Goal: Task Accomplishment & Management: Use online tool/utility

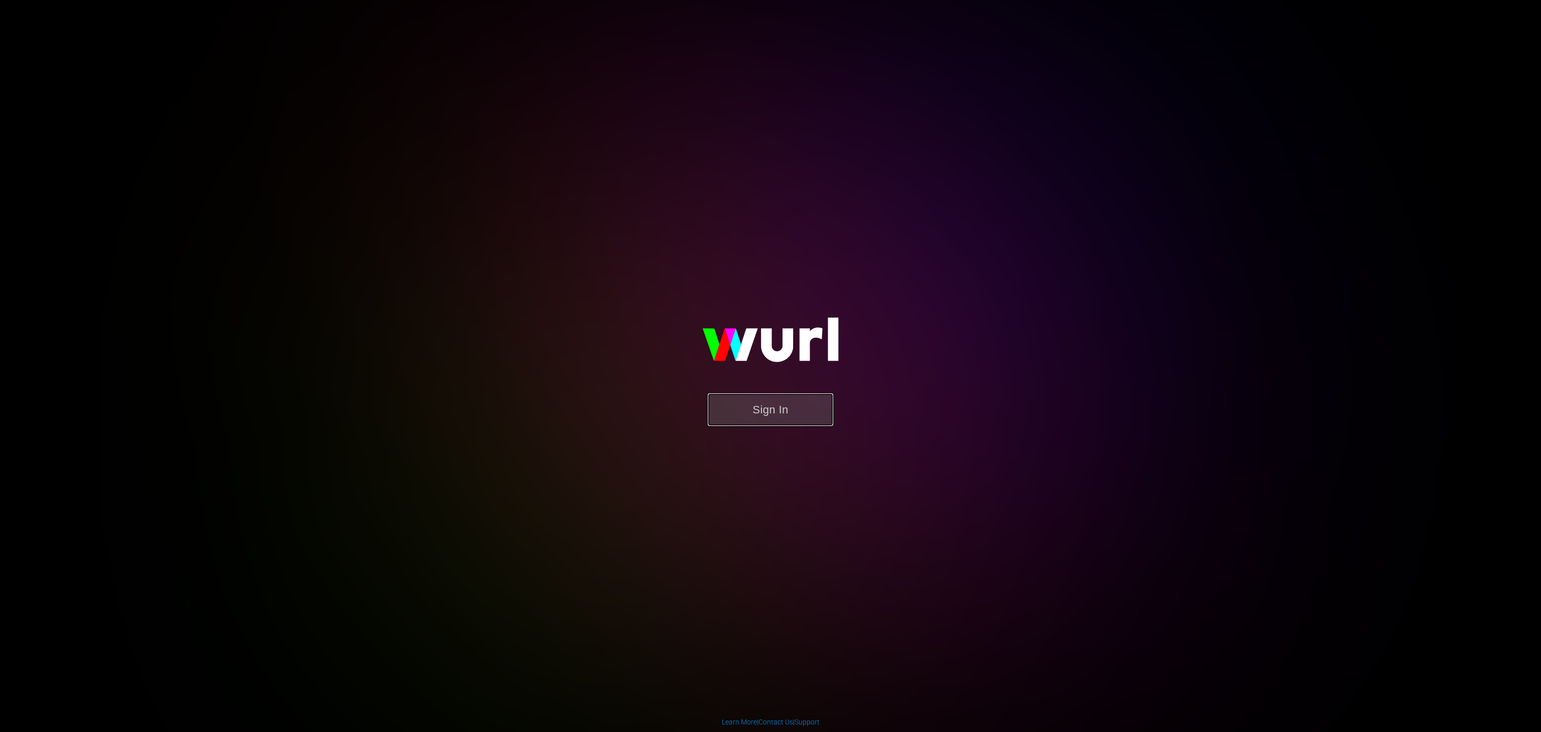
click at [776, 411] on button "Sign In" at bounding box center [770, 409] width 125 height 33
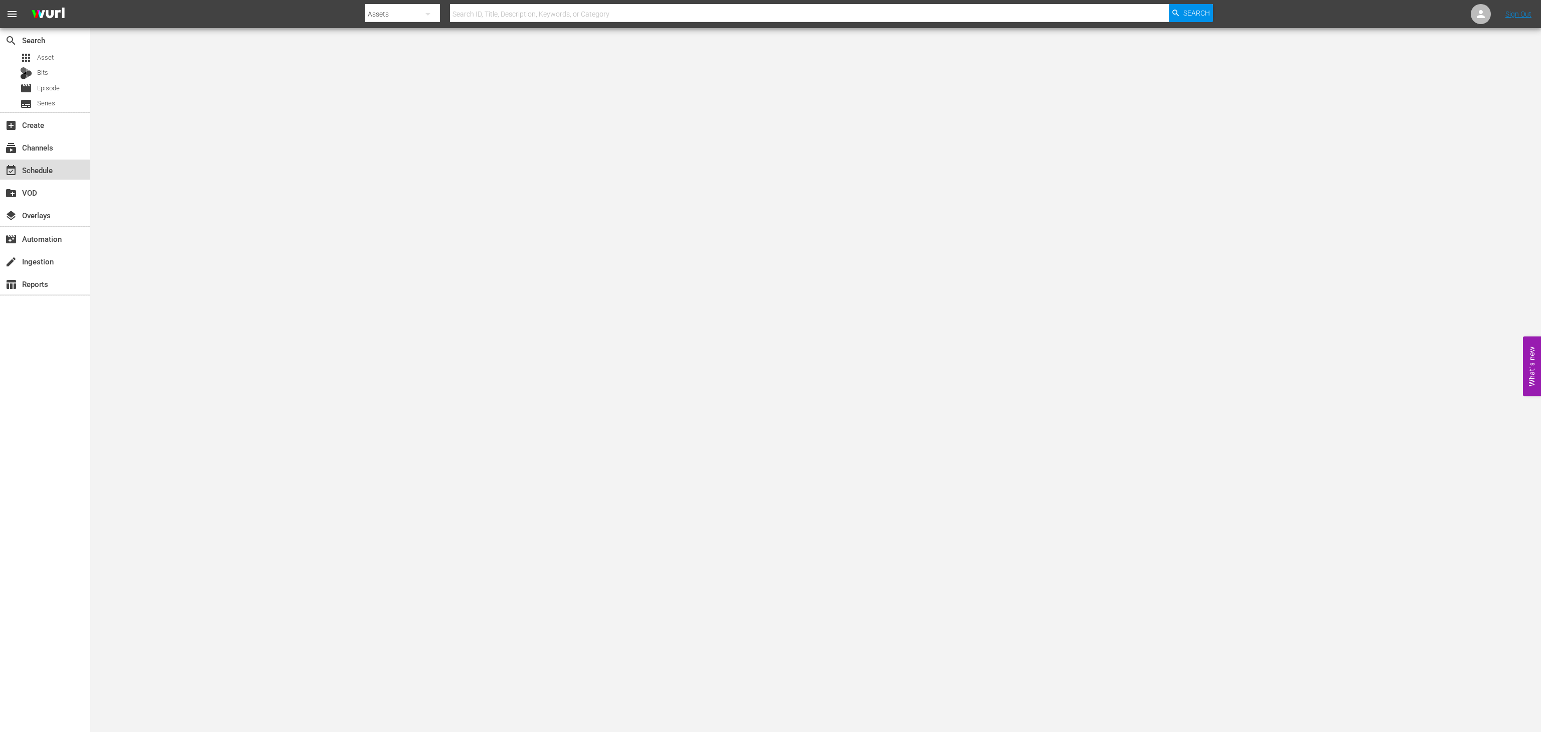
click at [46, 173] on div "event_available Schedule" at bounding box center [28, 168] width 56 height 9
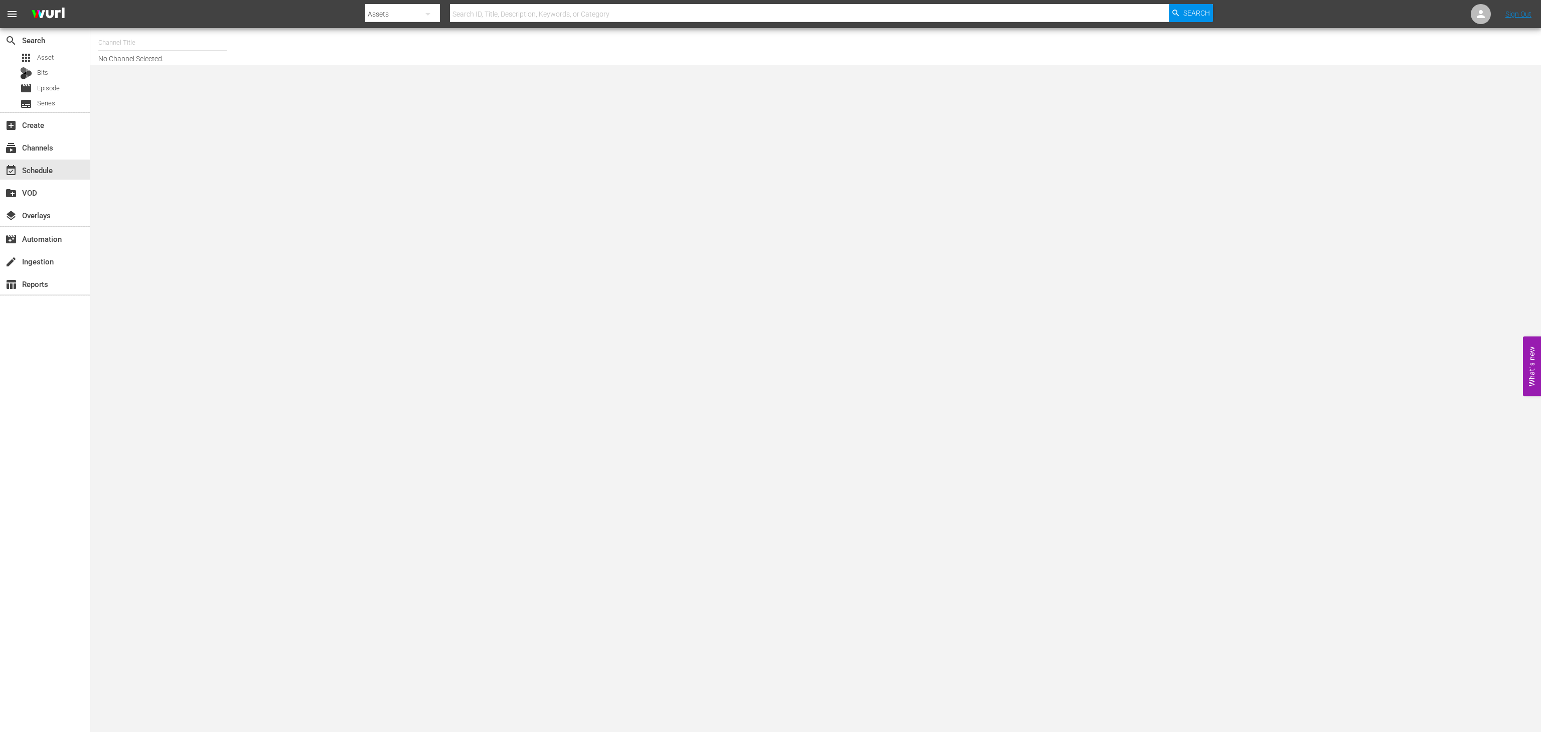
click at [165, 35] on input "text" at bounding box center [162, 43] width 128 height 24
click at [189, 103] on div "COPS en Español (RB - LG/Plex International) (1470 - rightsboosterltd_cops_1)" at bounding box center [236, 95] width 260 height 24
type input "COPS en Español (RB - LG/Plex International) (1470 - rightsboosterltd_cops_1)"
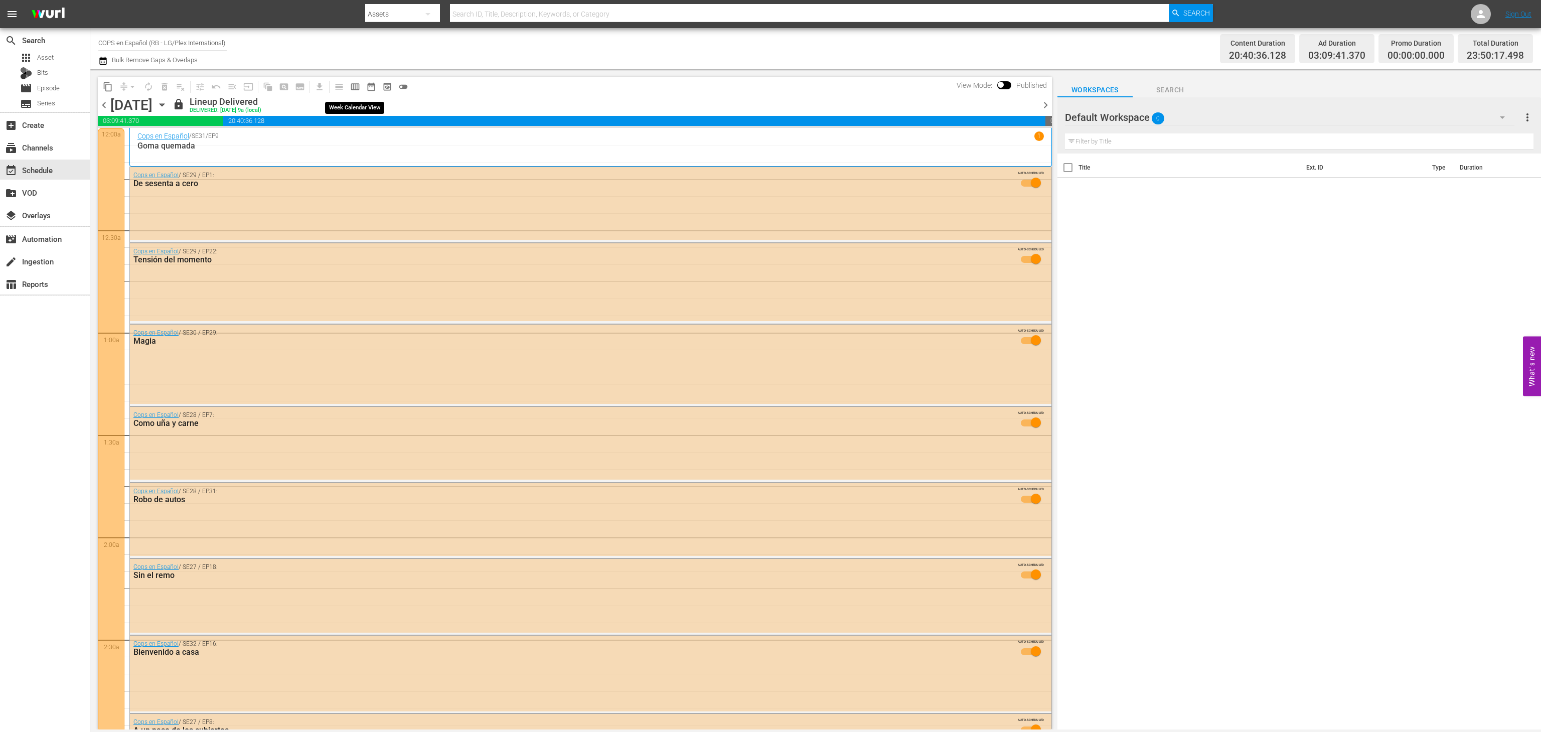
click at [358, 88] on span "calendar_view_week_outlined" at bounding box center [355, 87] width 10 height 10
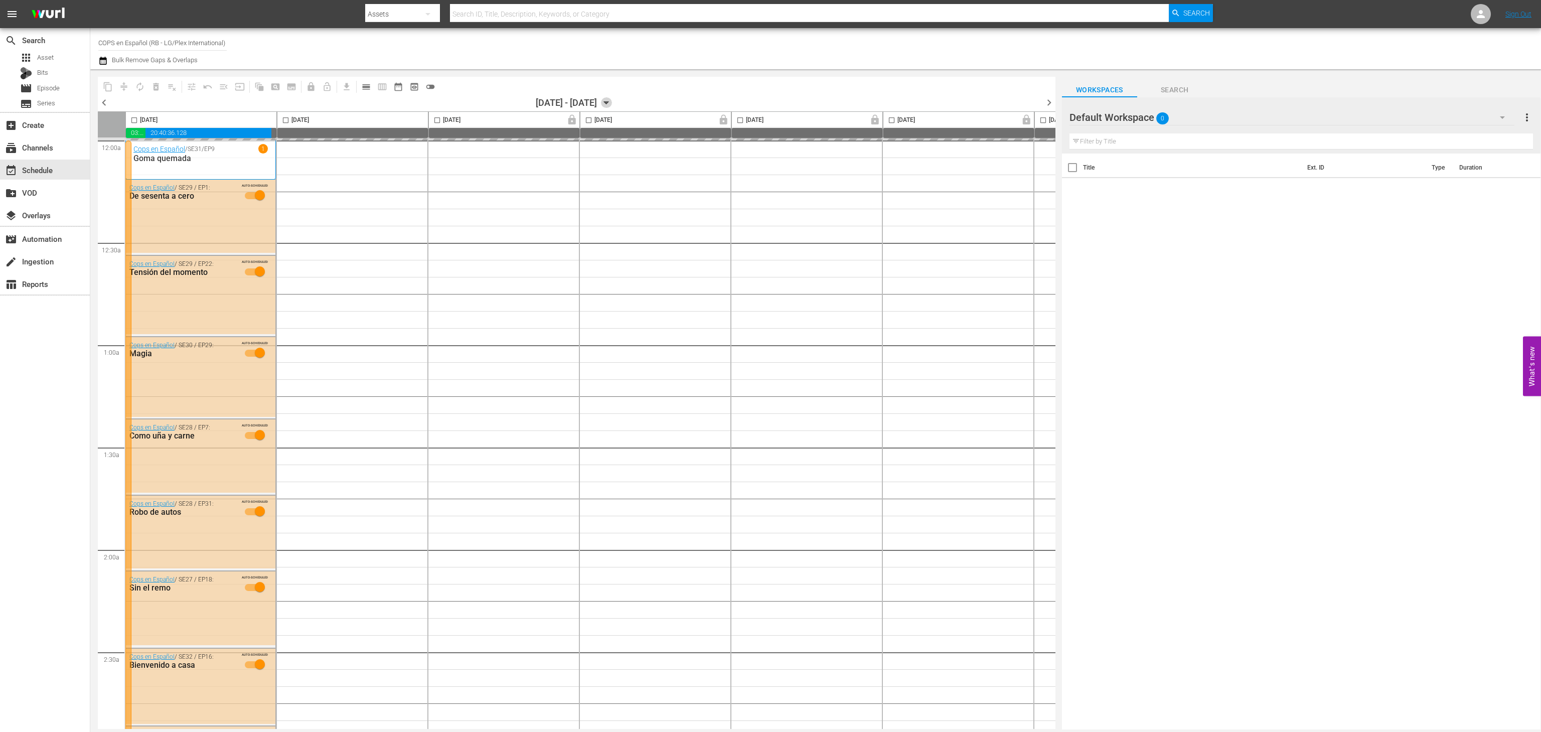
click at [612, 99] on icon "button" at bounding box center [606, 102] width 11 height 11
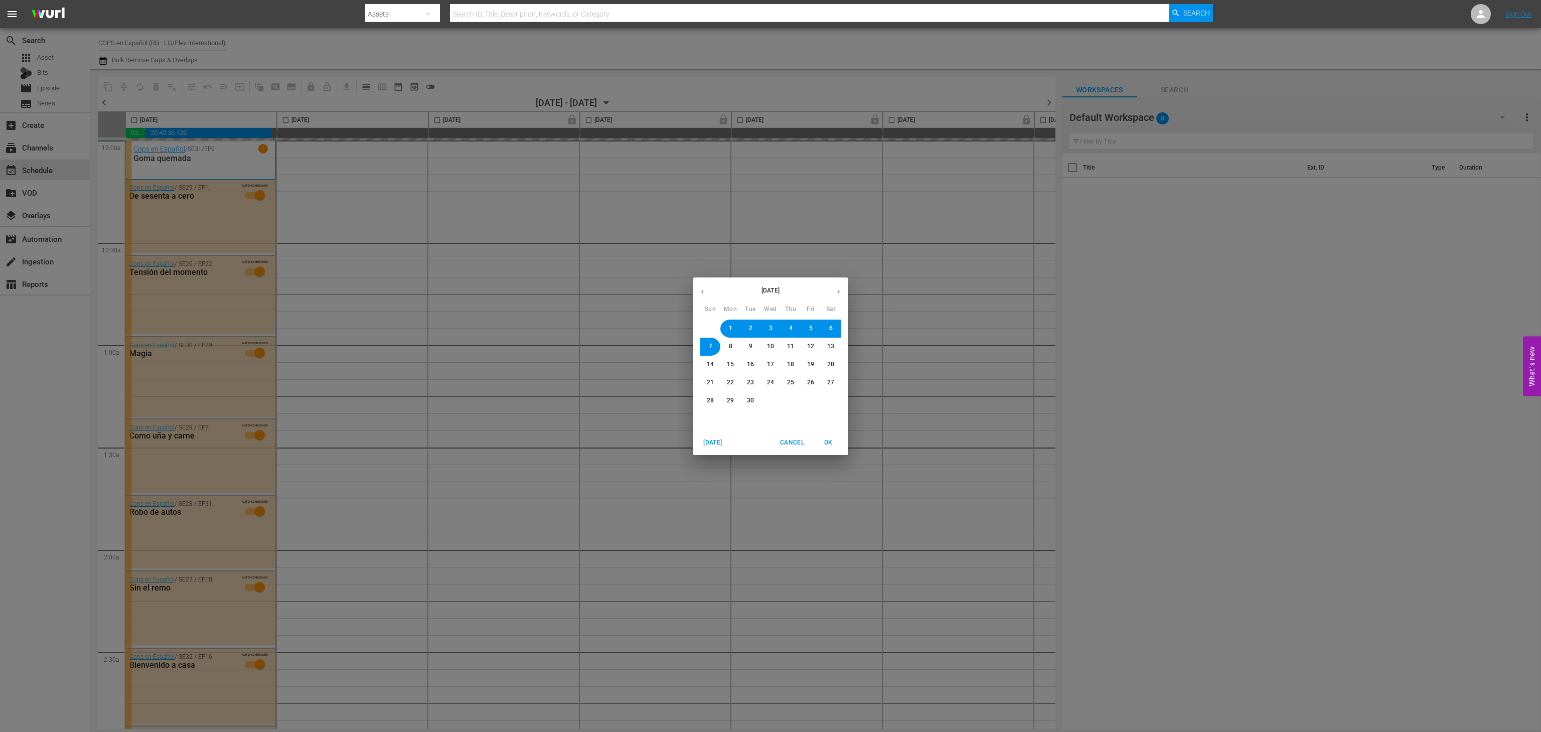
click at [732, 397] on span "29" at bounding box center [730, 400] width 7 height 9
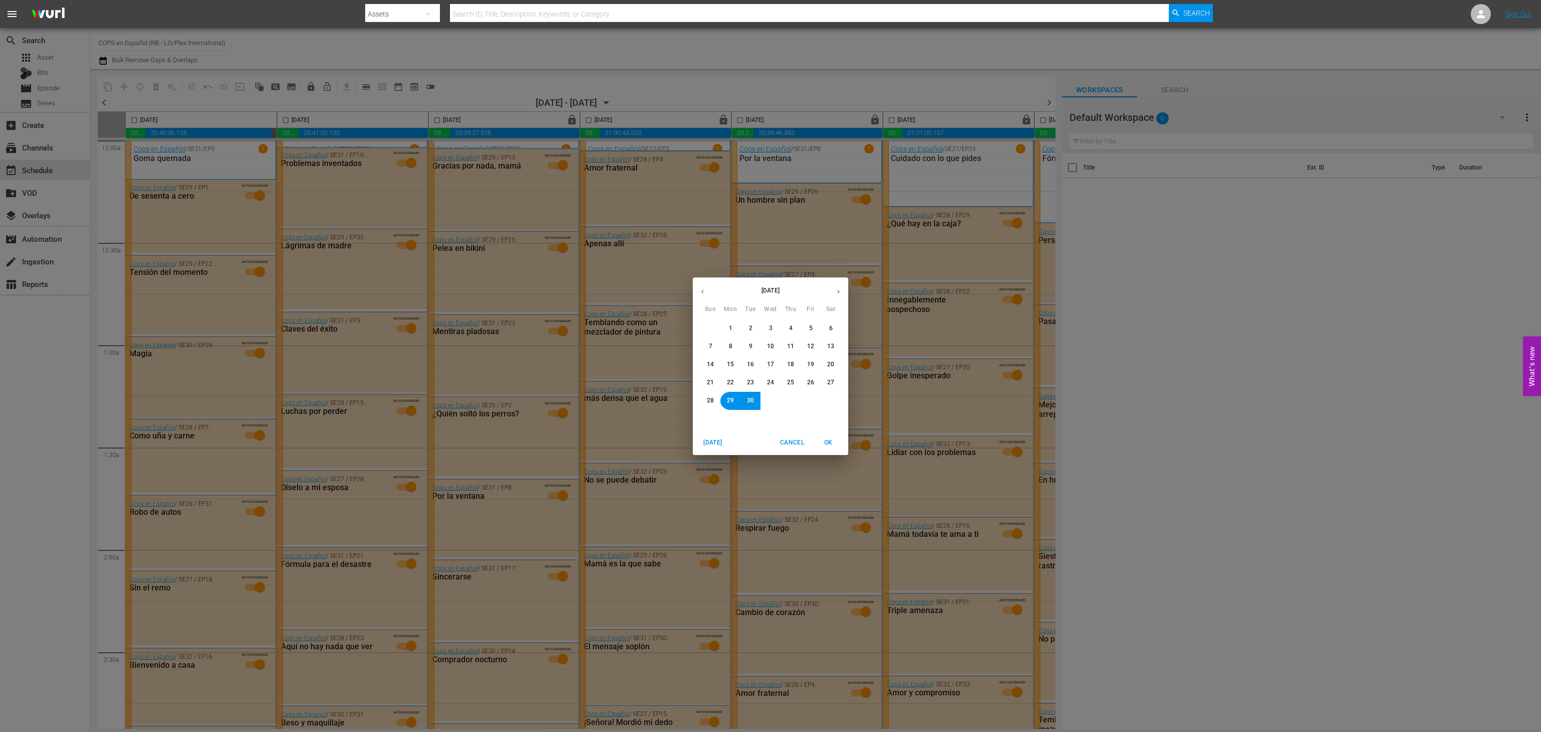
click at [829, 444] on span "OK" at bounding box center [828, 442] width 24 height 11
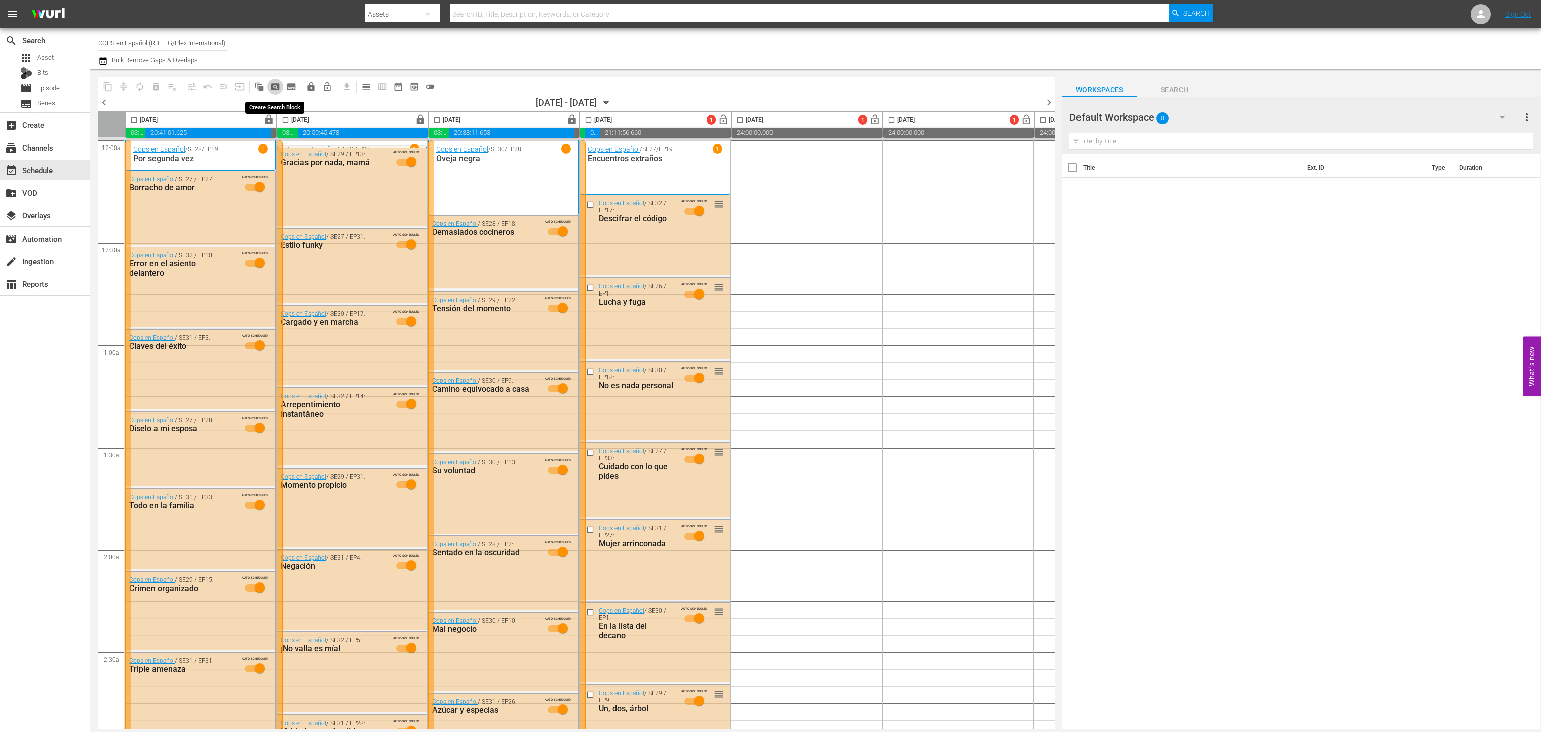
click at [272, 87] on span "pageview_outlined" at bounding box center [275, 87] width 10 height 10
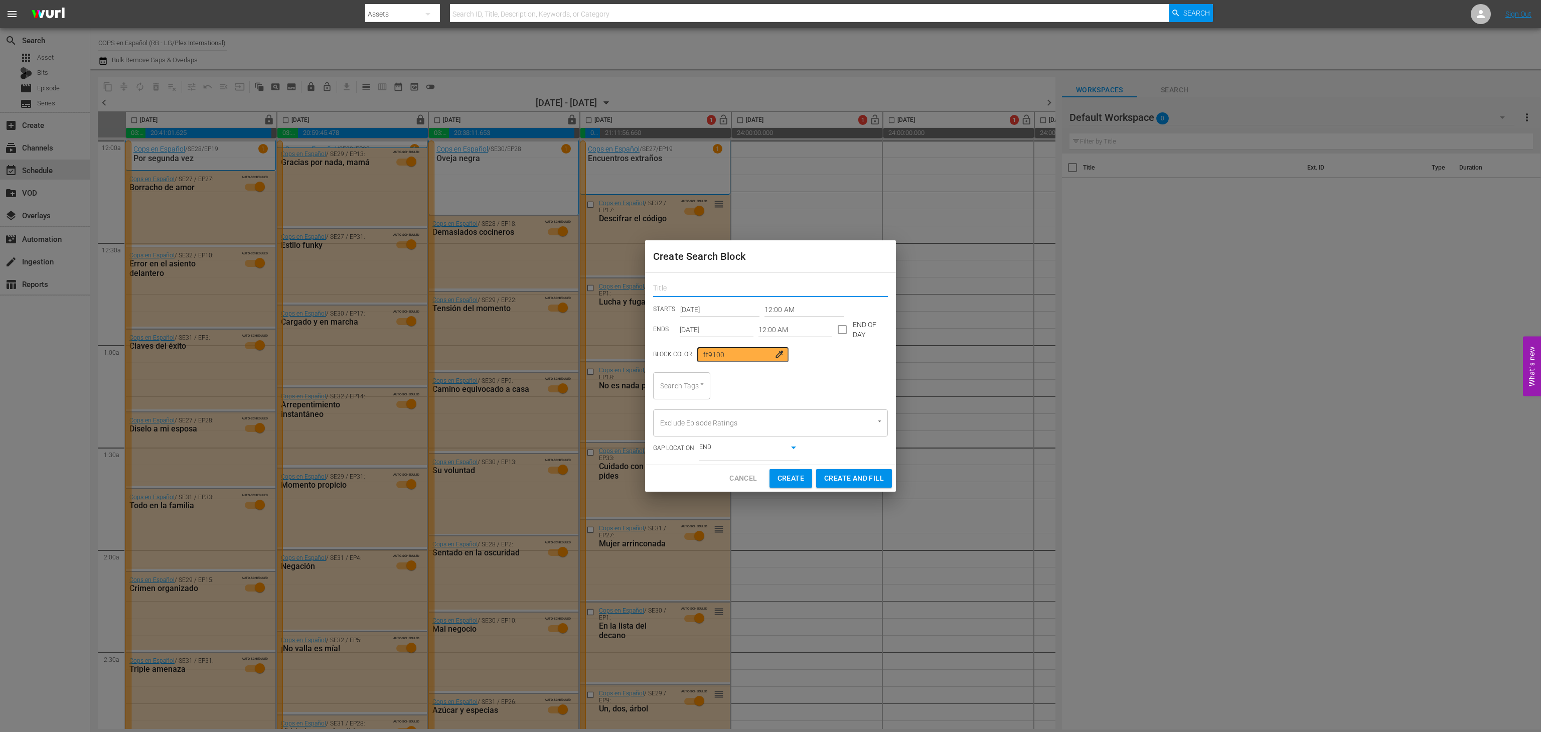
click at [716, 290] on input "text" at bounding box center [770, 289] width 235 height 16
type input "cops en Espanol"
click at [672, 386] on input "Search Tags" at bounding box center [668, 386] width 20 height 18
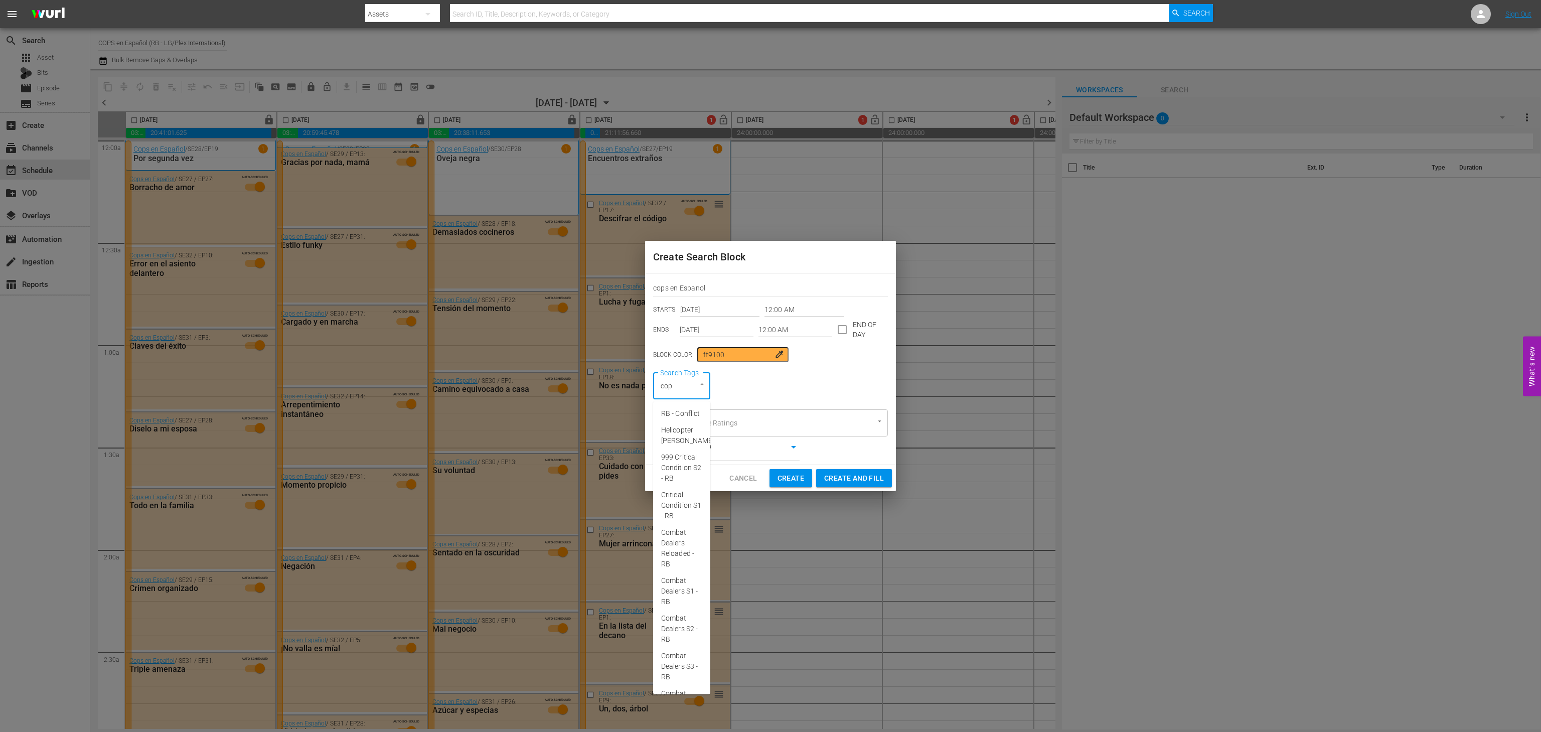
type input "cops"
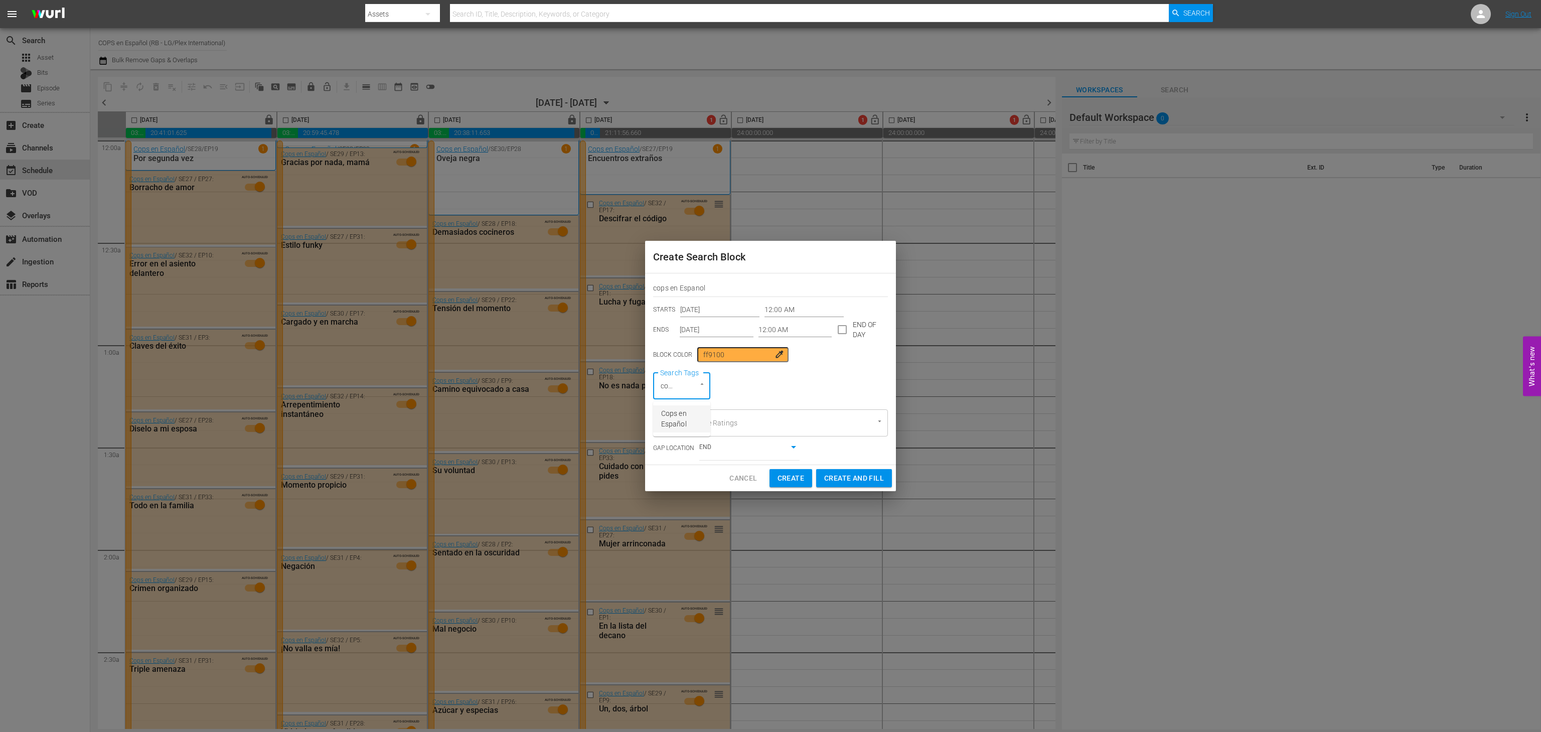
click at [676, 420] on span "Cops en Español" at bounding box center [681, 418] width 41 height 21
click at [704, 313] on input "Sep 29th 2025" at bounding box center [719, 309] width 79 height 15
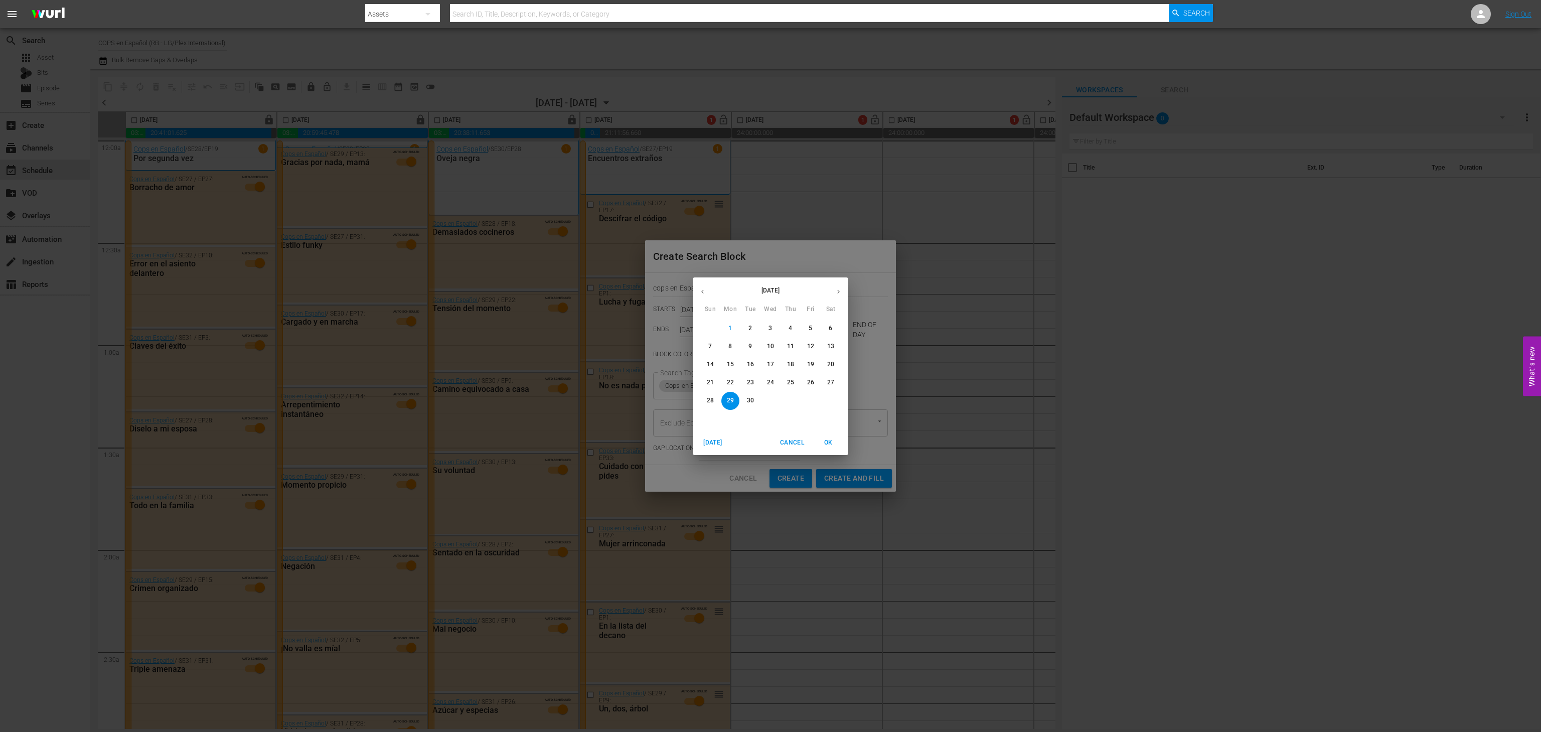
click at [845, 288] on button "button" at bounding box center [839, 292] width 20 height 20
click at [815, 331] on span "3" at bounding box center [811, 328] width 18 height 9
type input "Oct 3rd 2025"
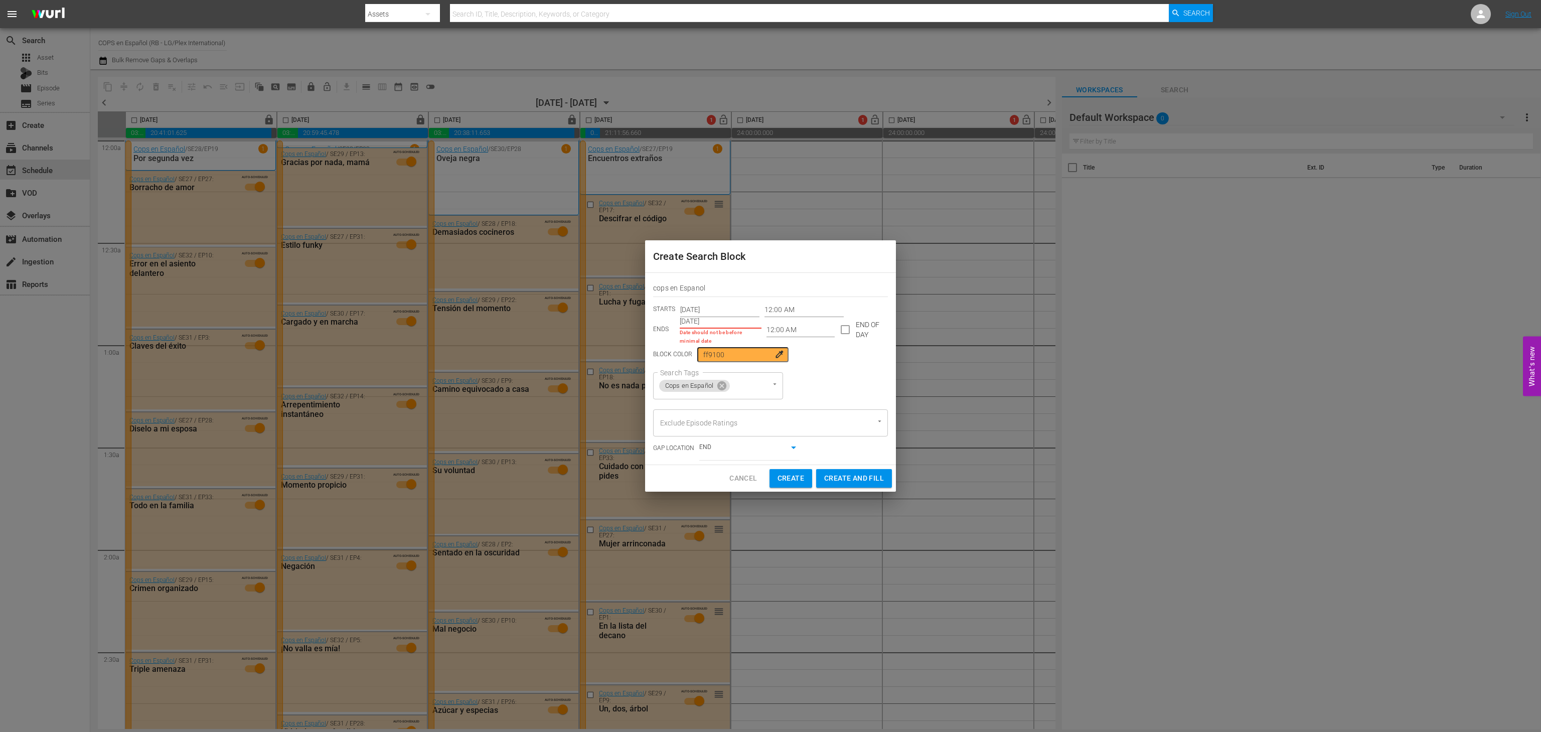
click at [720, 323] on input "Sep 29th 2025" at bounding box center [721, 321] width 82 height 15
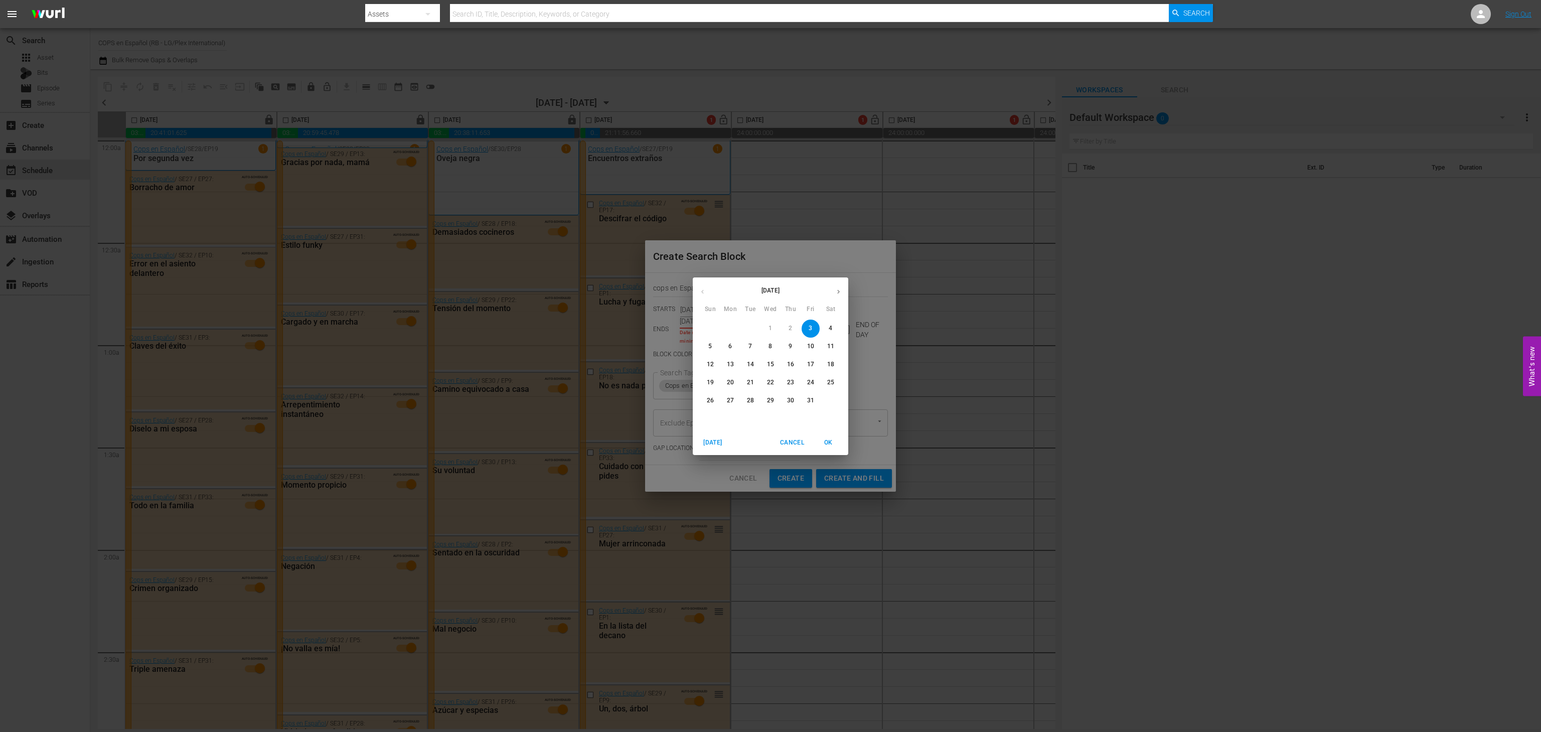
click at [815, 348] on span "10" at bounding box center [811, 346] width 18 height 9
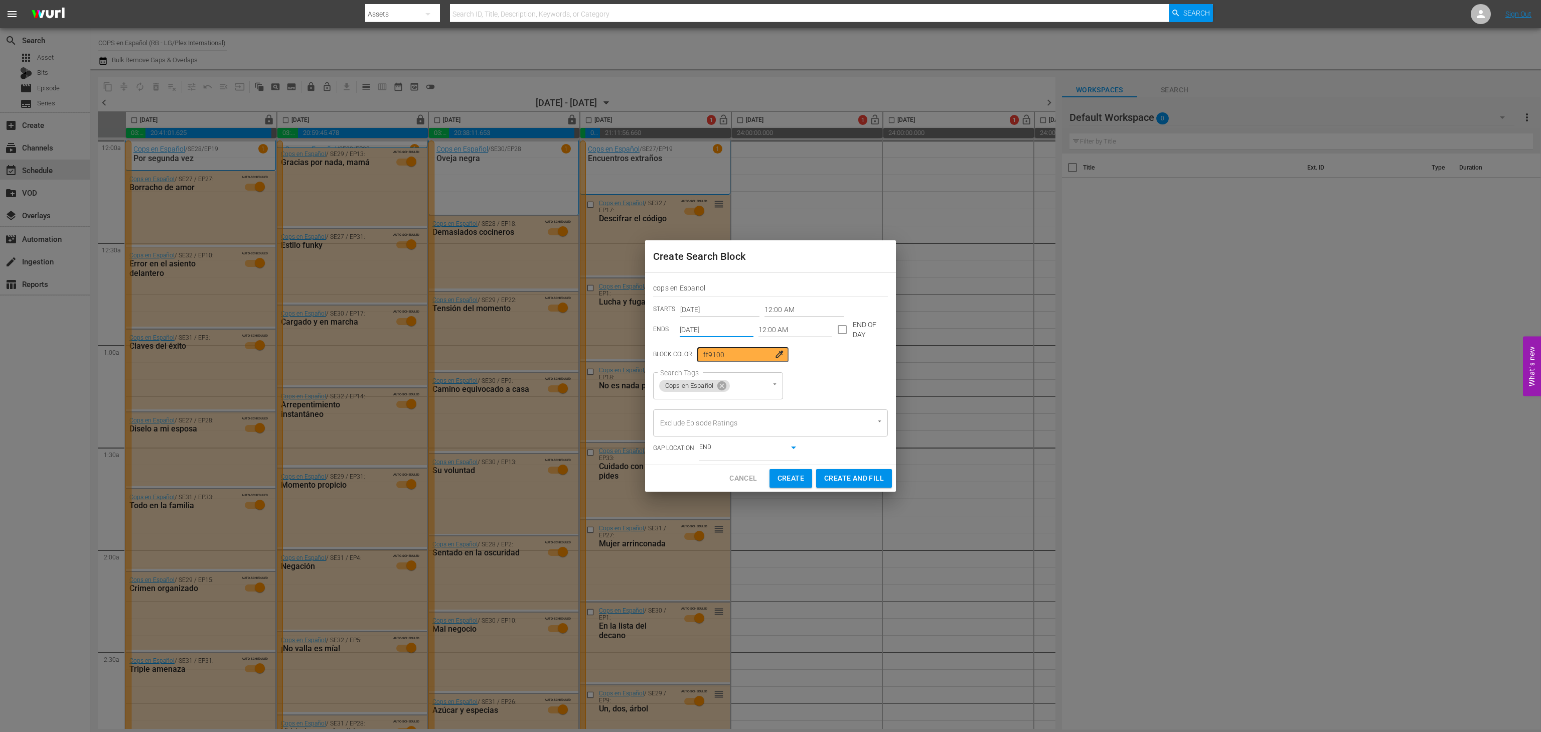
click at [720, 329] on input "Oct 10th 2025" at bounding box center [717, 329] width 74 height 15
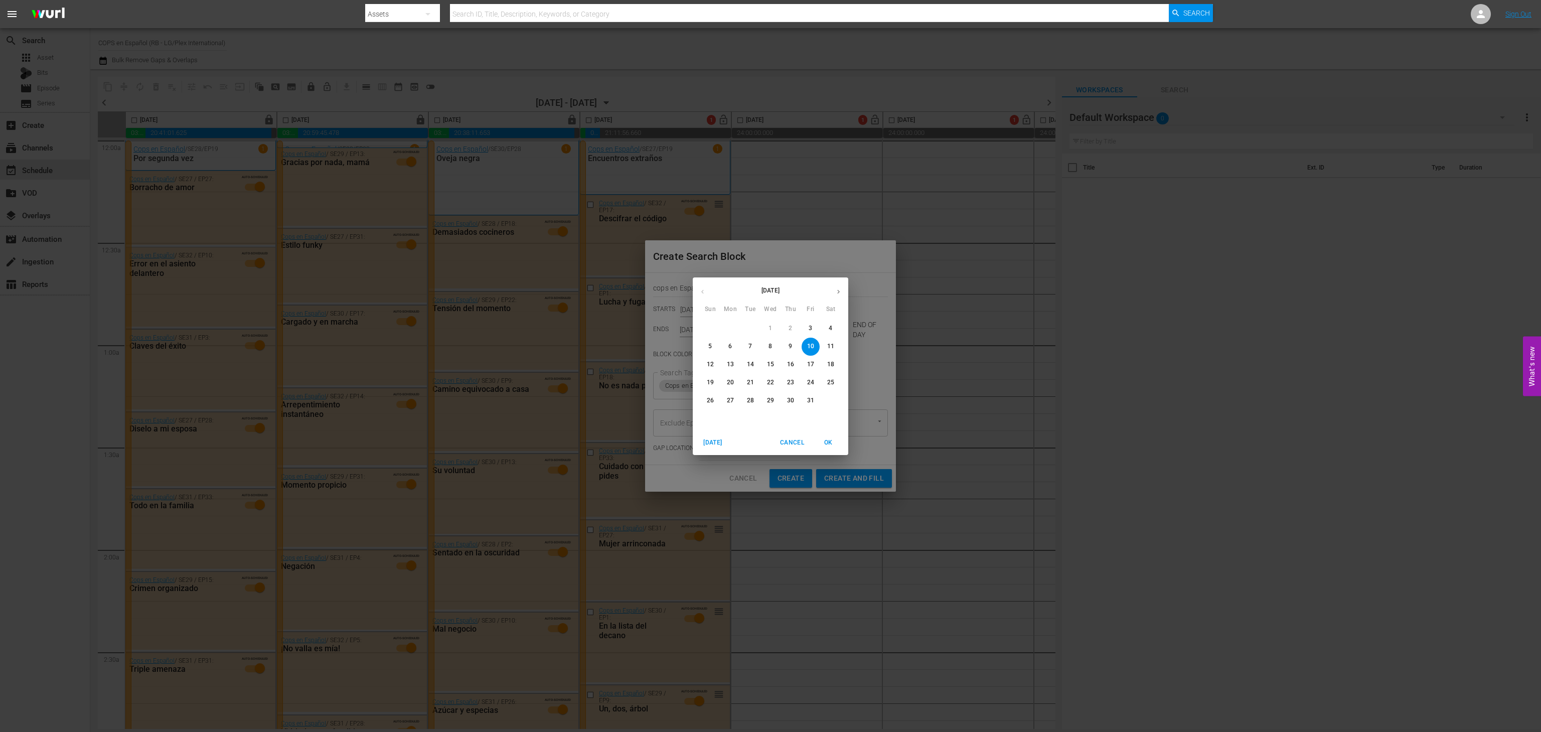
click at [757, 364] on span "14" at bounding box center [750, 364] width 18 height 9
type input "[DATE]"
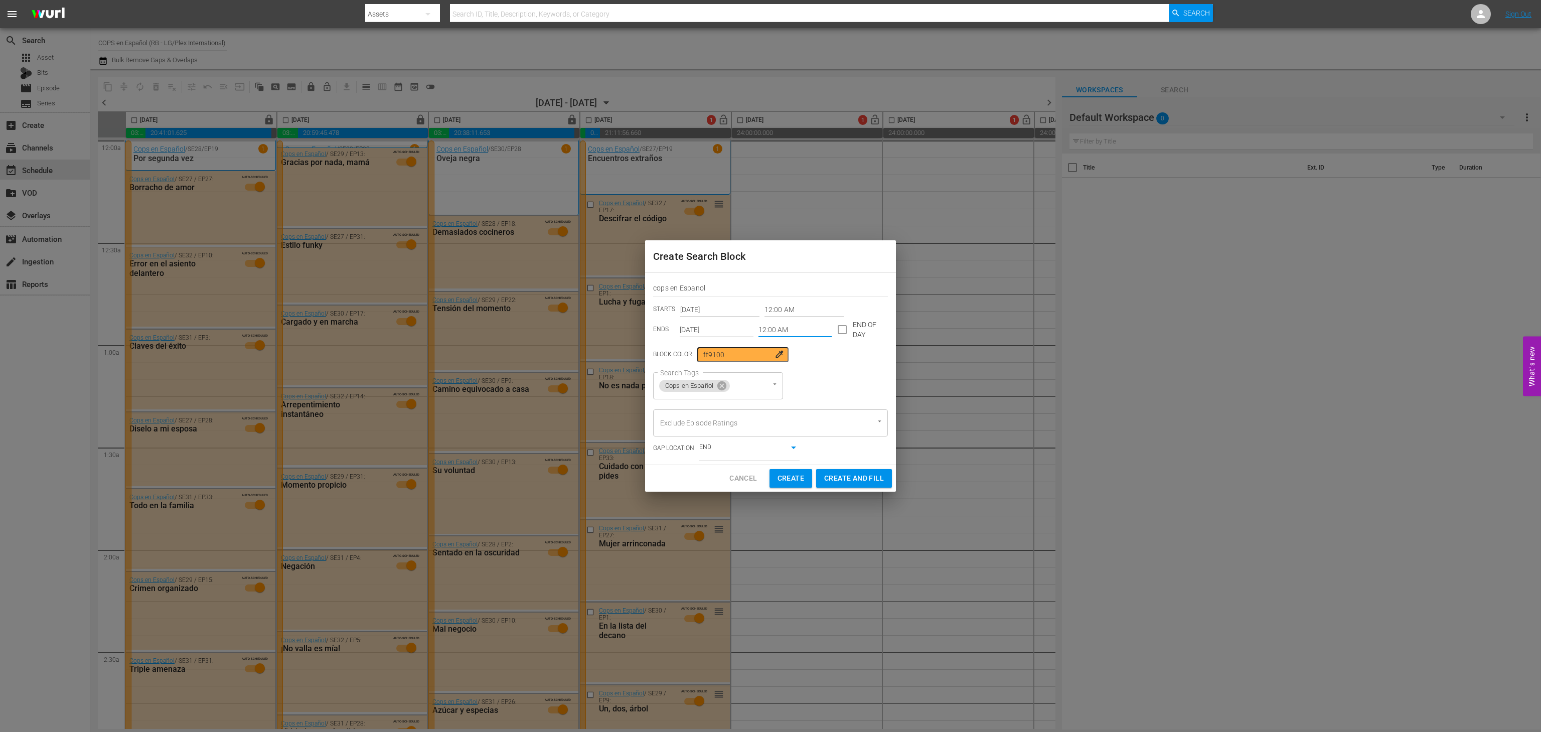
click at [788, 335] on input "12:00 AM" at bounding box center [795, 329] width 74 height 15
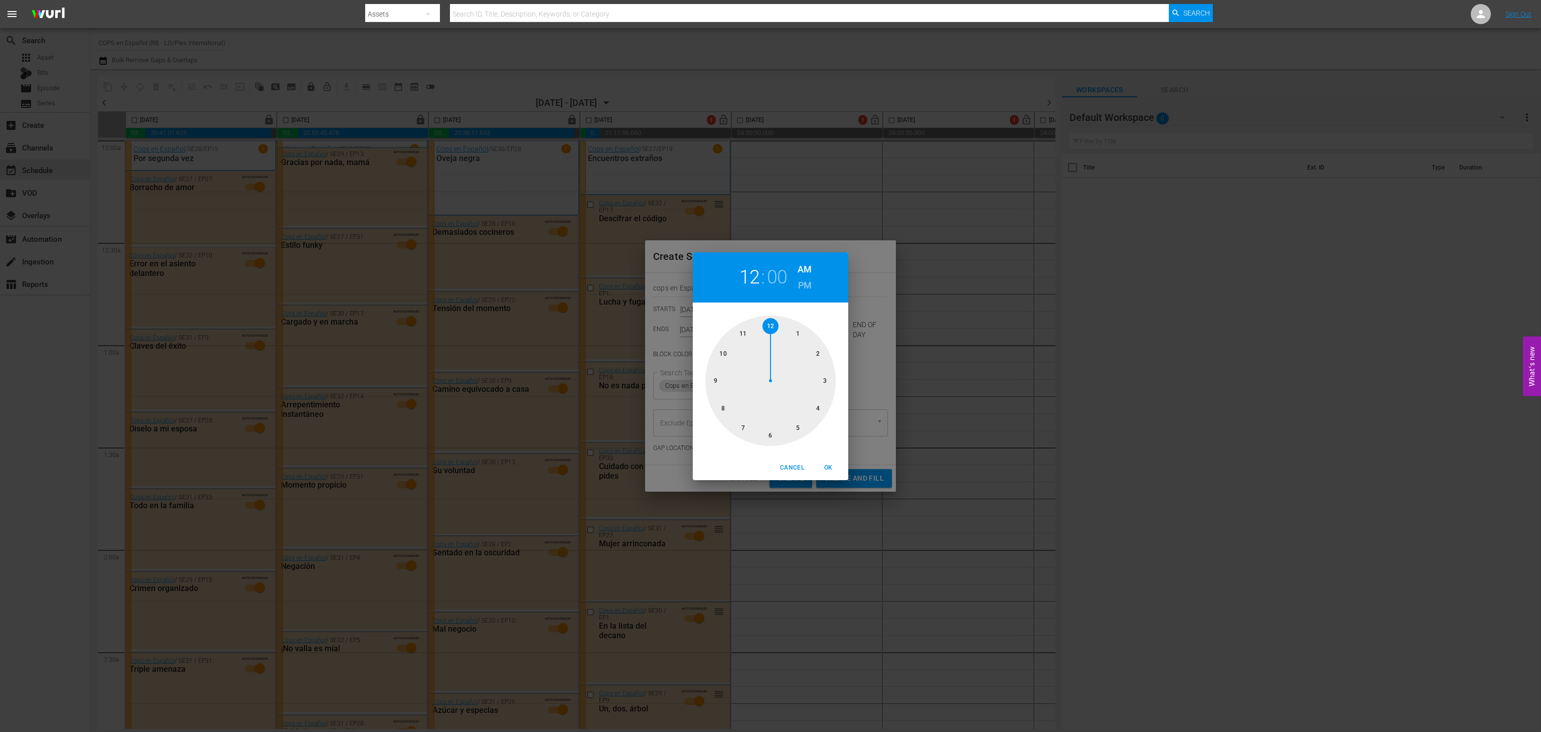
click at [799, 277] on h6 "PM" at bounding box center [805, 285] width 14 height 16
click at [750, 332] on div at bounding box center [770, 381] width 130 height 130
click at [831, 466] on span "OK" at bounding box center [828, 467] width 24 height 11
type input "11:55 PM"
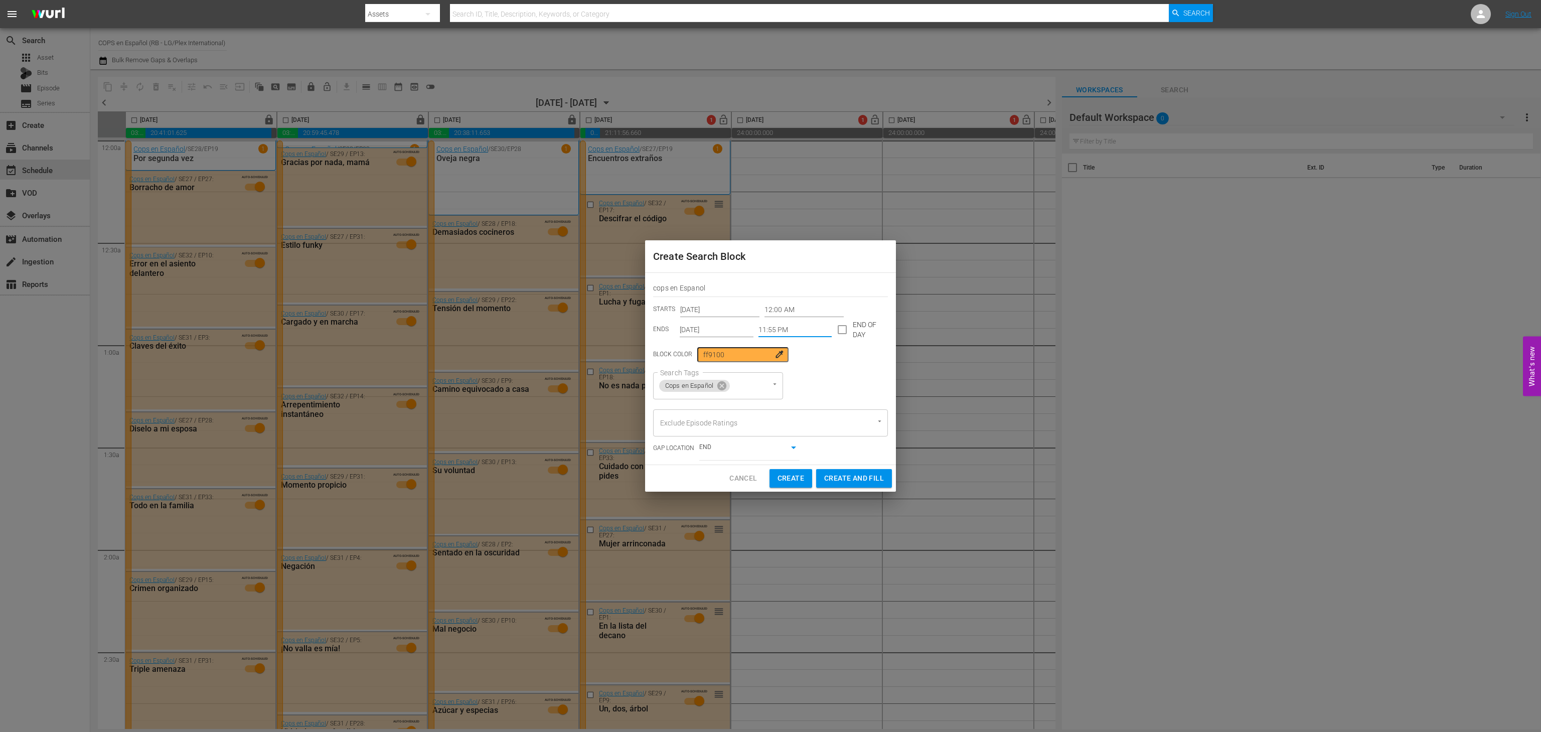
click at [865, 384] on div "Search Tags Cops en Español Search Tags" at bounding box center [770, 385] width 235 height 27
click at [855, 475] on span "Create and Fill" at bounding box center [854, 478] width 60 height 13
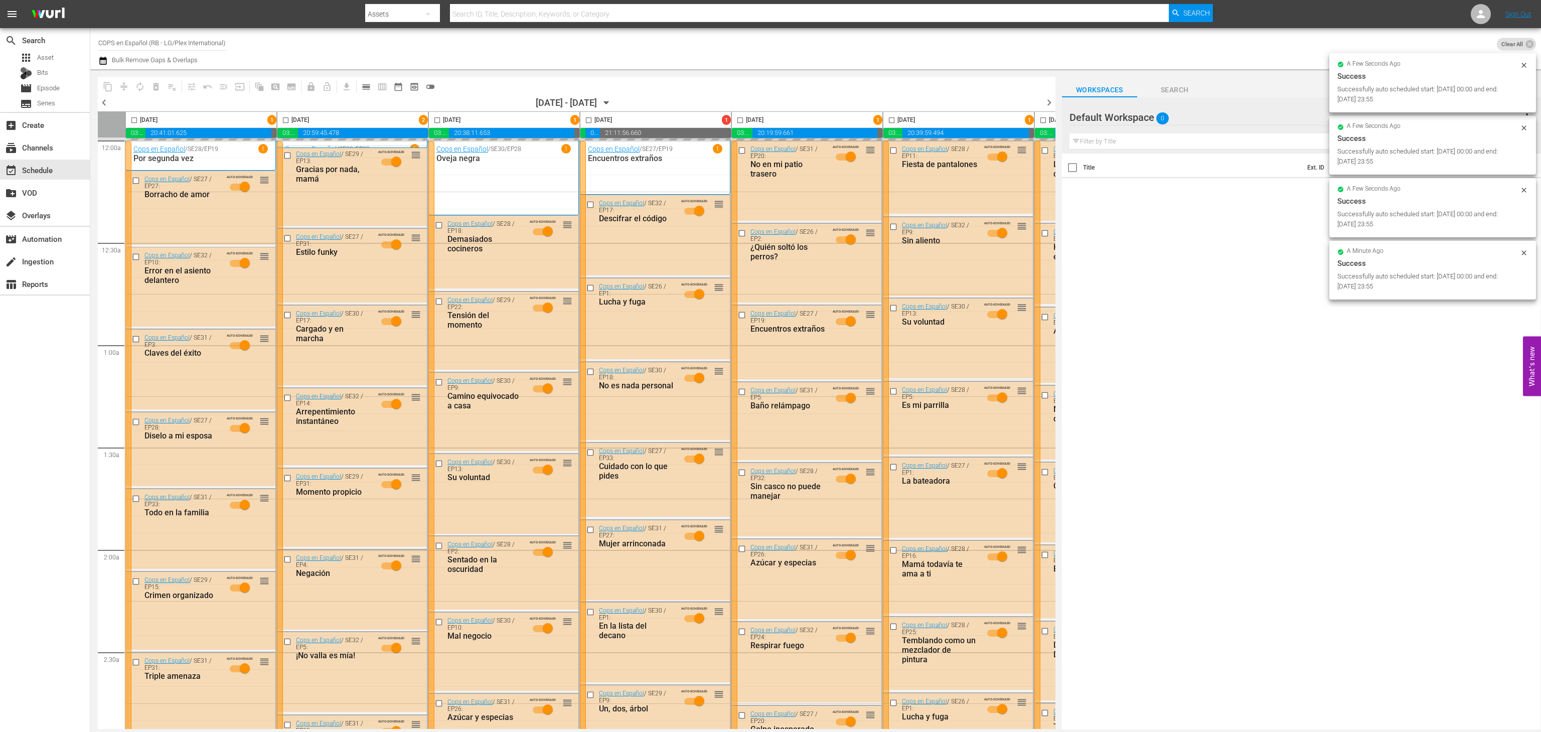
scroll to position [0, 138]
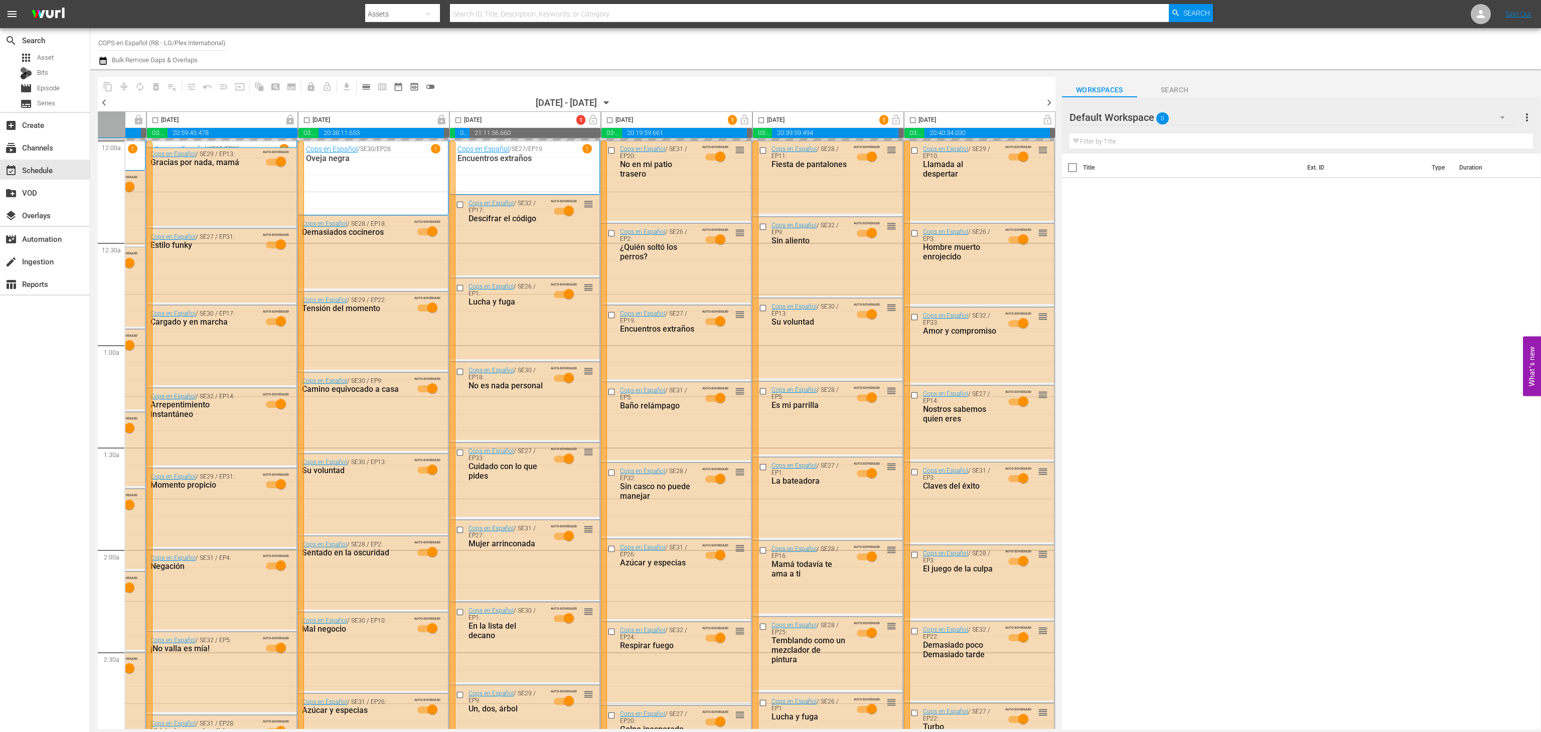
click at [101, 63] on icon "button" at bounding box center [102, 61] width 7 height 8
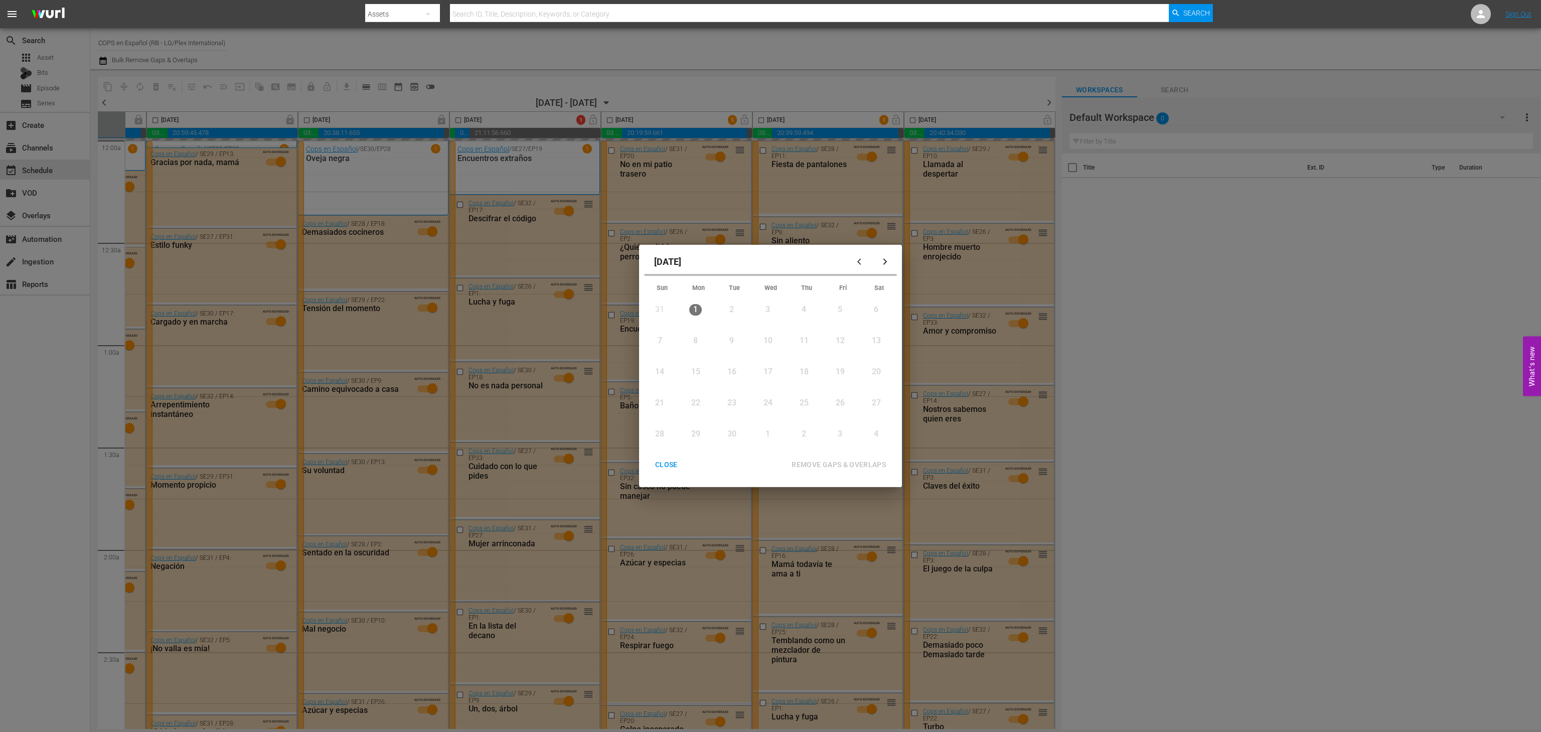
scroll to position [948, 138]
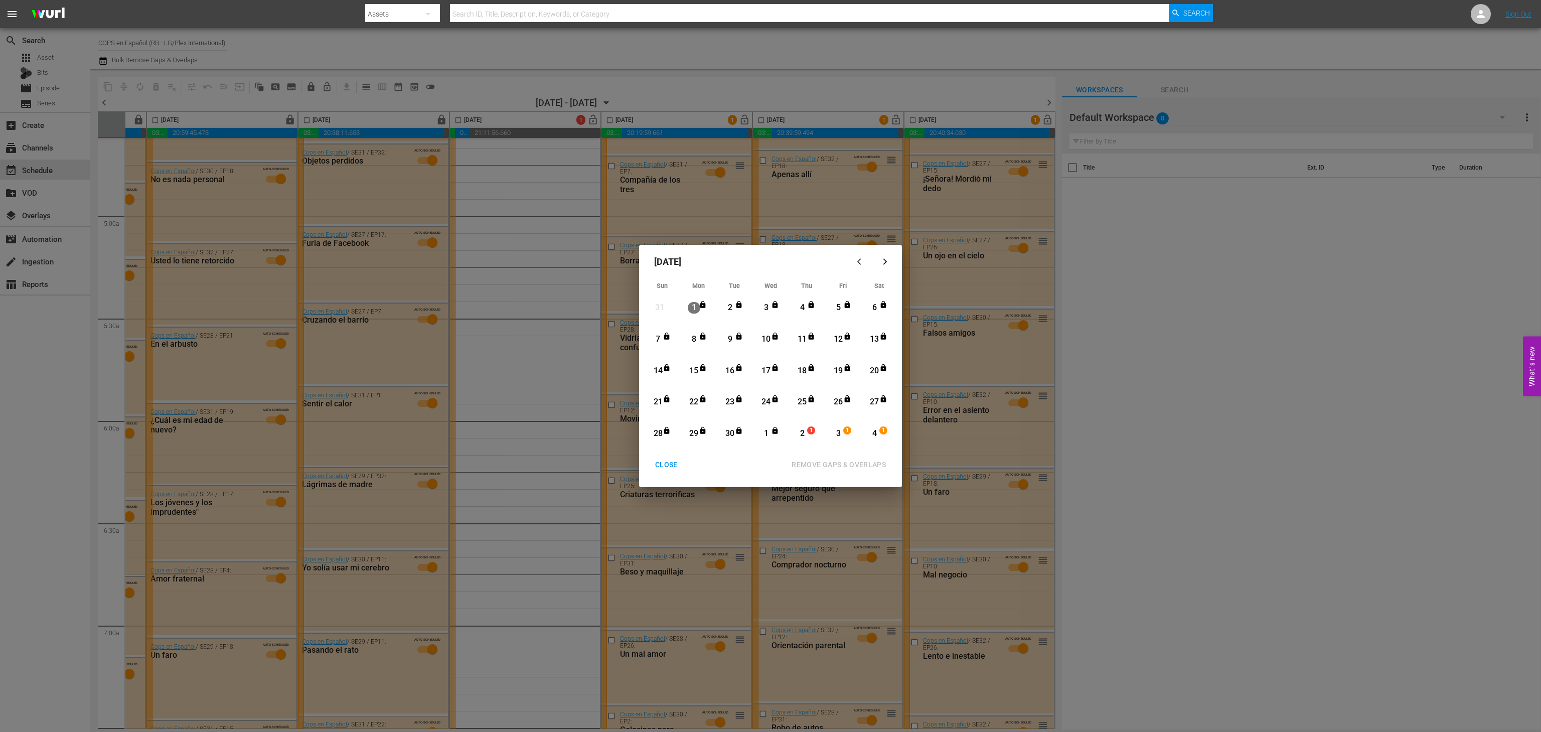
click at [807, 436] on div "2" at bounding box center [802, 434] width 13 height 12
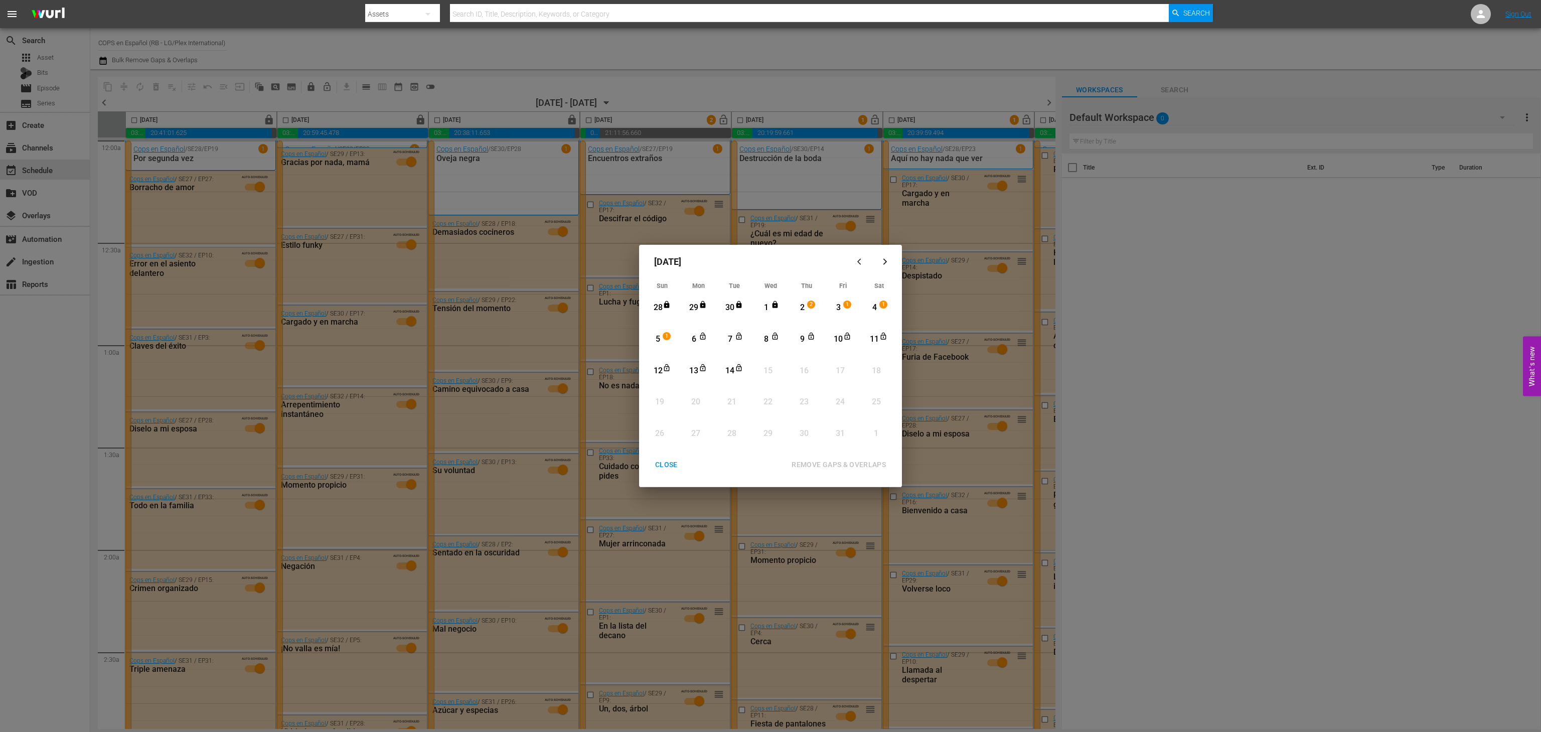
scroll to position [948, 138]
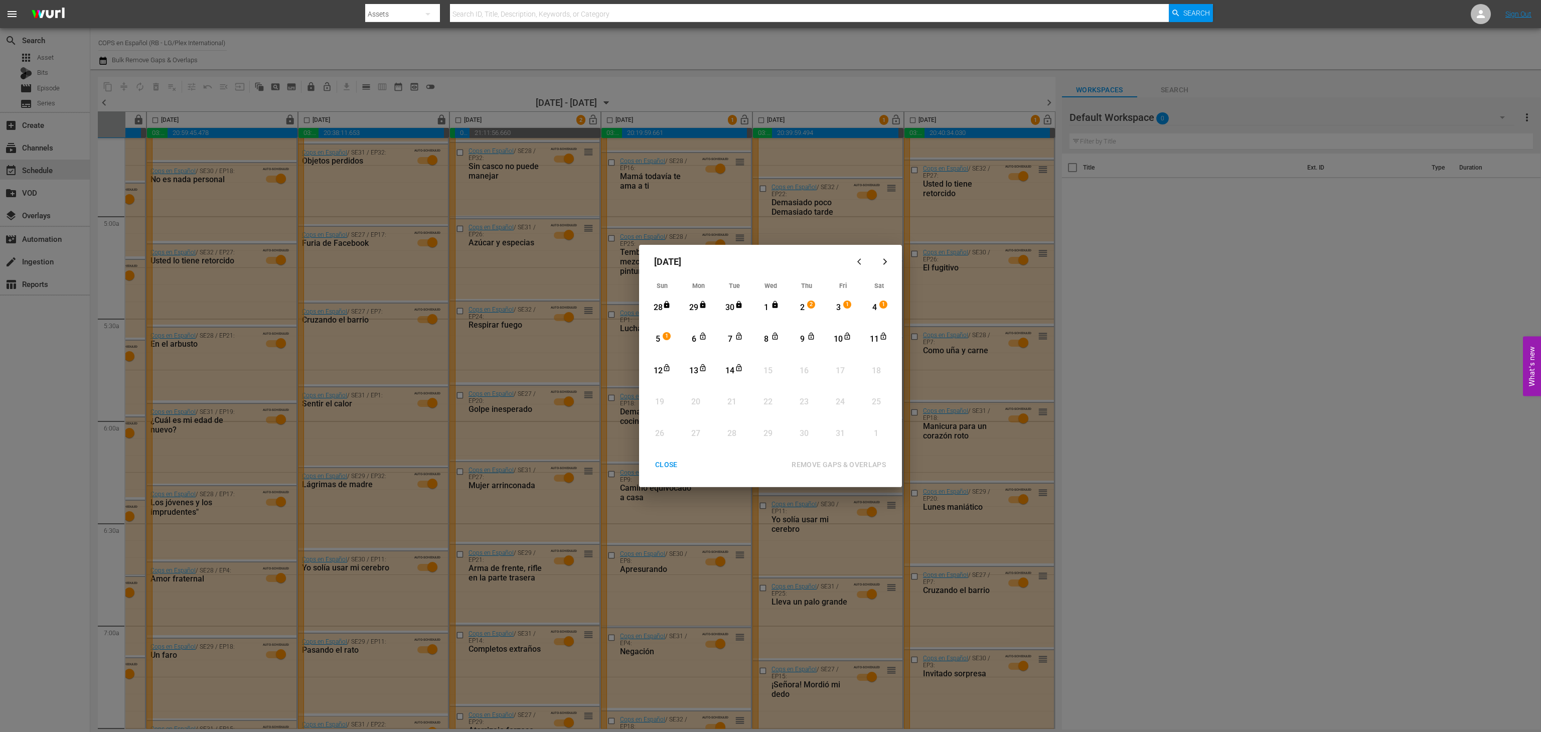
click at [667, 470] on div "CLOSE" at bounding box center [666, 464] width 39 height 13
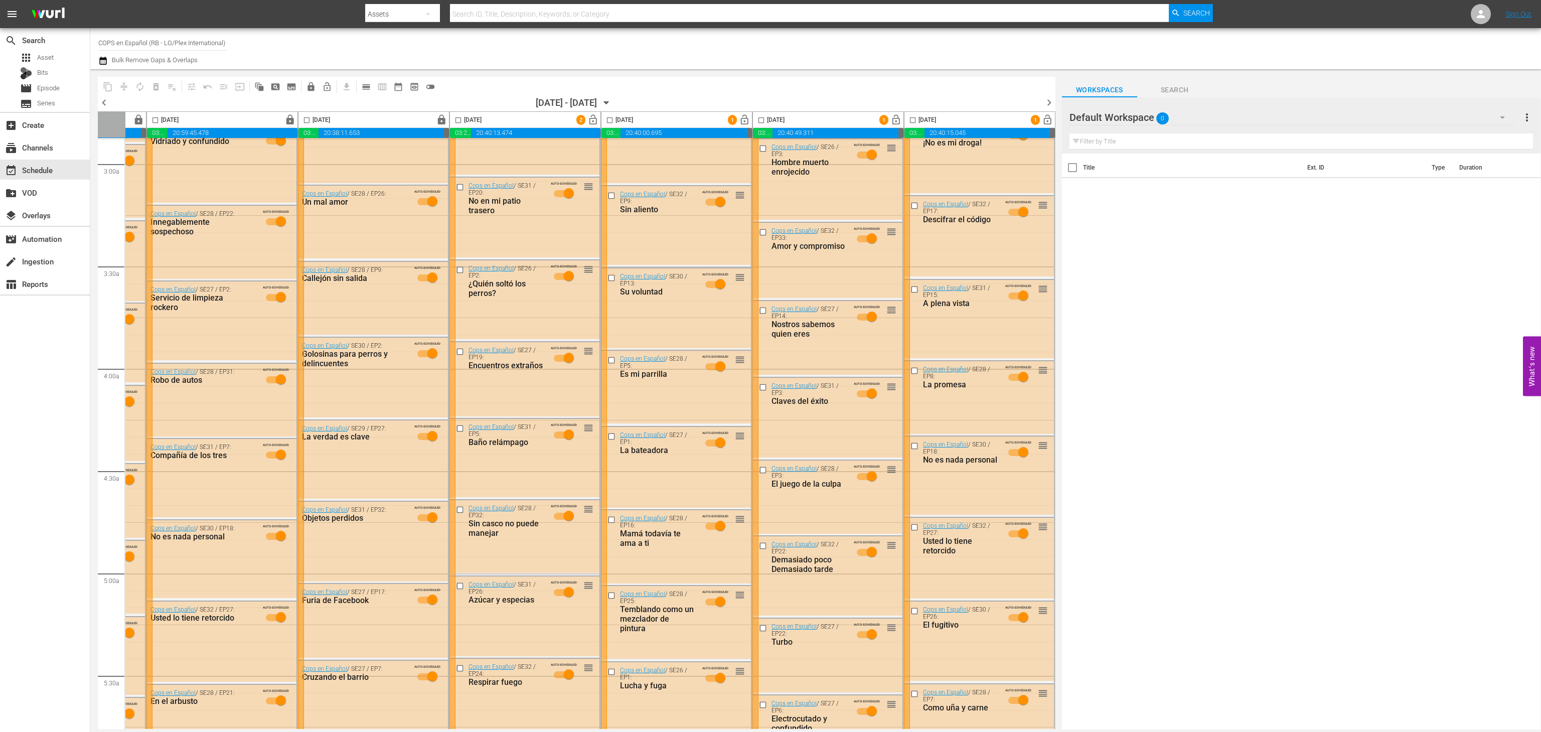
scroll to position [0, 138]
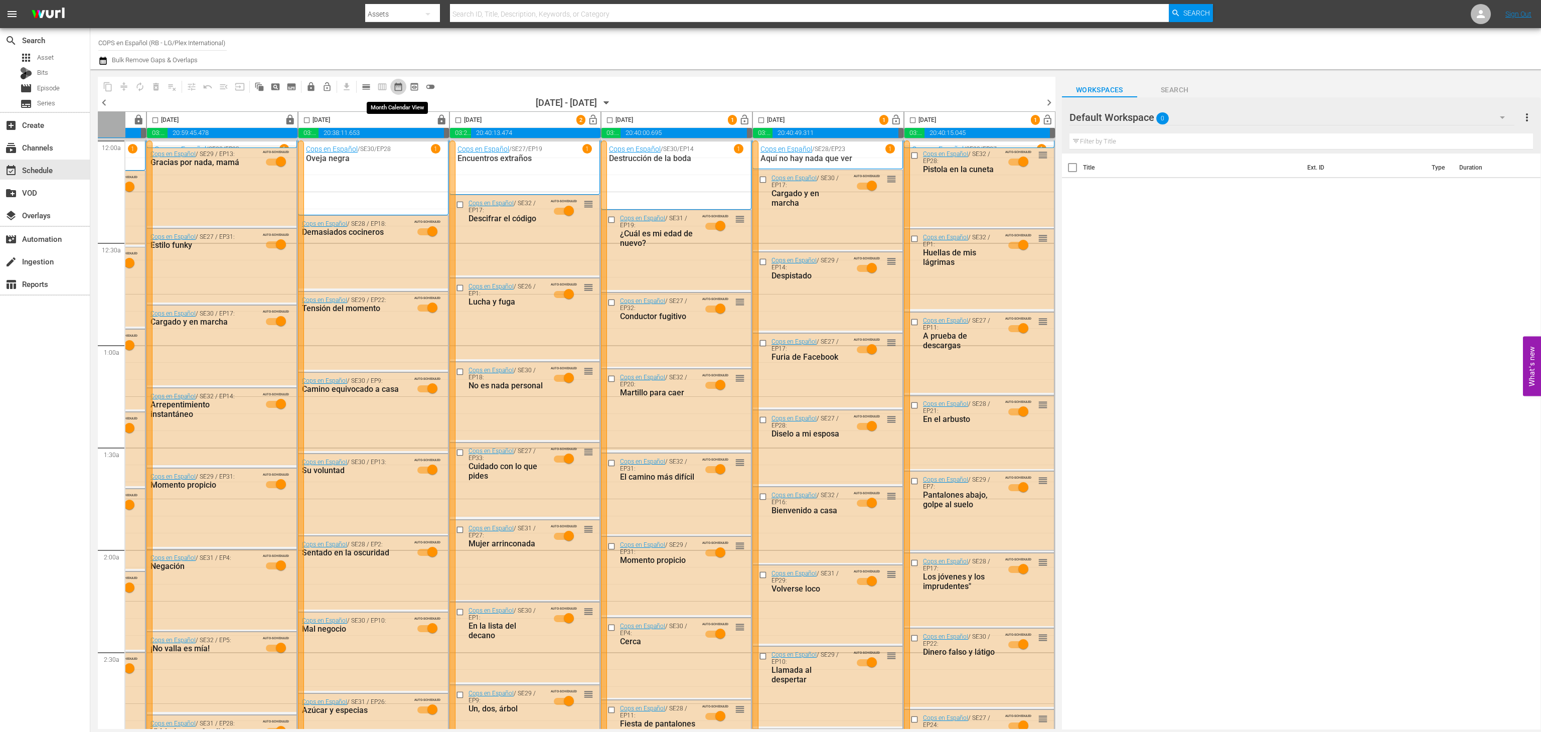
click at [395, 89] on span "date_range_outlined" at bounding box center [398, 87] width 10 height 10
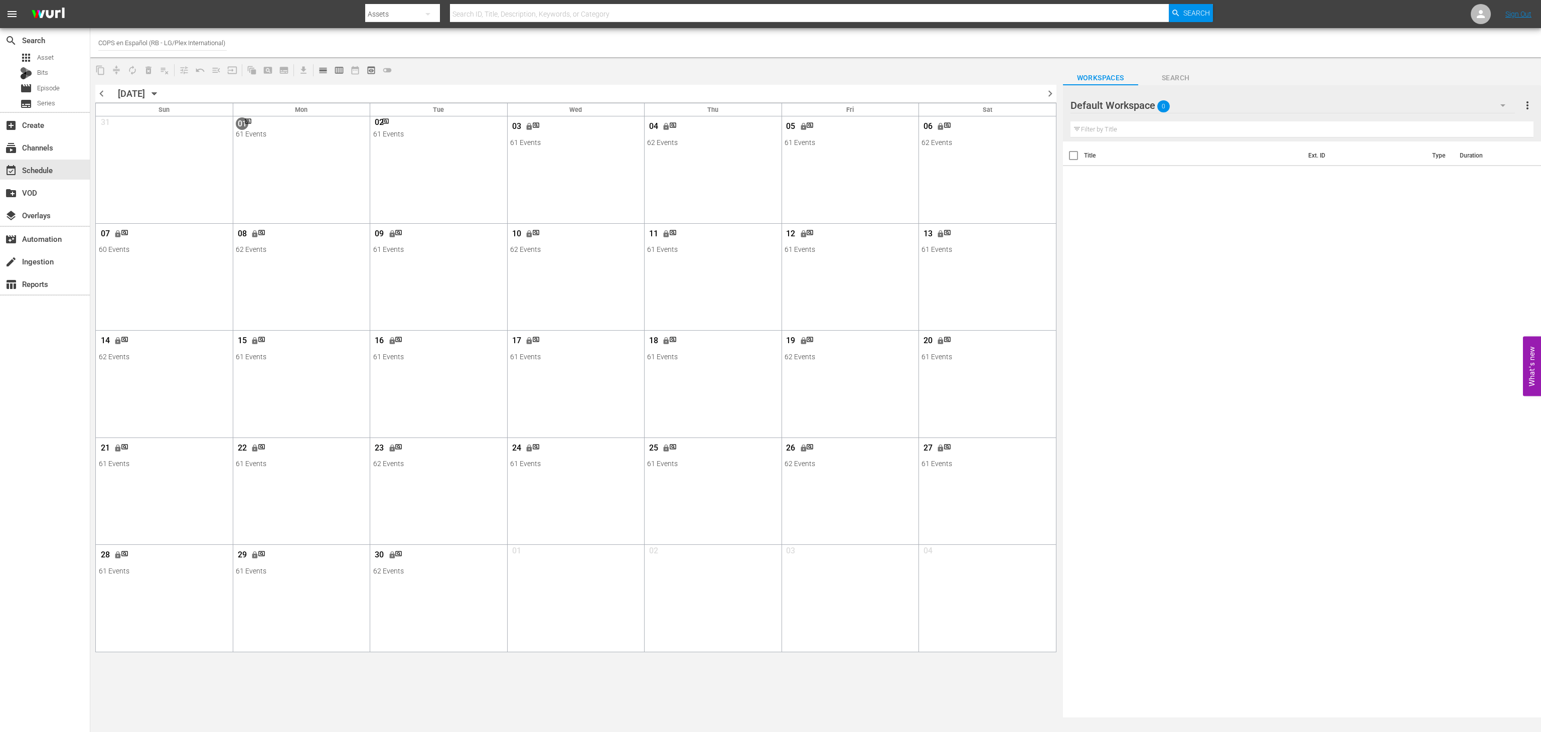
click at [1049, 99] on span "chevron_right" at bounding box center [1050, 93] width 13 height 13
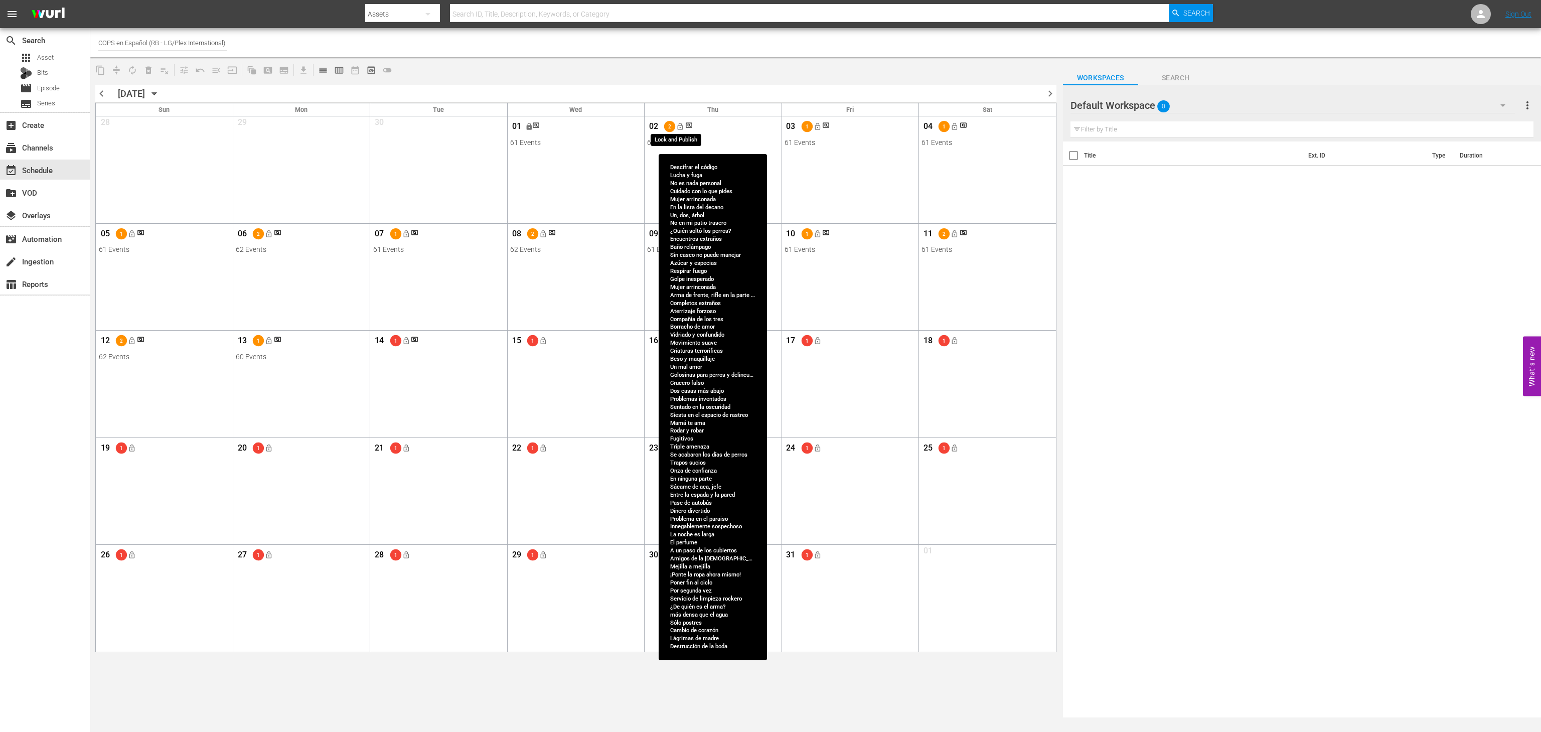
click at [684, 132] on button "lock_open" at bounding box center [680, 126] width 17 height 17
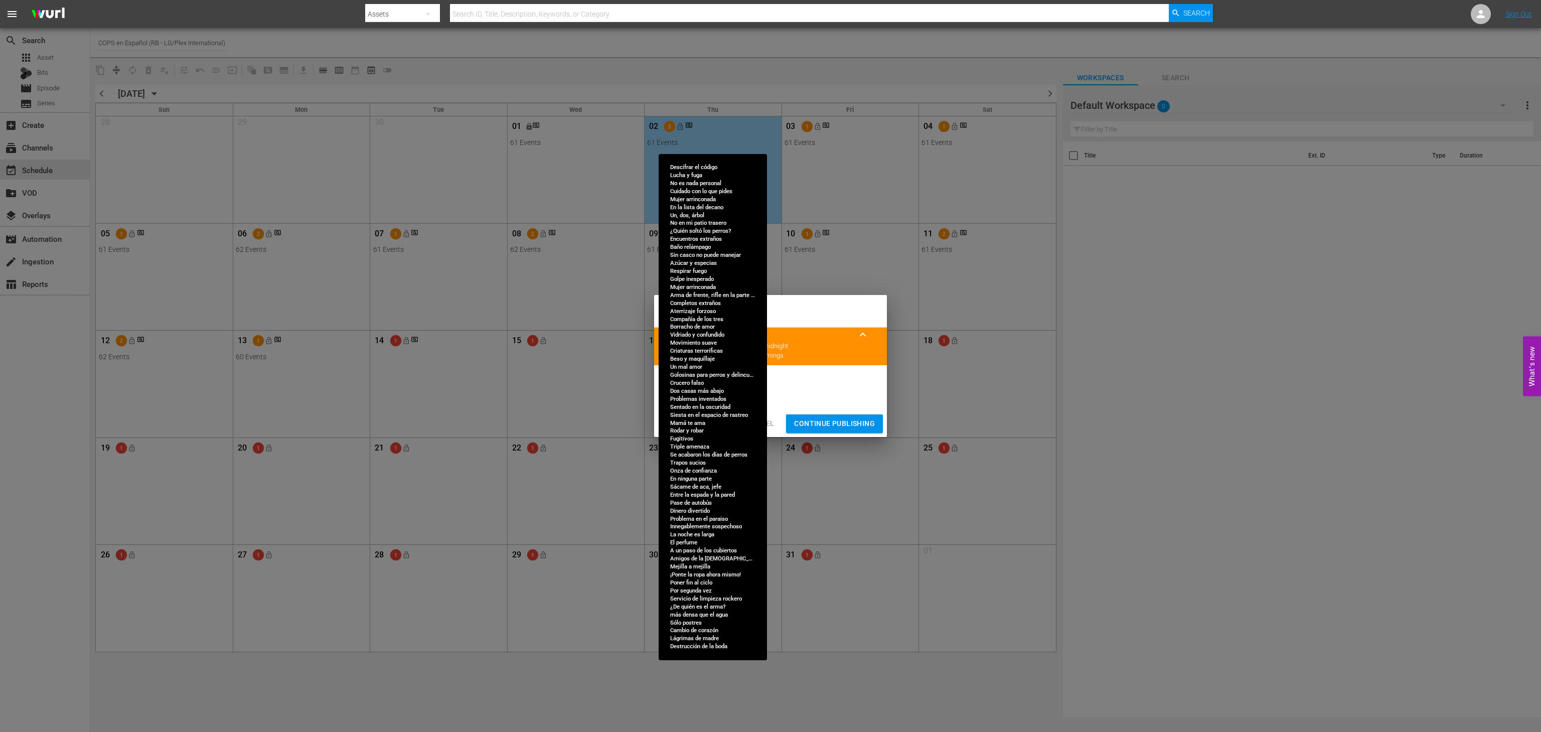
click at [825, 427] on span "Continue Publishing" at bounding box center [834, 423] width 81 height 13
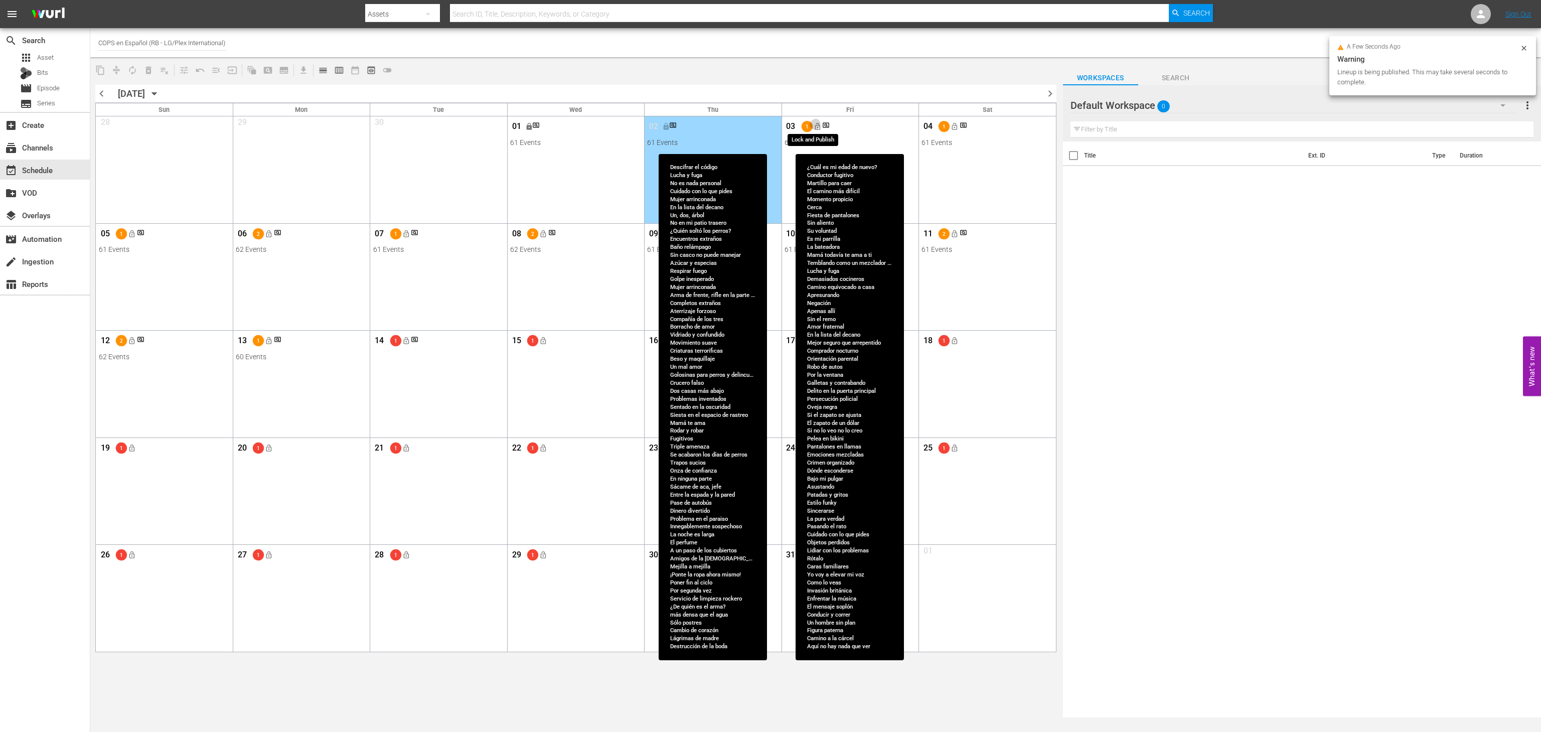
click at [813, 125] on span "lock_open" at bounding box center [817, 126] width 8 height 8
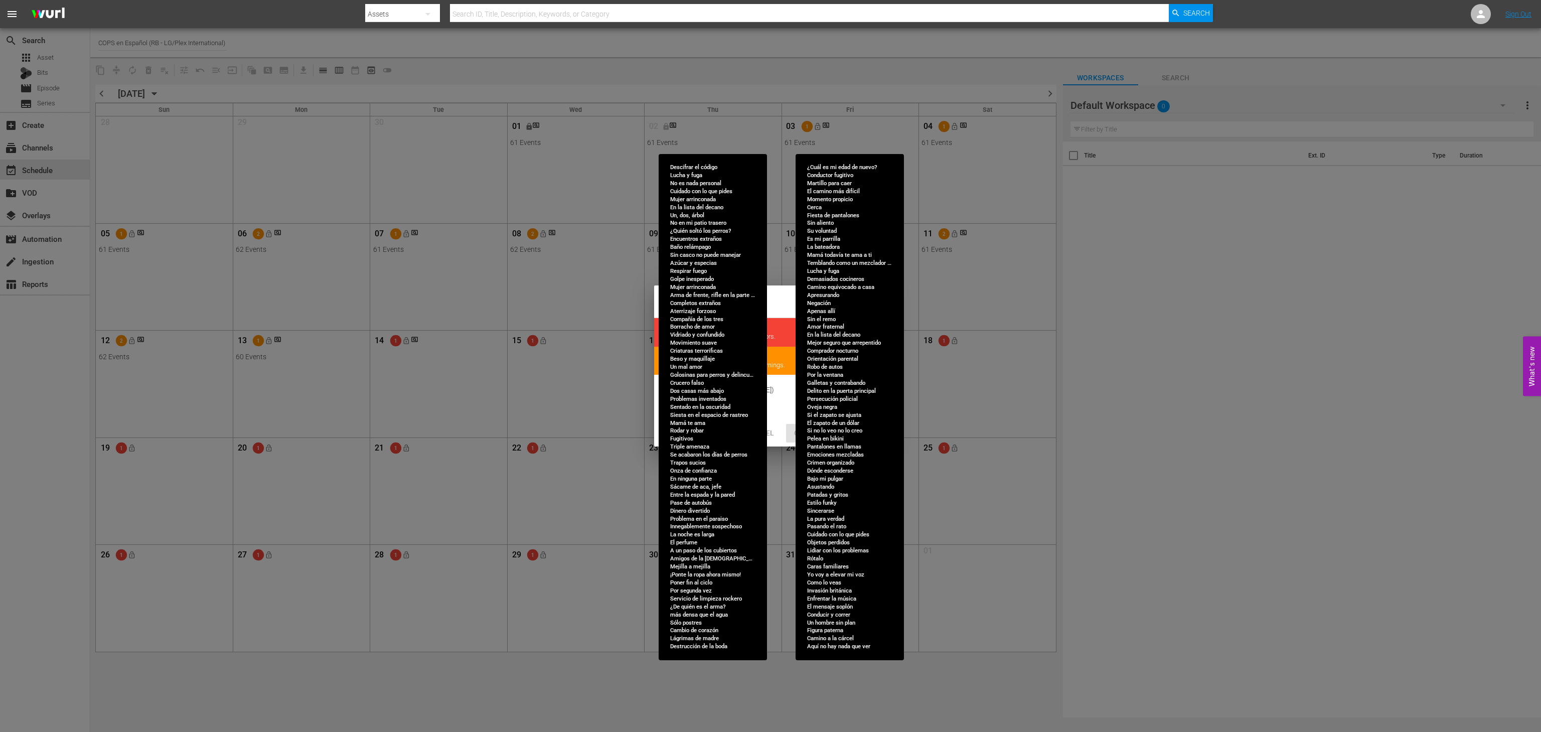
click at [765, 423] on div "Cancel Continue Publishing" at bounding box center [770, 433] width 233 height 27
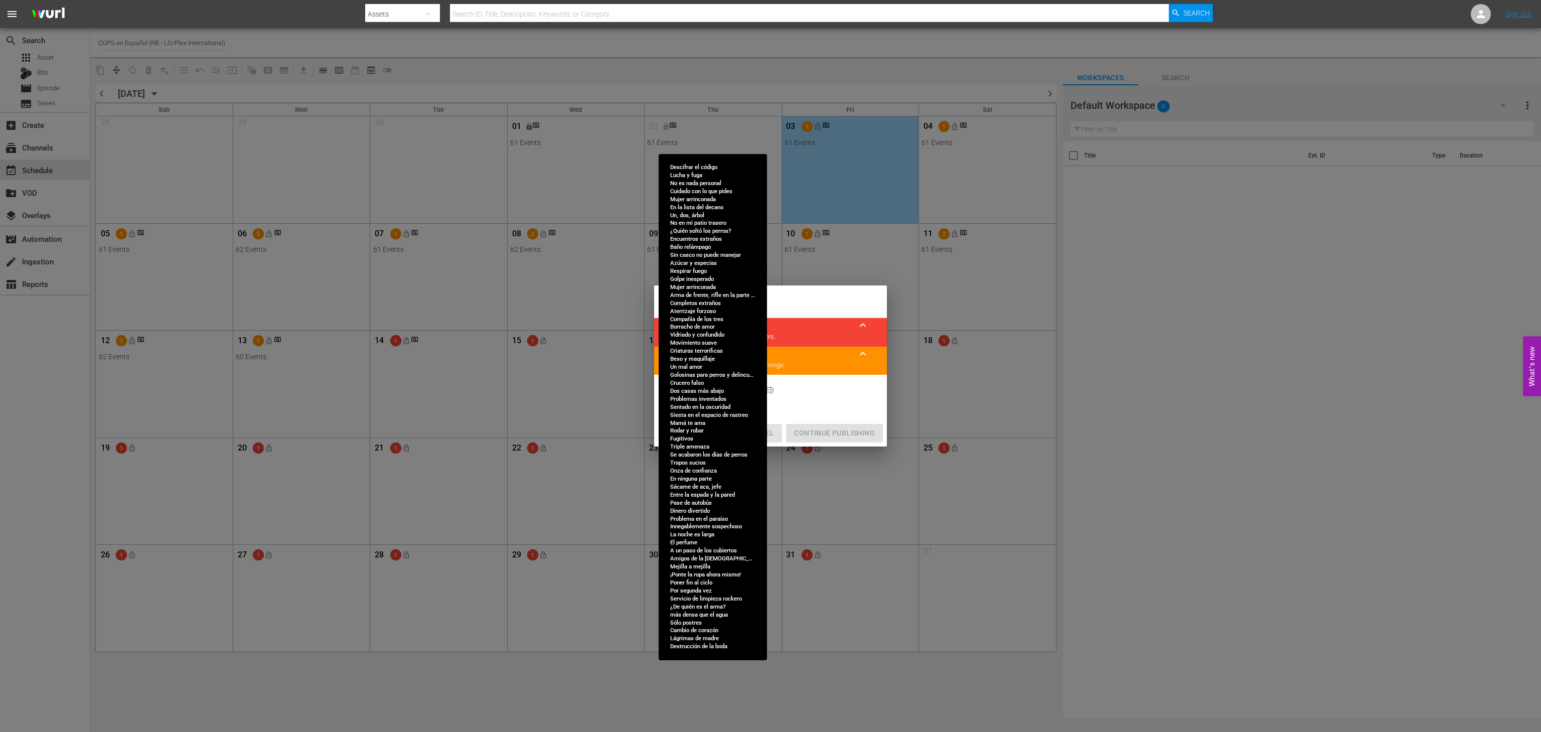
click at [765, 432] on span "Cancel" at bounding box center [760, 433] width 28 height 13
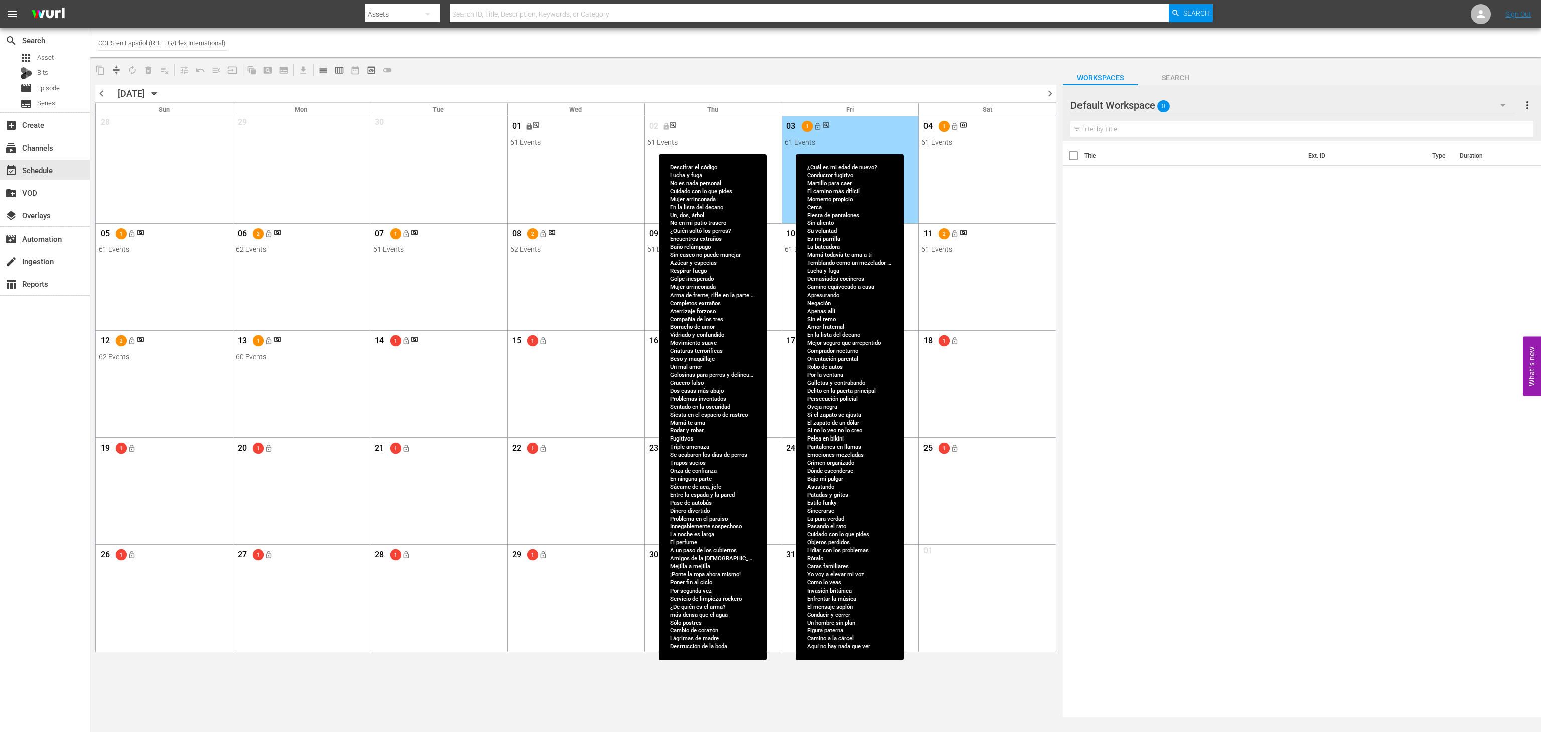
click at [1197, 306] on div "Title Ext. ID Type Duration" at bounding box center [1302, 429] width 478 height 577
click at [814, 129] on span "lock_open" at bounding box center [817, 126] width 8 height 8
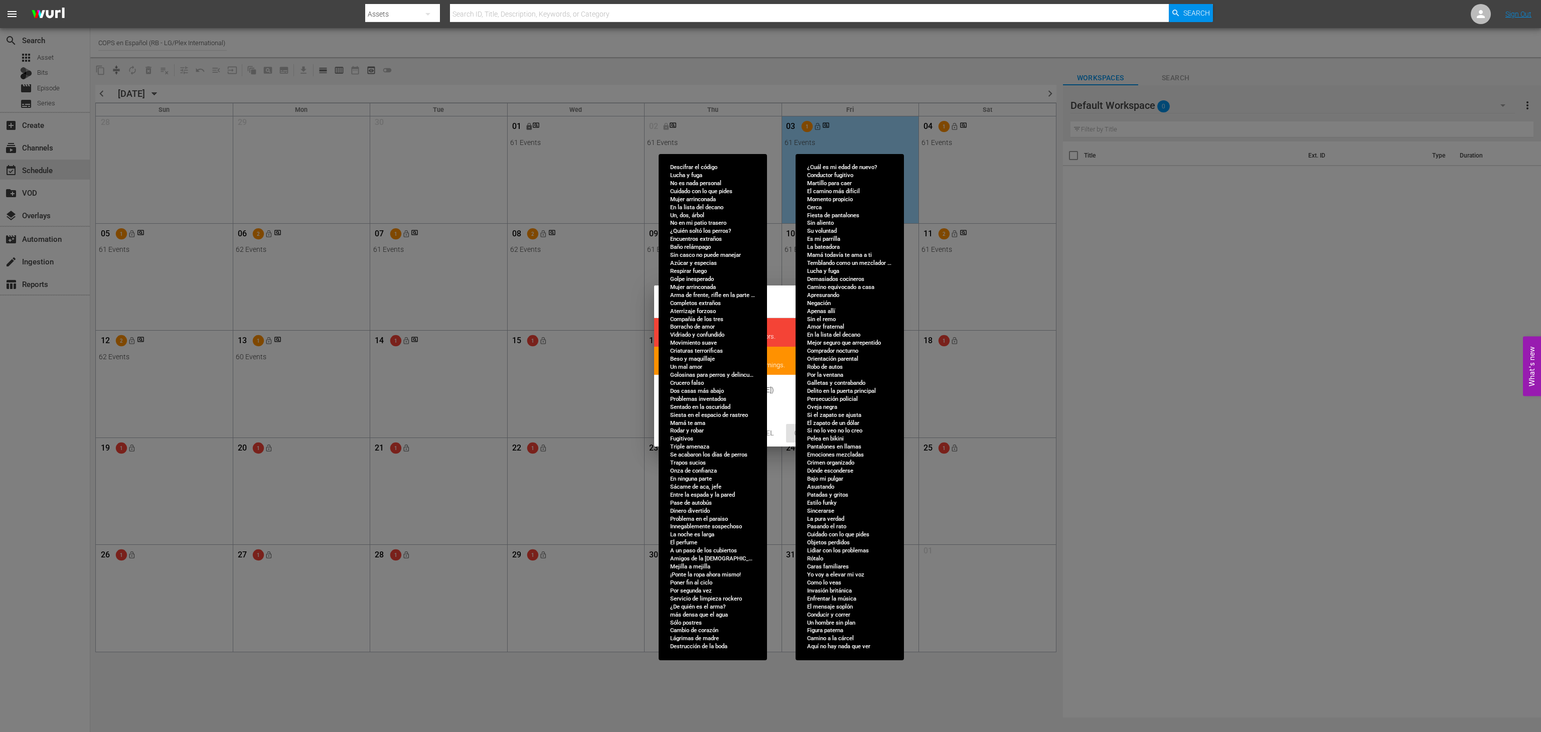
click at [758, 434] on span "Cancel" at bounding box center [760, 433] width 28 height 13
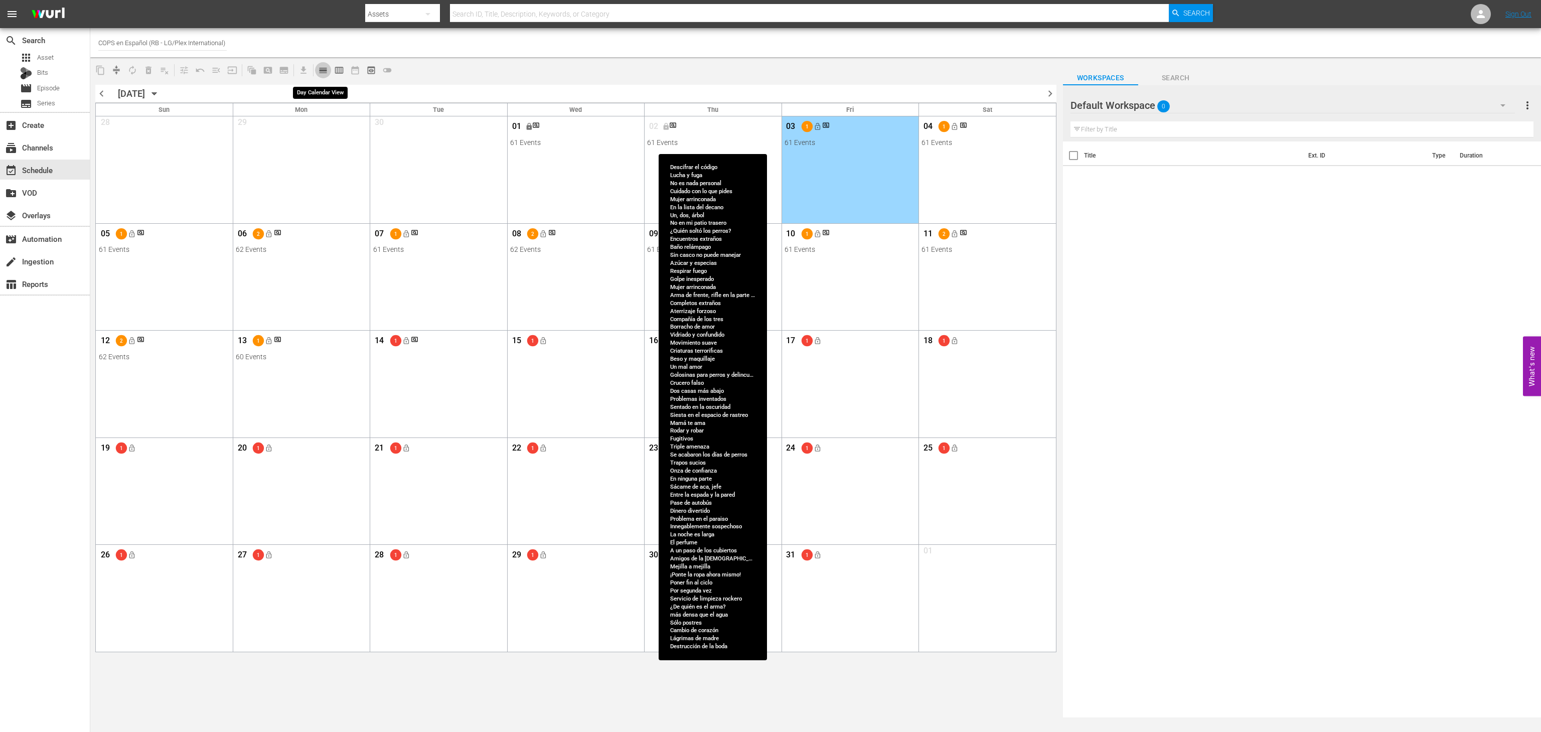
click at [323, 71] on span "calendar_view_day_outlined" at bounding box center [323, 70] width 10 height 10
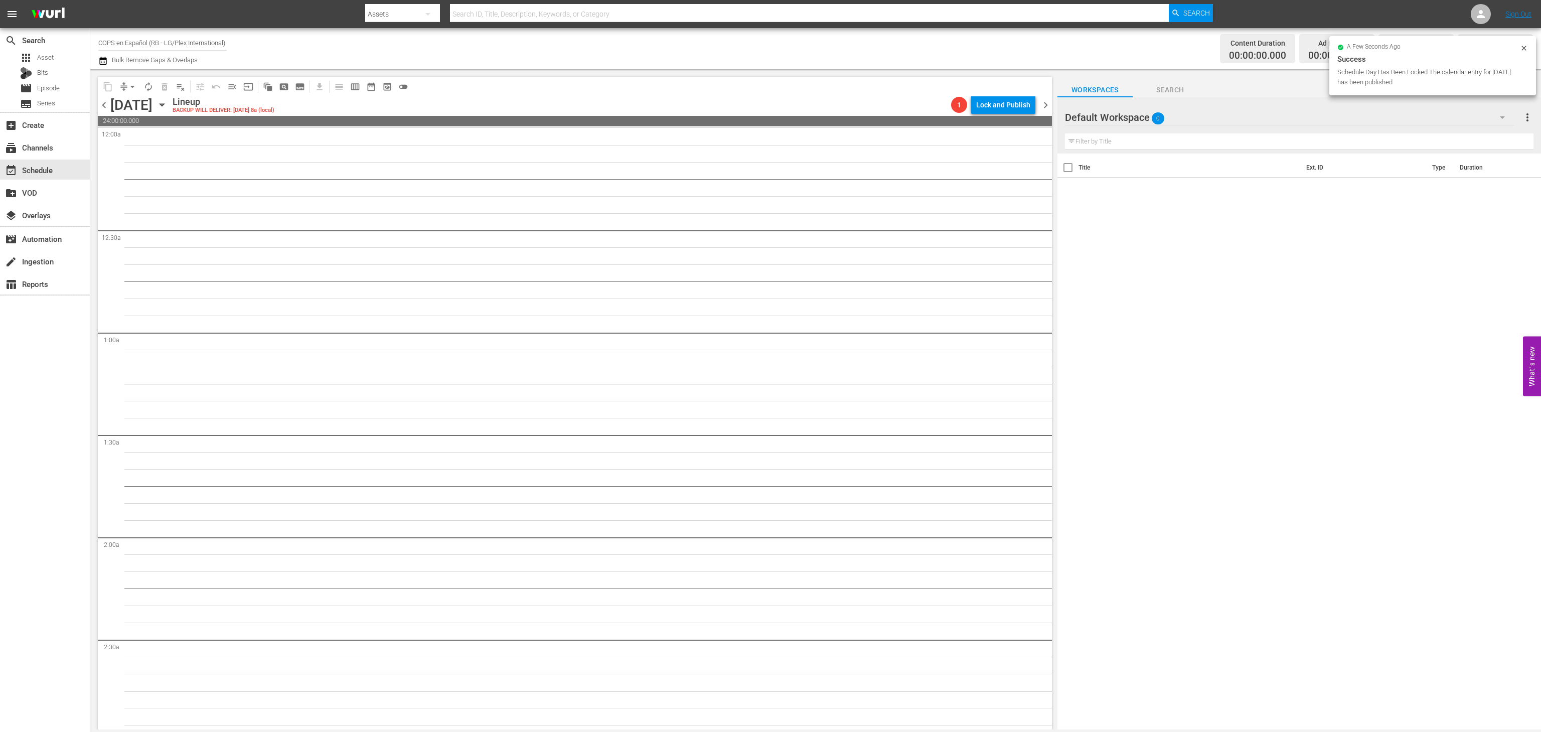
click at [164, 106] on icon "button" at bounding box center [162, 105] width 5 height 3
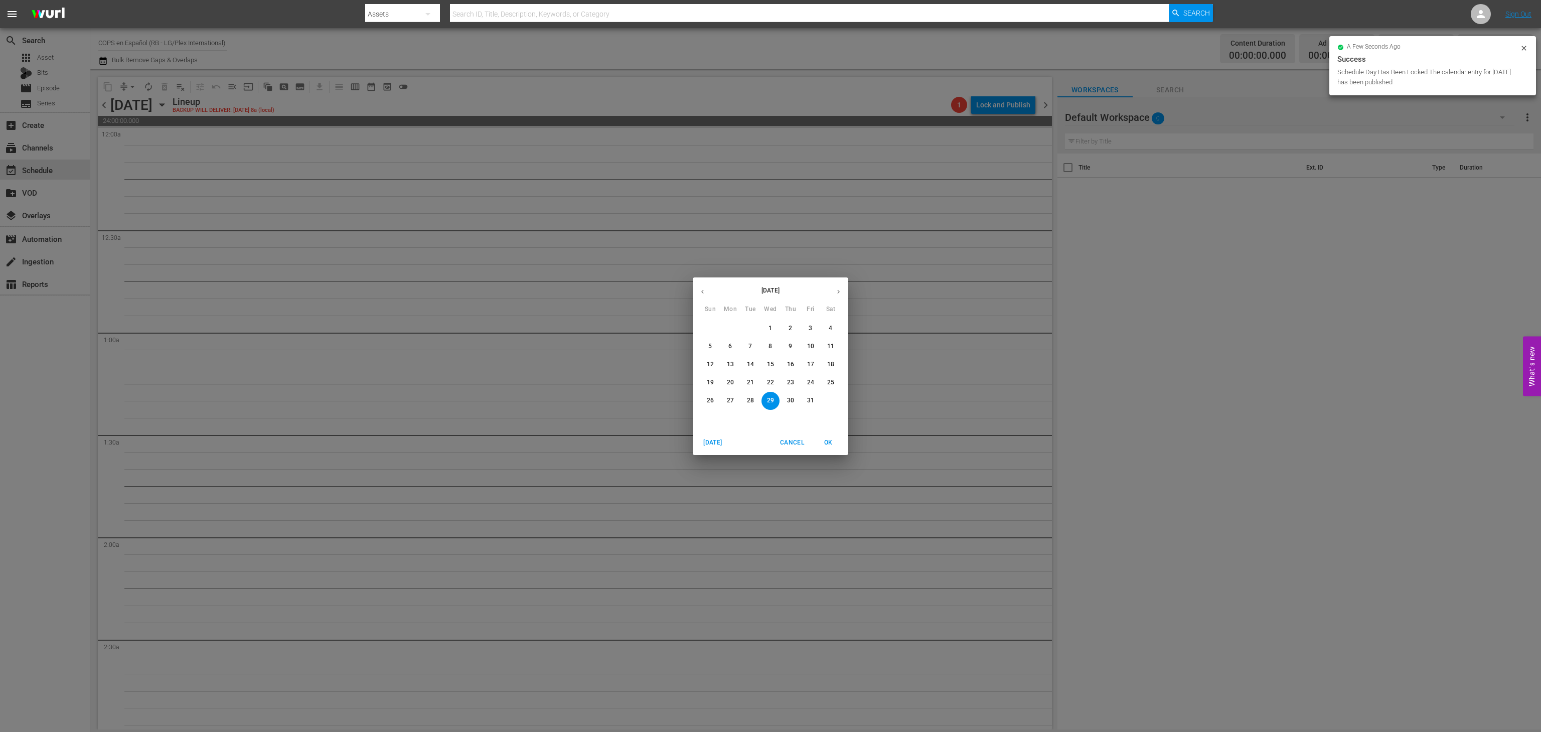
click at [772, 332] on p "1" at bounding box center [770, 328] width 4 height 9
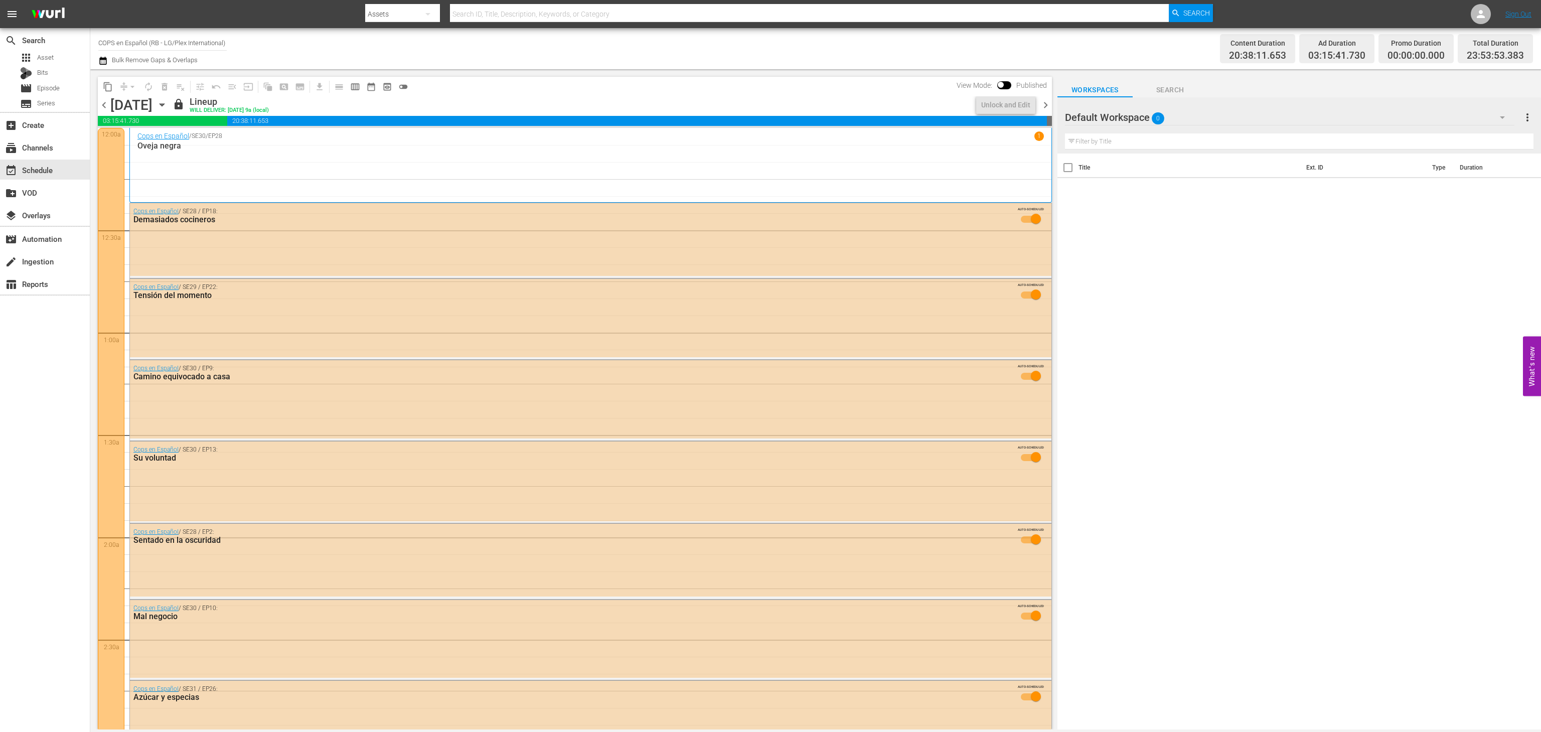
click at [1046, 108] on span "chevron_right" at bounding box center [1045, 105] width 13 height 13
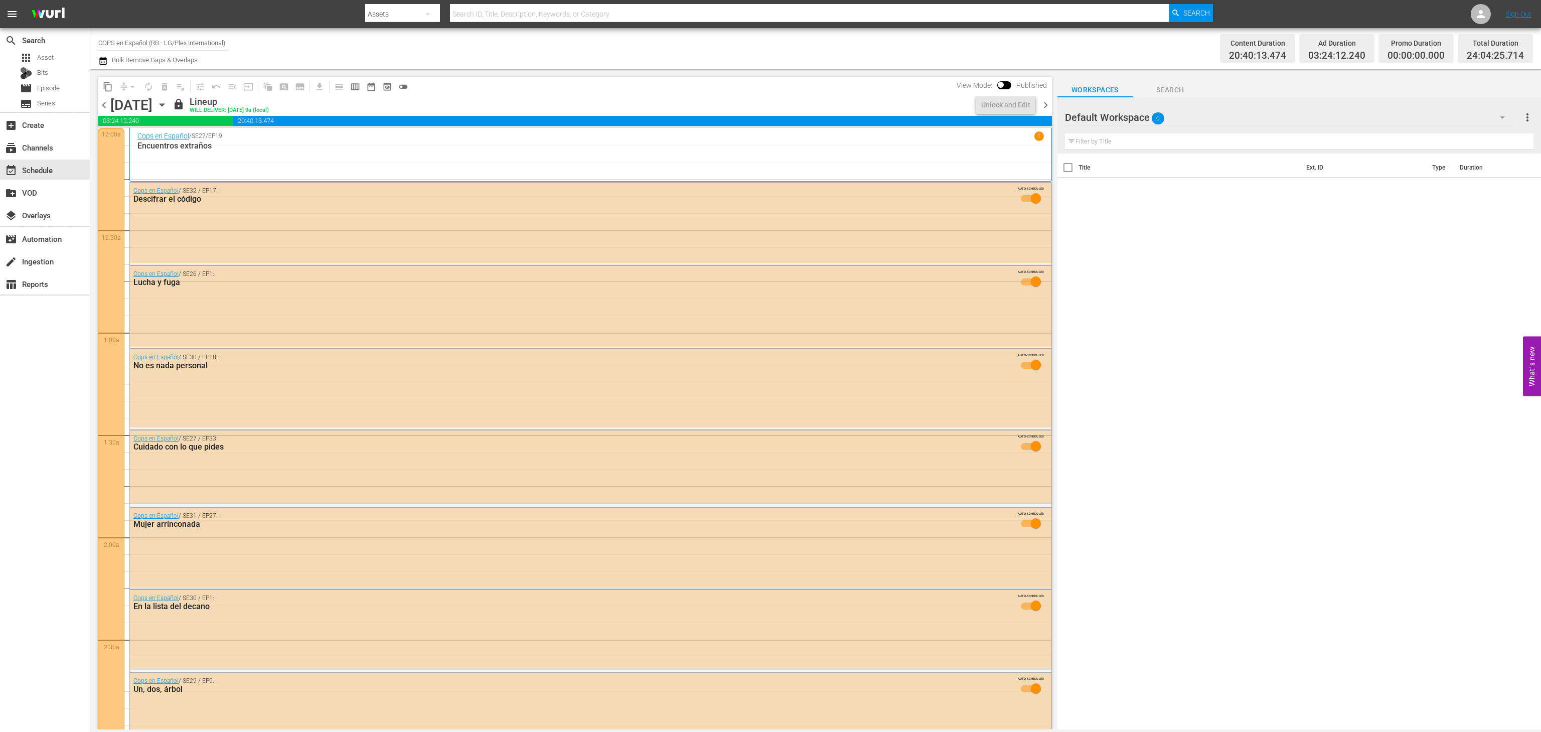
click at [1046, 107] on span "chevron_right" at bounding box center [1045, 105] width 13 height 13
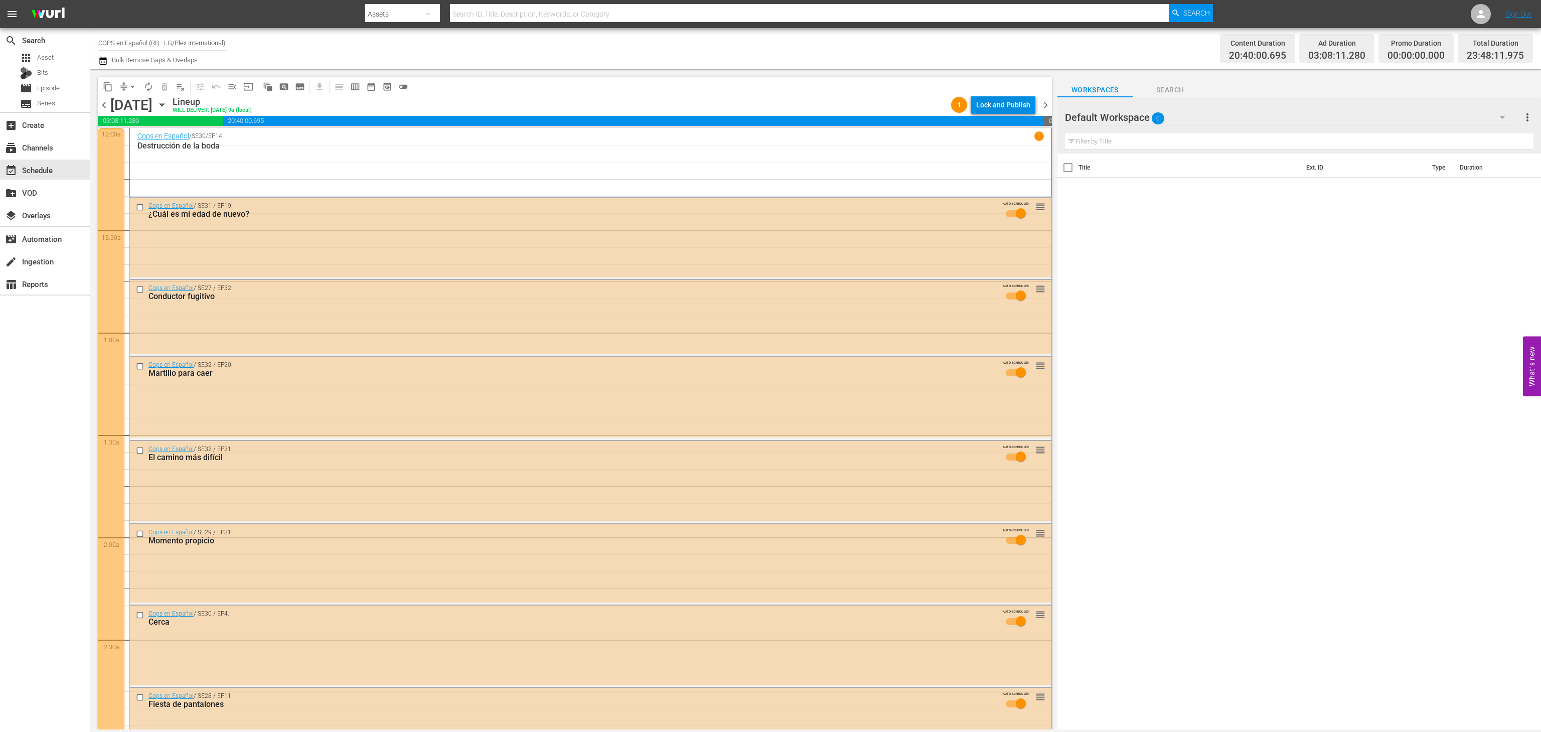
click at [1007, 103] on div "Lock and Publish" at bounding box center [1003, 105] width 54 height 18
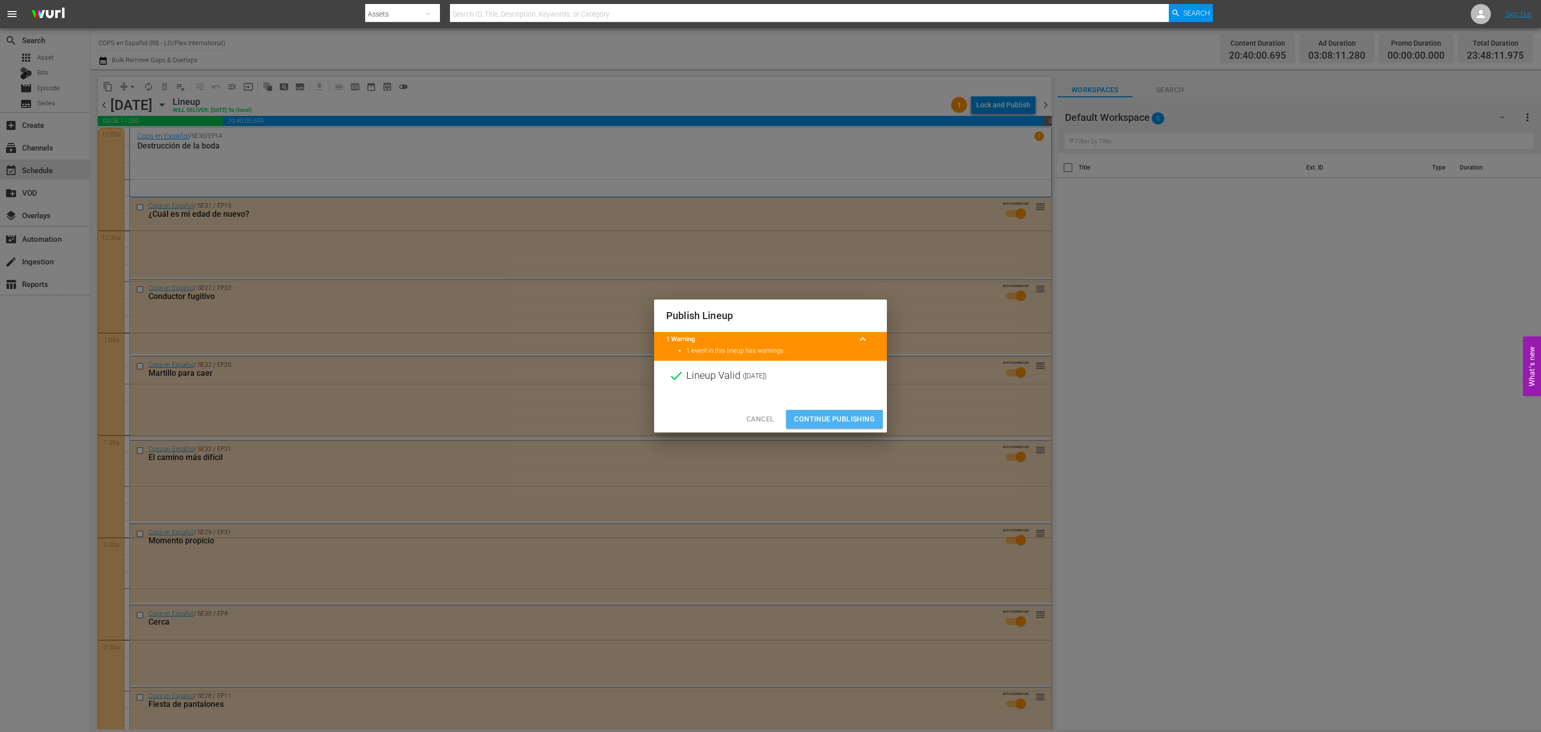
click at [815, 418] on span "Continue Publishing" at bounding box center [834, 419] width 81 height 13
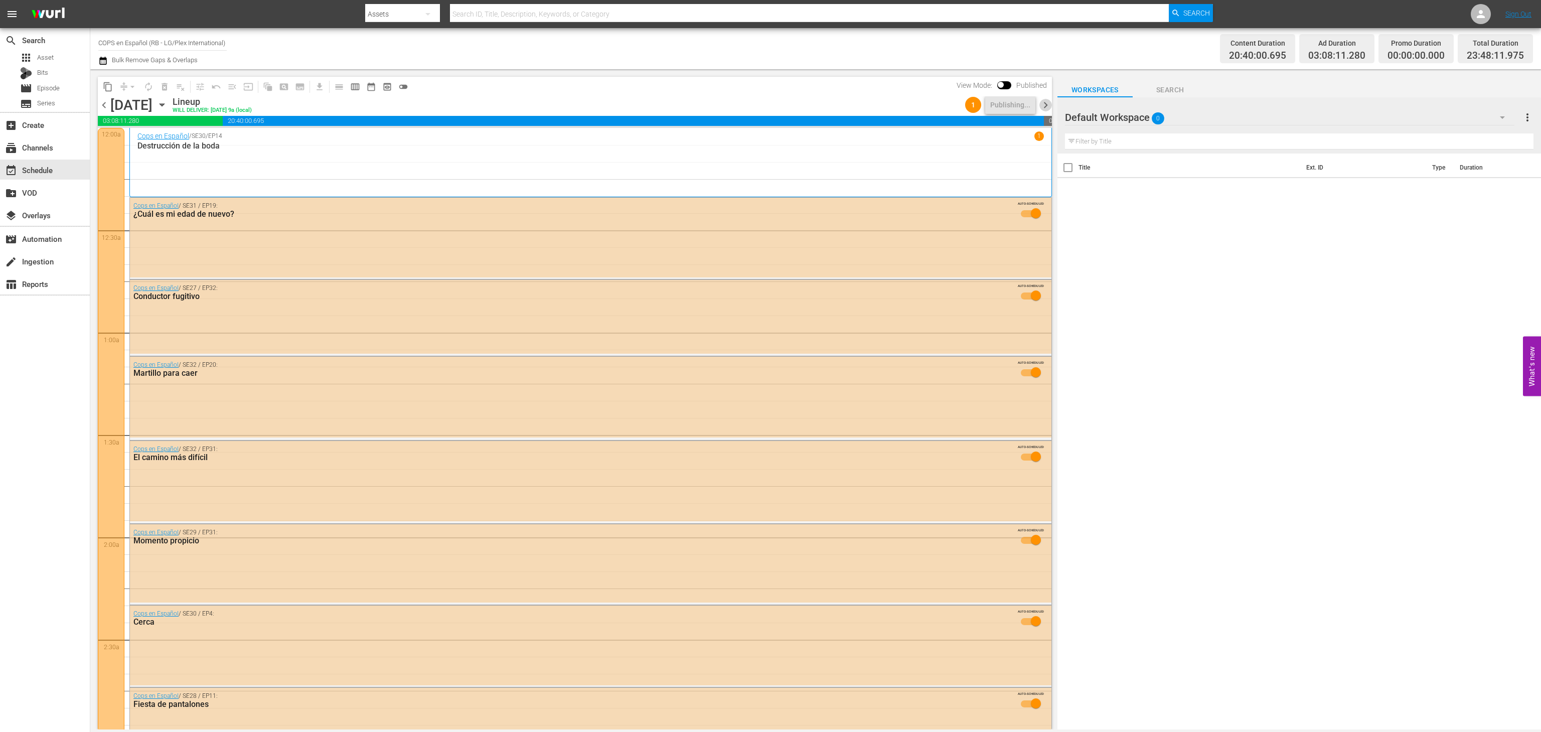
click at [1045, 106] on span "chevron_right" at bounding box center [1045, 105] width 13 height 13
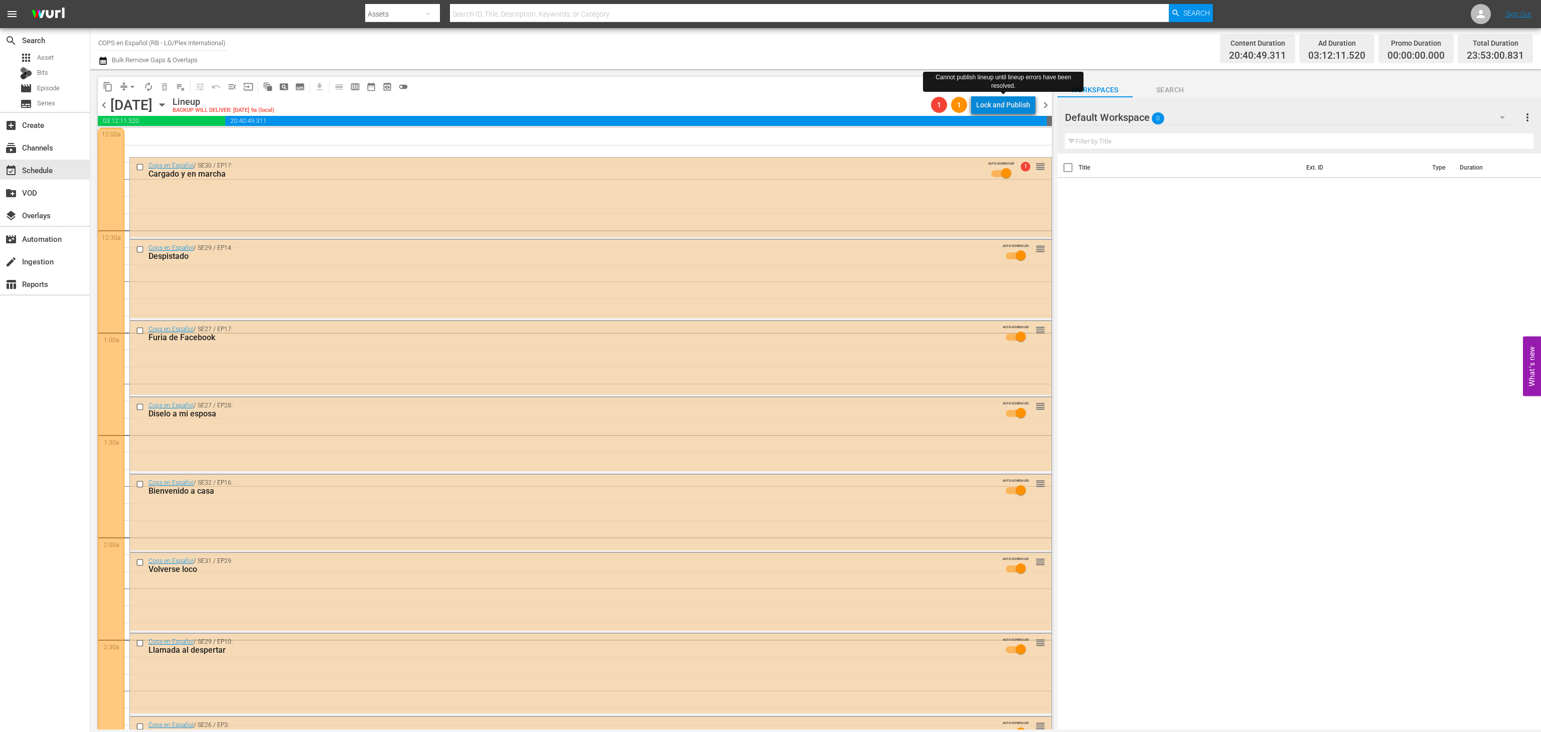
click at [1009, 109] on div "Lock and Publish" at bounding box center [1003, 105] width 54 height 18
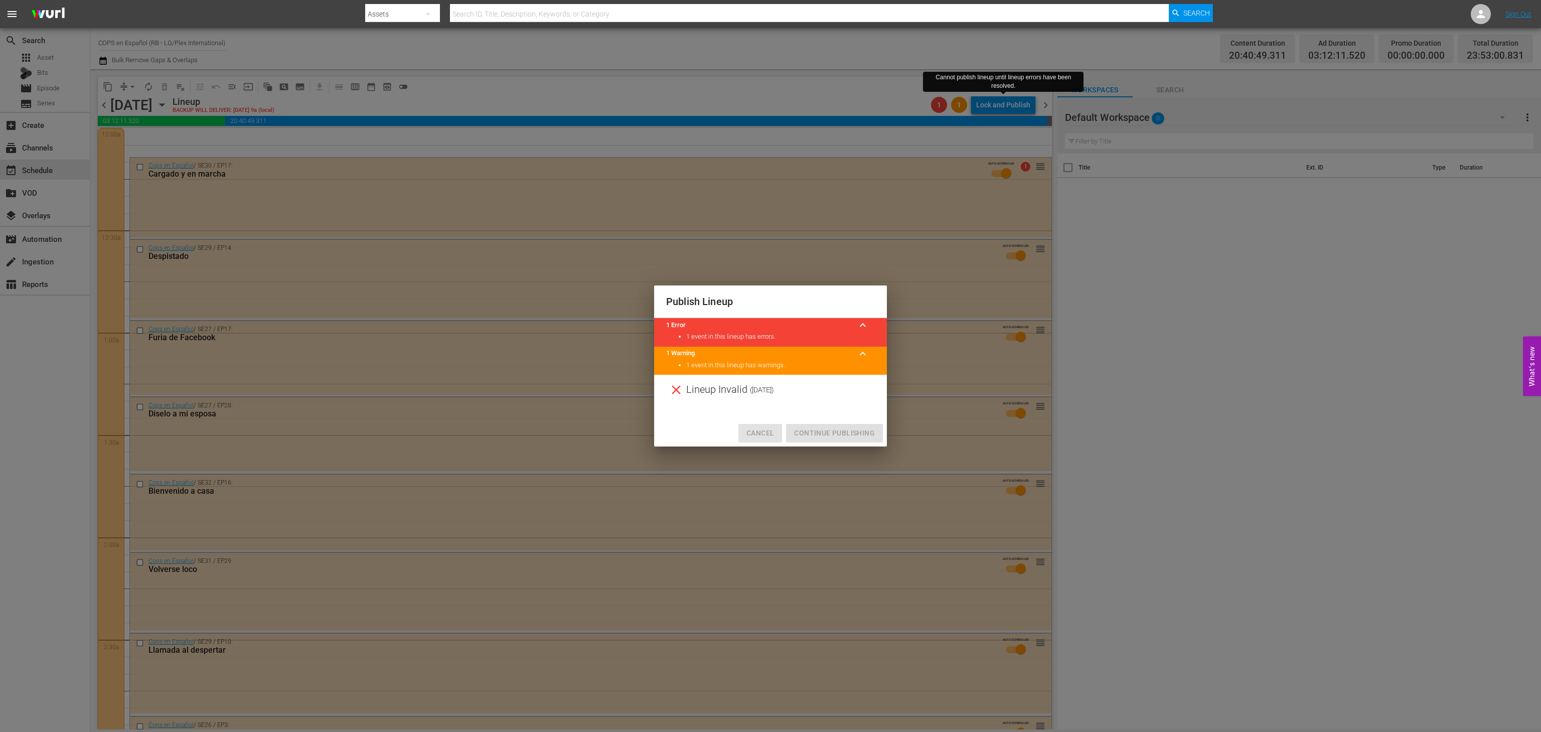
click at [764, 426] on button "Cancel" at bounding box center [760, 433] width 44 height 19
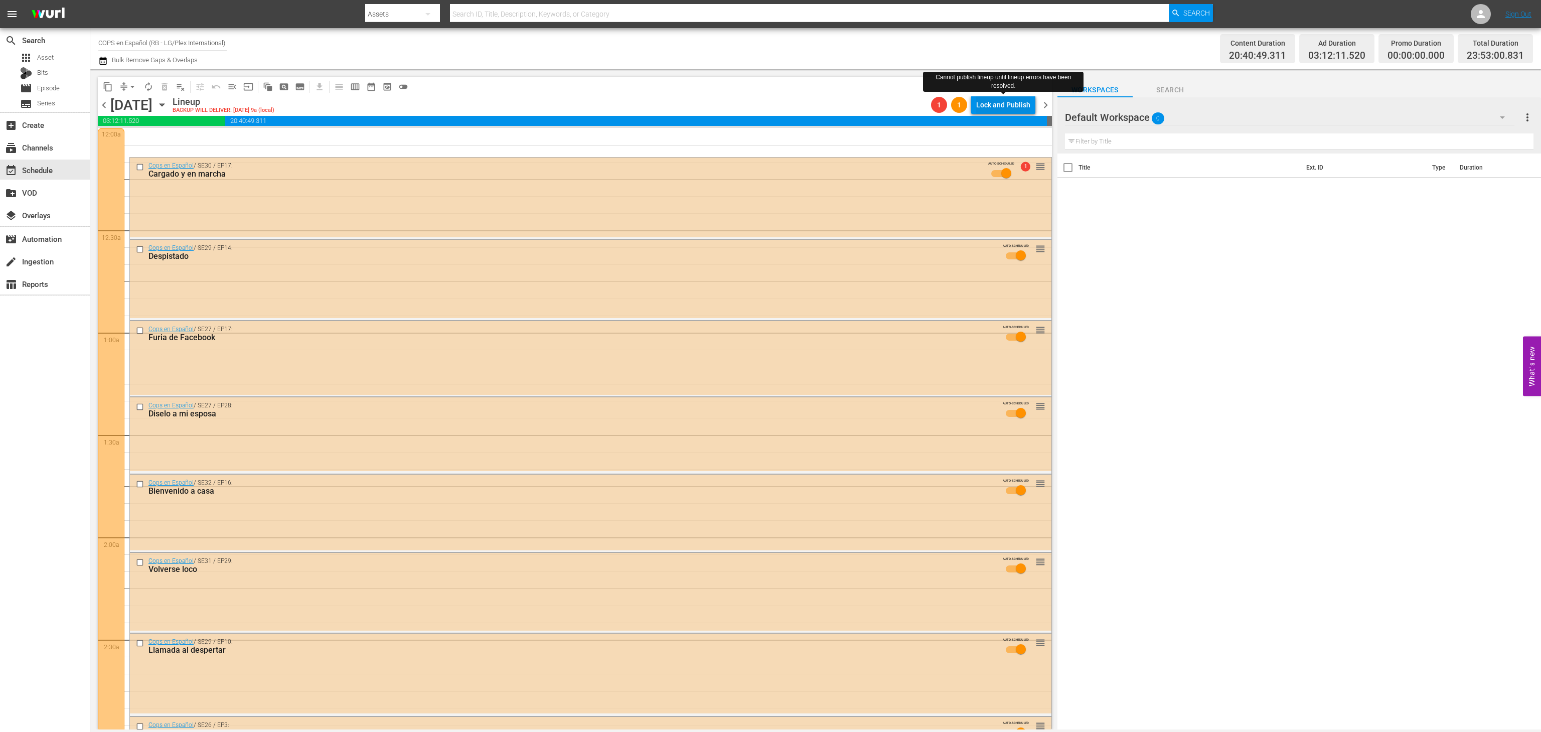
click at [984, 111] on div "Lock and Publish" at bounding box center [1003, 105] width 54 height 18
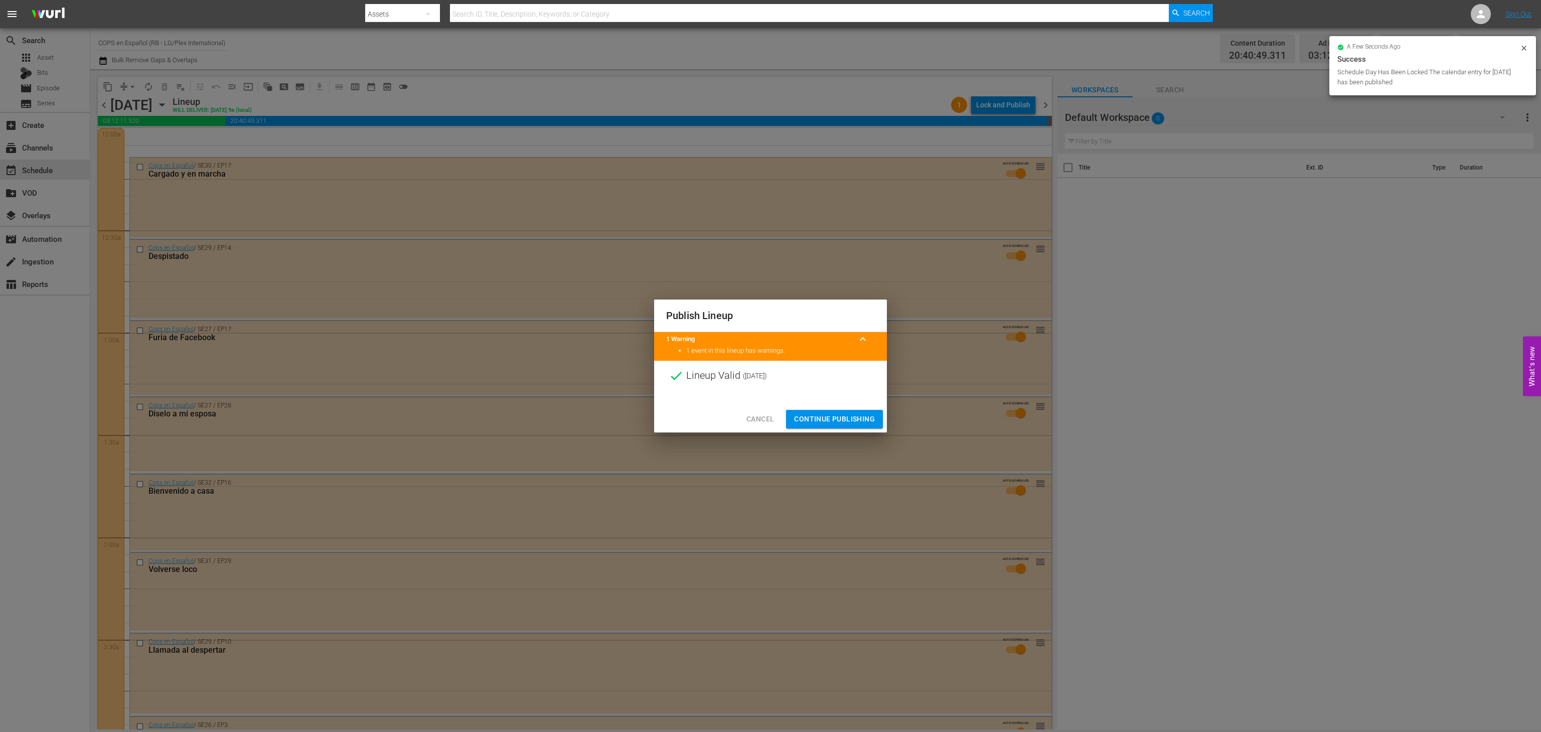
click at [801, 416] on span "Continue Publishing" at bounding box center [834, 419] width 81 height 13
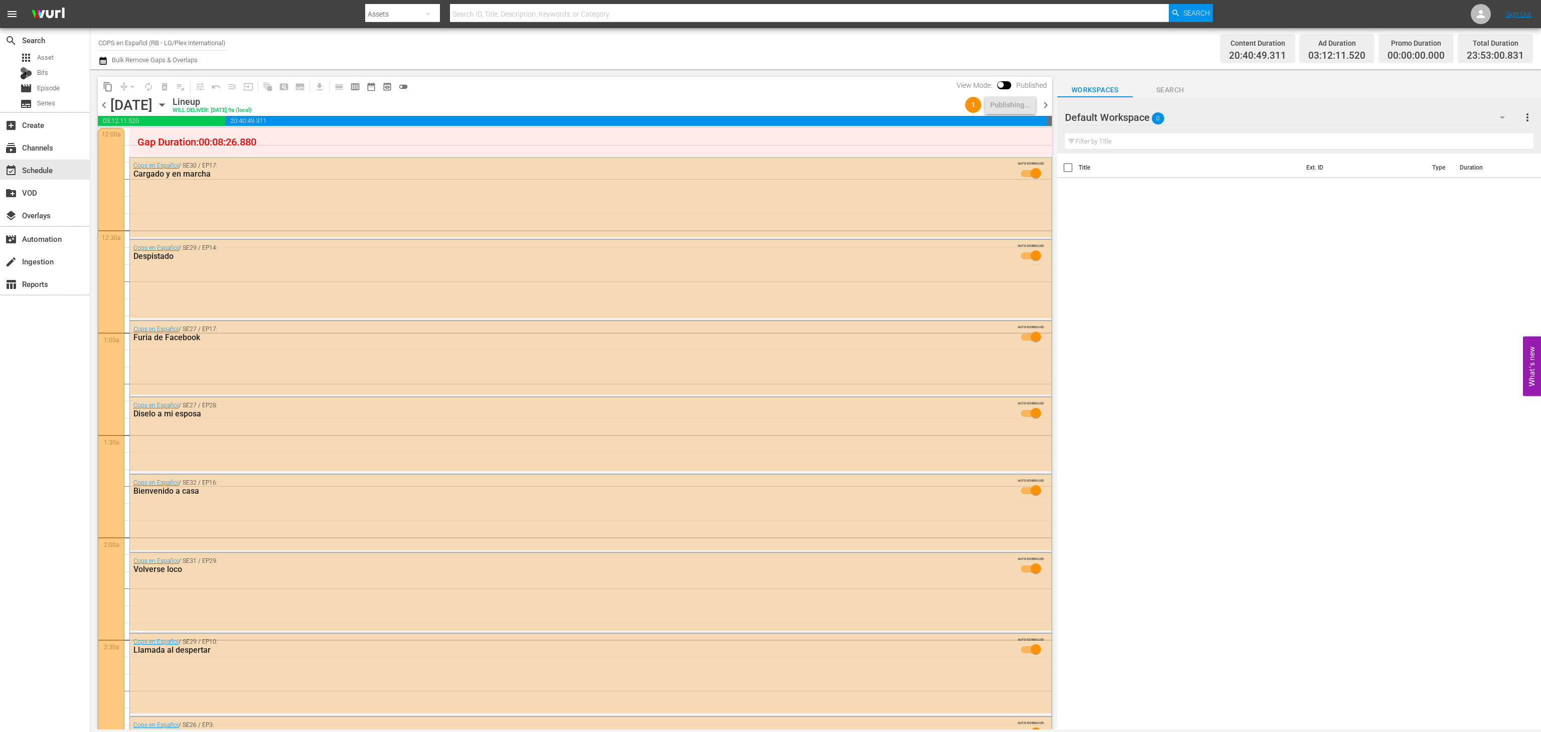
click at [103, 111] on div "chevron_left Saturday, October 4th October 4th Lineup WILL DELIVER: 10/3 @ 9a (…" at bounding box center [575, 106] width 954 height 20
click at [103, 109] on span "chevron_left" at bounding box center [104, 105] width 13 height 13
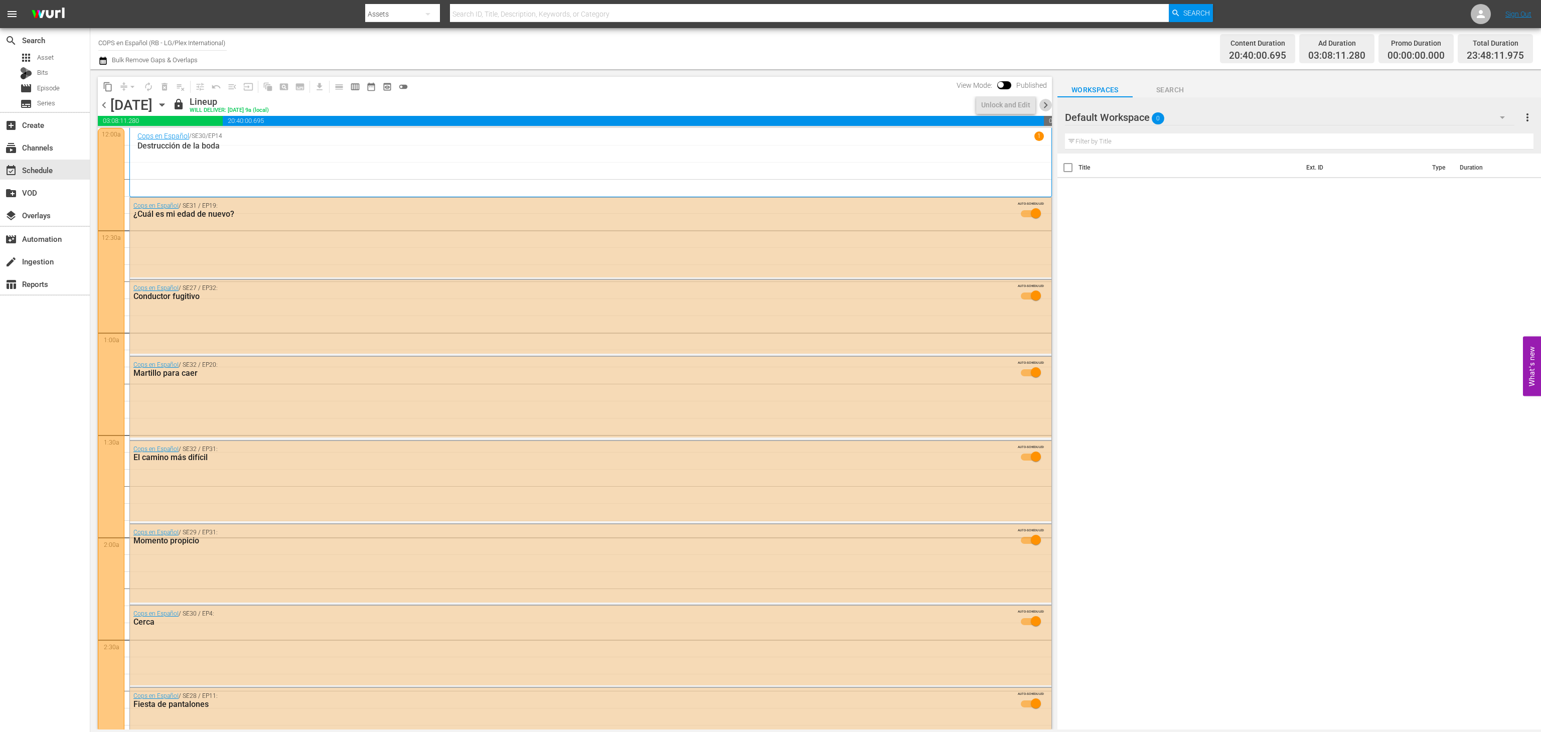
click at [1046, 105] on span "chevron_right" at bounding box center [1045, 105] width 13 height 13
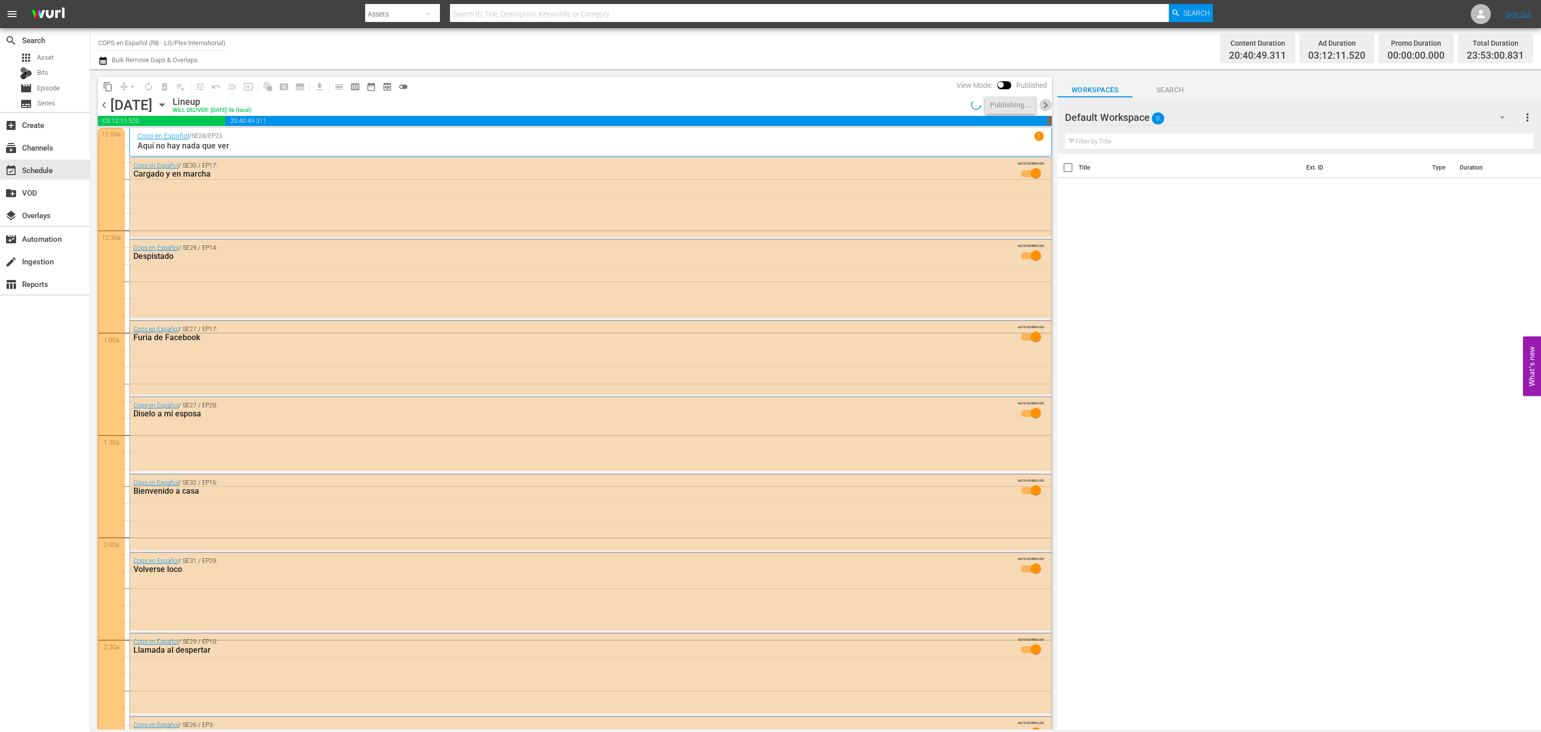
click at [1046, 105] on span "chevron_right" at bounding box center [1045, 105] width 13 height 13
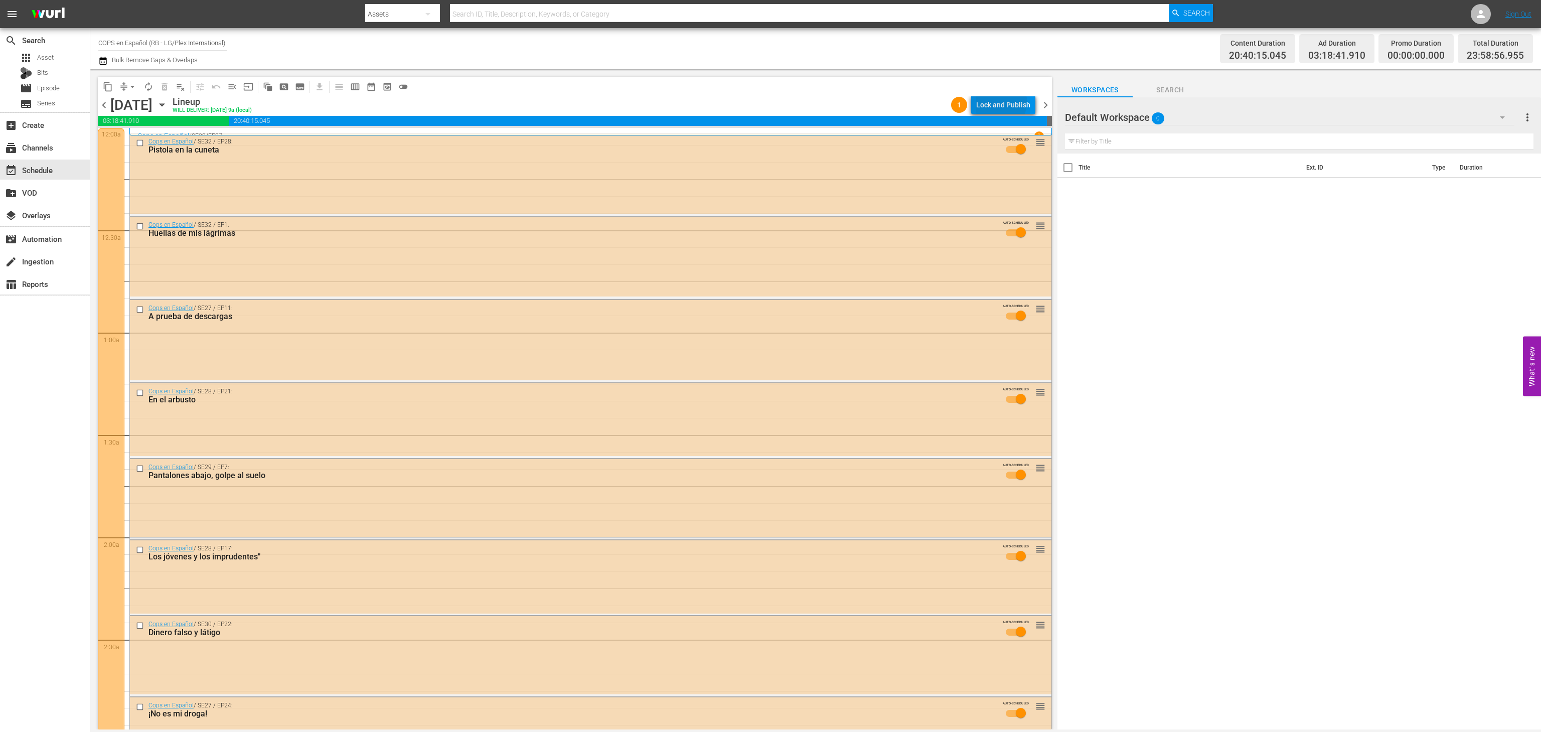
click at [994, 101] on div "Lock and Publish" at bounding box center [1003, 105] width 54 height 18
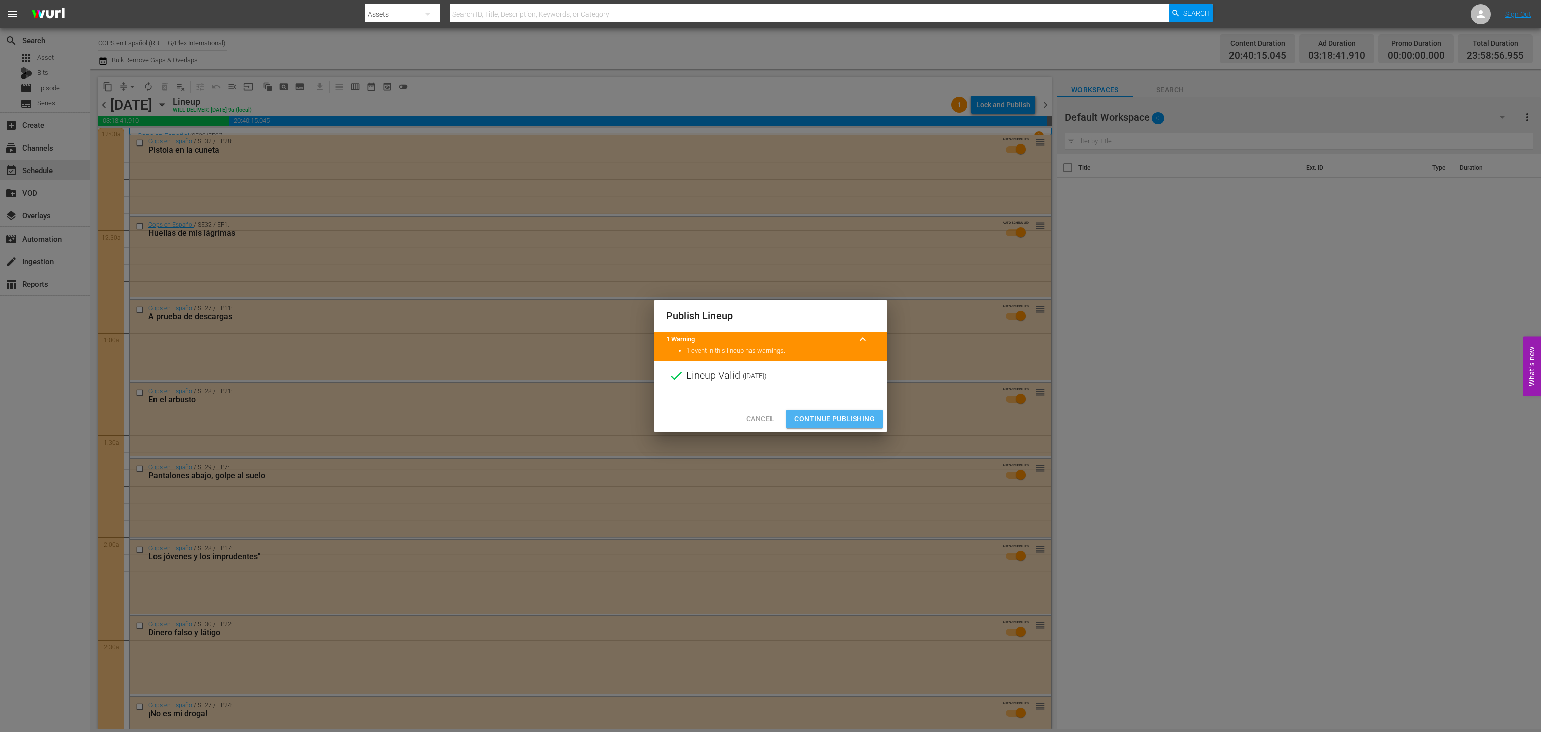
click at [835, 419] on span "Continue Publishing" at bounding box center [834, 419] width 81 height 13
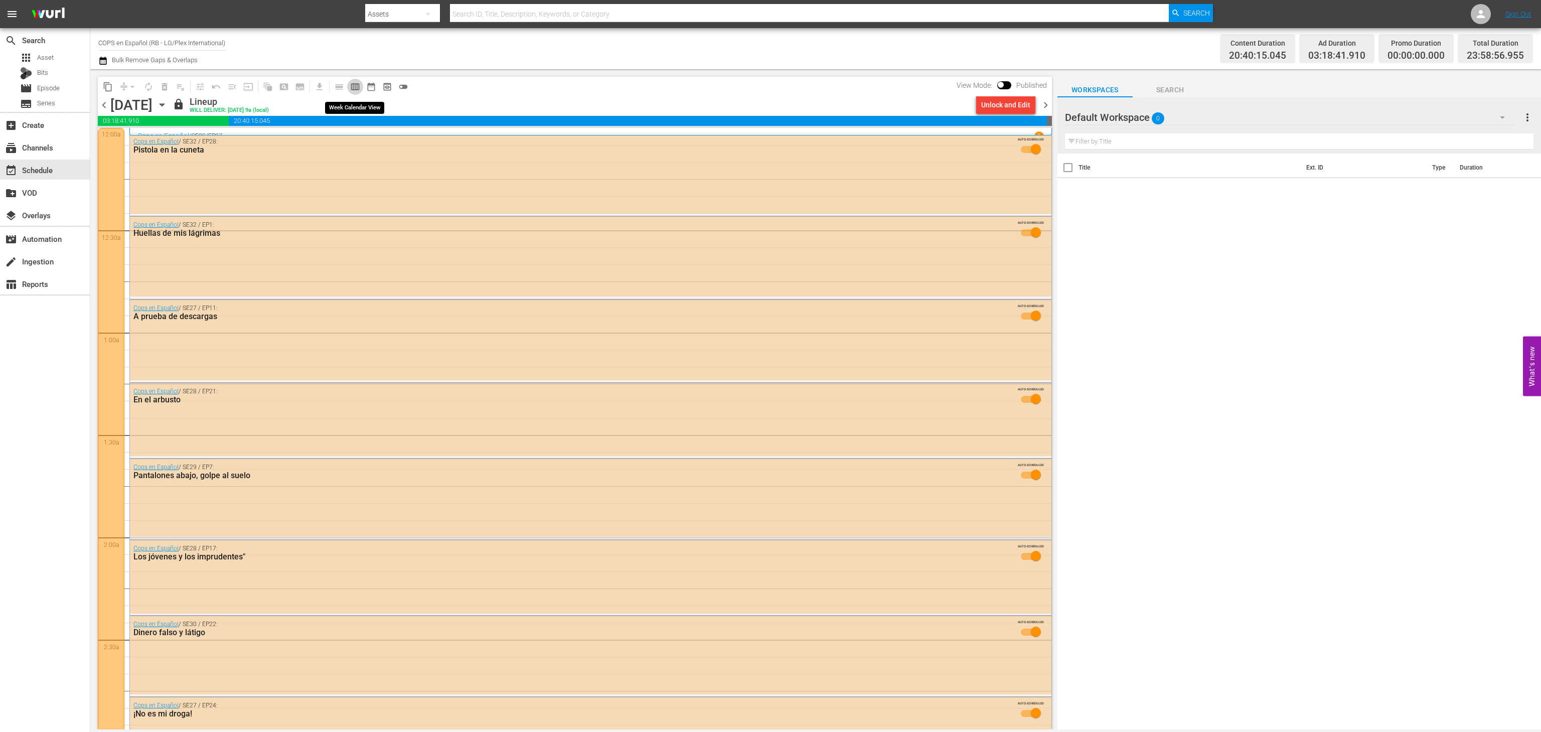
click at [349, 86] on button "calendar_view_week_outlined" at bounding box center [355, 87] width 16 height 16
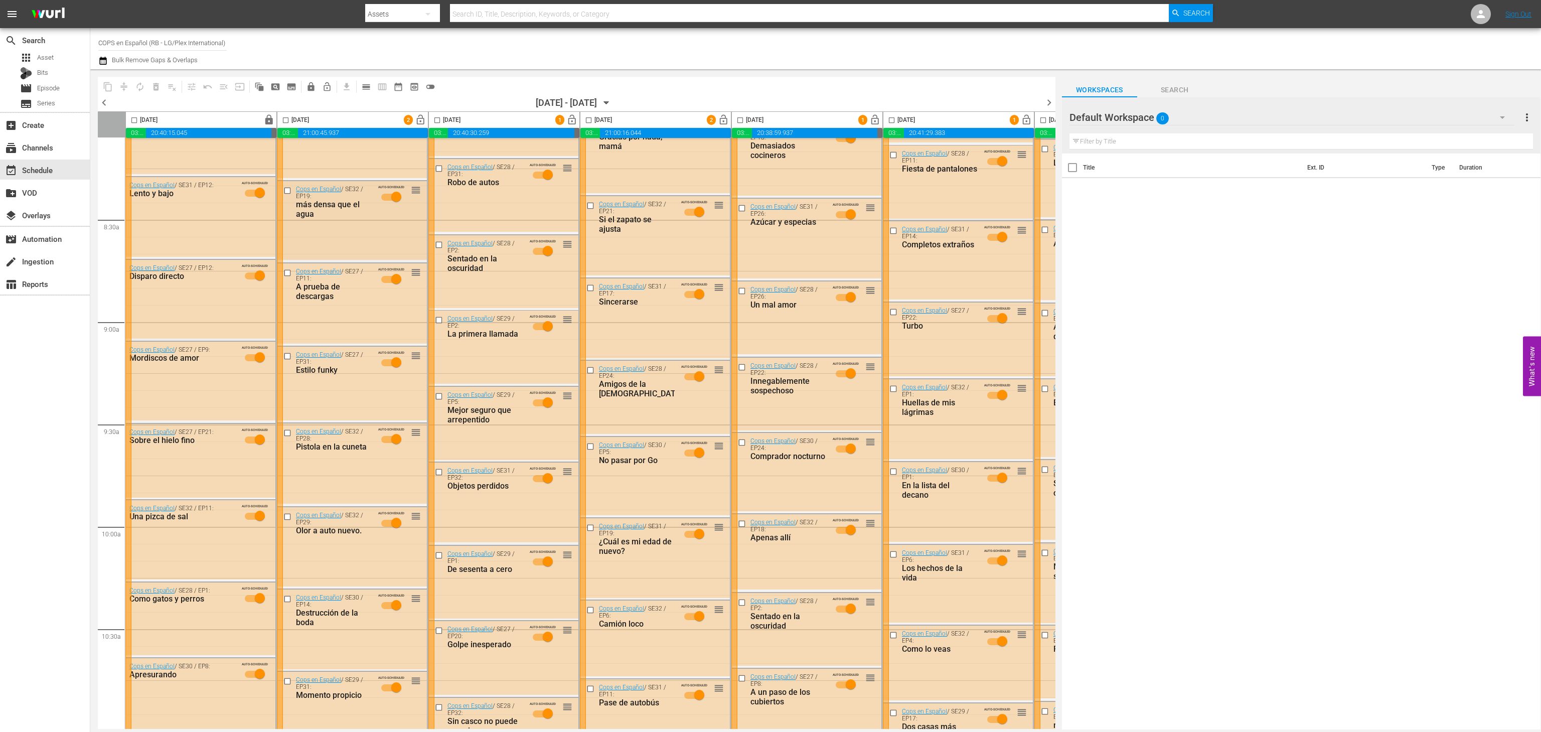
scroll to position [1685, 0]
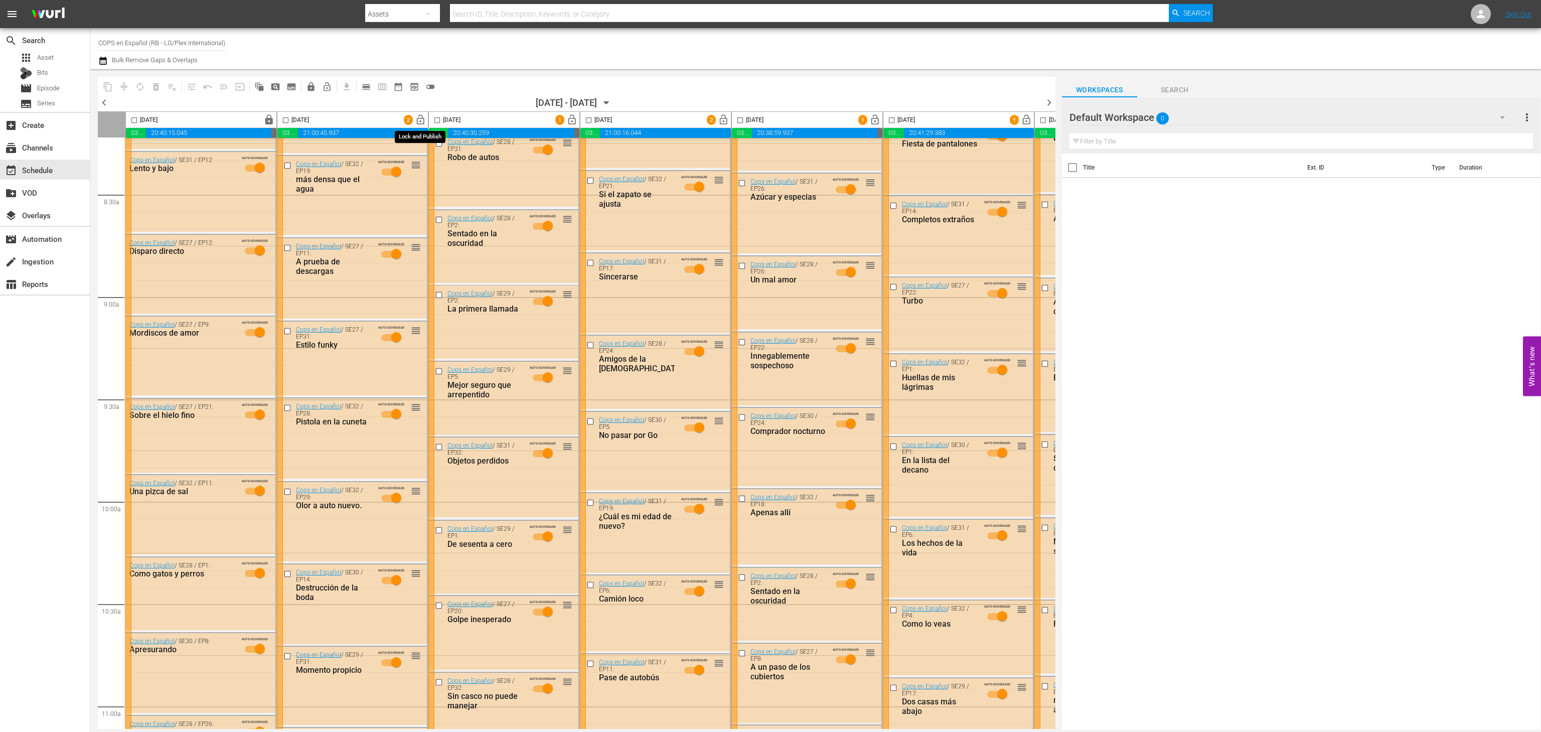
click at [423, 113] on button "lock_open" at bounding box center [421, 120] width 16 height 16
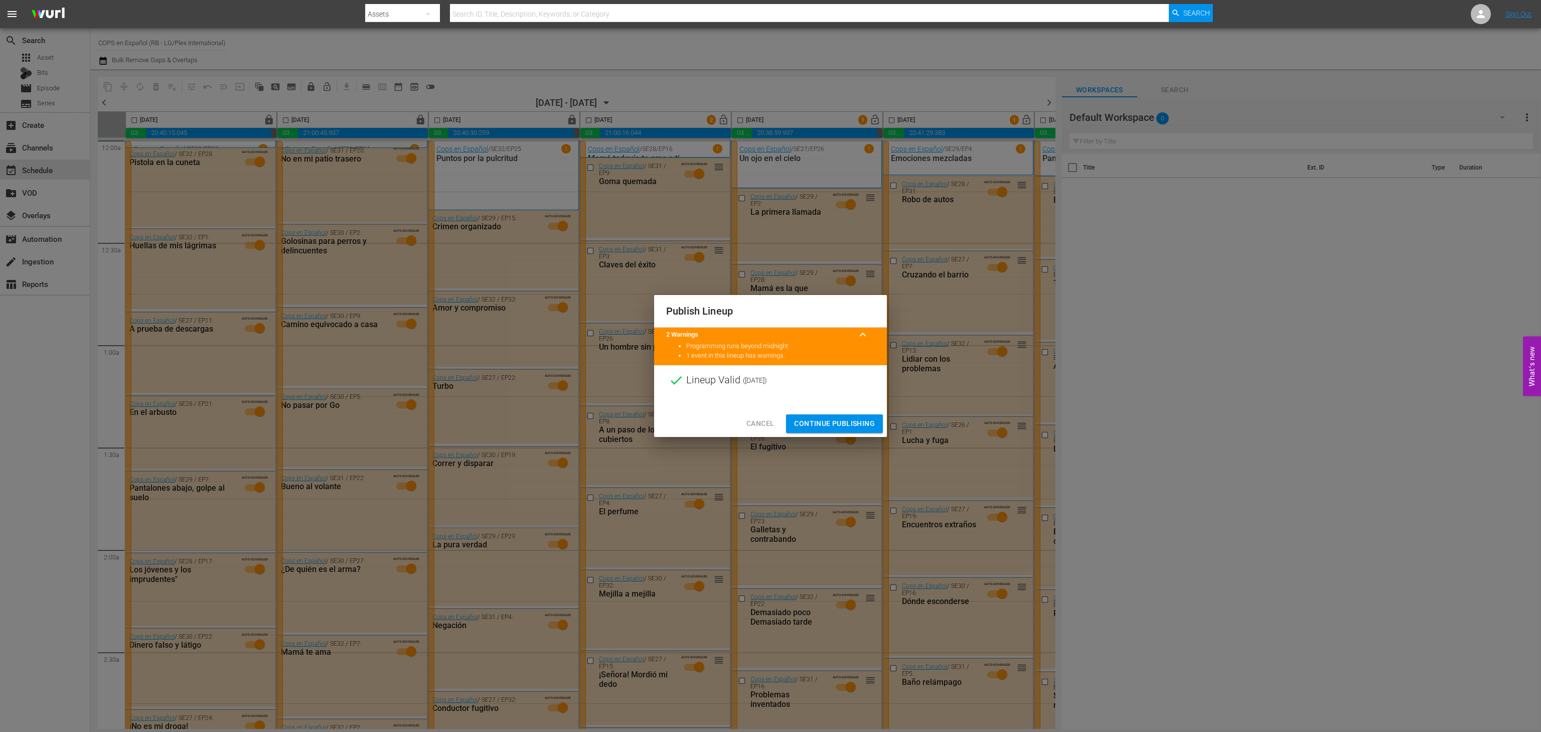
scroll to position [1685, 0]
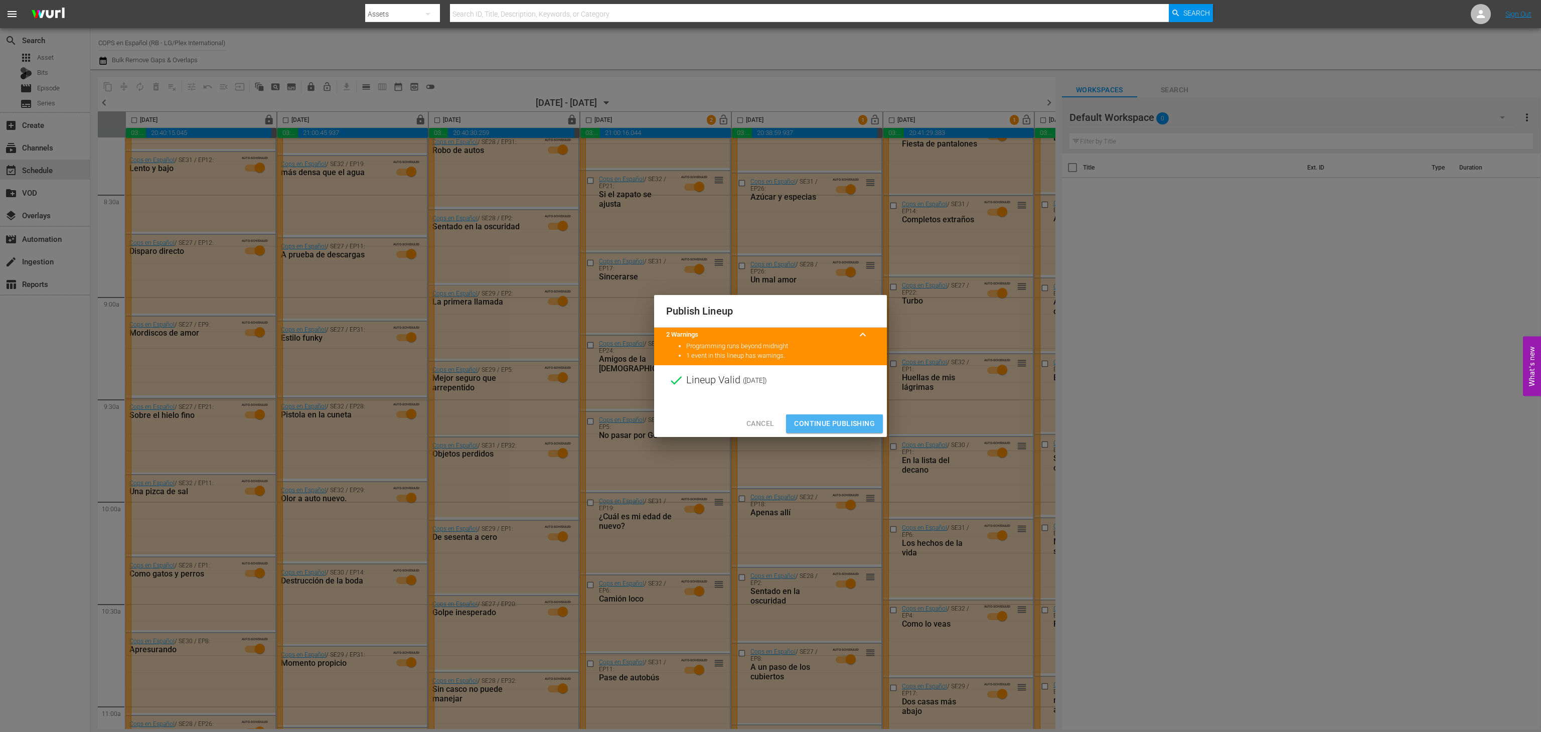
click at [815, 429] on span "Continue Publishing" at bounding box center [834, 423] width 81 height 13
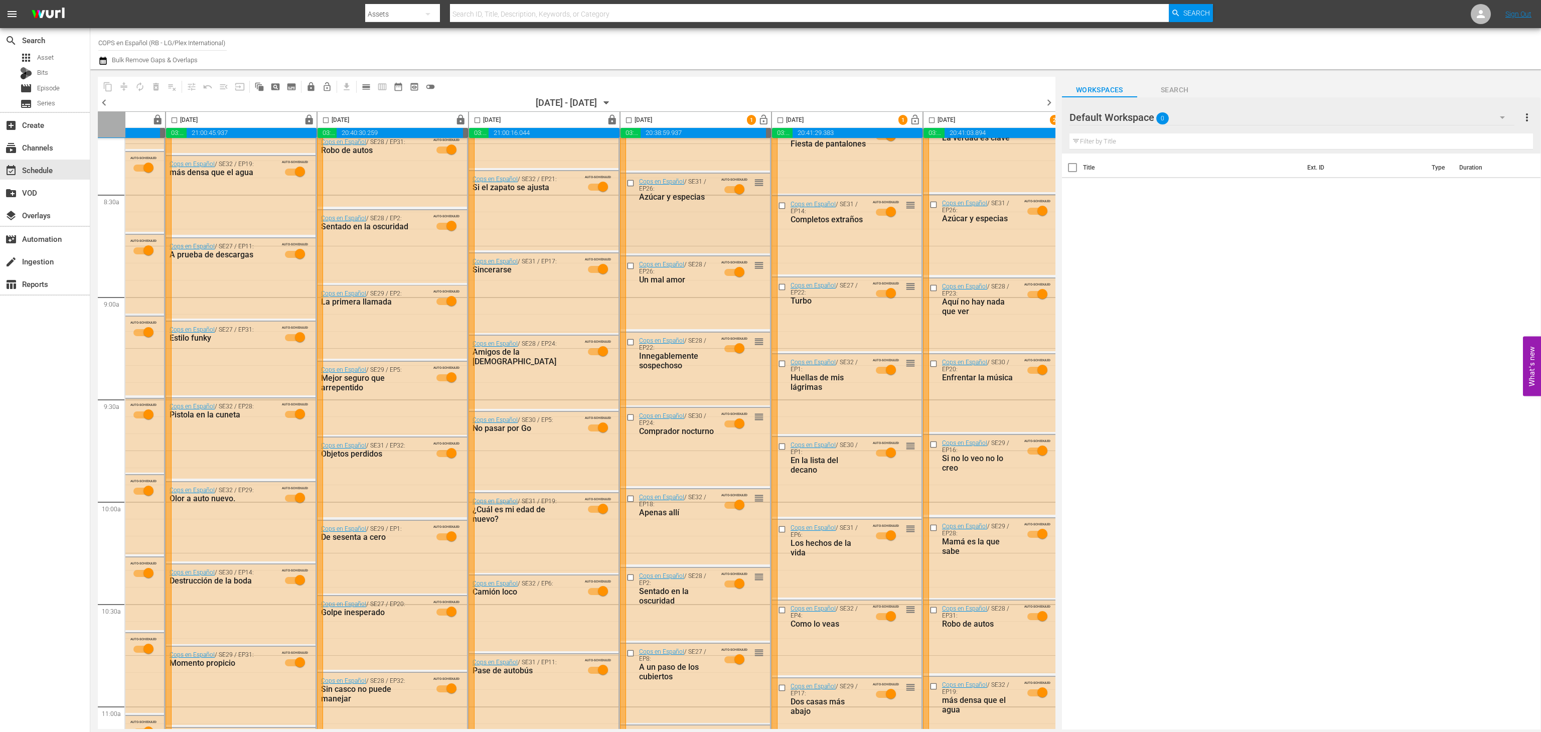
scroll to position [1685, 121]
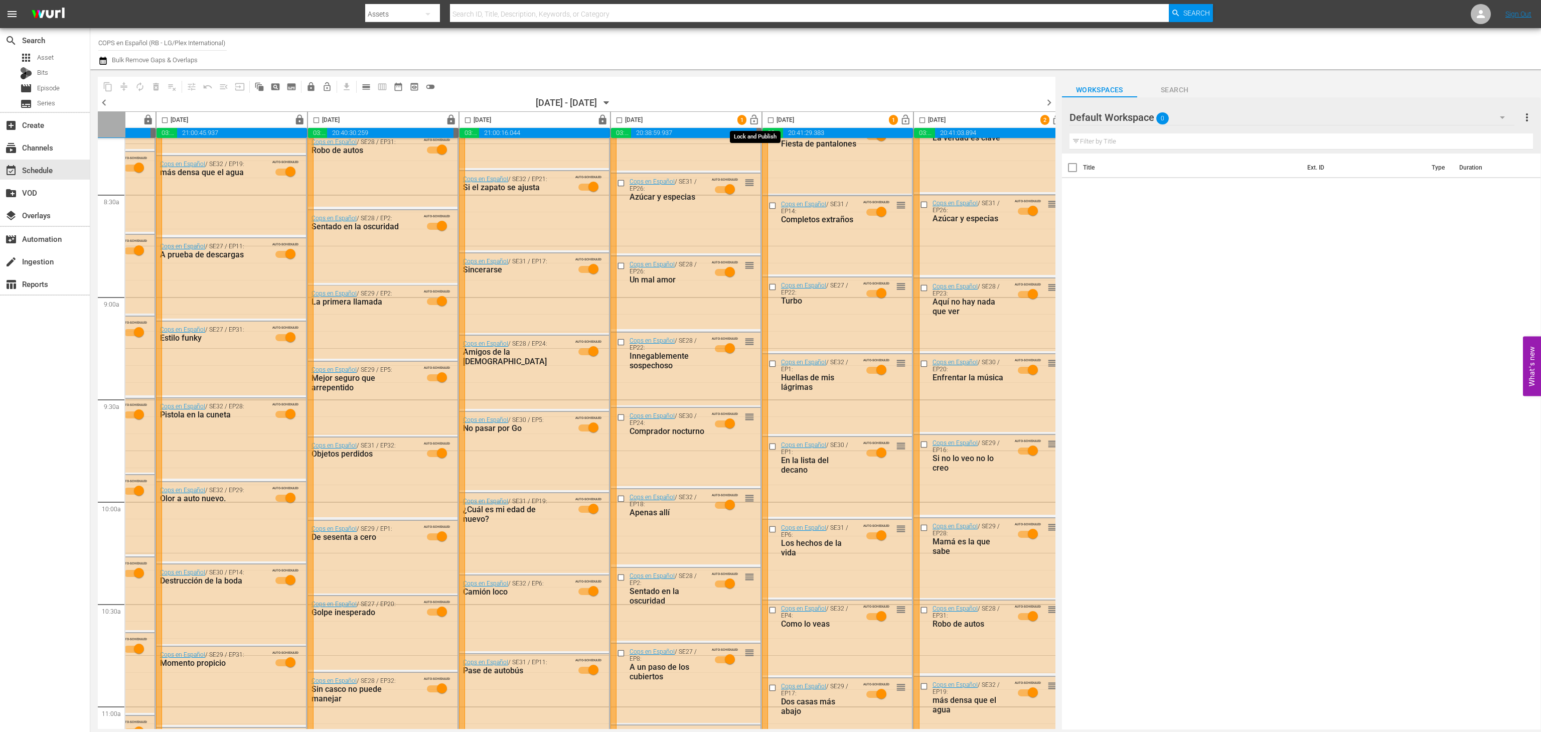
click at [751, 122] on span "lock_open" at bounding box center [754, 120] width 12 height 12
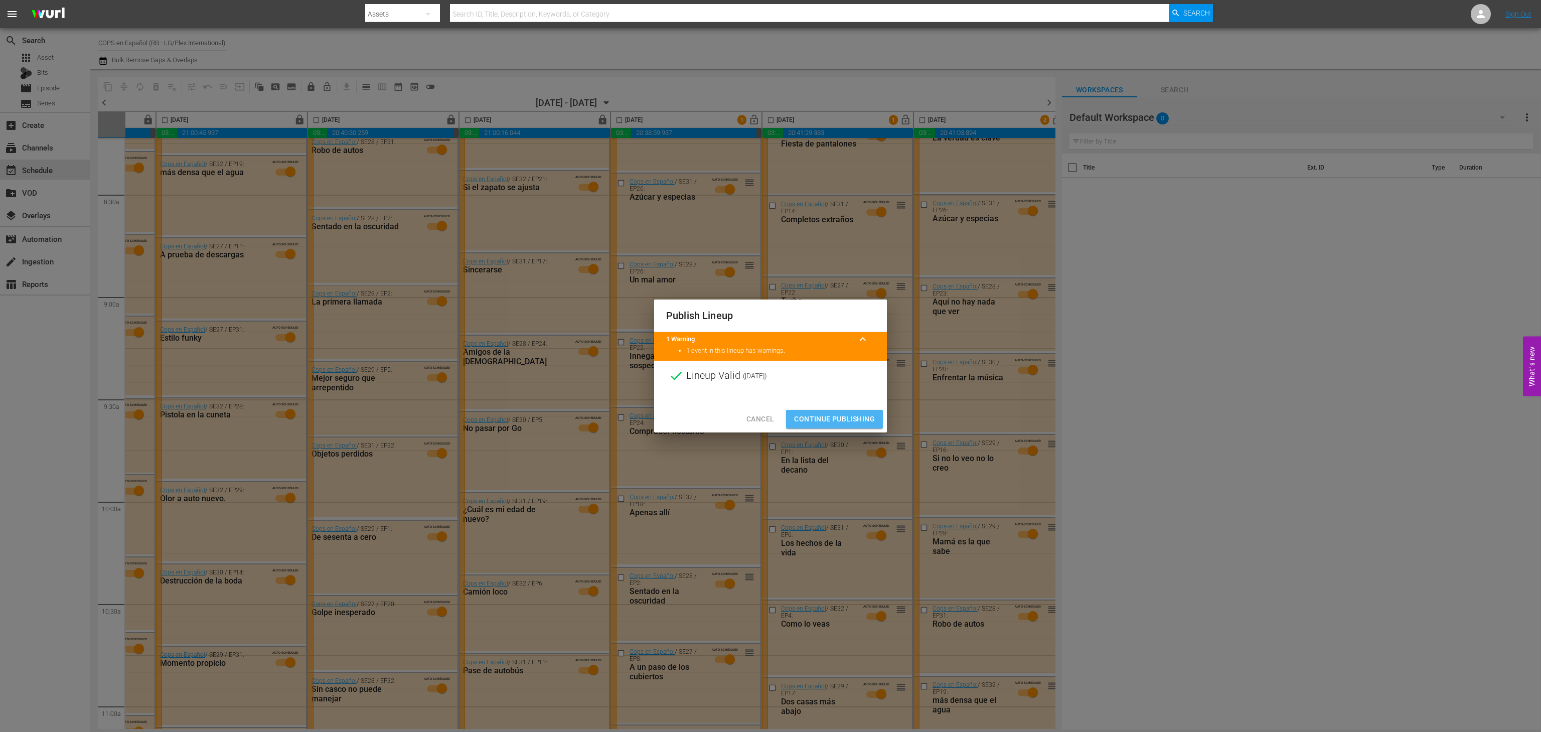
click at [827, 411] on button "Continue Publishing" at bounding box center [834, 419] width 97 height 19
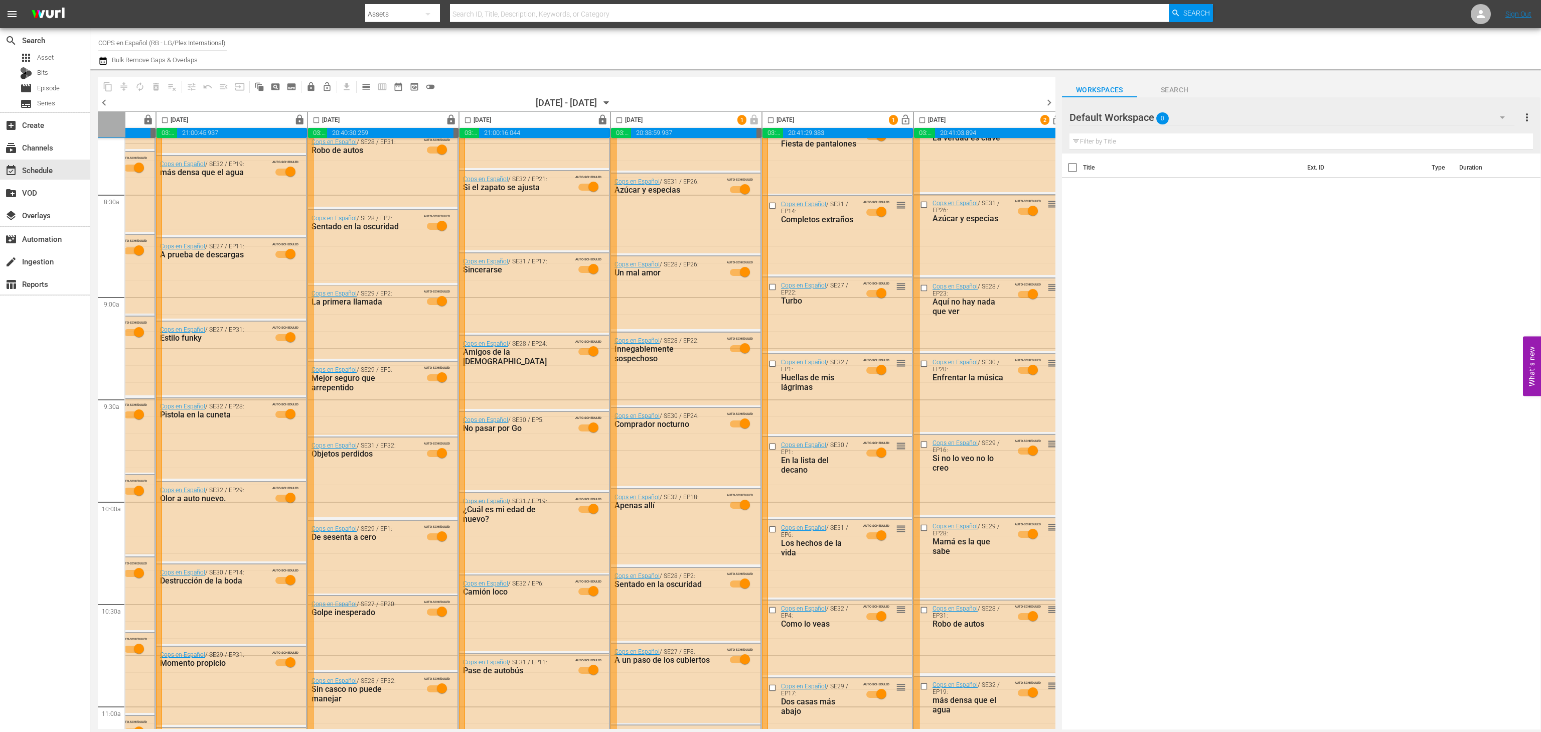
scroll to position [1685, 138]
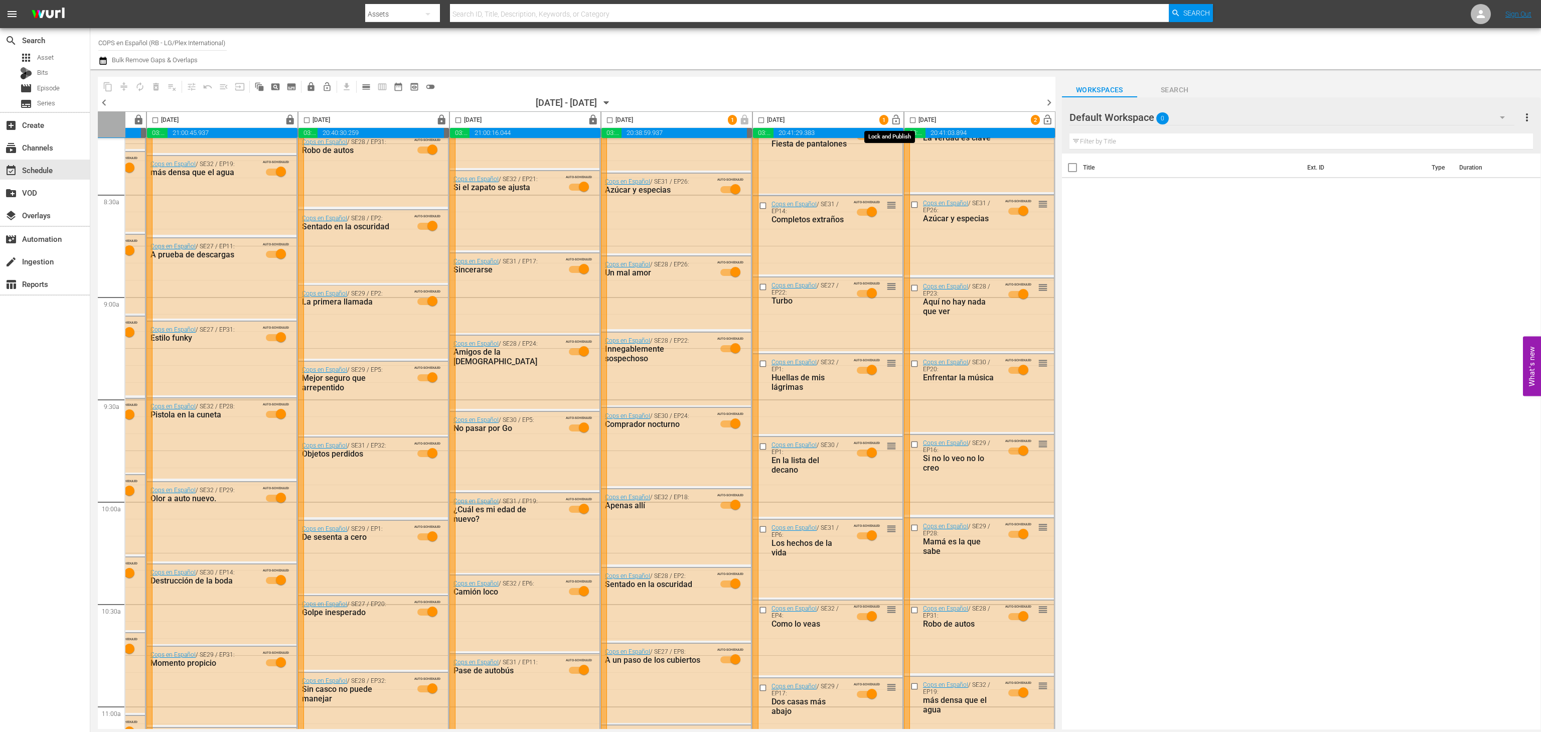
click at [890, 118] on span "lock_open" at bounding box center [896, 120] width 12 height 12
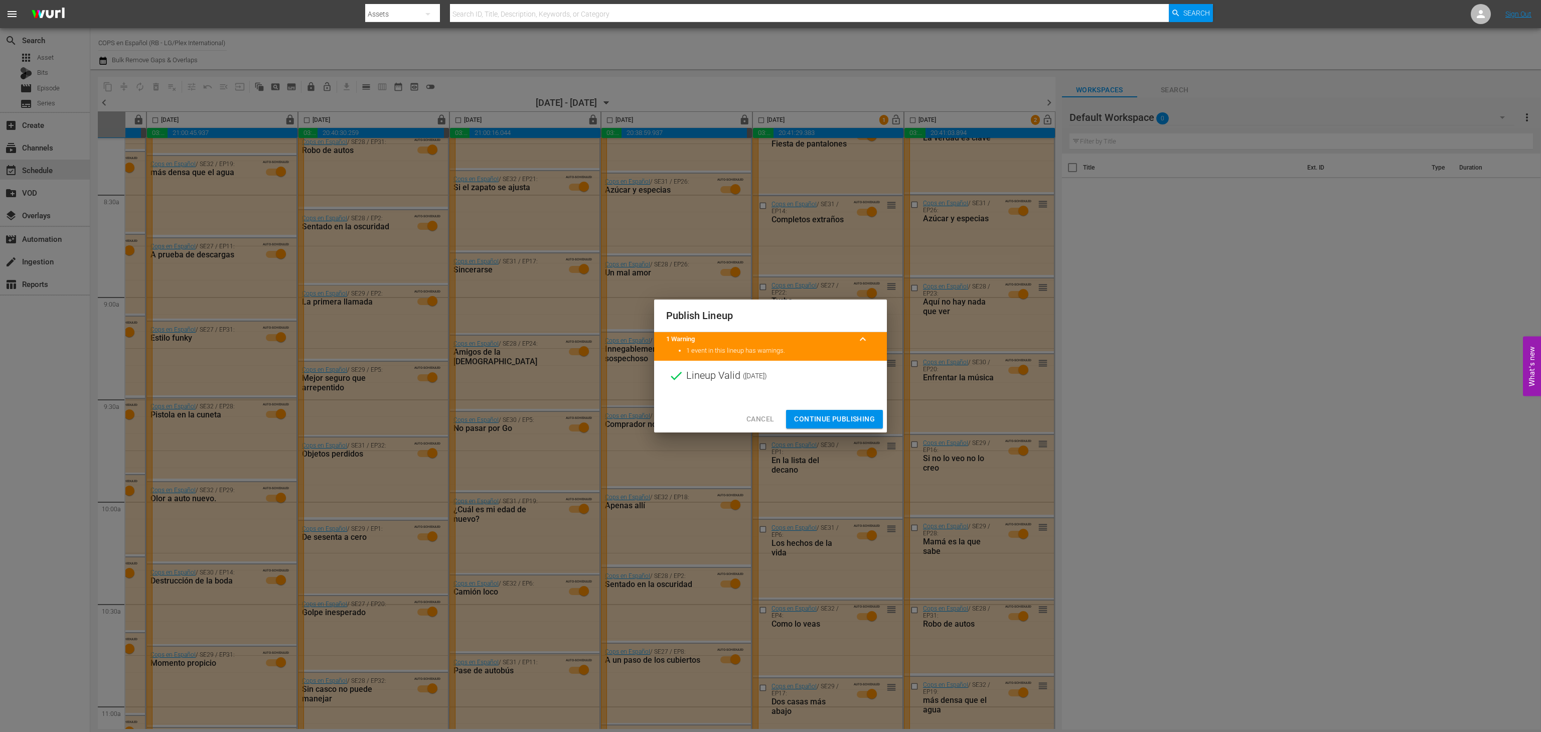
click at [828, 424] on span "Continue Publishing" at bounding box center [834, 419] width 81 height 13
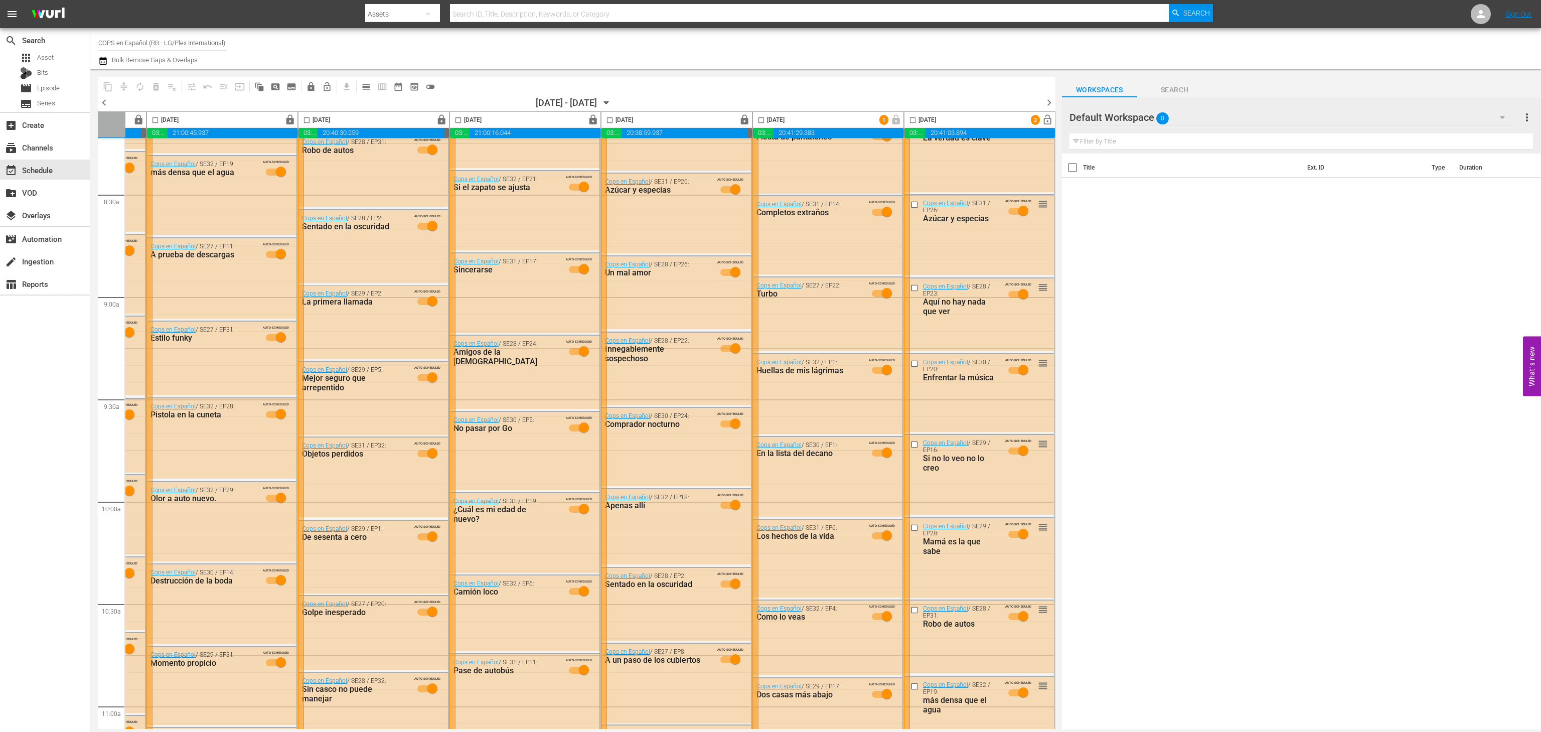
click at [1042, 120] on span "lock_open" at bounding box center [1048, 120] width 12 height 12
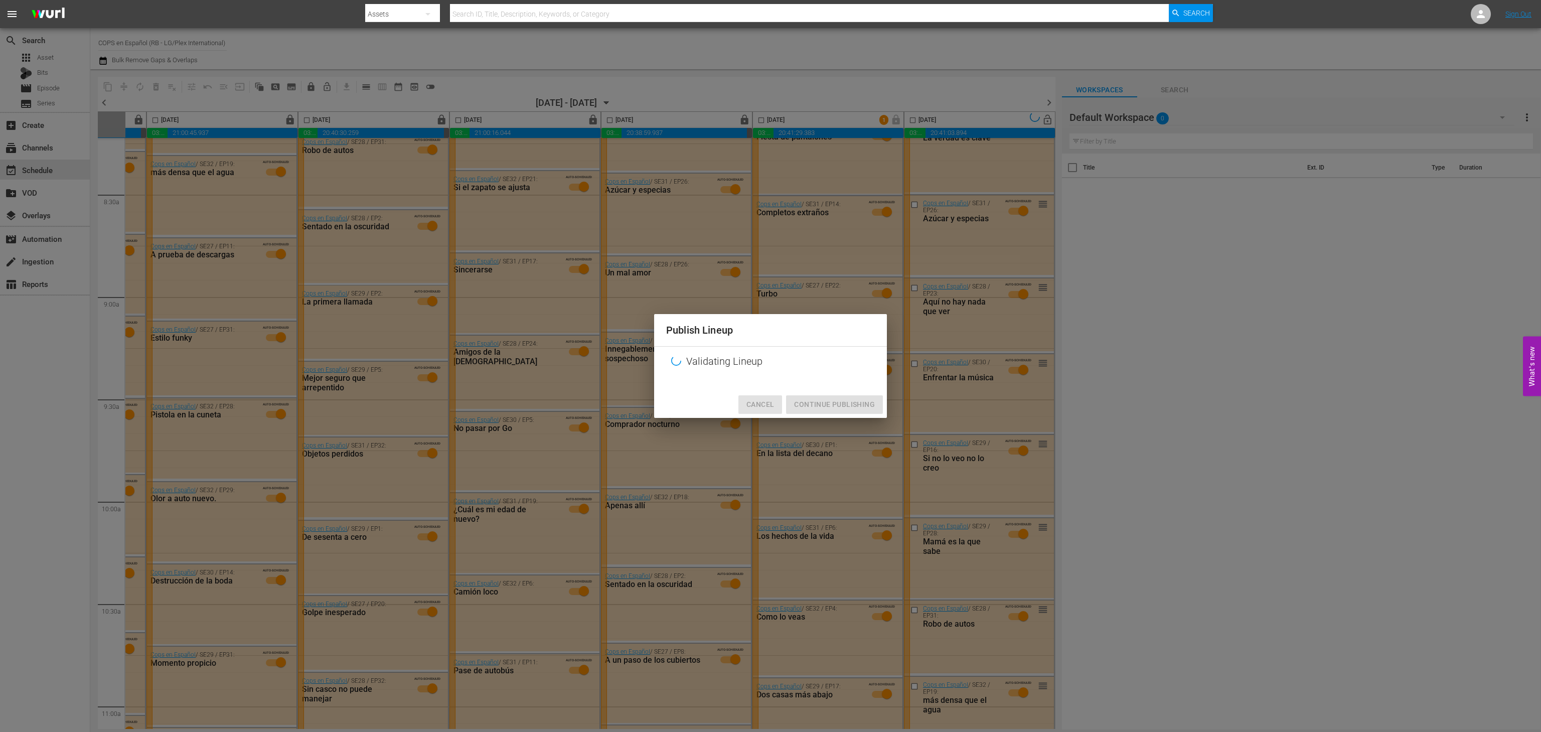
click at [761, 402] on span "Cancel" at bounding box center [760, 404] width 28 height 13
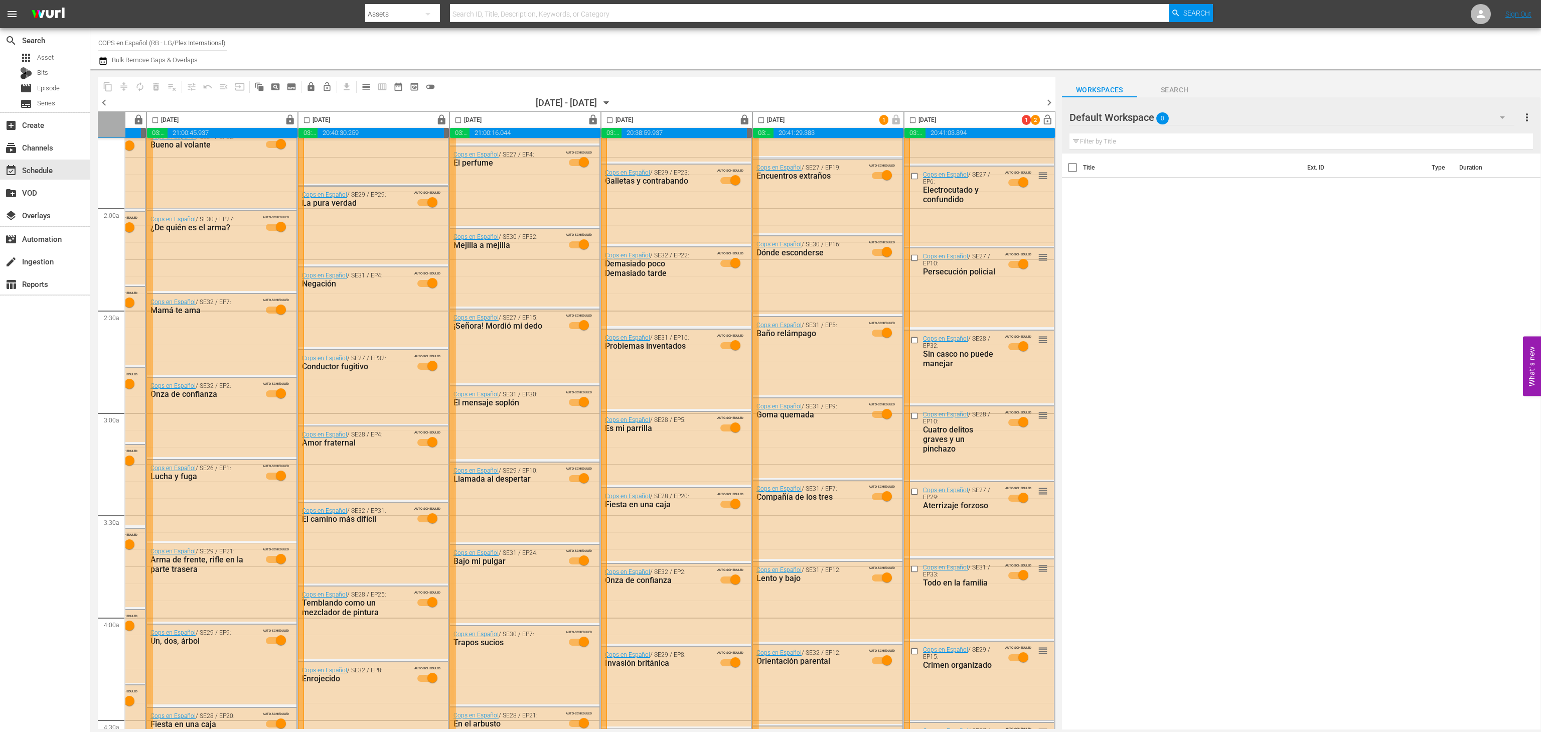
scroll to position [295, 138]
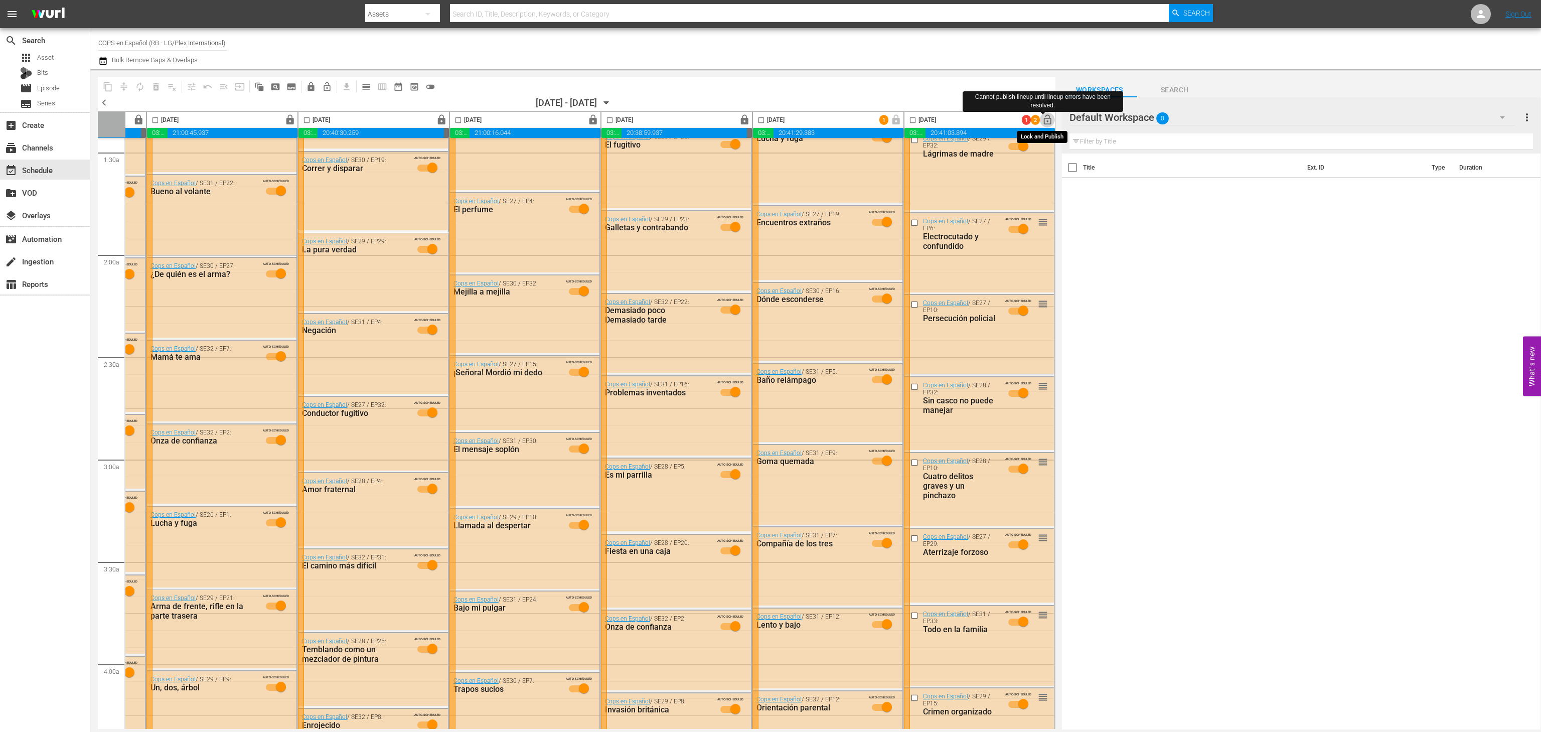
click at [1042, 116] on span "lock_open" at bounding box center [1048, 120] width 12 height 12
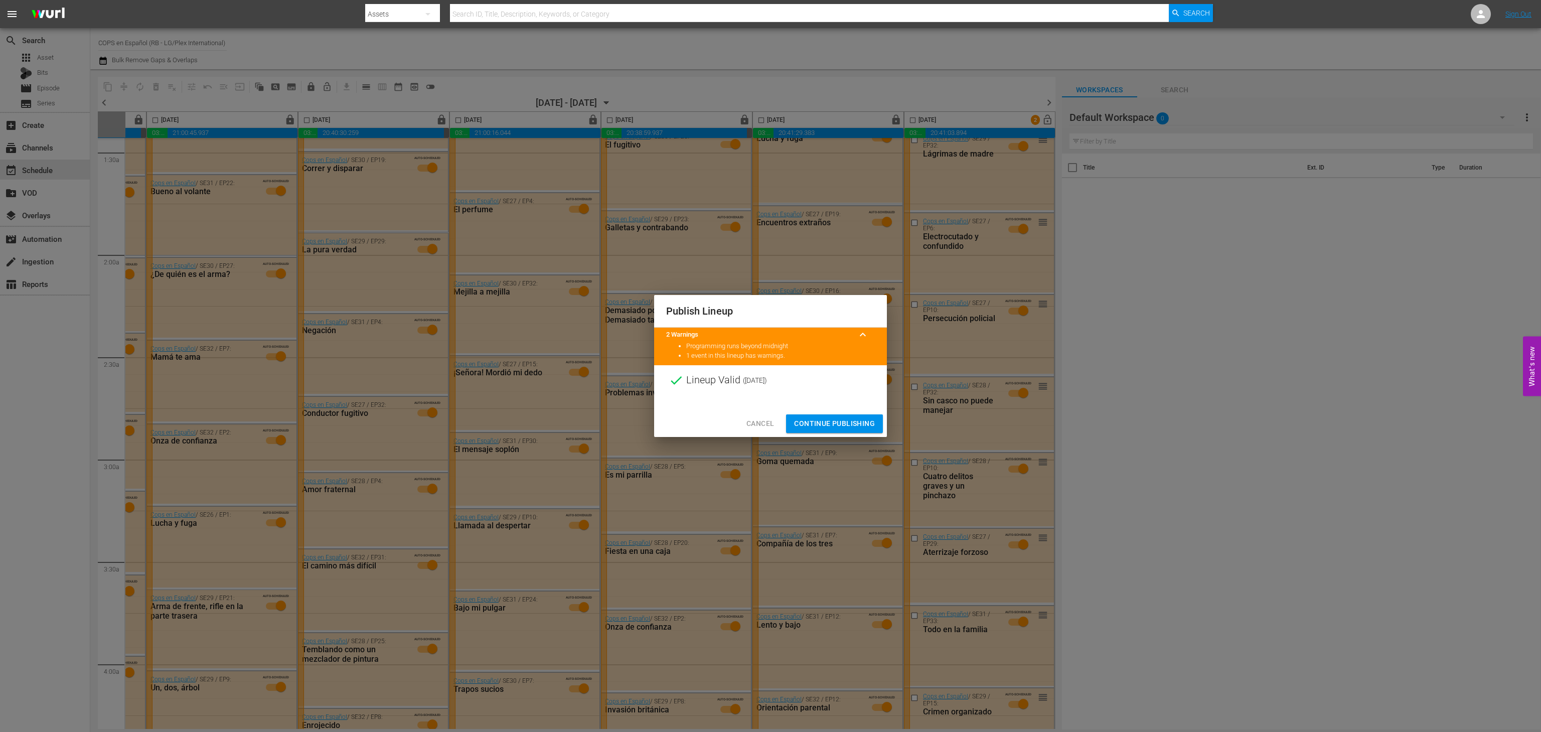
click at [859, 421] on span "Continue Publishing" at bounding box center [834, 423] width 81 height 13
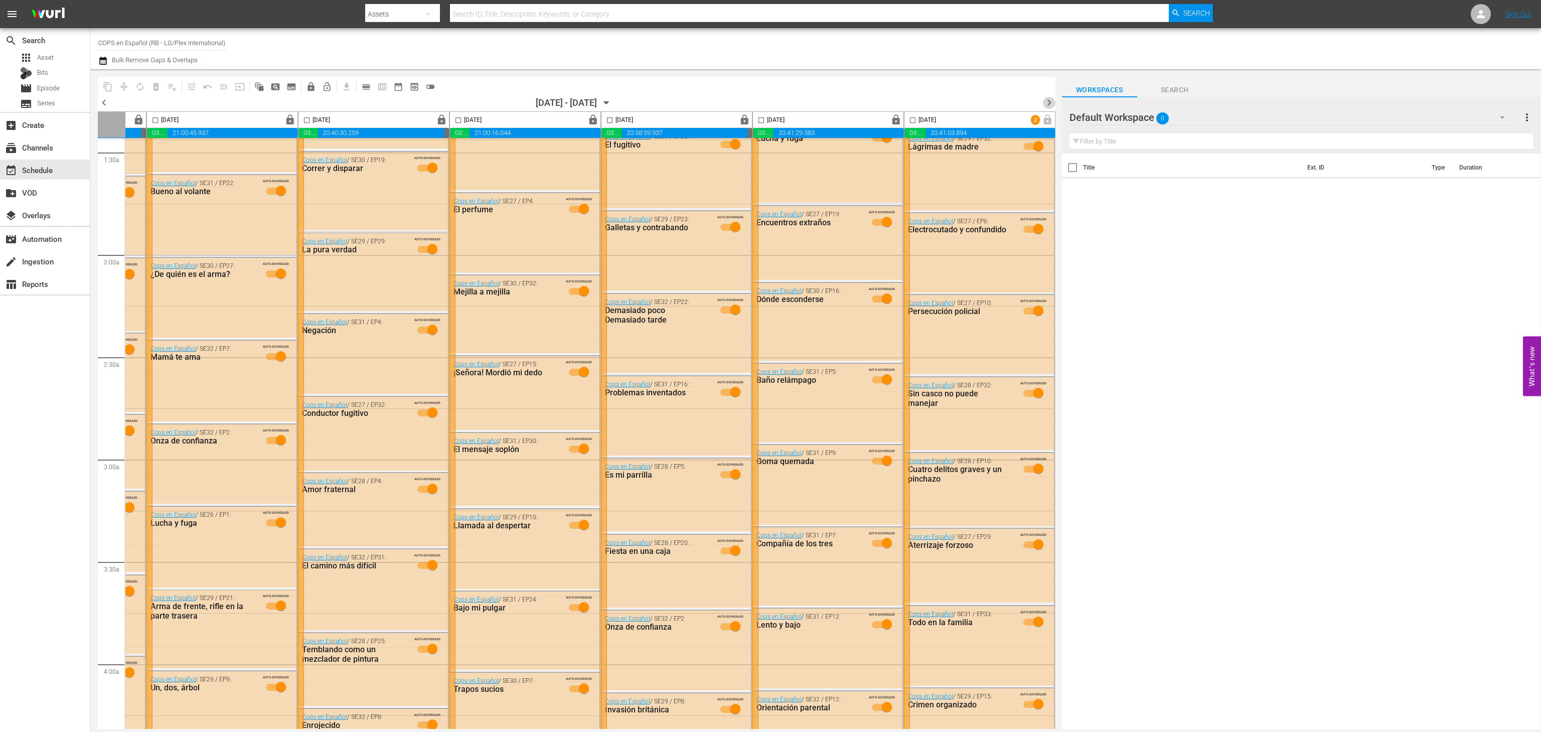
click at [1049, 103] on span "chevron_right" at bounding box center [1049, 102] width 13 height 13
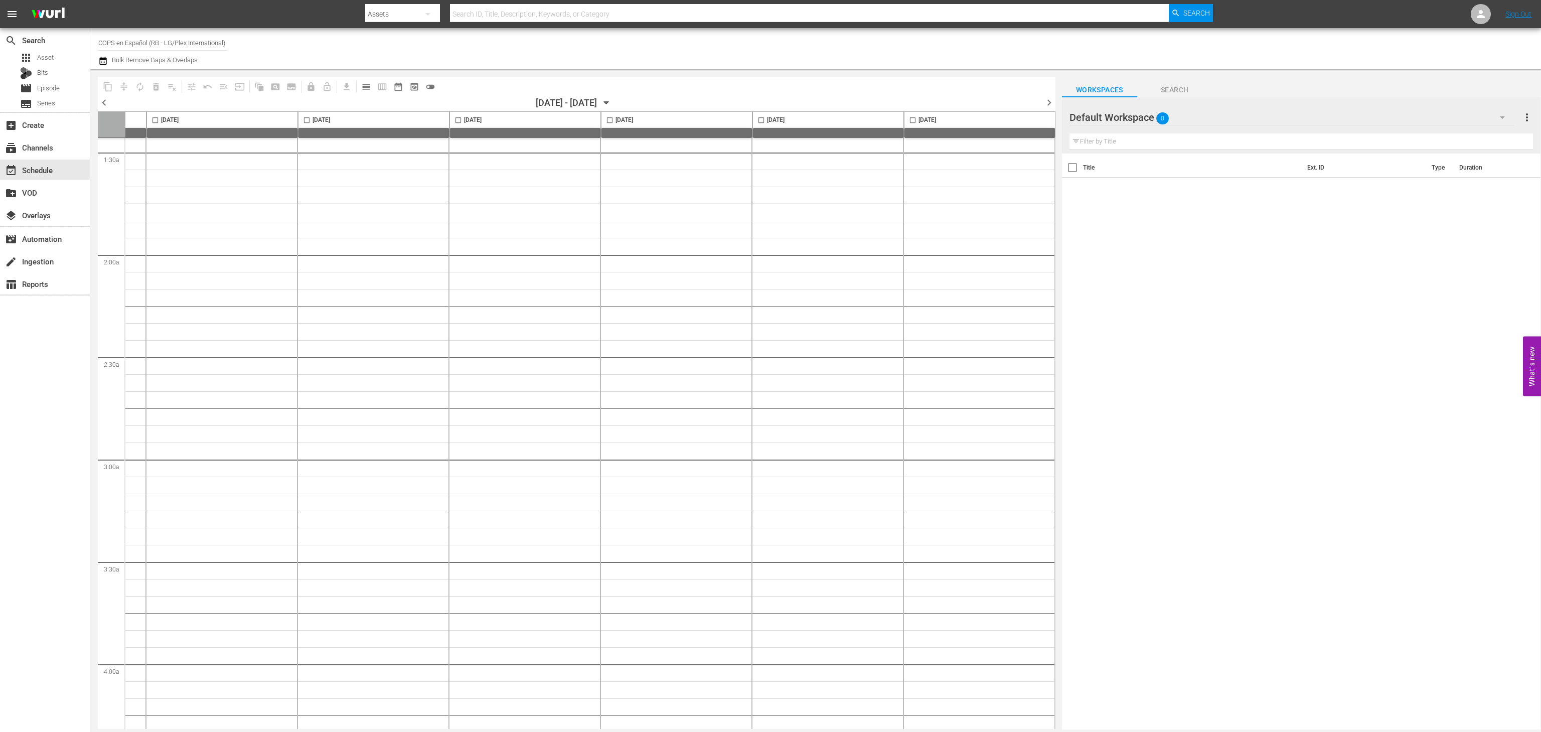
scroll to position [4326, 138]
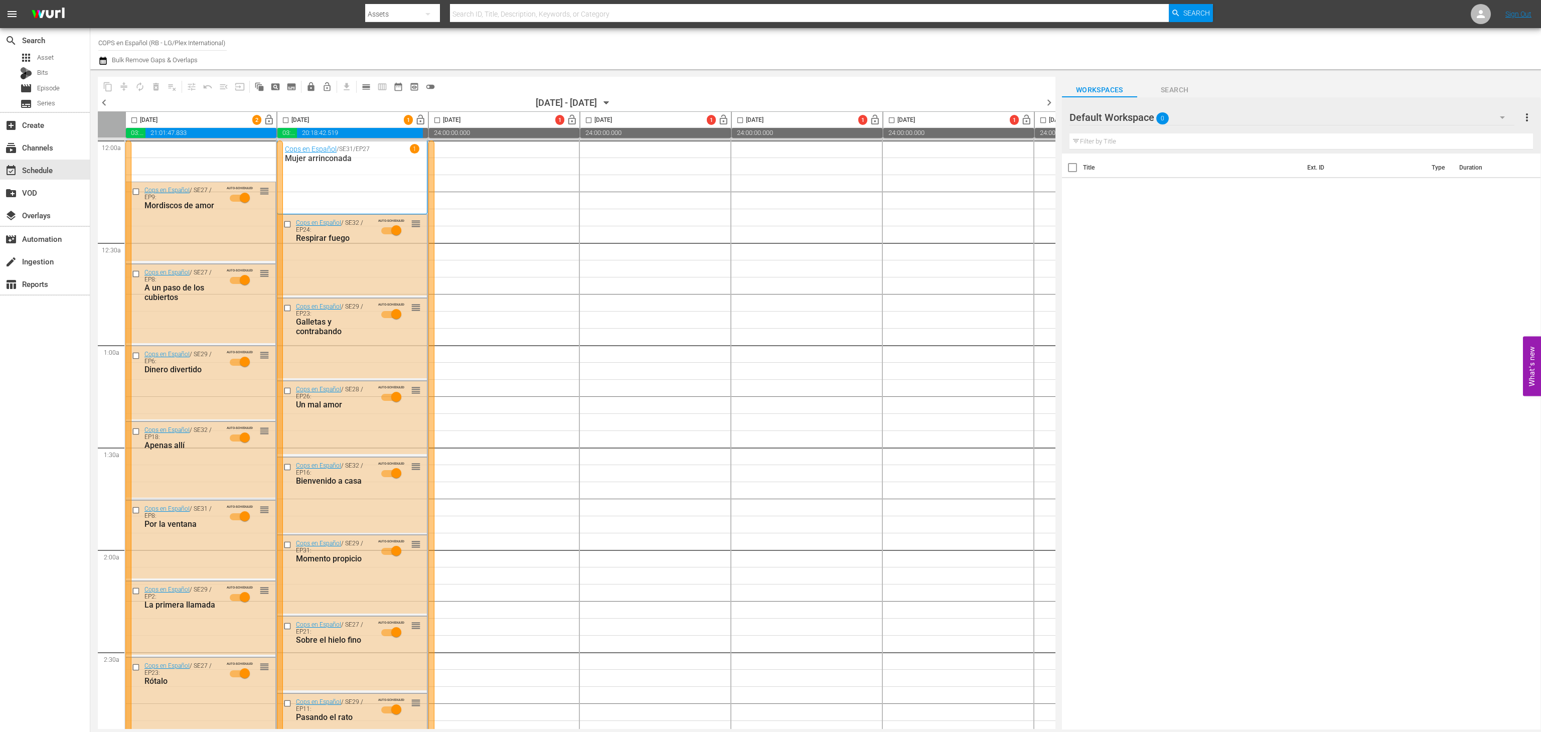
click at [103, 100] on span "chevron_left" at bounding box center [104, 102] width 13 height 13
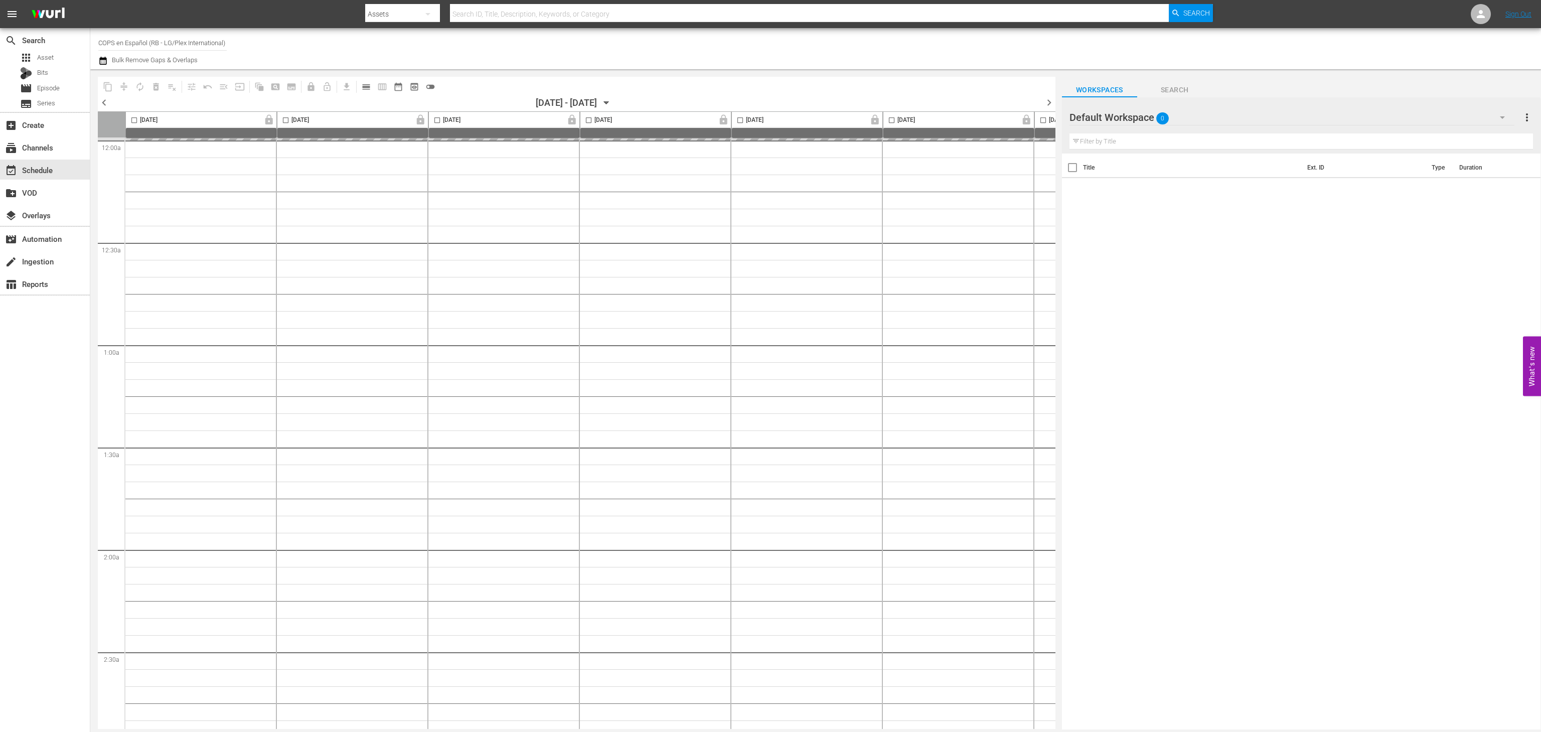
click at [1054, 101] on span "chevron_right" at bounding box center [1049, 102] width 13 height 13
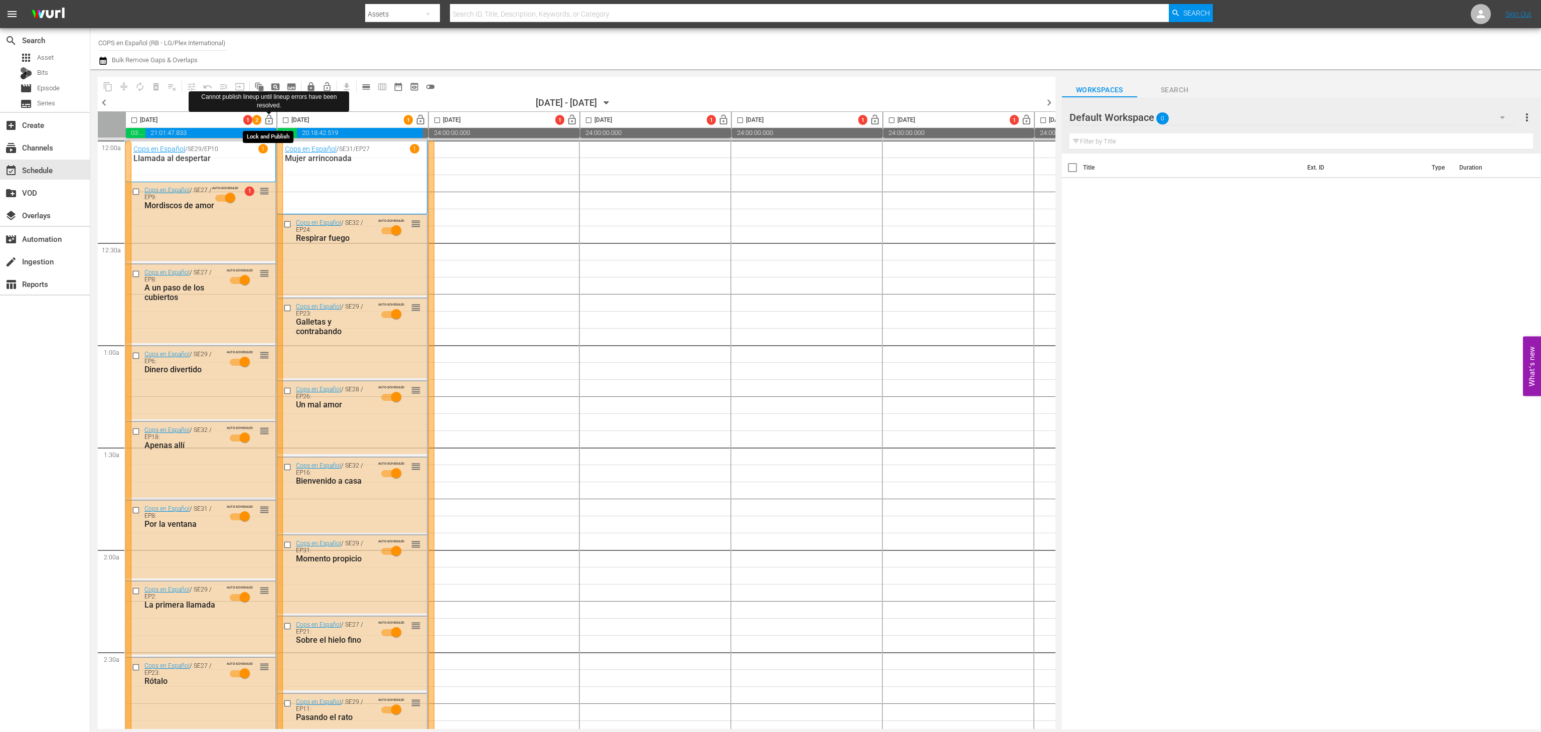
click at [269, 120] on span "lock_open" at bounding box center [269, 120] width 12 height 12
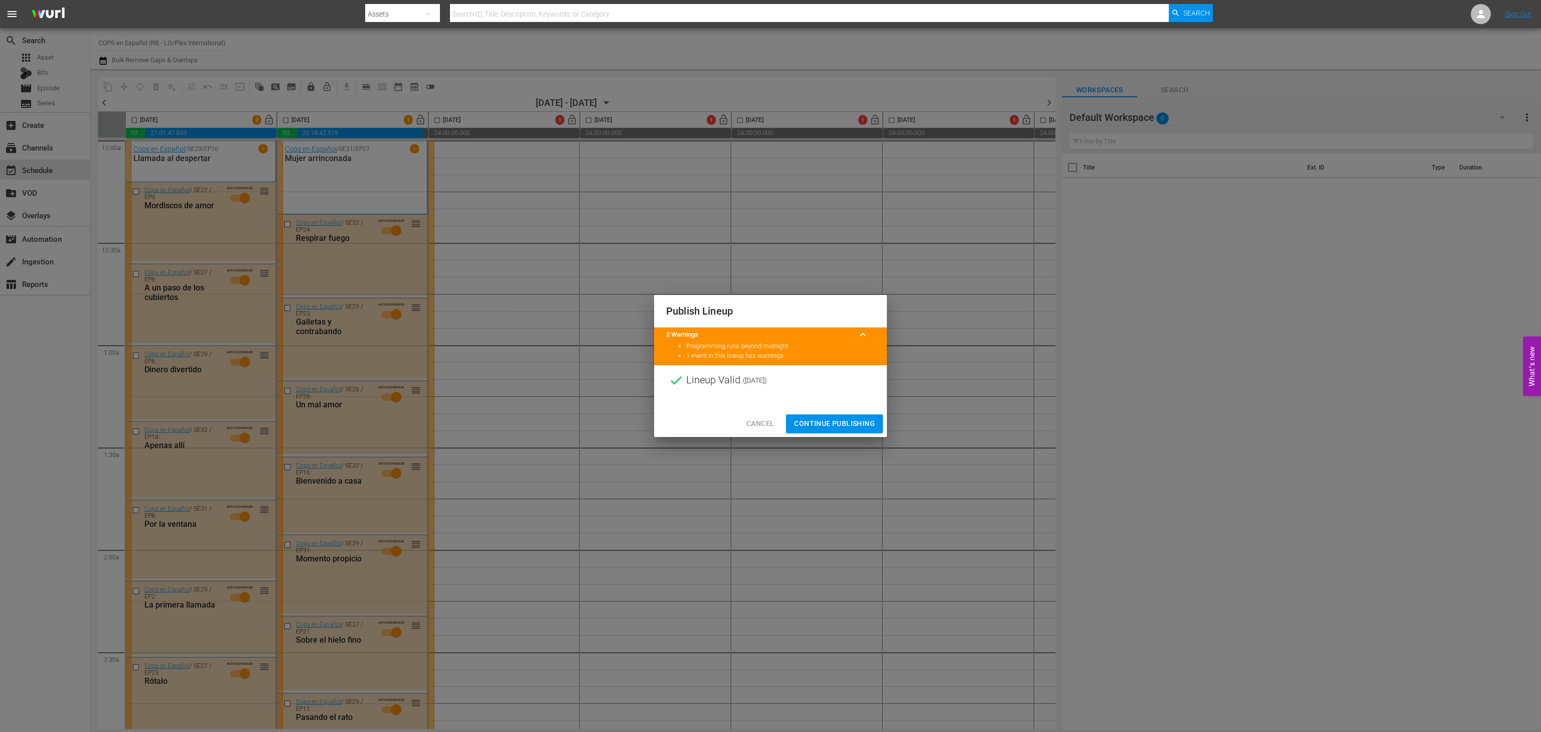
click at [831, 415] on button "Continue Publishing" at bounding box center [834, 423] width 97 height 19
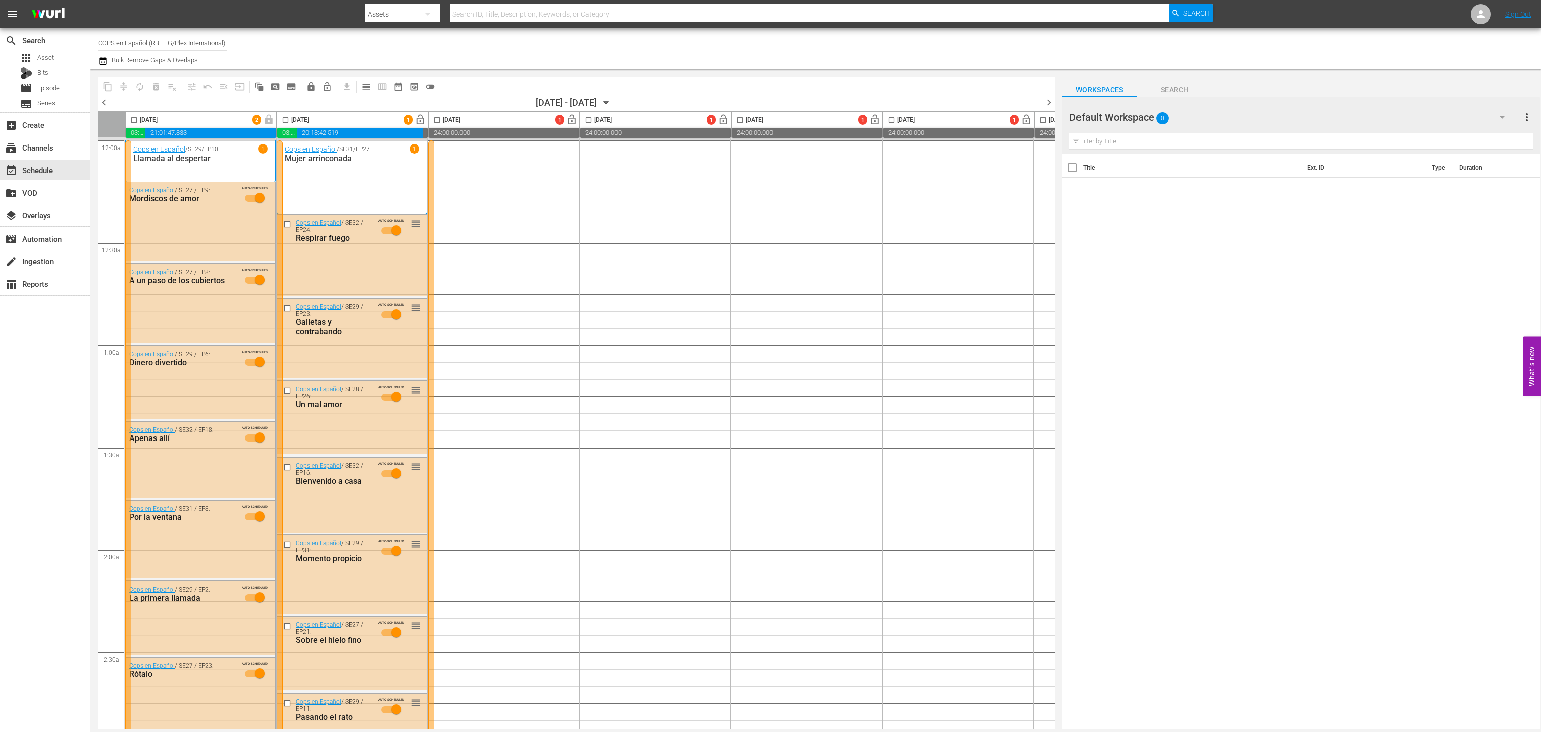
click at [277, 87] on span "pageview_outlined" at bounding box center [275, 87] width 10 height 10
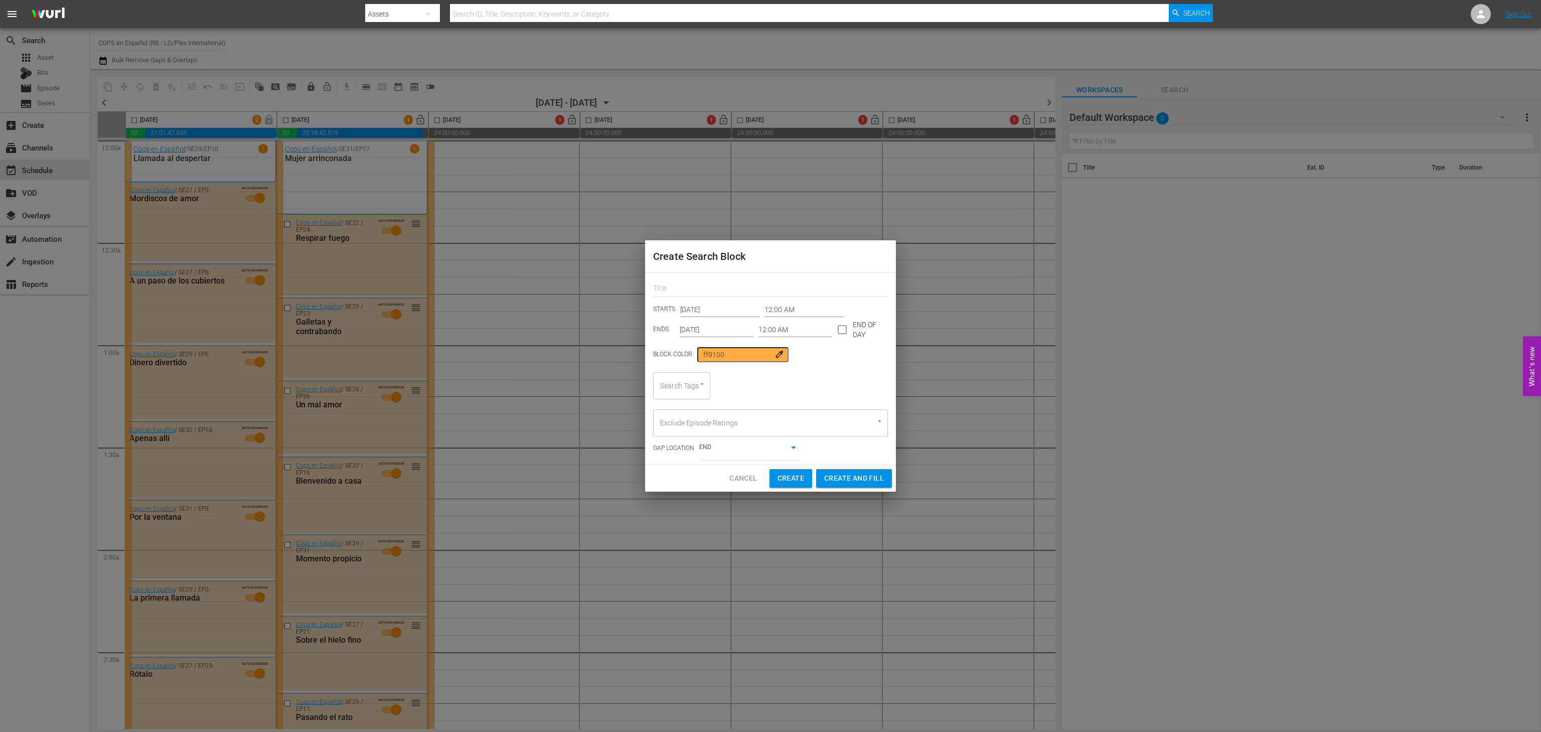
click at [726, 280] on div at bounding box center [770, 287] width 235 height 20
click at [728, 288] on input "text" at bounding box center [770, 289] width 235 height 16
type input "cops en Espanol"
click at [706, 308] on input "[DATE]" at bounding box center [719, 309] width 79 height 15
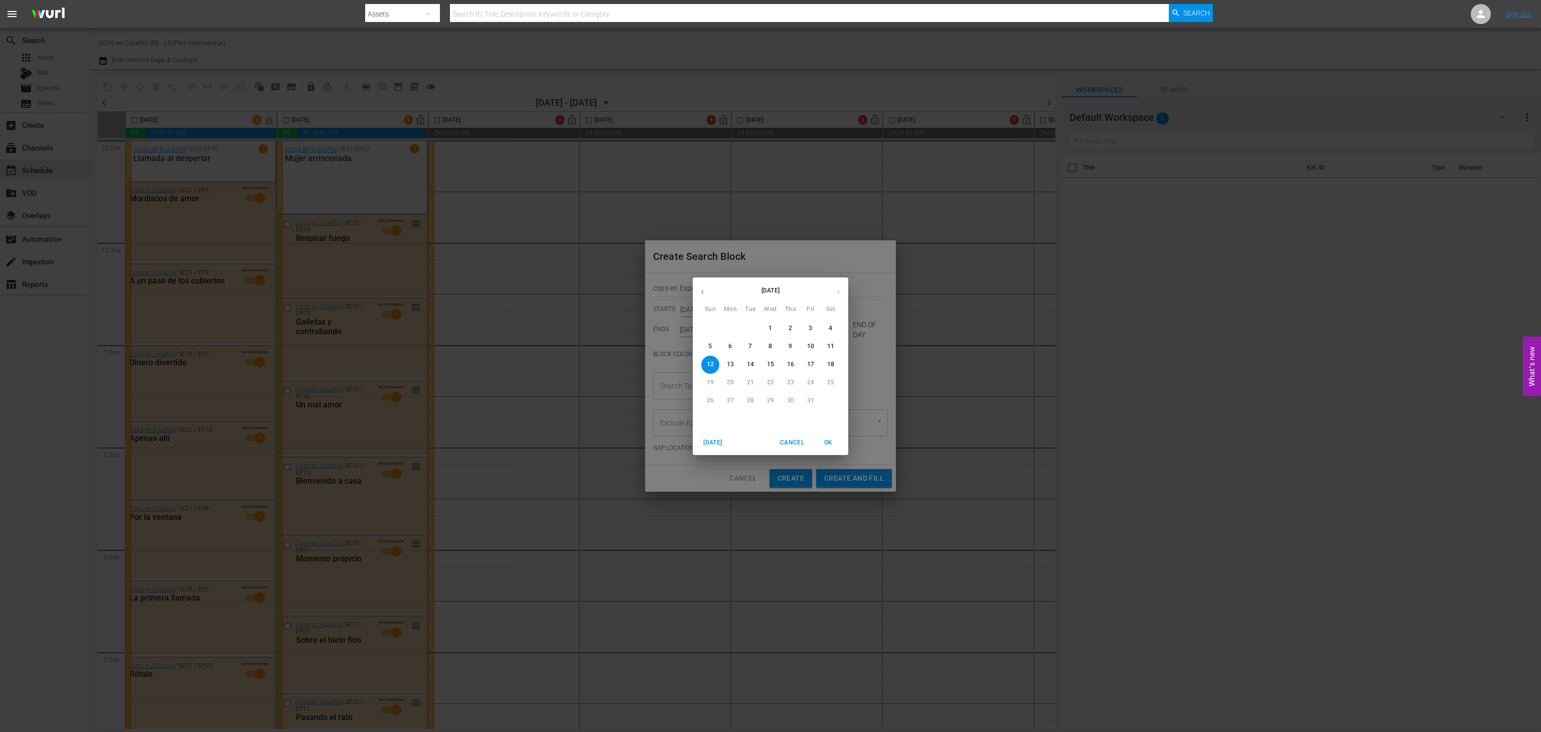
click at [752, 362] on p "14" at bounding box center [750, 364] width 7 height 9
type input "[DATE]"
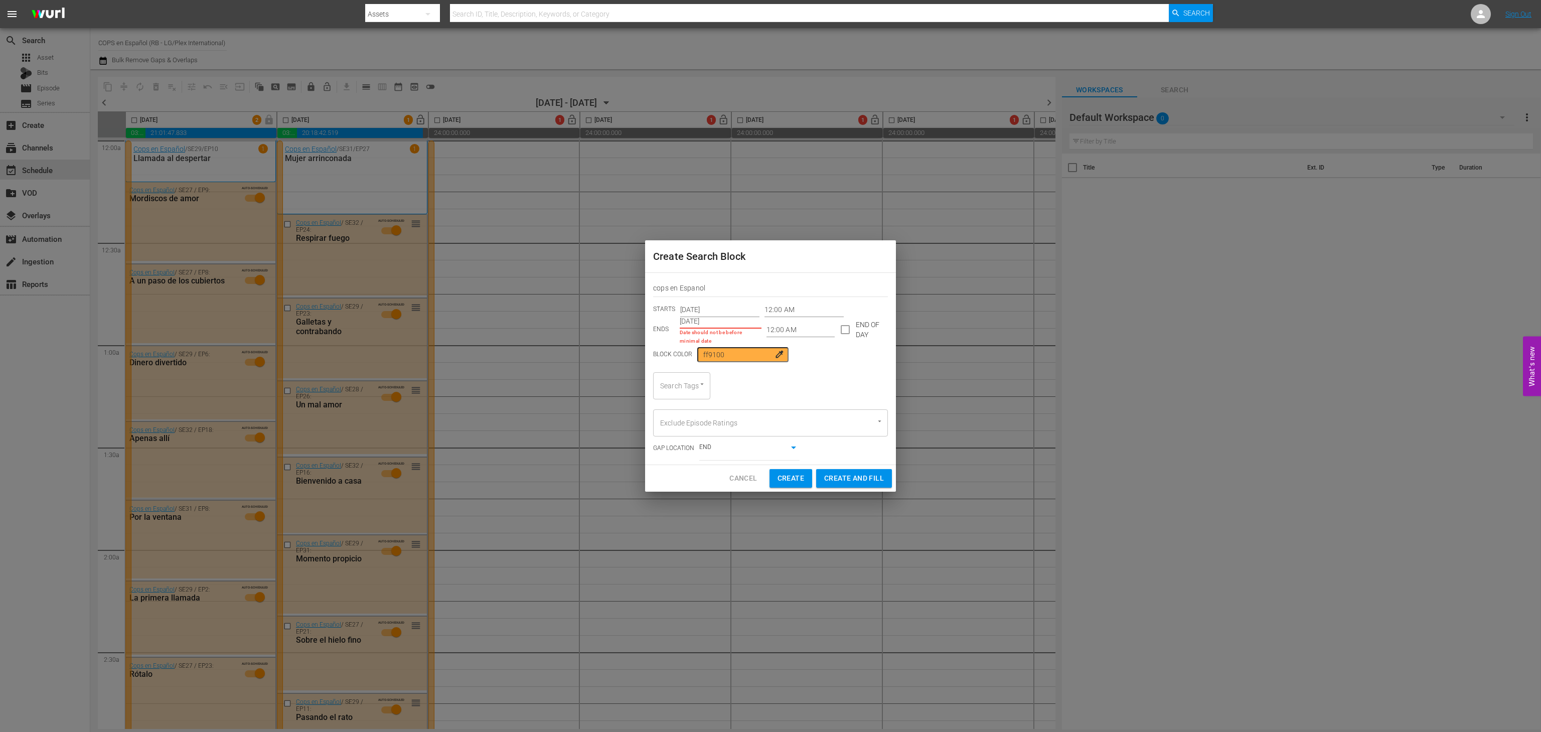
click at [711, 320] on input "[DATE]" at bounding box center [721, 321] width 82 height 15
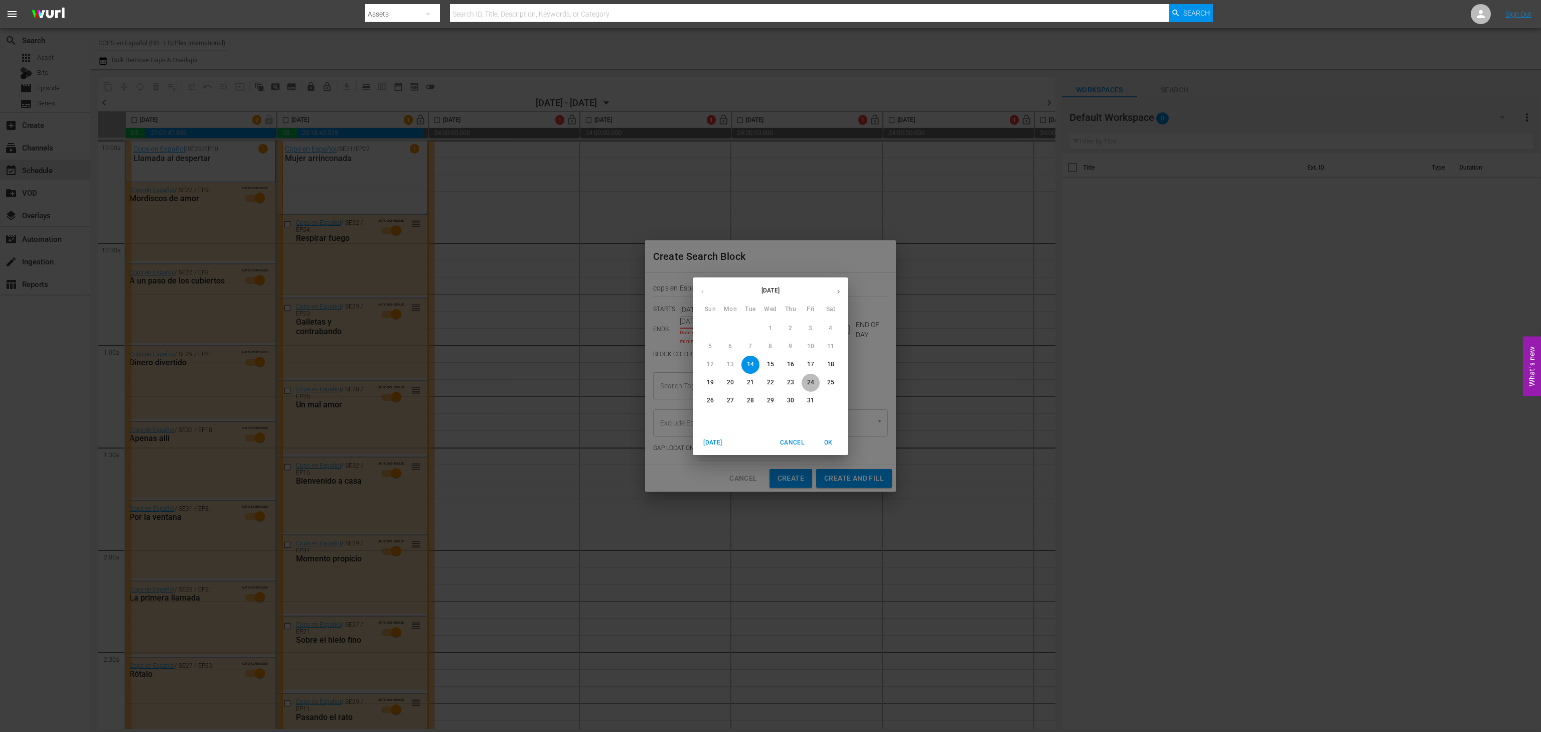
click at [811, 380] on p "24" at bounding box center [810, 382] width 7 height 9
type input "[DATE]"
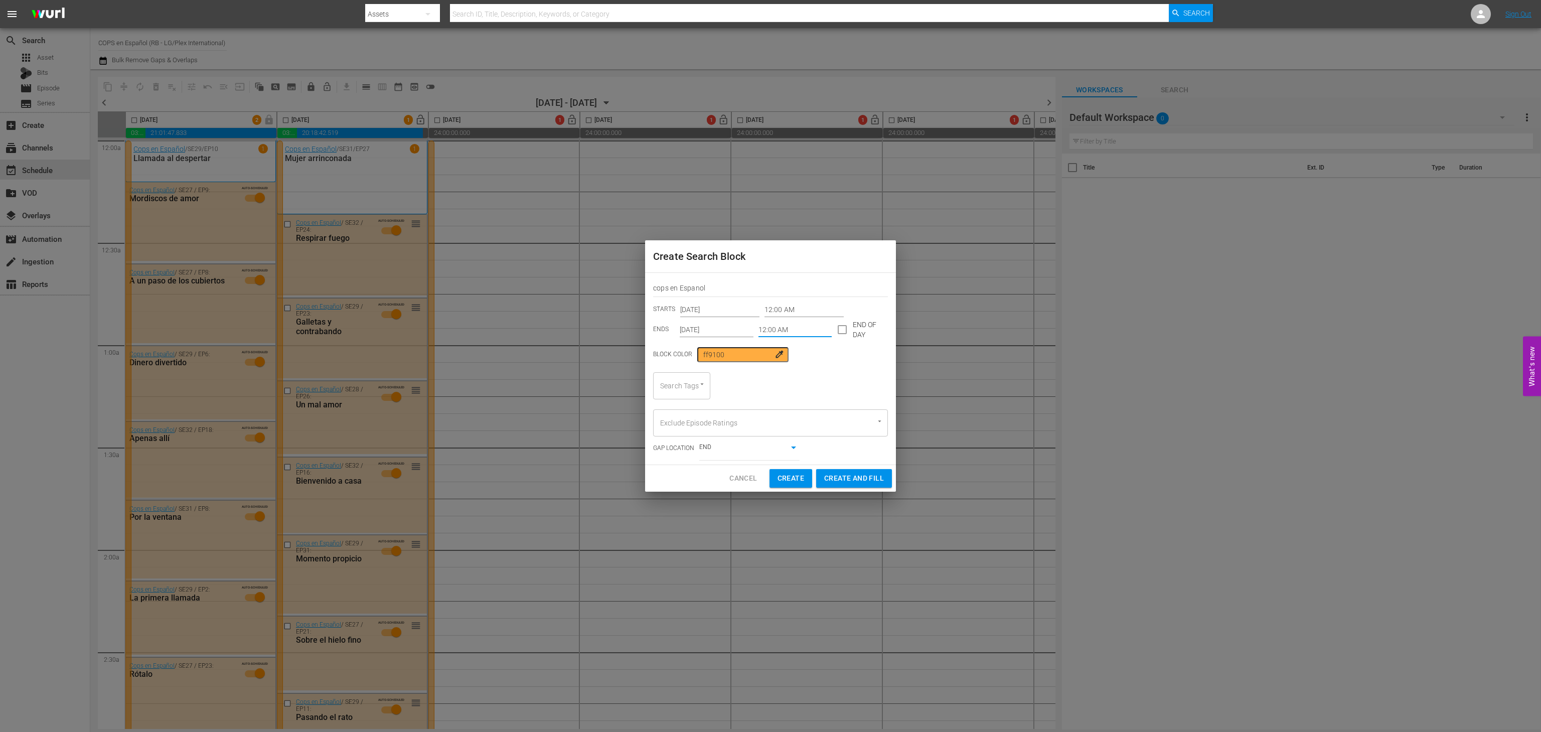
click at [783, 332] on input "12:00 AM" at bounding box center [795, 329] width 74 height 15
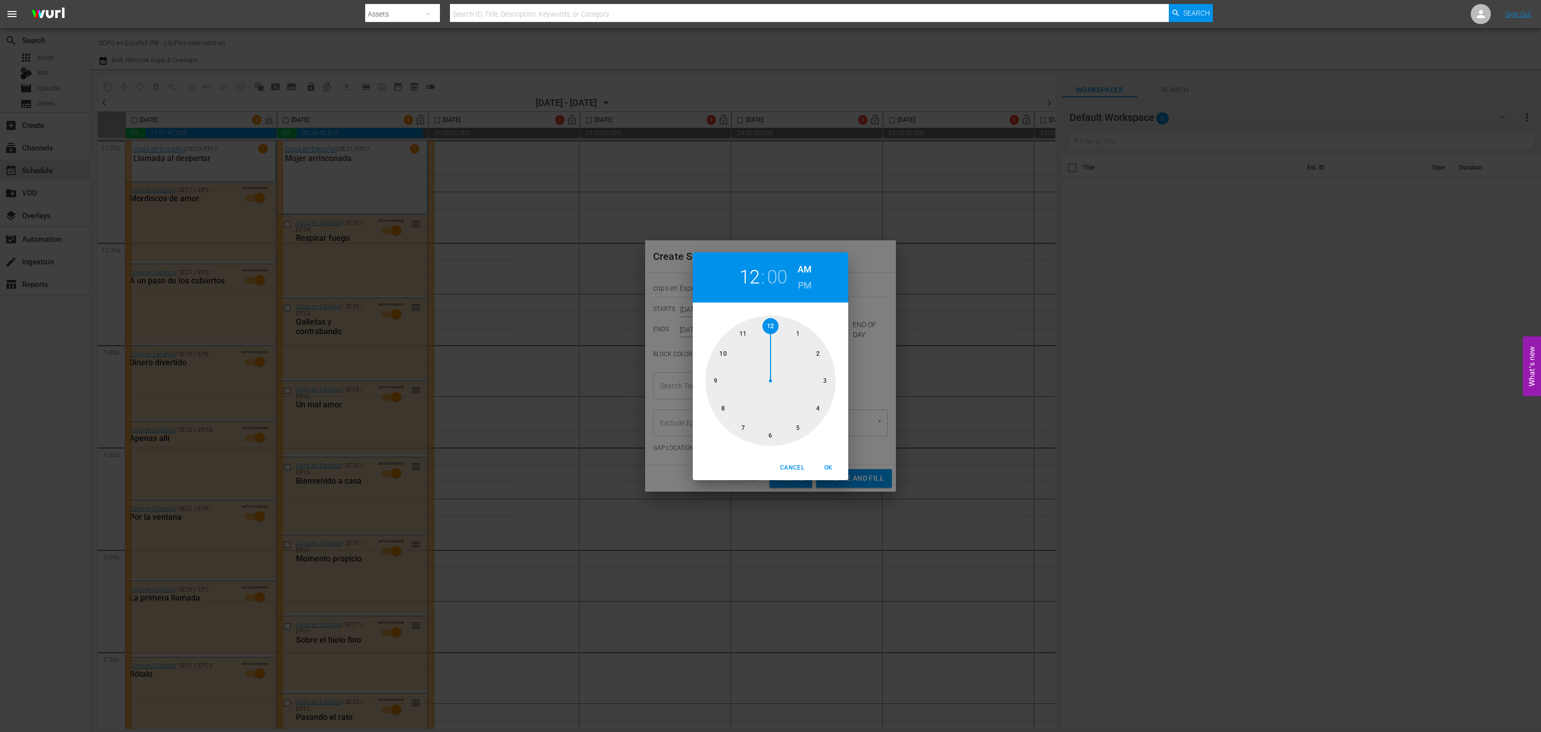
click at [801, 283] on h6 "PM" at bounding box center [805, 285] width 14 height 16
click at [748, 327] on div at bounding box center [770, 381] width 130 height 130
click at [827, 467] on span "OK" at bounding box center [828, 467] width 24 height 11
type input "11:55 PM"
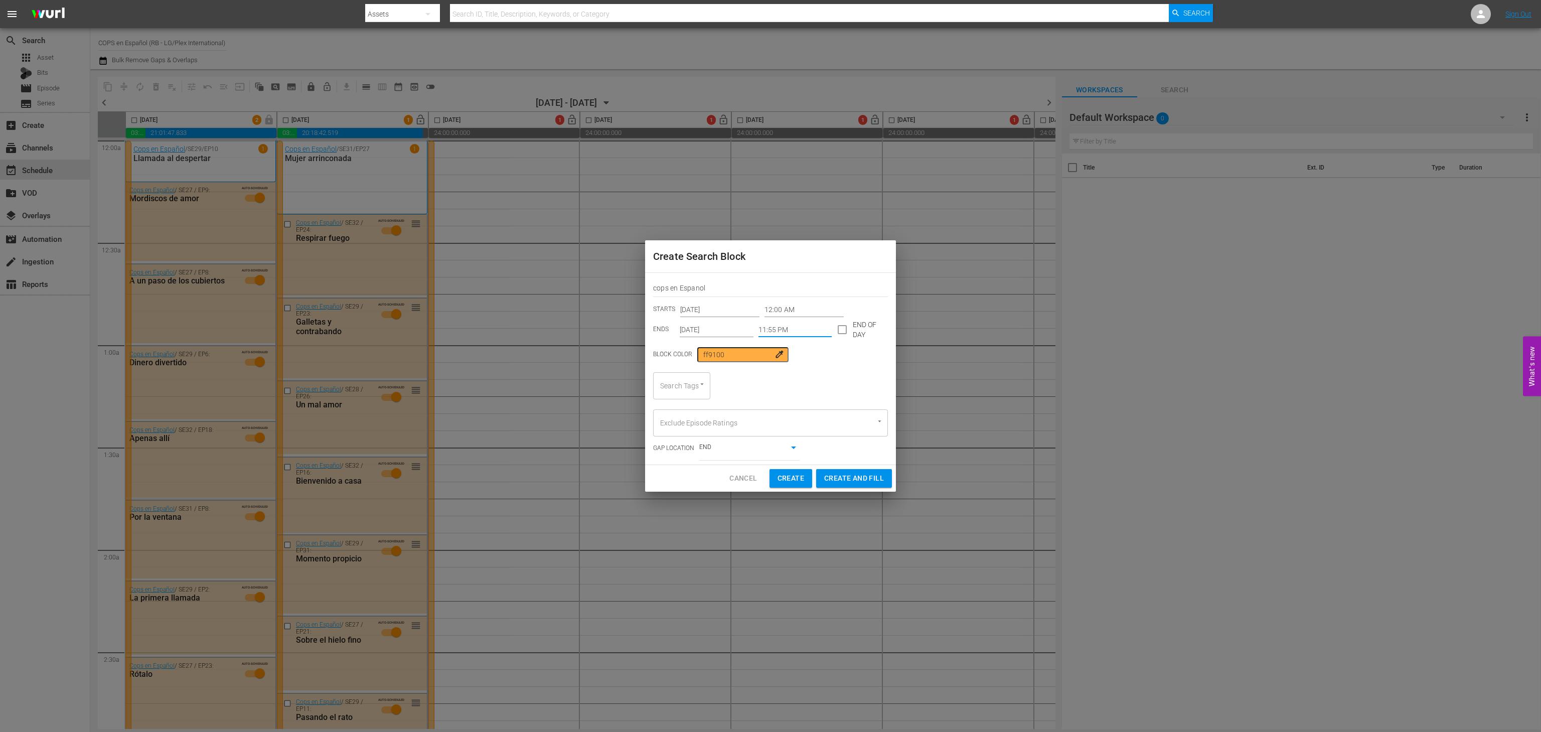
click at [684, 391] on div "Search Tags" at bounding box center [681, 385] width 57 height 27
type input "cop"
type input "[DATE]"
click at [682, 442] on span "Cops en Español" at bounding box center [681, 445] width 41 height 21
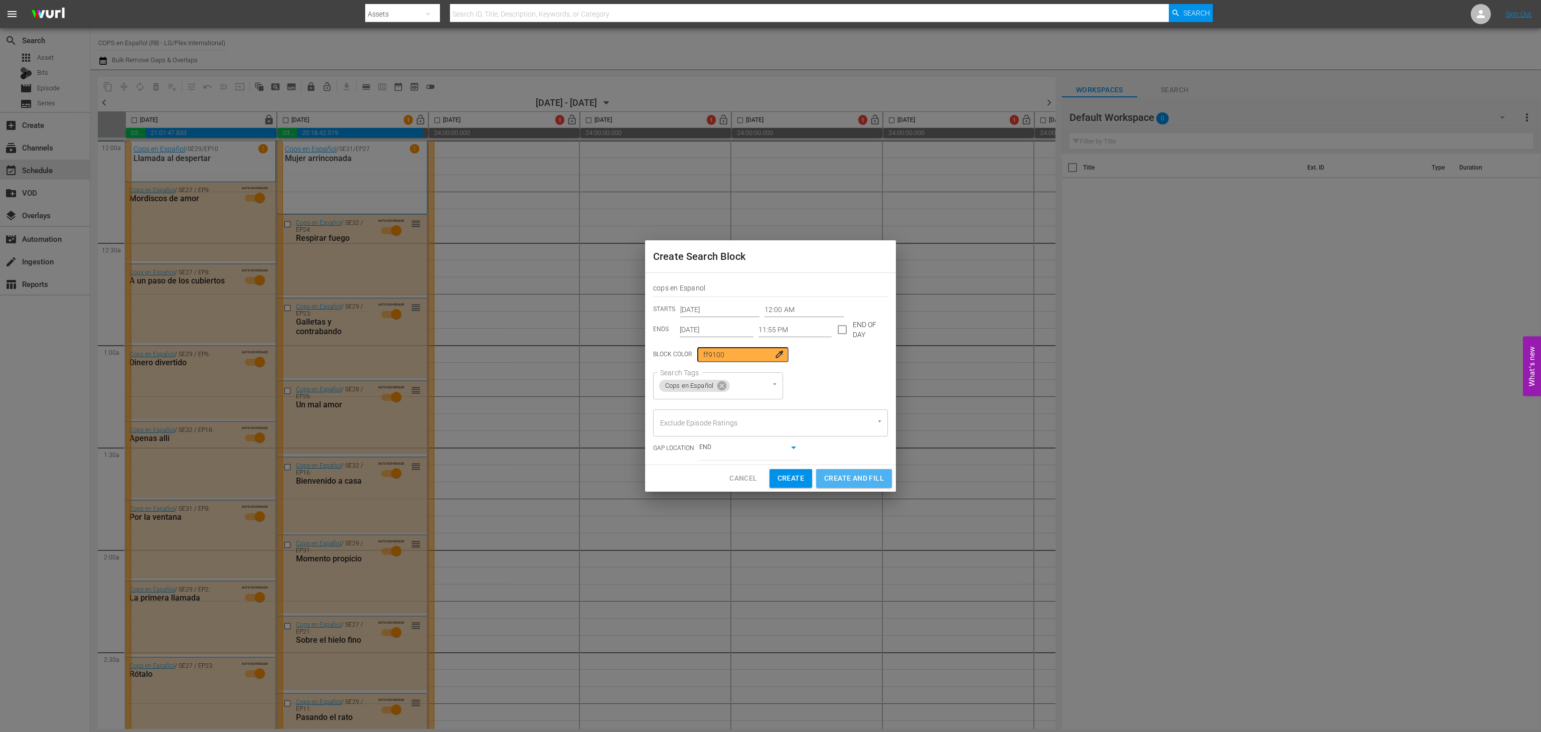
click at [855, 478] on span "Create and Fill" at bounding box center [854, 478] width 60 height 13
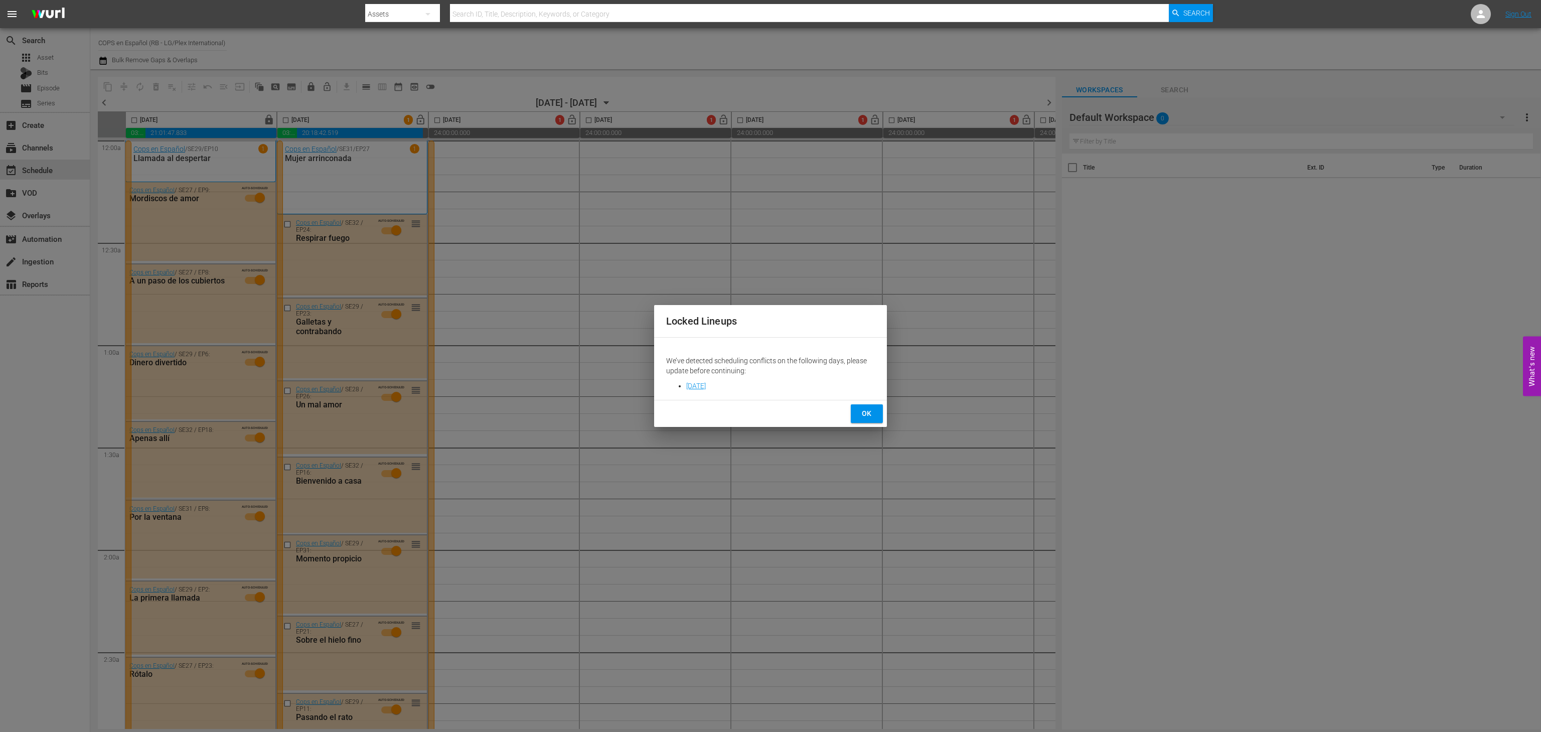
click at [870, 404] on button "OK" at bounding box center [867, 413] width 32 height 19
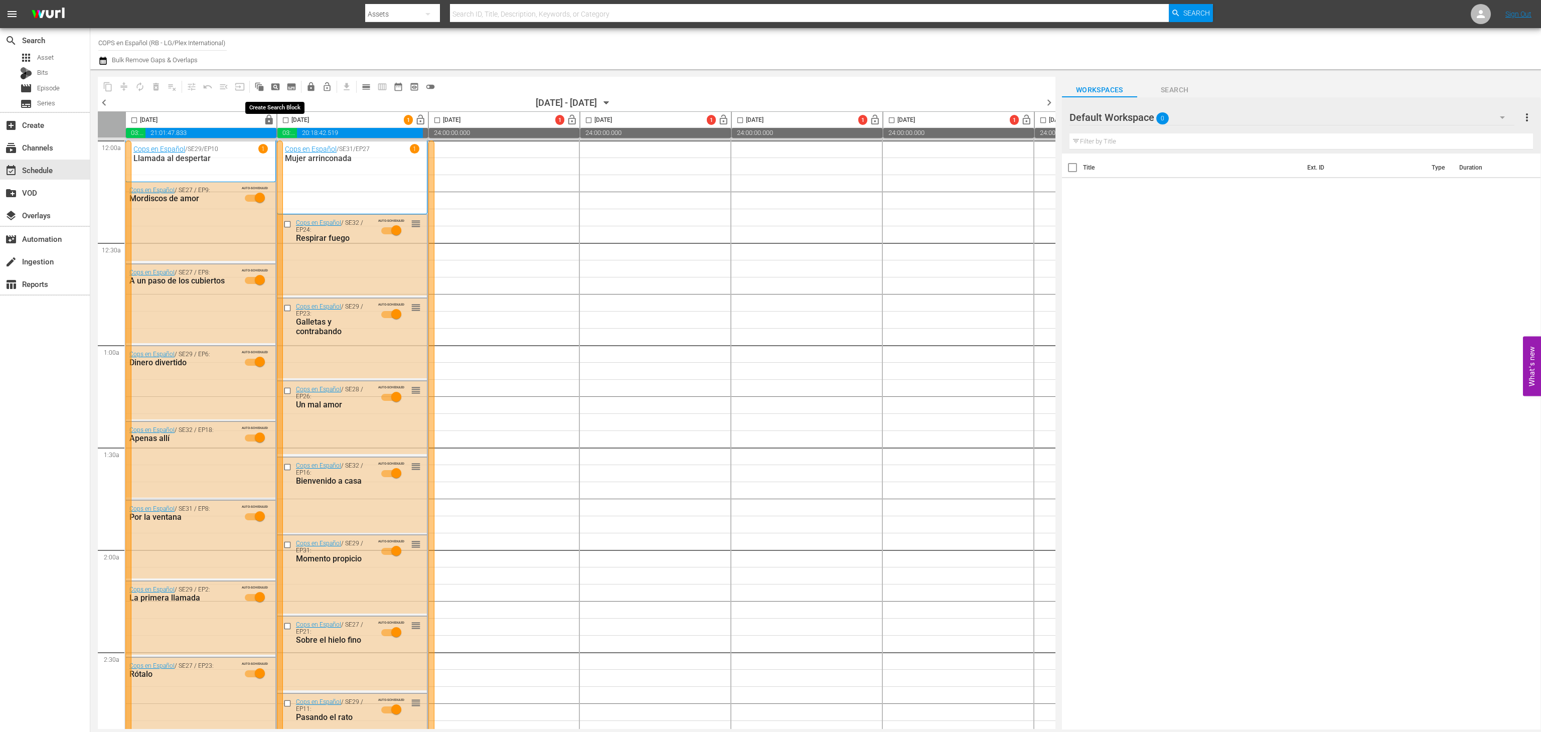
click at [275, 85] on span "pageview_outlined" at bounding box center [275, 87] width 10 height 10
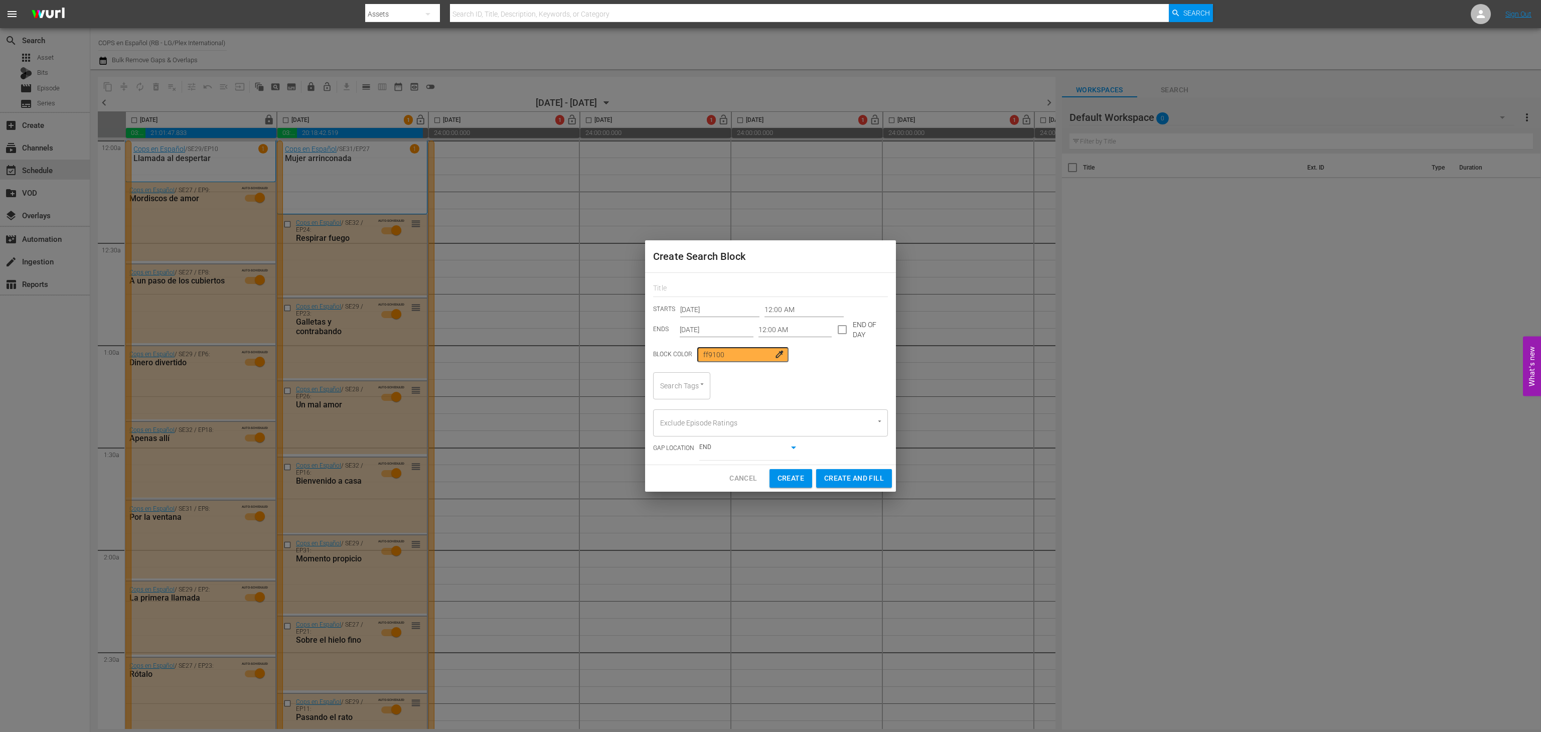
click at [722, 298] on div "STARTS [DATE] 12:00 AM ENDS [DATE] 12:00 AM END OF DAY Block Color ff9100 color…" at bounding box center [770, 369] width 251 height 192
click at [692, 279] on div at bounding box center [770, 287] width 235 height 20
click at [694, 286] on input "text" at bounding box center [770, 289] width 235 height 16
type input "cops en Espanol"
click at [721, 302] on input "[DATE]" at bounding box center [719, 309] width 79 height 15
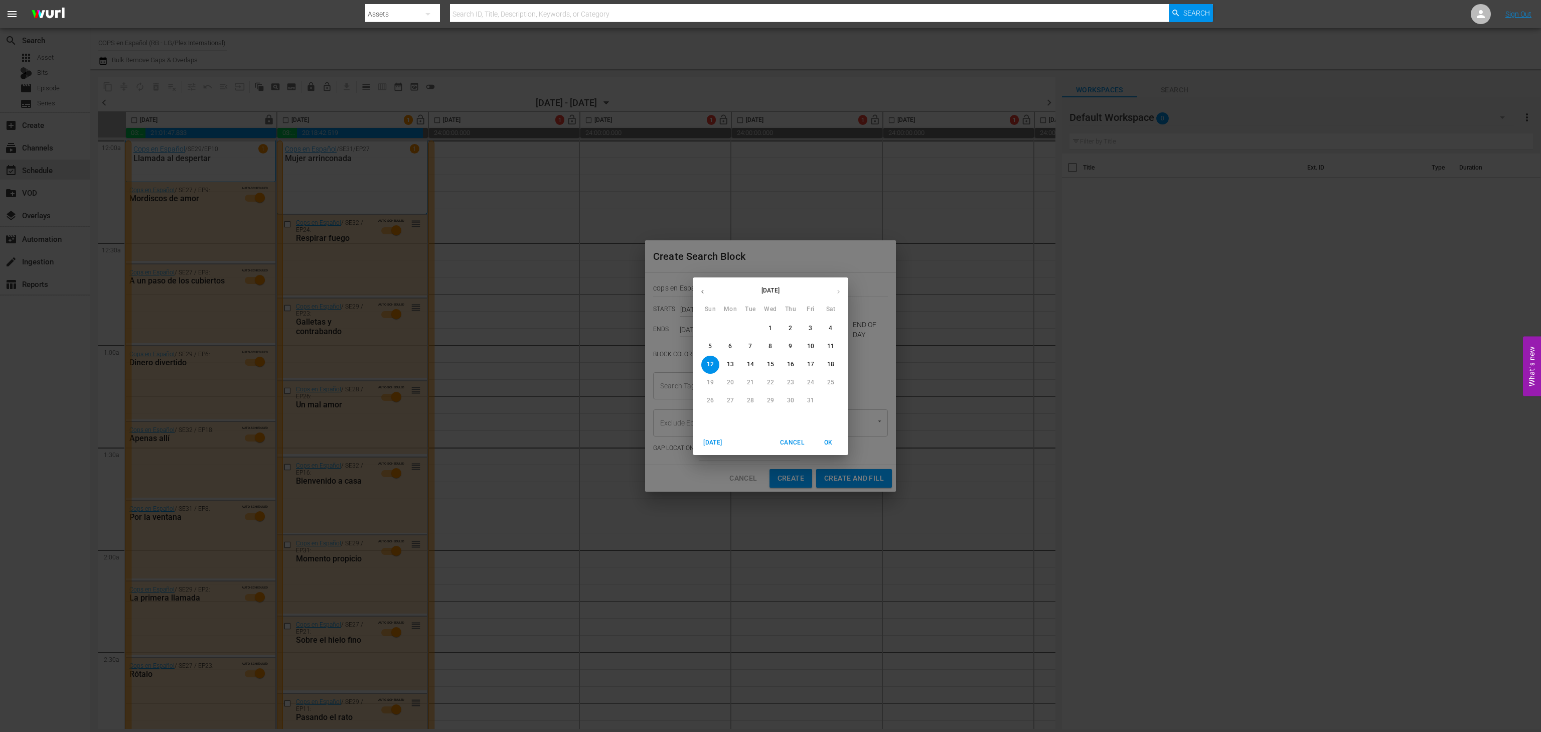
click at [770, 368] on p "15" at bounding box center [770, 364] width 7 height 9
type input "[DATE]"
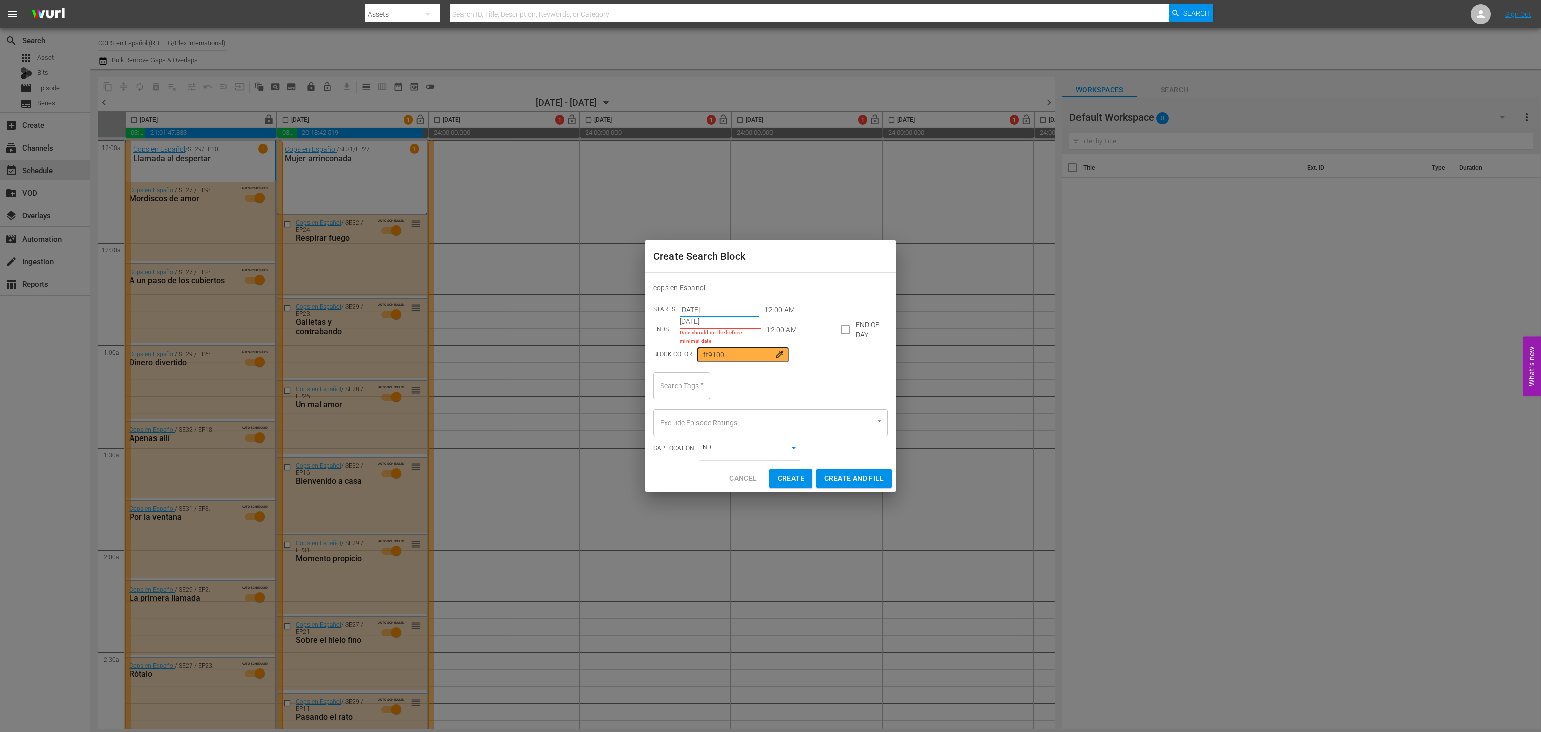
click at [734, 324] on input "[DATE]" at bounding box center [721, 321] width 82 height 15
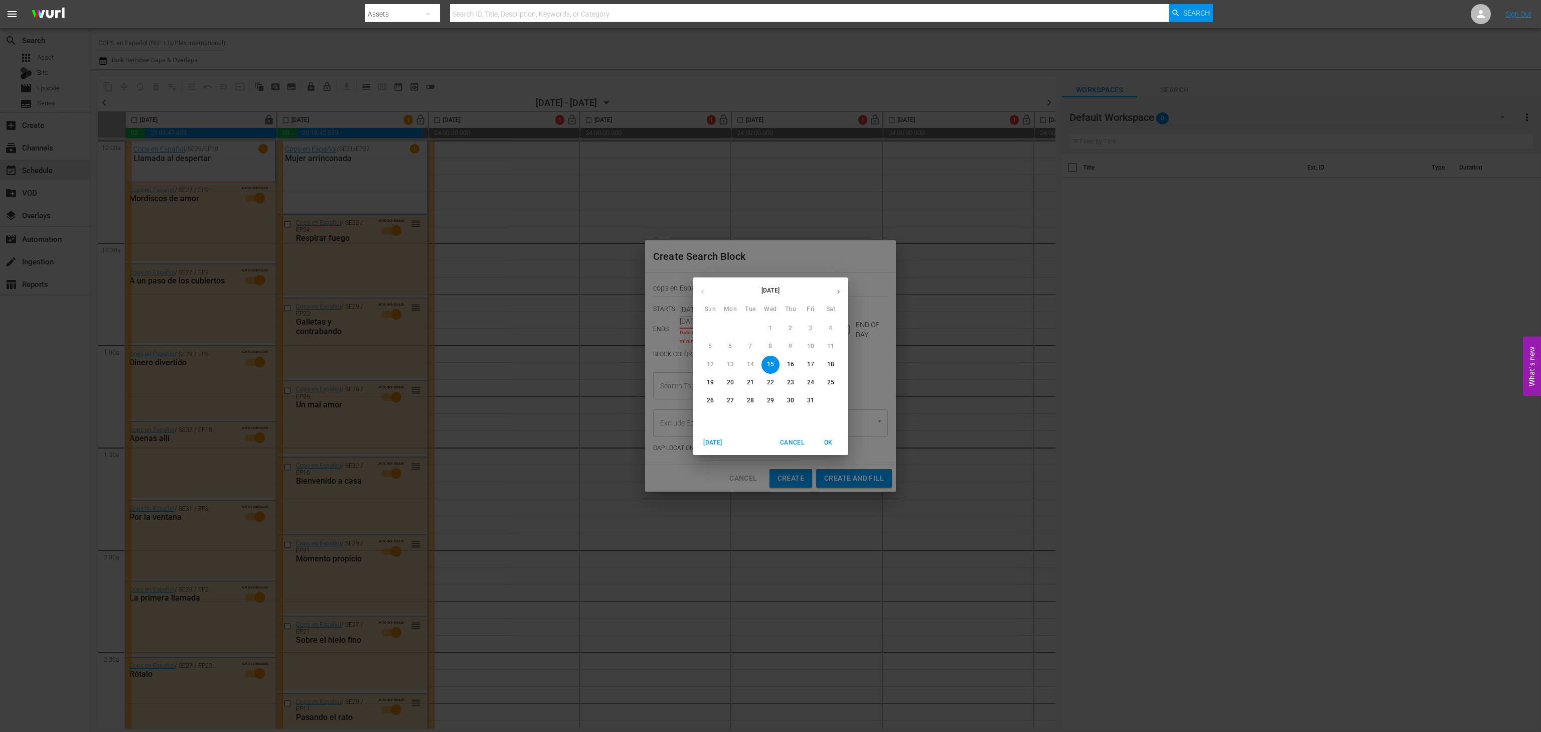
click at [812, 387] on button "24" at bounding box center [811, 383] width 18 height 18
type input "[DATE]"
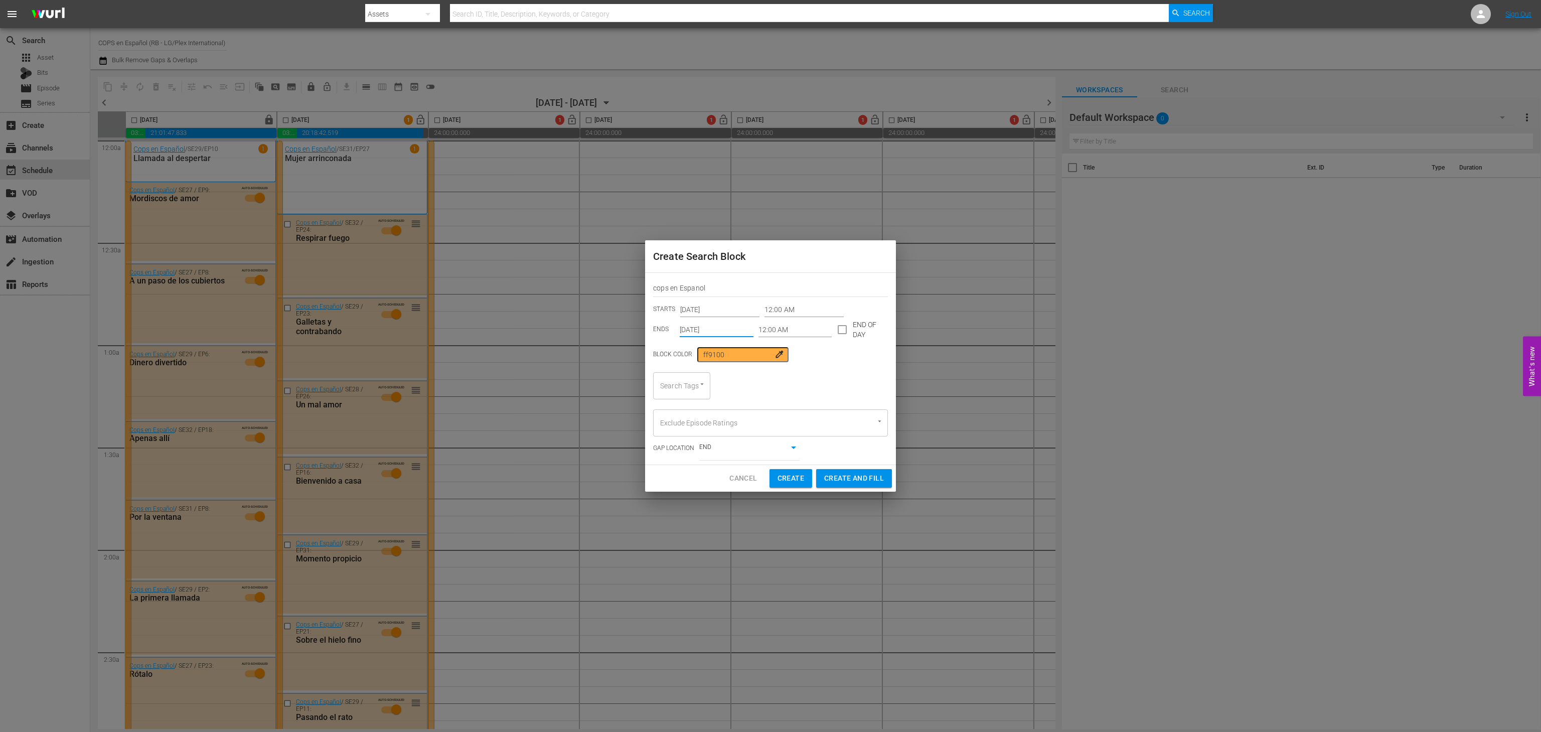
click at [805, 309] on input "12:00 AM" at bounding box center [803, 309] width 79 height 15
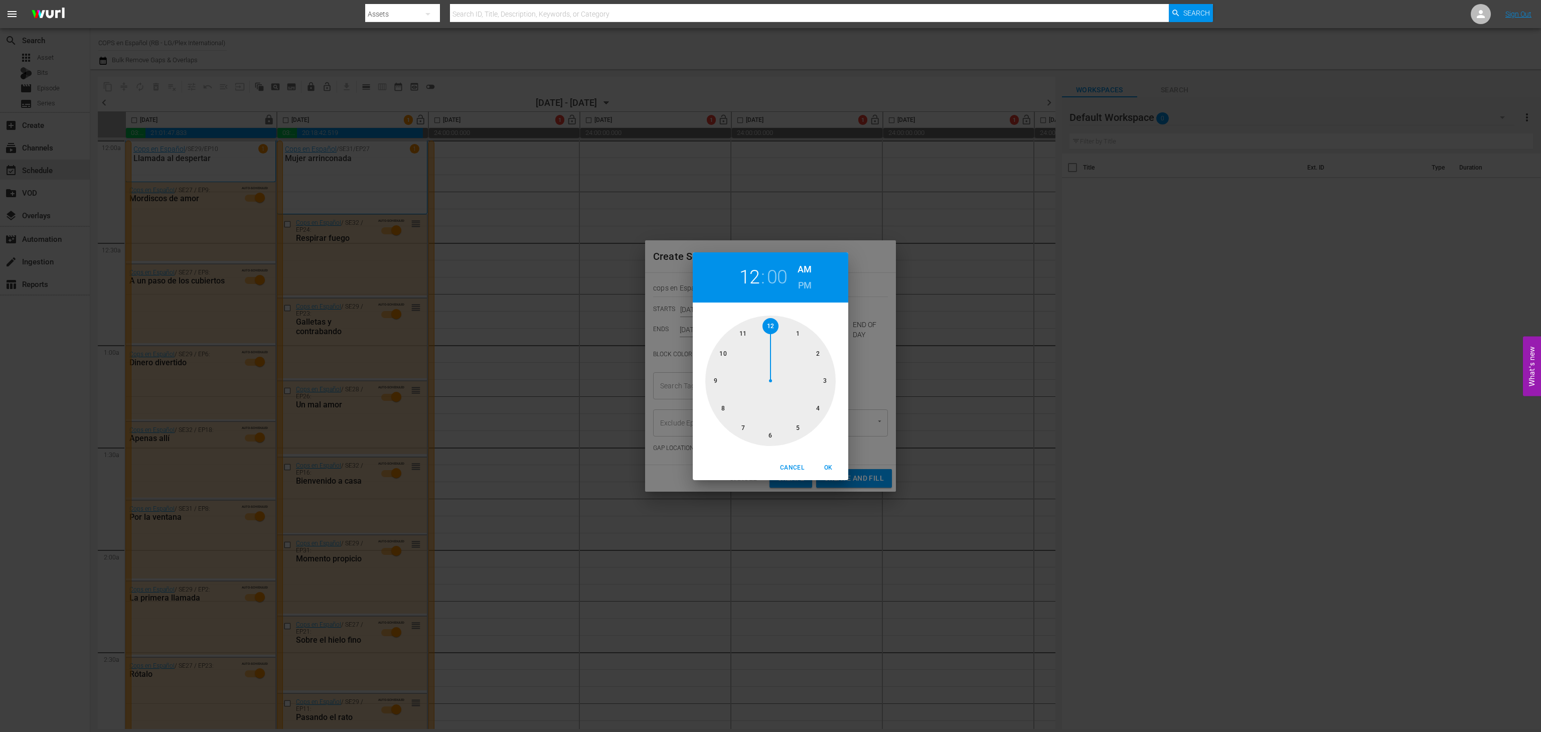
click at [893, 322] on div "12 : 00 AM PM 1 2 3 4 5 6 7 8 9 10 11 12 Cancel OK" at bounding box center [770, 366] width 1541 height 732
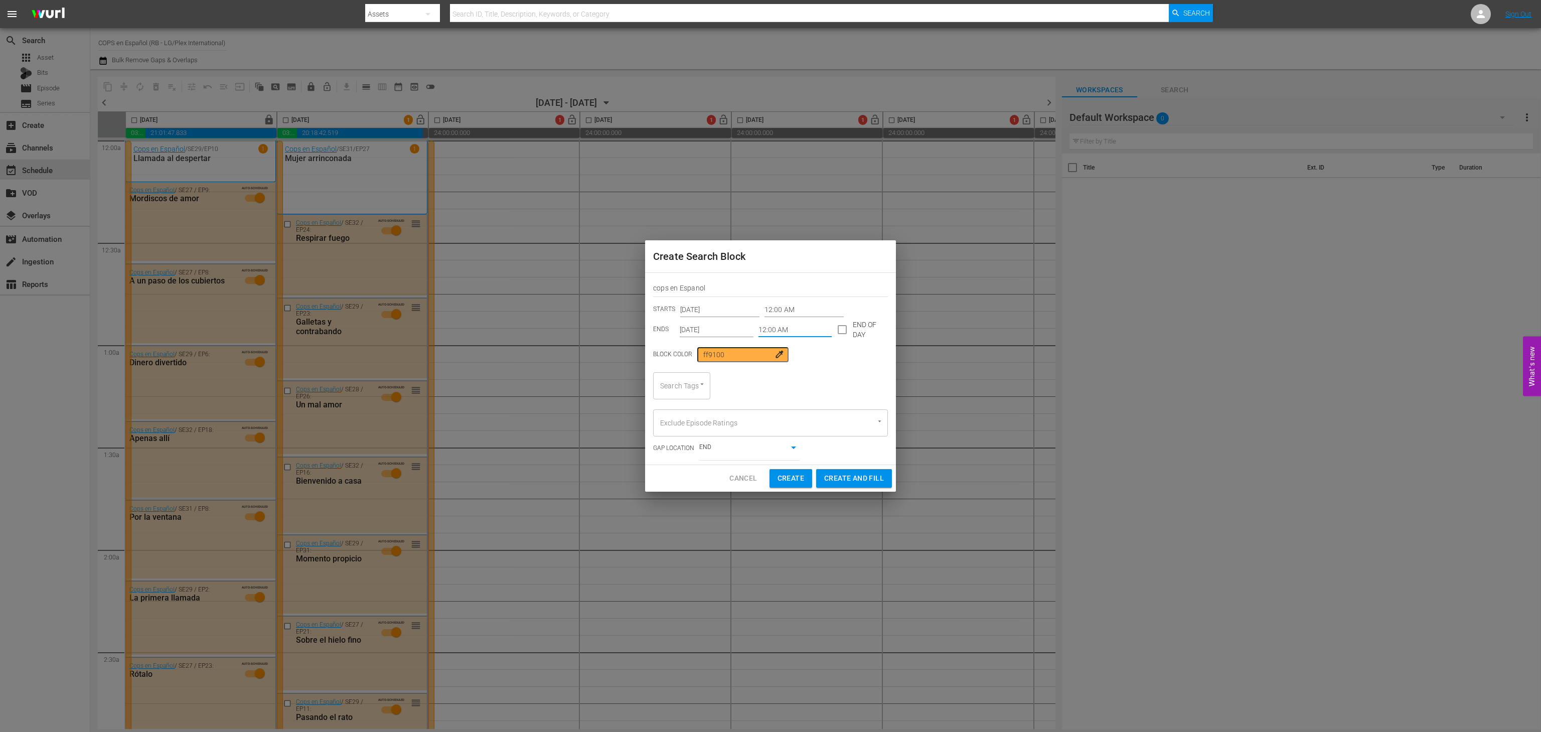
click at [801, 329] on input "12:00 AM" at bounding box center [795, 329] width 74 height 15
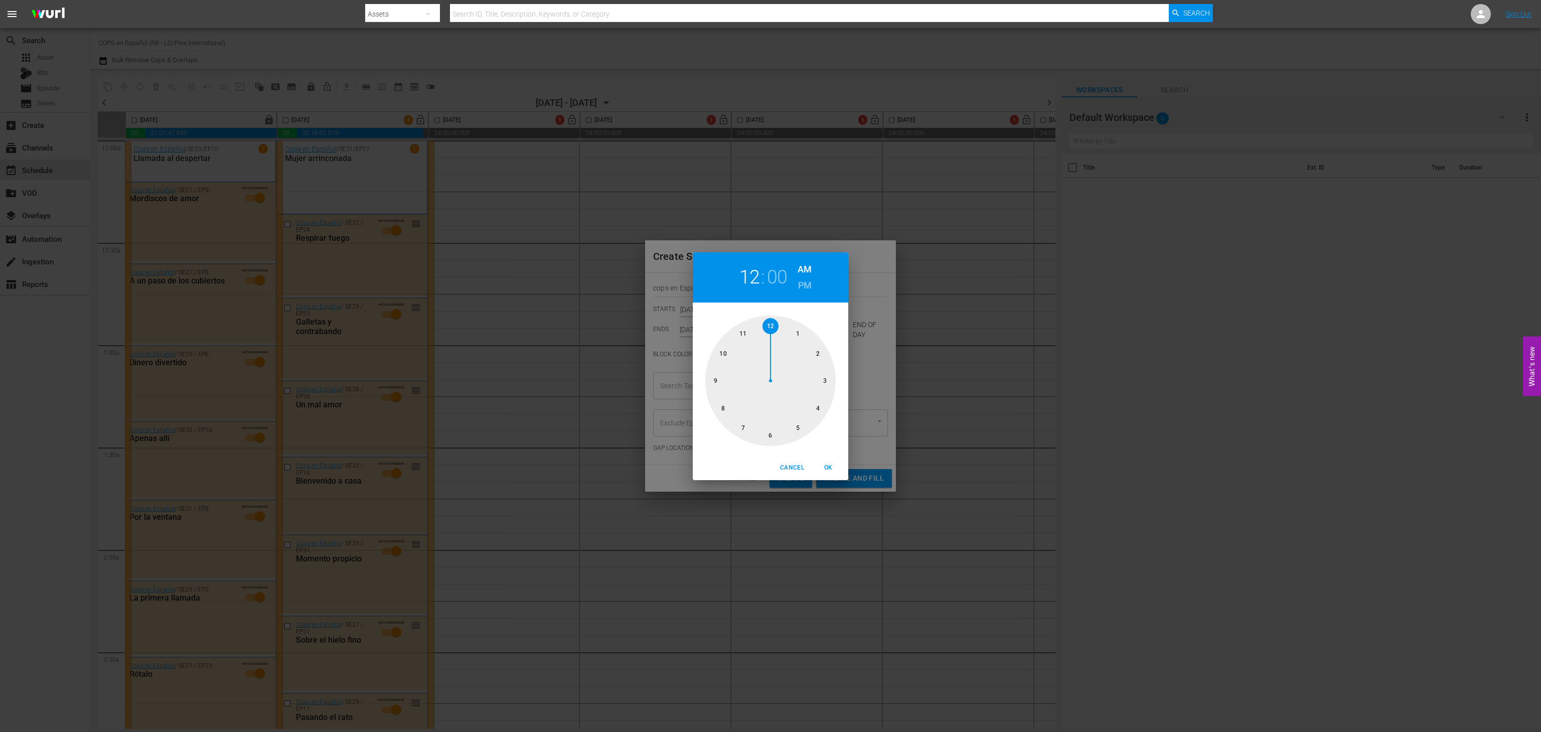
click at [815, 290] on div "12 : 00 AM PM" at bounding box center [771, 277] width 156 height 50
click at [807, 282] on h6 "PM" at bounding box center [805, 285] width 14 height 16
click at [742, 324] on div at bounding box center [770, 381] width 130 height 130
click at [827, 467] on span "OK" at bounding box center [828, 467] width 24 height 11
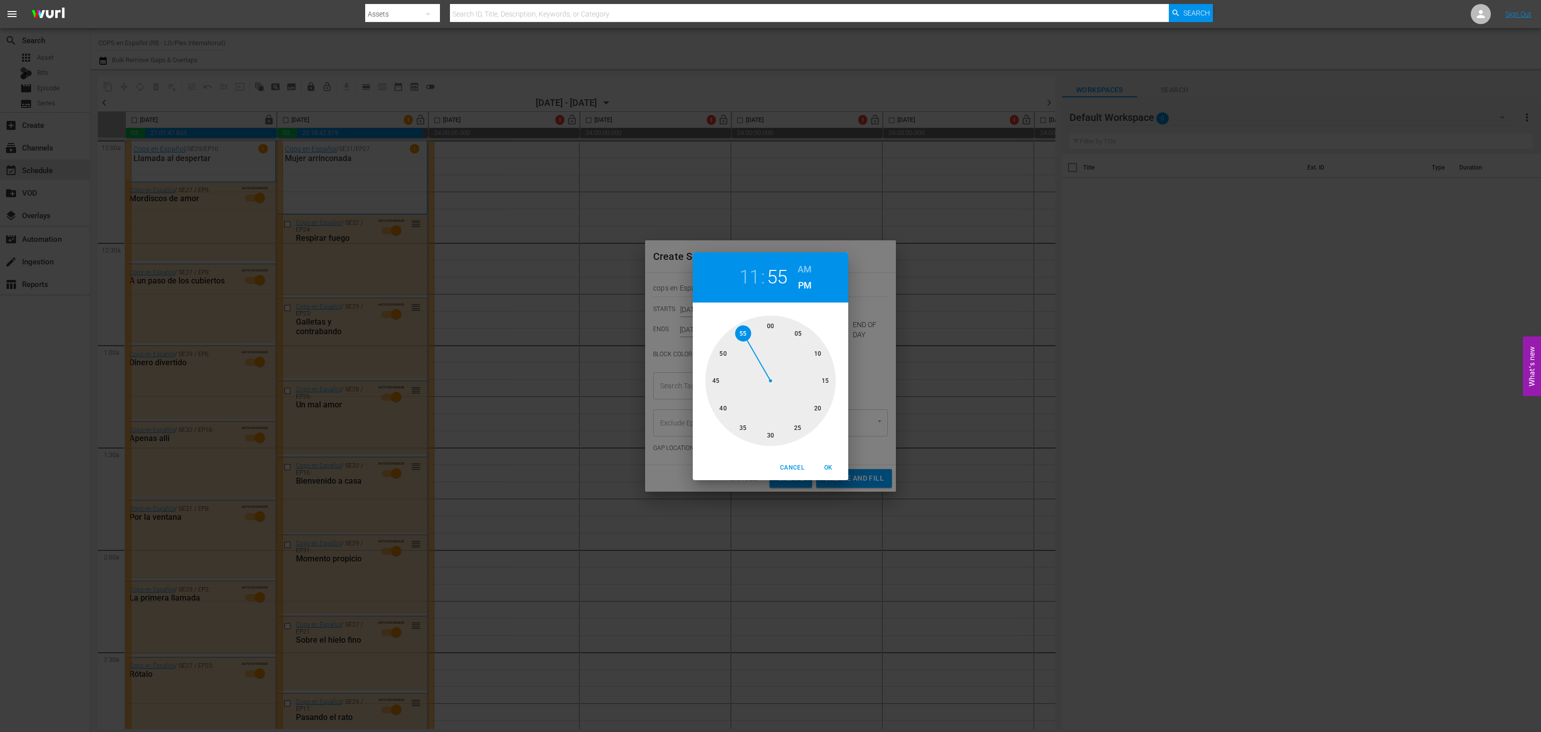
type input "11:55 PM"
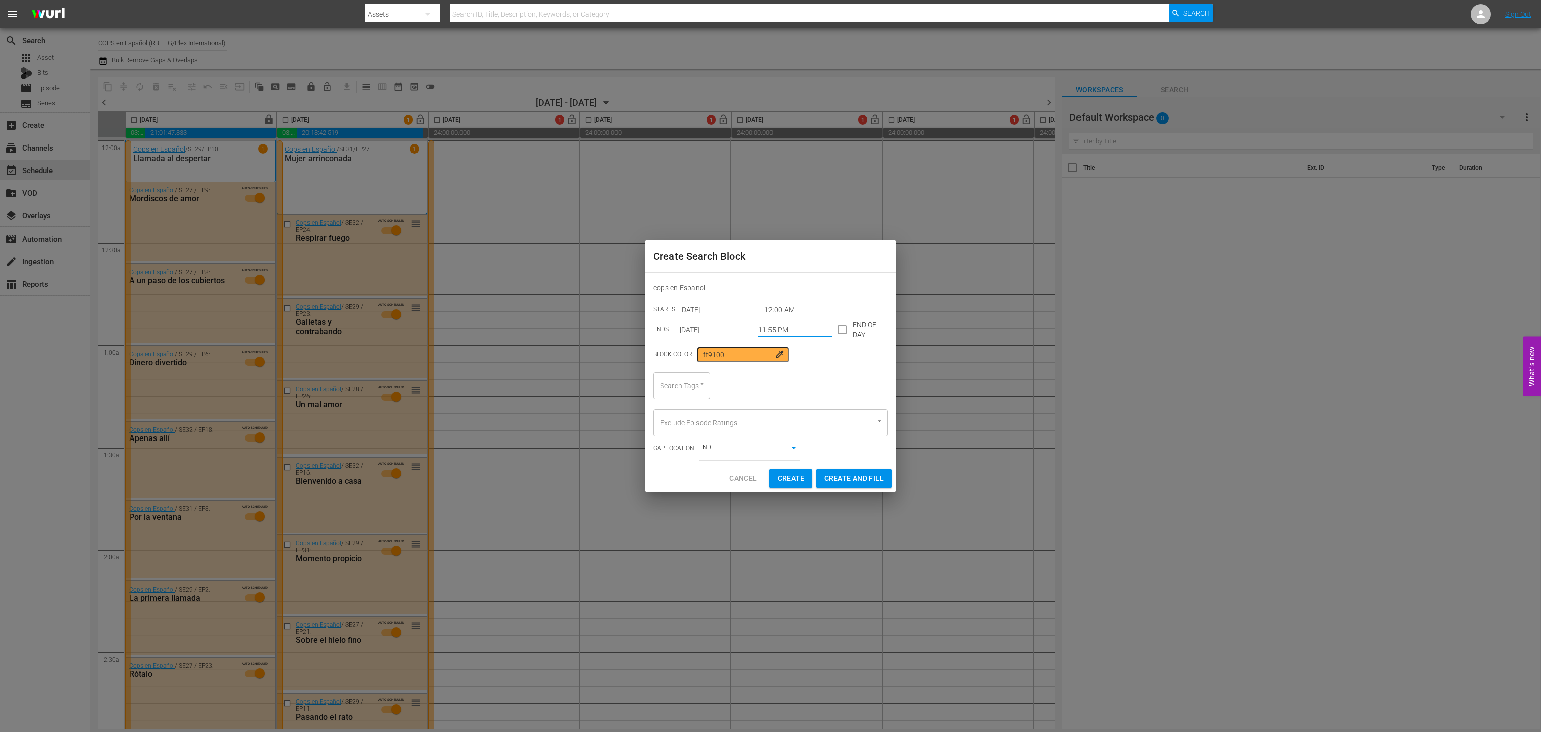
click at [684, 384] on div "Search Tags" at bounding box center [681, 385] width 57 height 27
type input "cops"
click at [677, 417] on span "Cops en Español" at bounding box center [681, 418] width 41 height 21
click at [843, 485] on button "Create and Fill" at bounding box center [854, 478] width 76 height 19
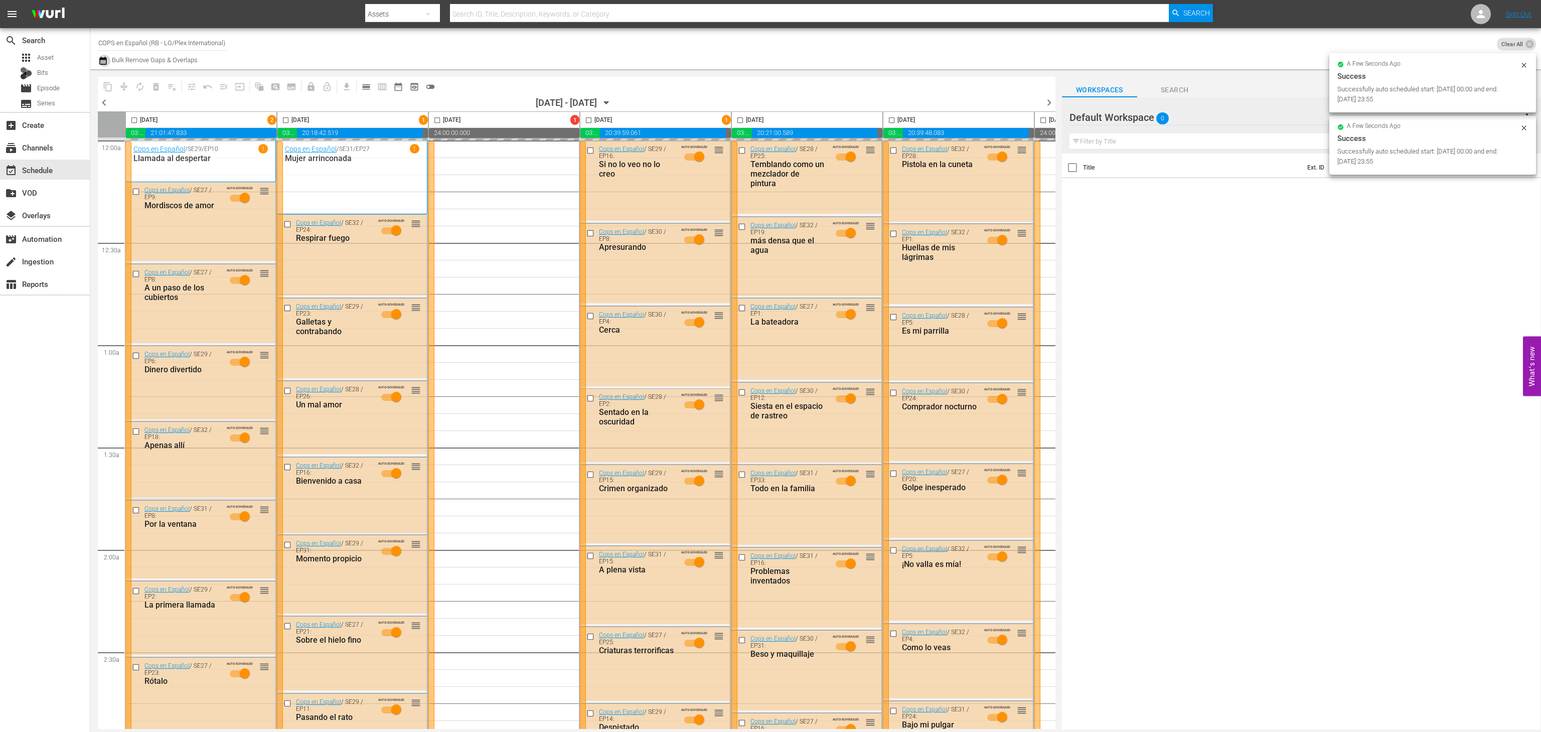
click at [102, 64] on icon "button" at bounding box center [102, 61] width 7 height 8
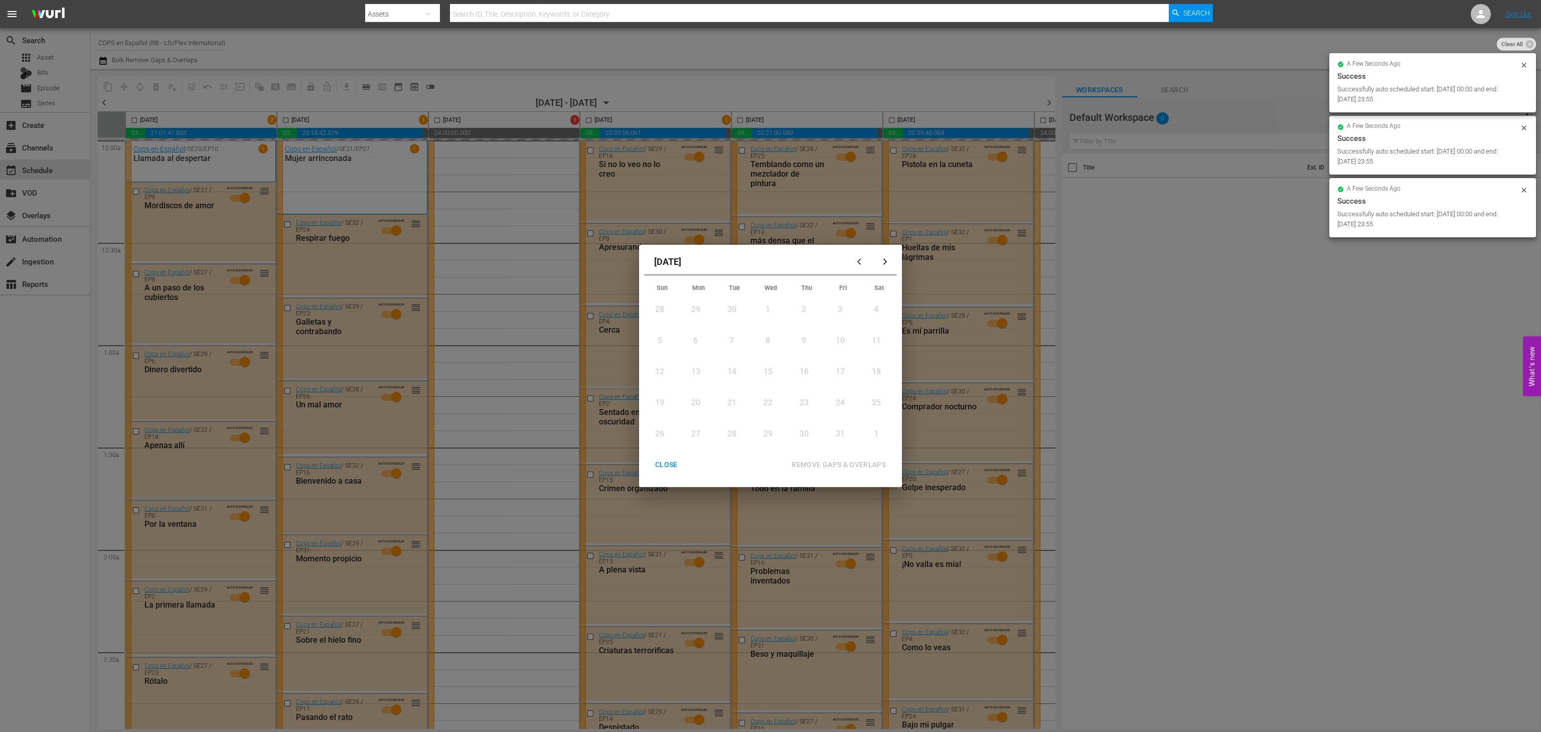
click at [660, 460] on div "CLOSE" at bounding box center [666, 464] width 39 height 13
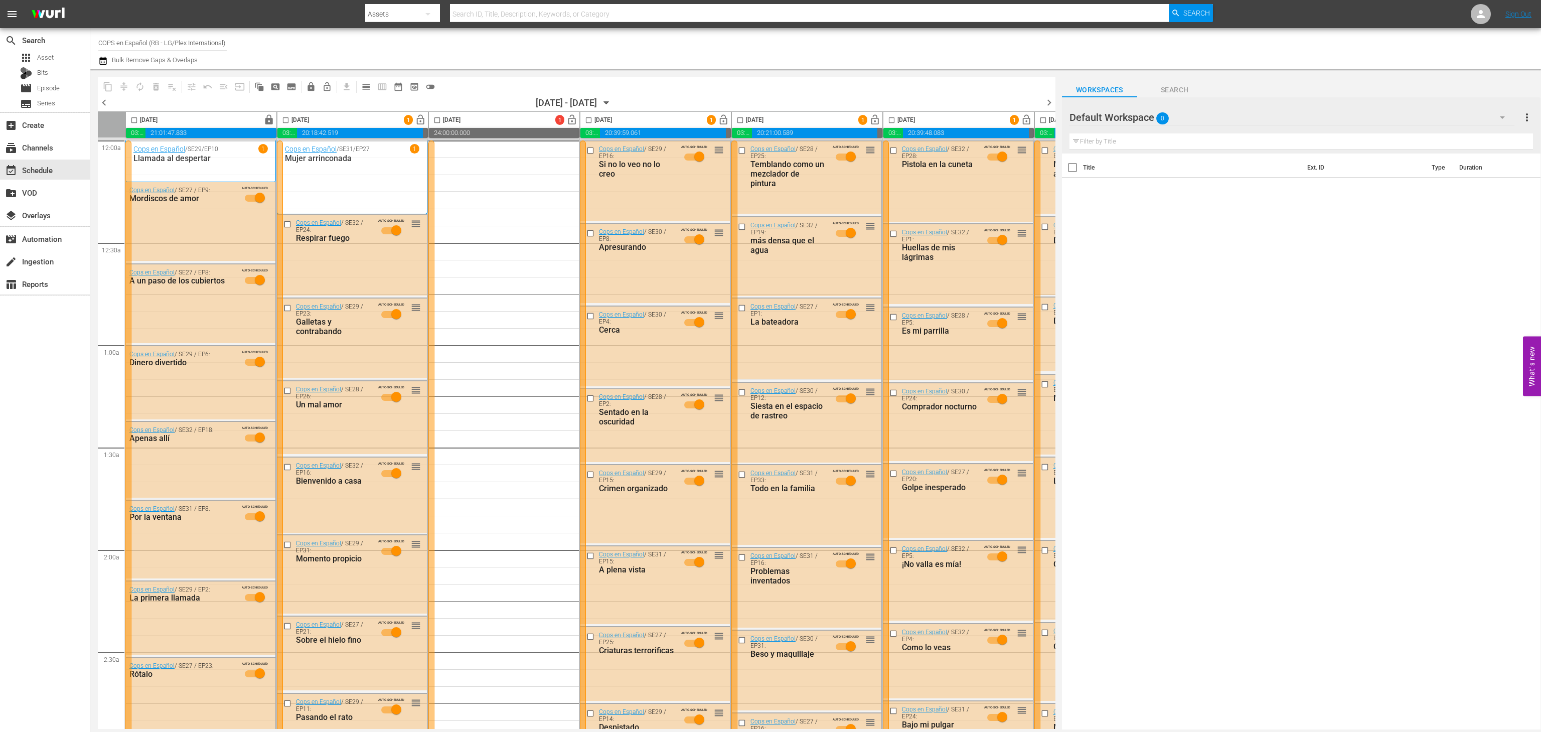
click at [270, 83] on span "pageview_outlined" at bounding box center [275, 87] width 10 height 10
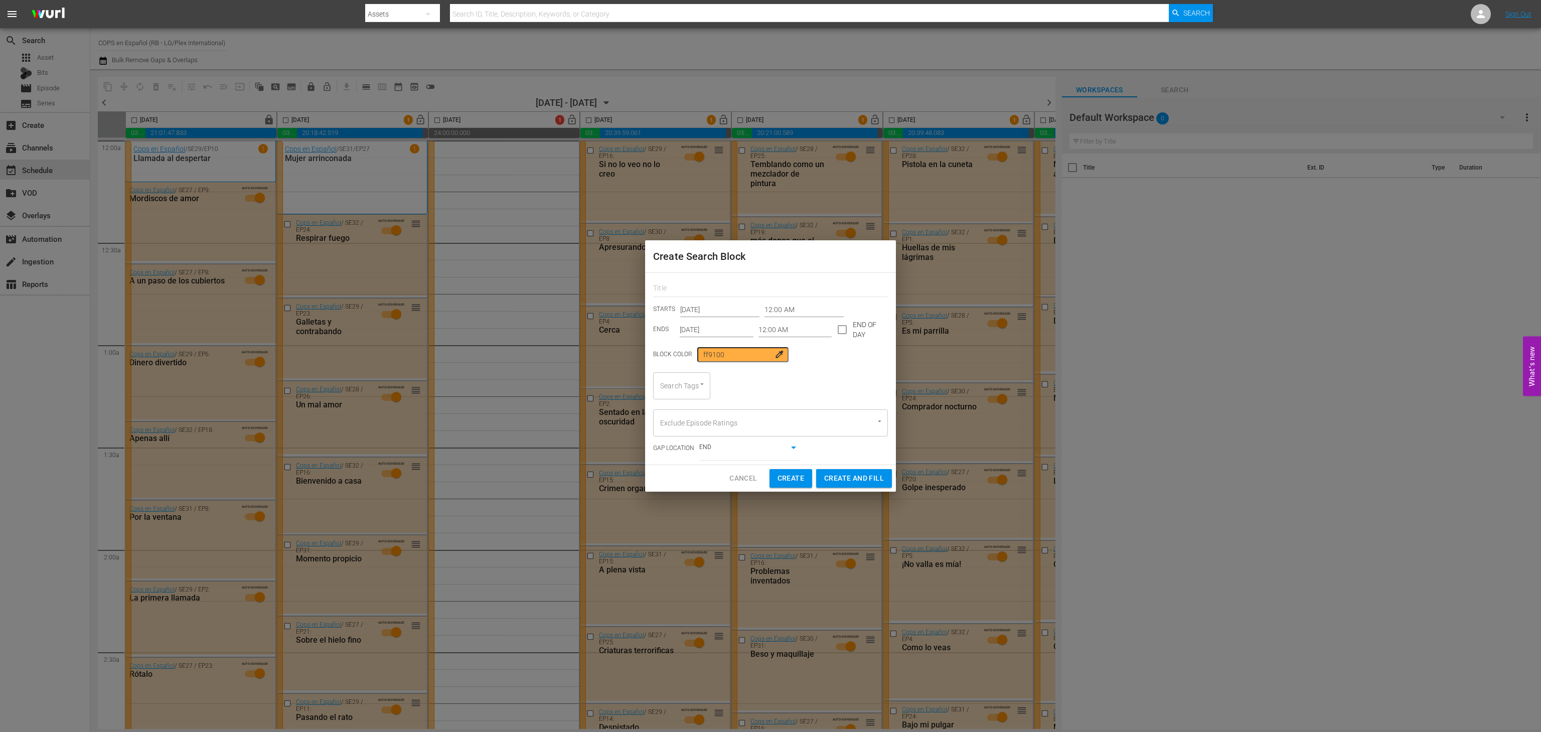
click at [660, 387] on input "Search Tags" at bounding box center [668, 386] width 20 height 18
type input "cops"
click at [744, 477] on span "Cancel" at bounding box center [743, 478] width 28 height 13
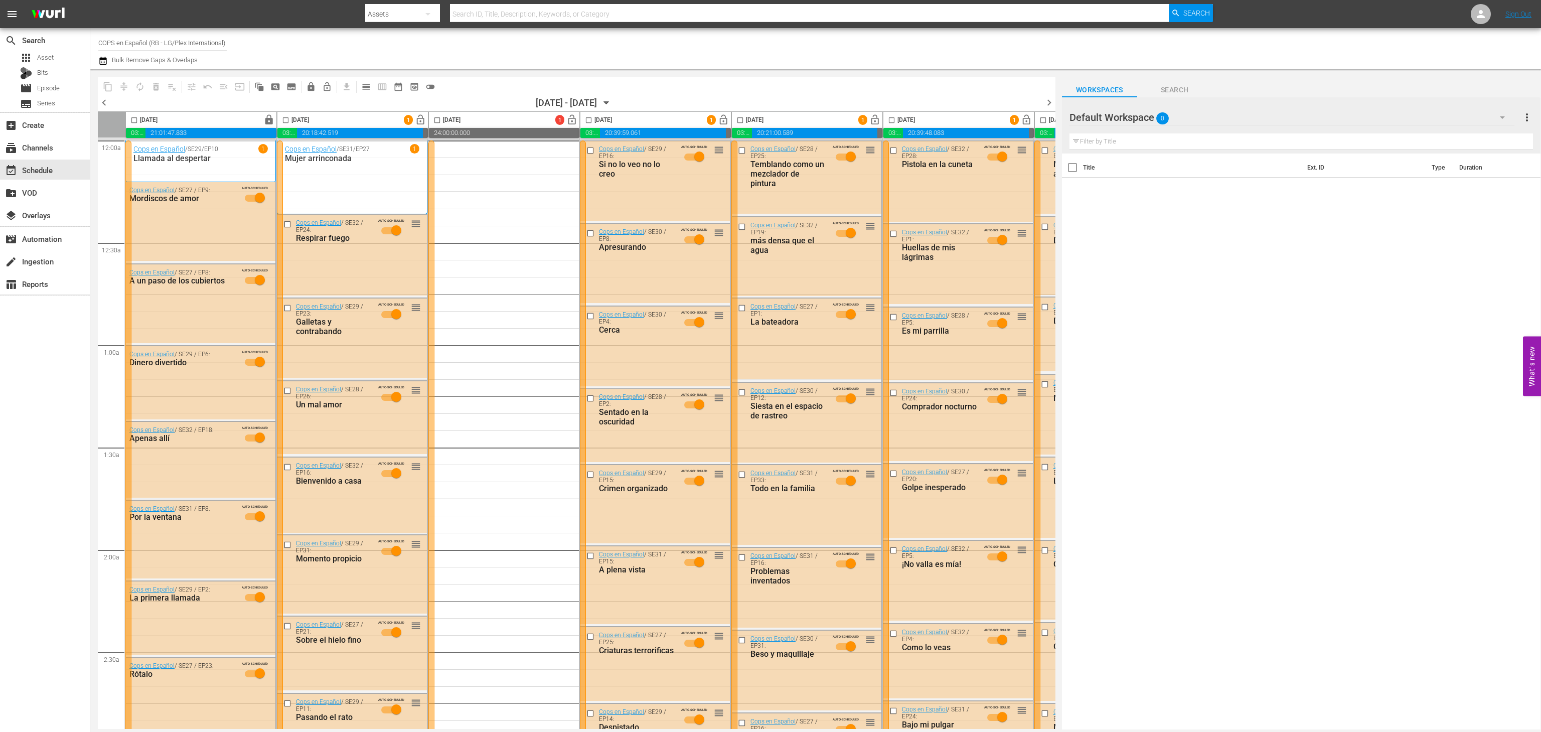
click at [107, 62] on icon "button" at bounding box center [103, 61] width 10 height 12
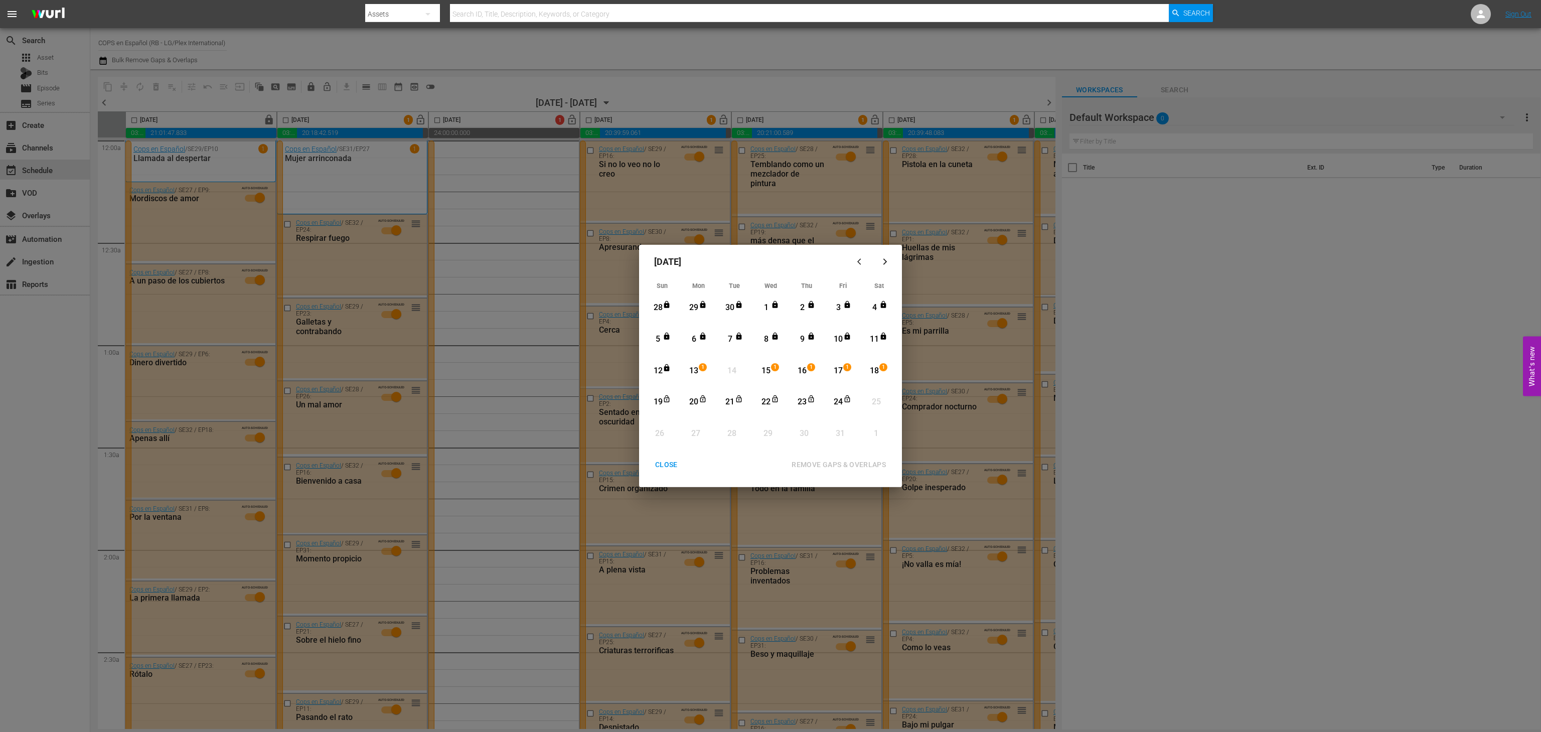
click at [688, 368] on div "13" at bounding box center [694, 371] width 13 height 12
click at [732, 370] on div "14" at bounding box center [731, 371] width 13 height 12
click at [654, 468] on div "CLOSE" at bounding box center [666, 464] width 39 height 13
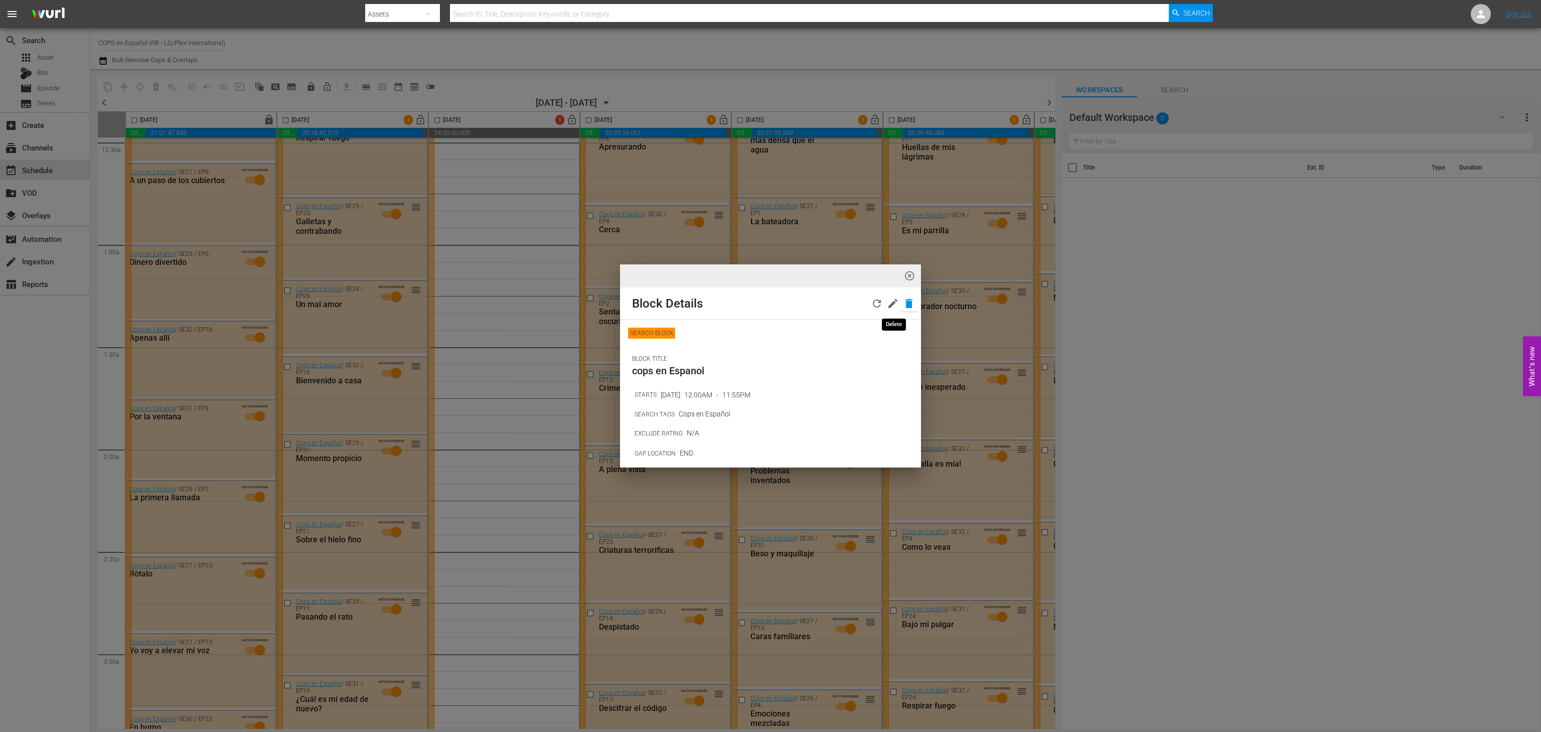
click at [903, 302] on icon "button" at bounding box center [909, 303] width 12 height 12
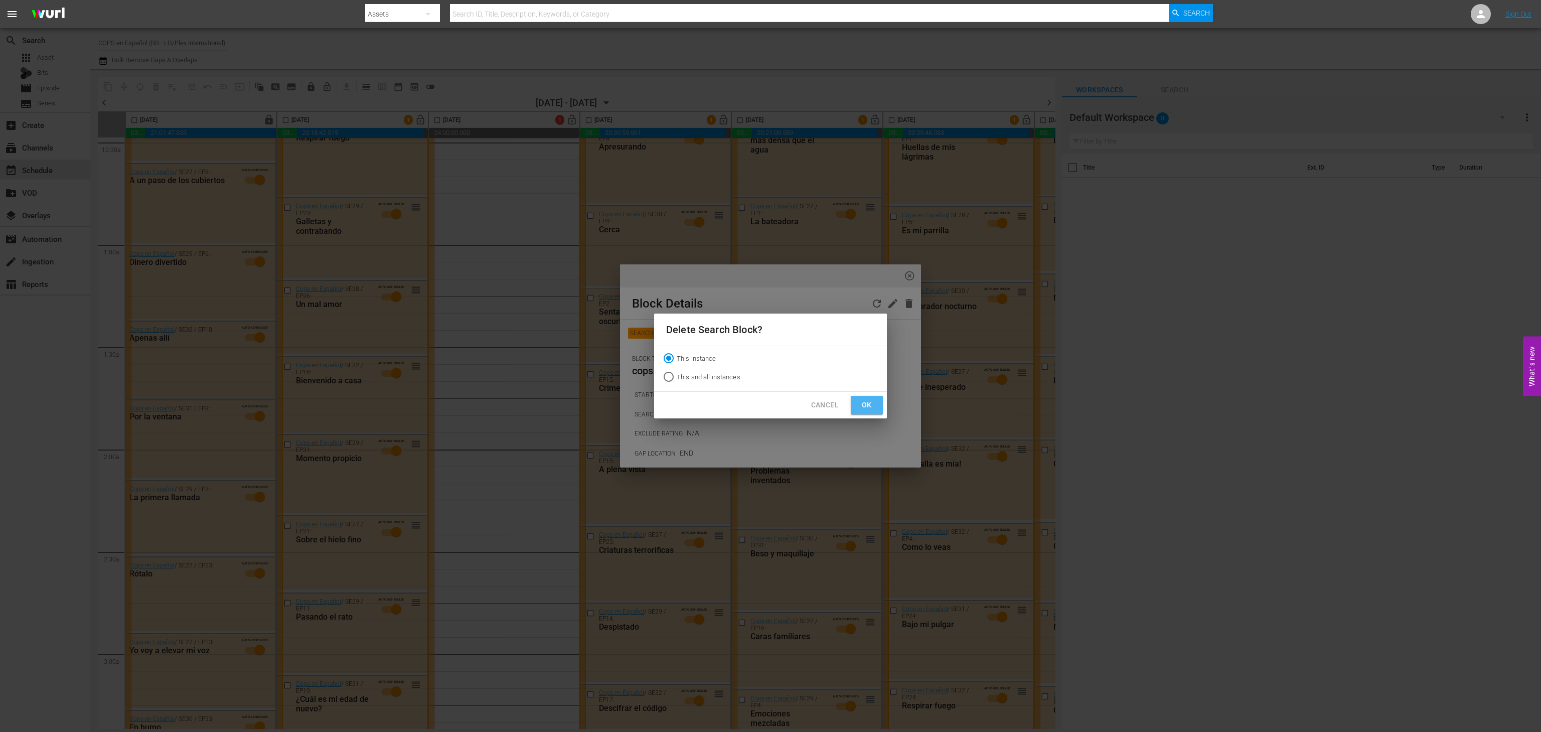
click at [858, 408] on button "Ok" at bounding box center [867, 405] width 32 height 19
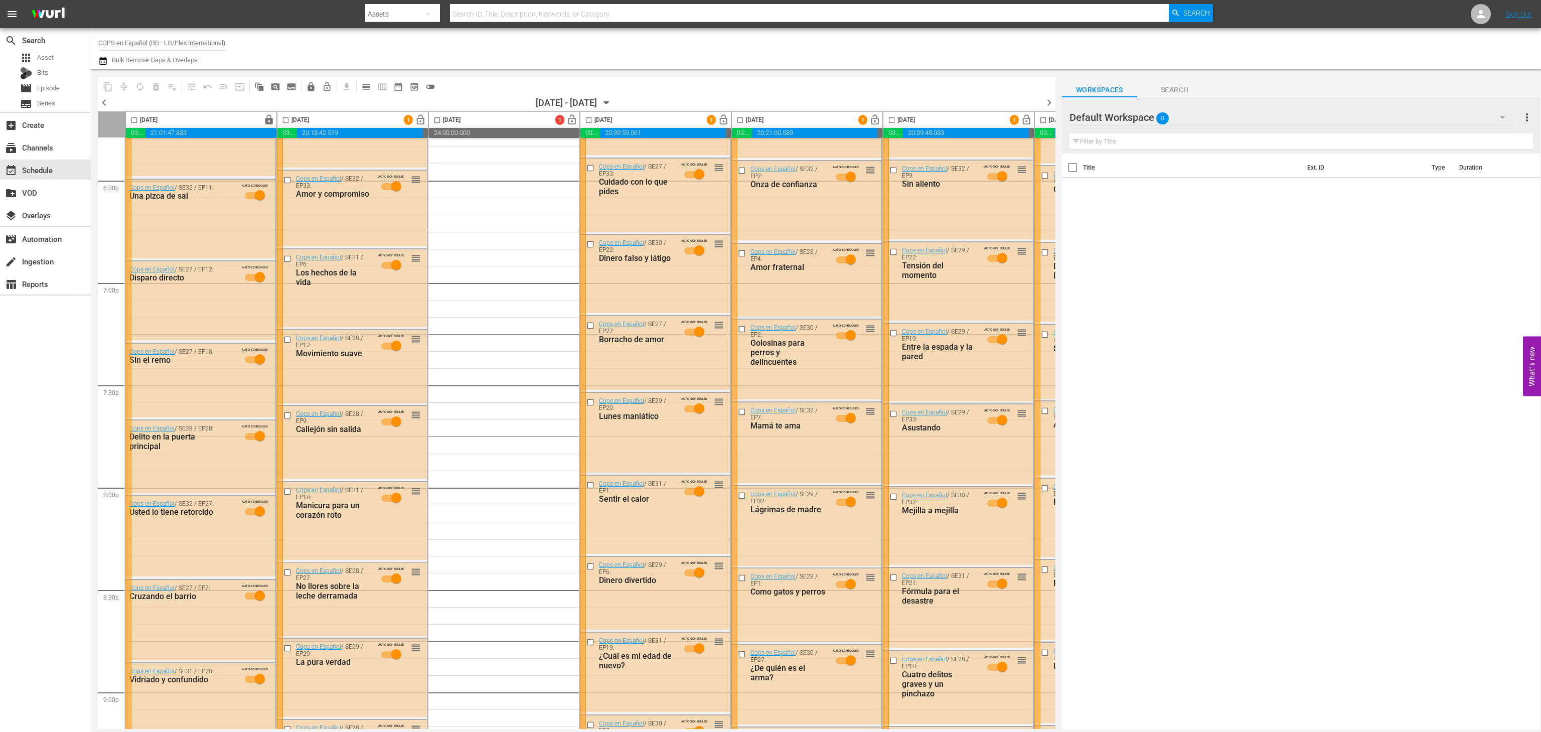
scroll to position [4326, 0]
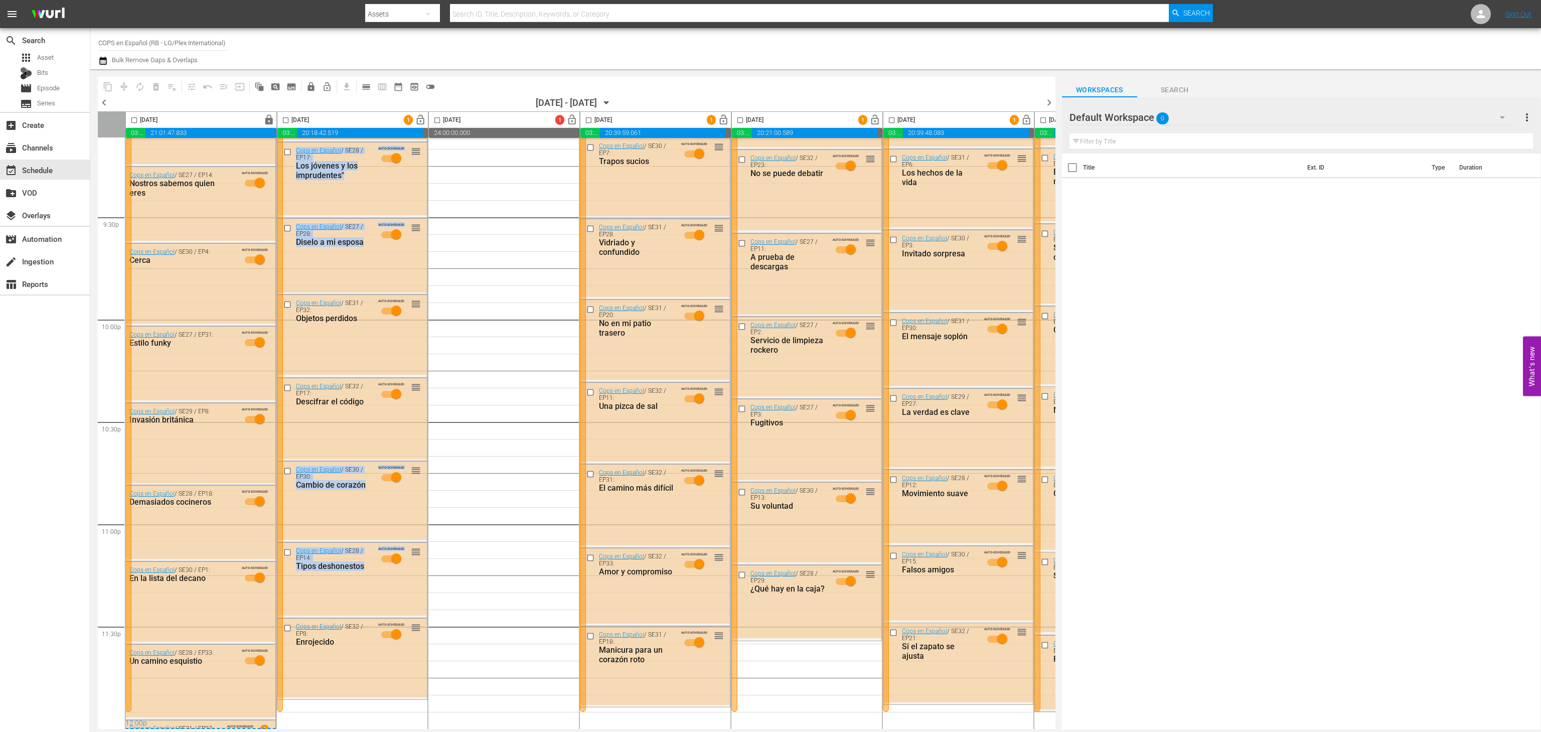
drag, startPoint x: 414, startPoint y: 616, endPoint x: 482, endPoint y: 620, distance: 67.8
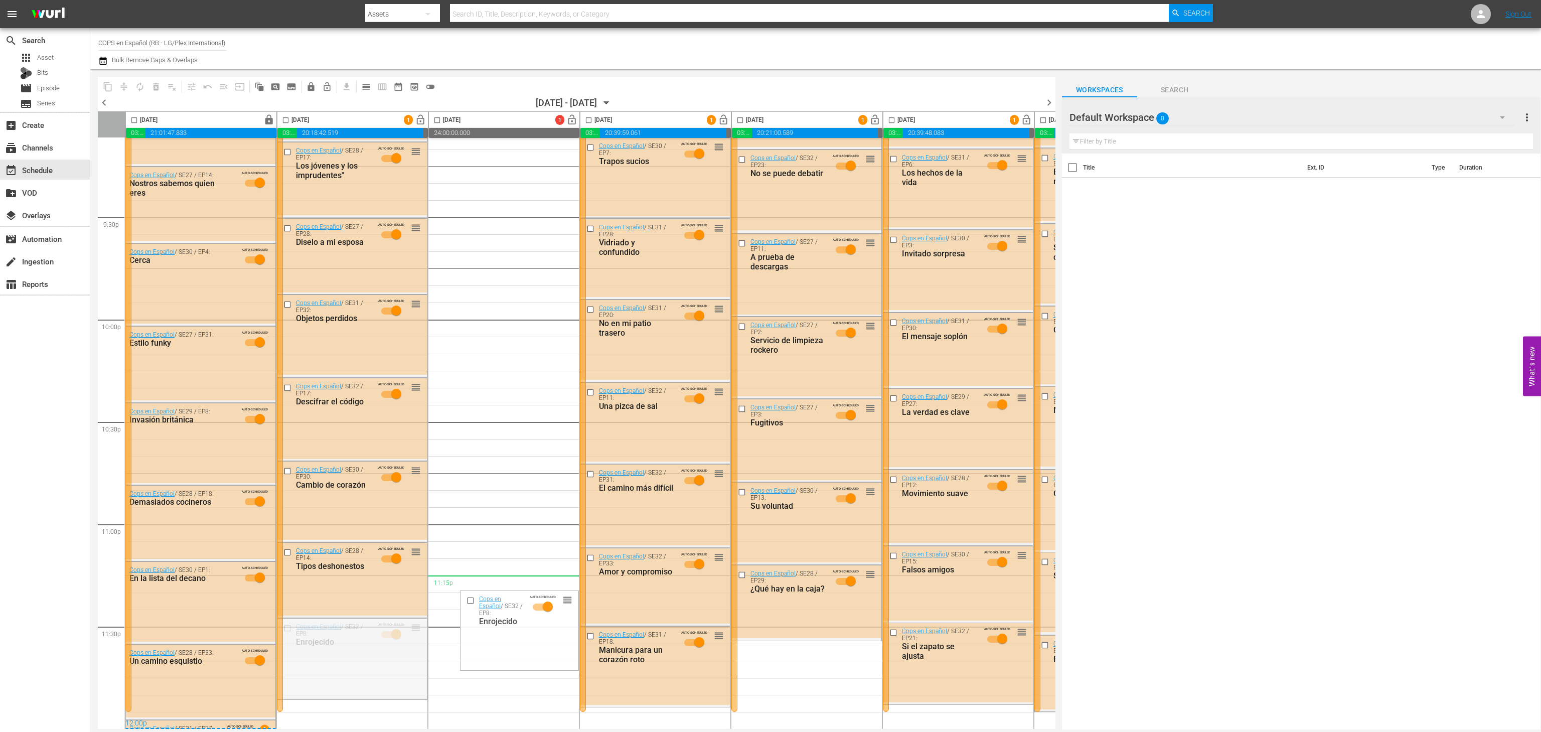
drag, startPoint x: 418, startPoint y: 621, endPoint x: 477, endPoint y: 584, distance: 69.2
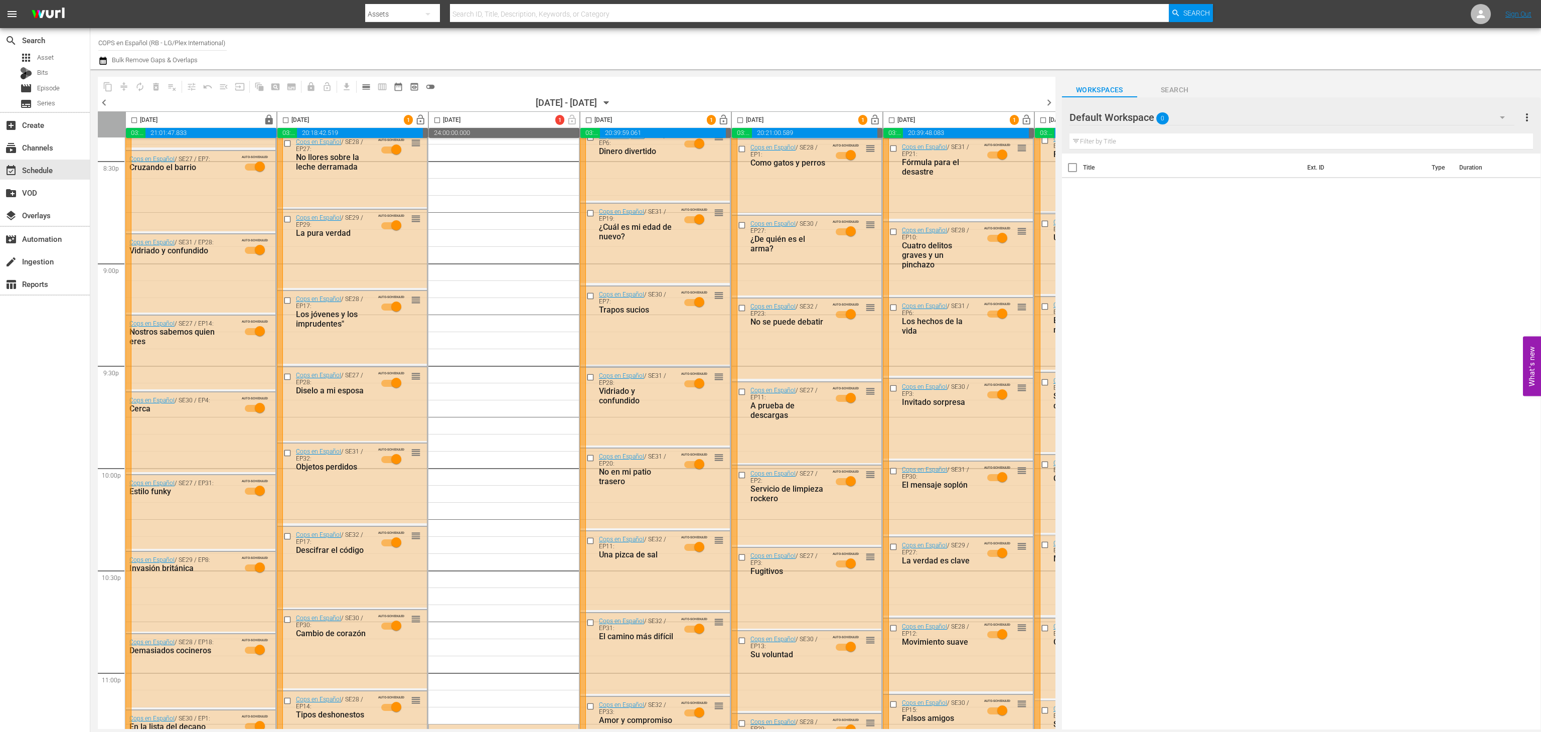
scroll to position [4174, 0]
click at [103, 61] on icon "button" at bounding box center [103, 61] width 10 height 12
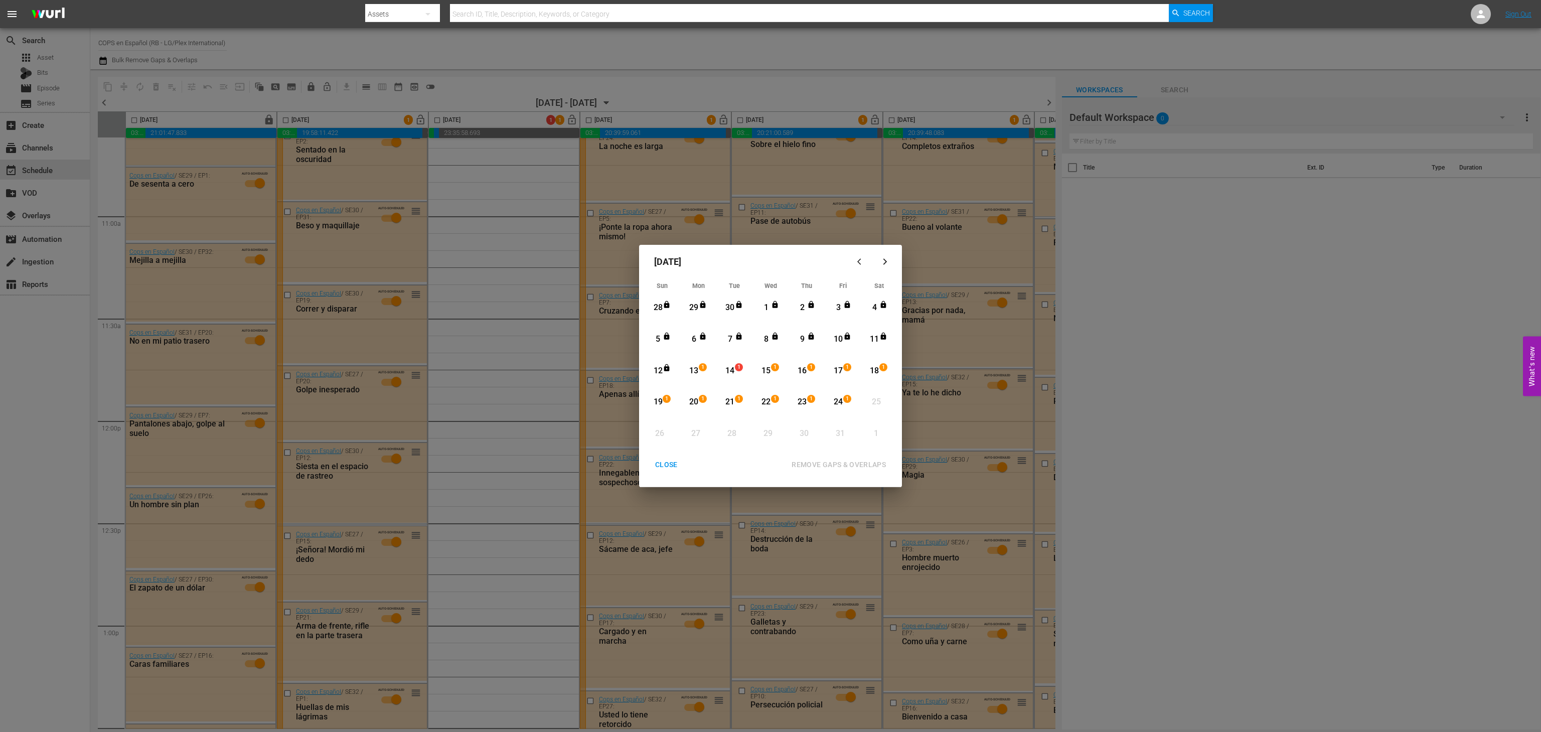
click at [689, 373] on div "13" at bounding box center [694, 371] width 13 height 12
click at [835, 400] on div "24" at bounding box center [838, 402] width 13 height 12
click at [838, 457] on button "REMOVE GAPS & OVERLAPS" at bounding box center [839, 464] width 118 height 19
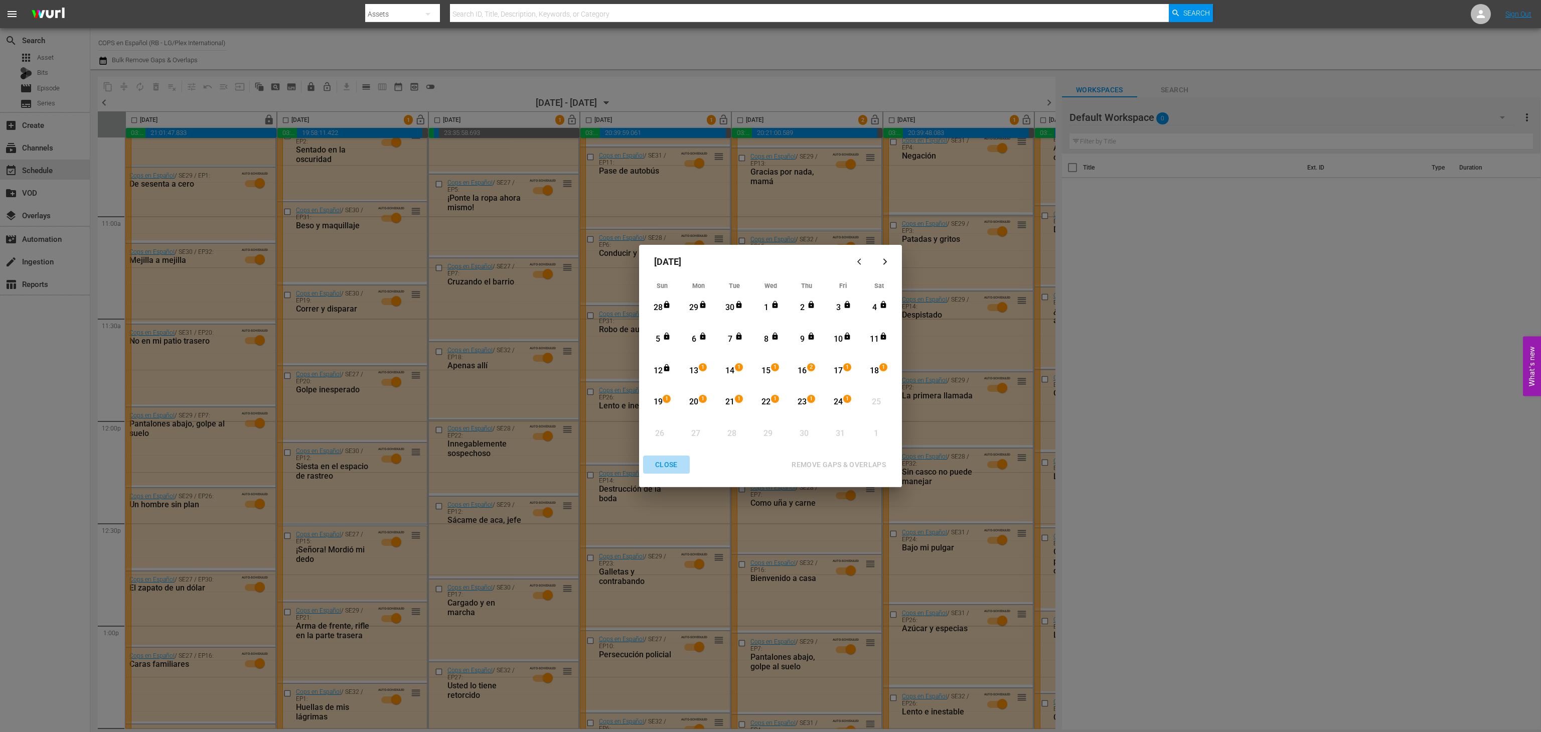
click at [671, 463] on div "CLOSE" at bounding box center [666, 464] width 39 height 13
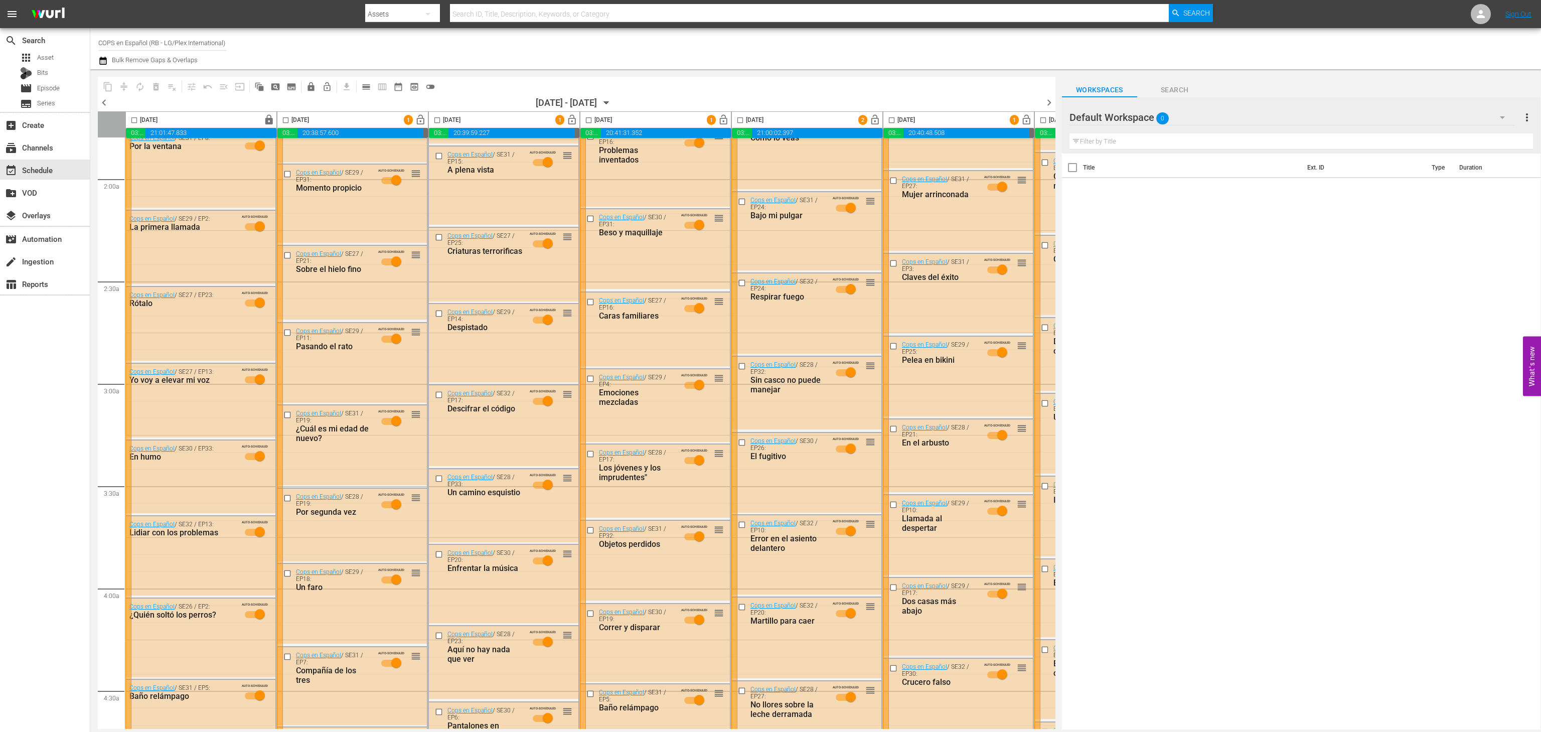
scroll to position [297, 0]
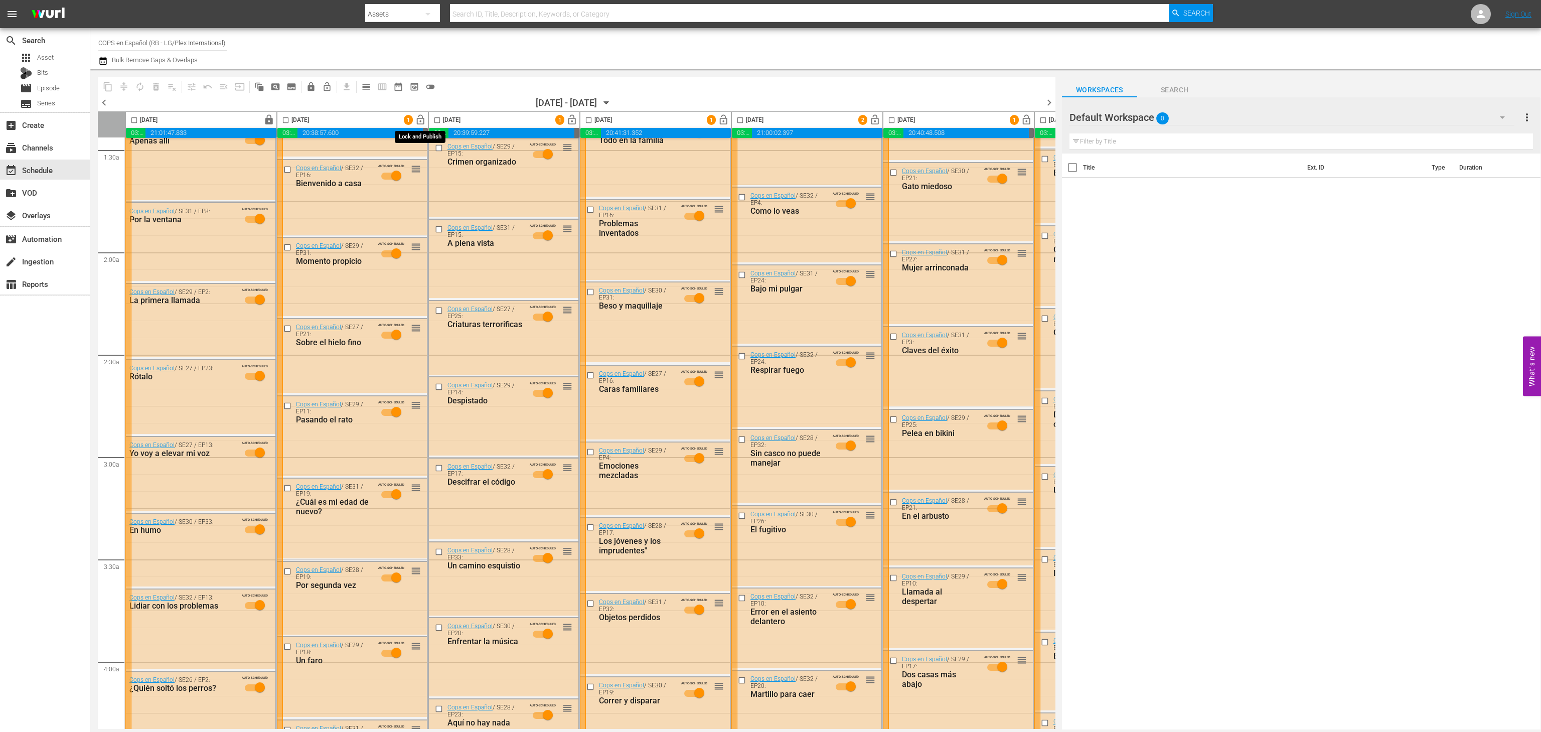
click at [423, 116] on span "lock_open" at bounding box center [421, 120] width 12 height 12
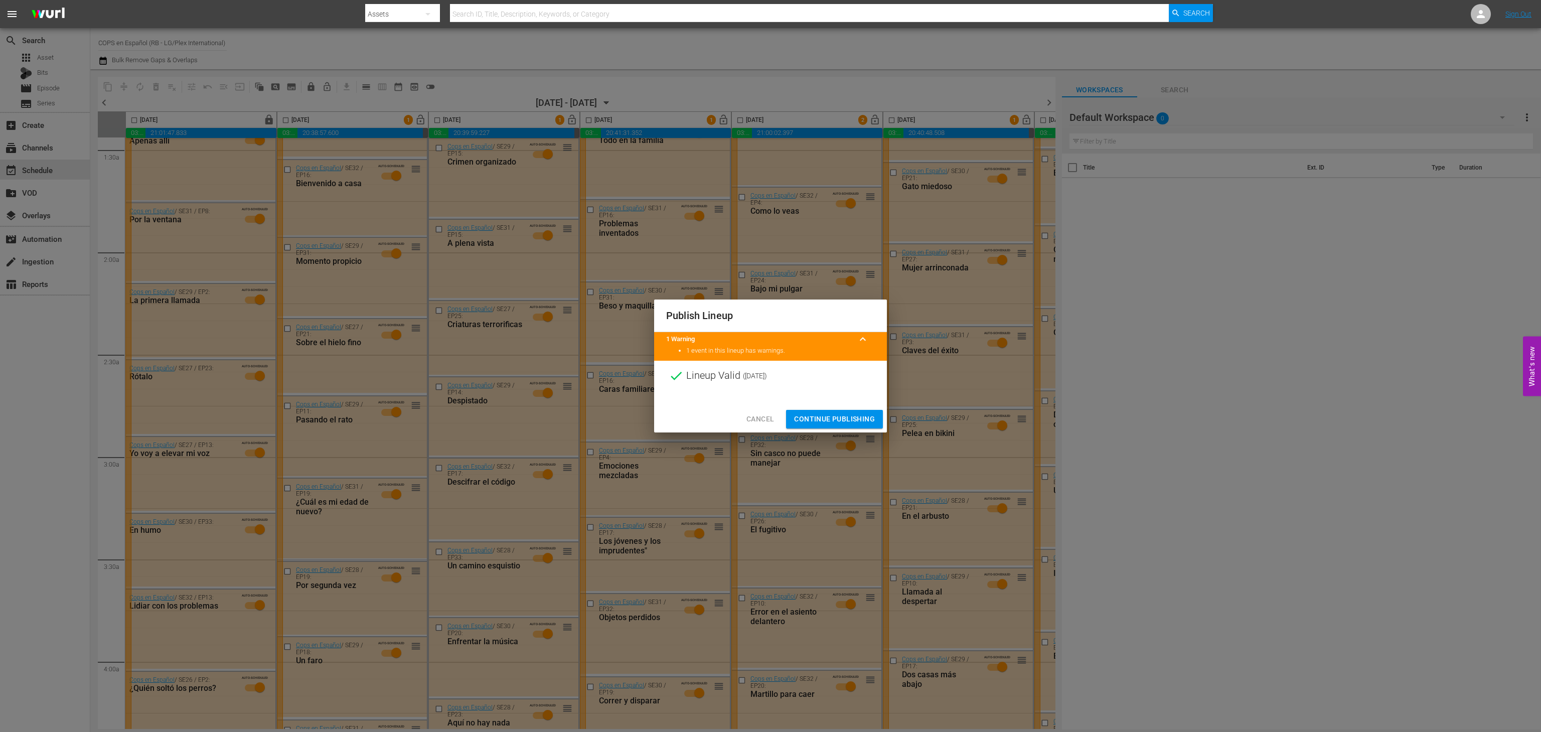
click at [839, 420] on span "Continue Publishing" at bounding box center [834, 419] width 81 height 13
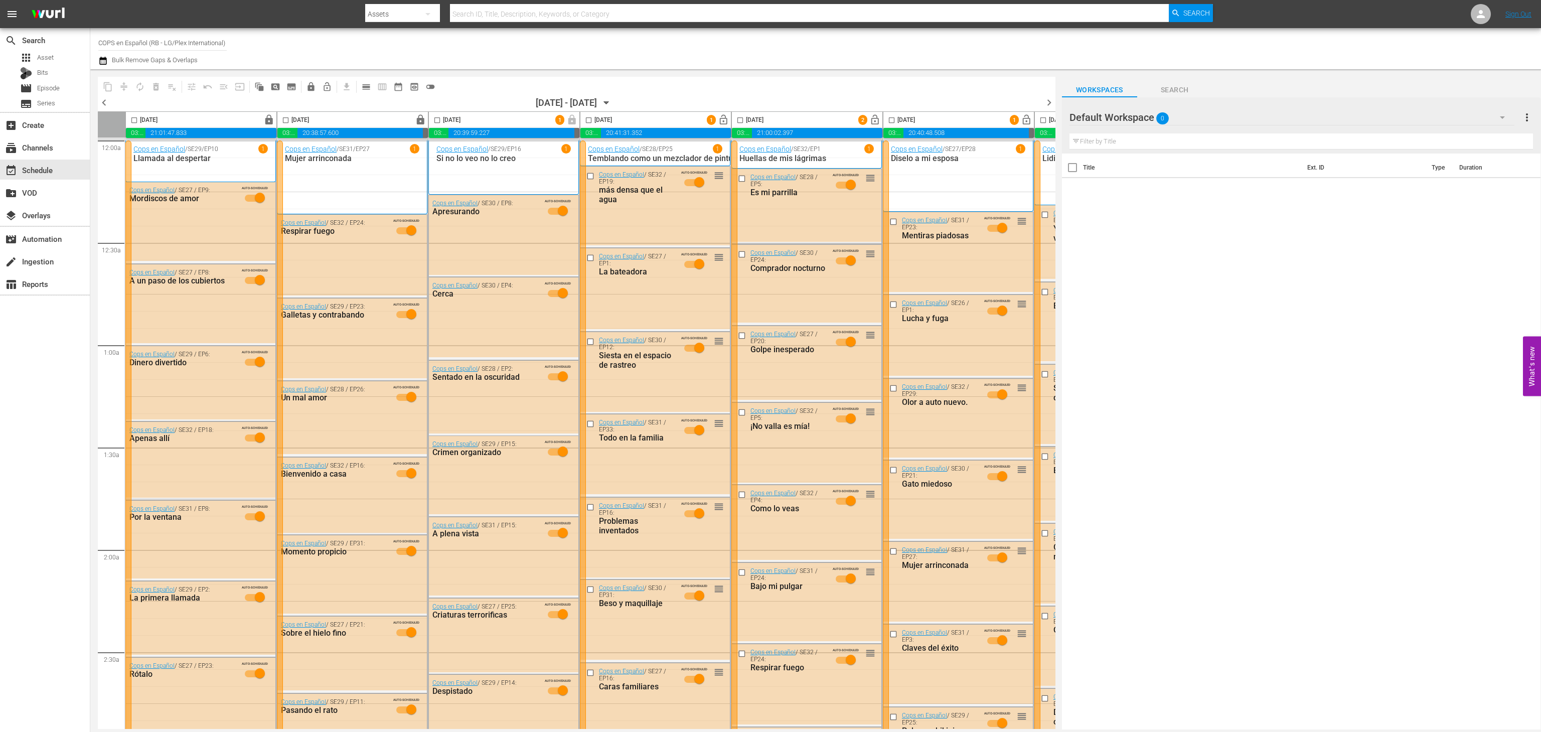
scroll to position [297, 0]
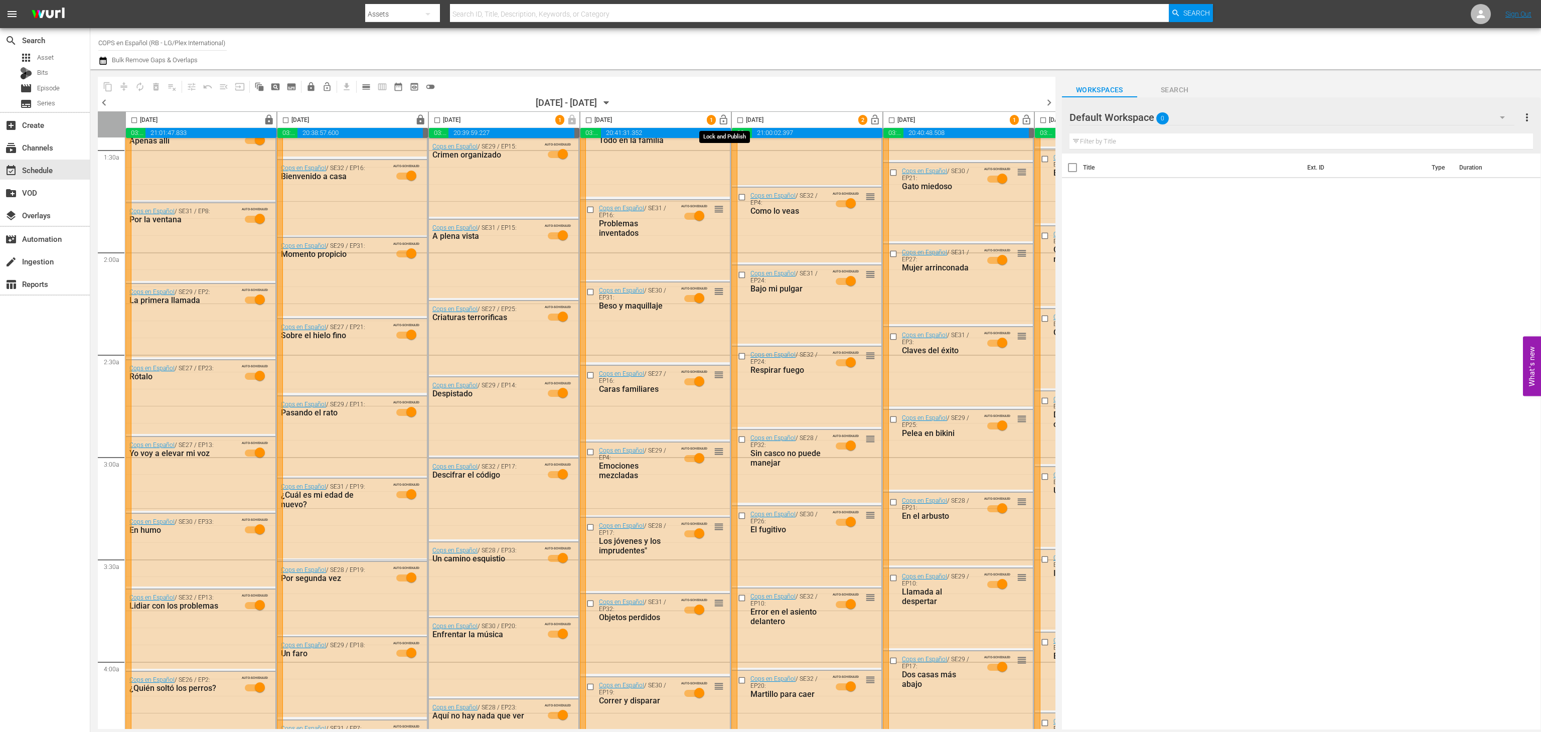
click at [726, 119] on span "lock_open" at bounding box center [724, 120] width 12 height 12
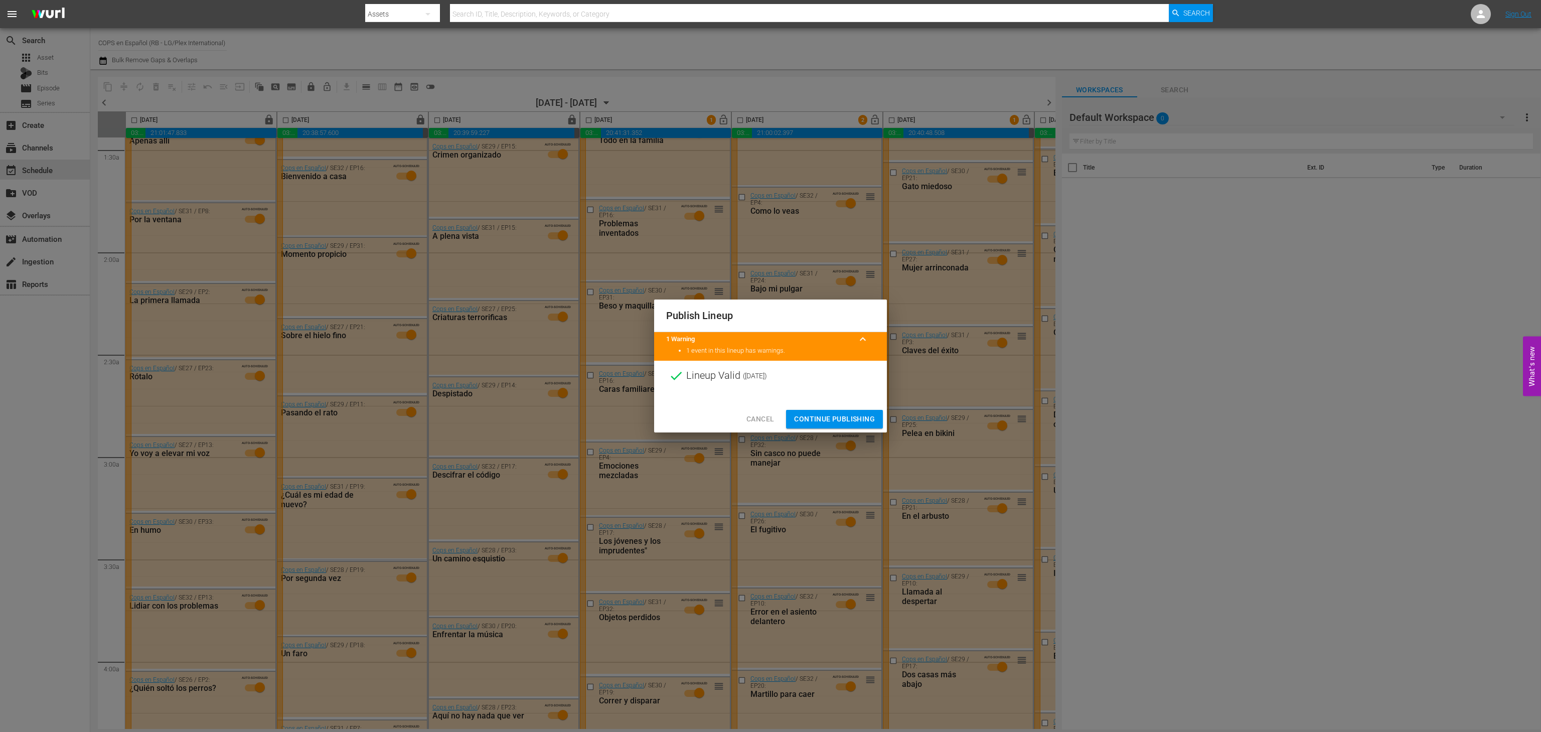
click at [840, 421] on span "Continue Publishing" at bounding box center [834, 419] width 81 height 13
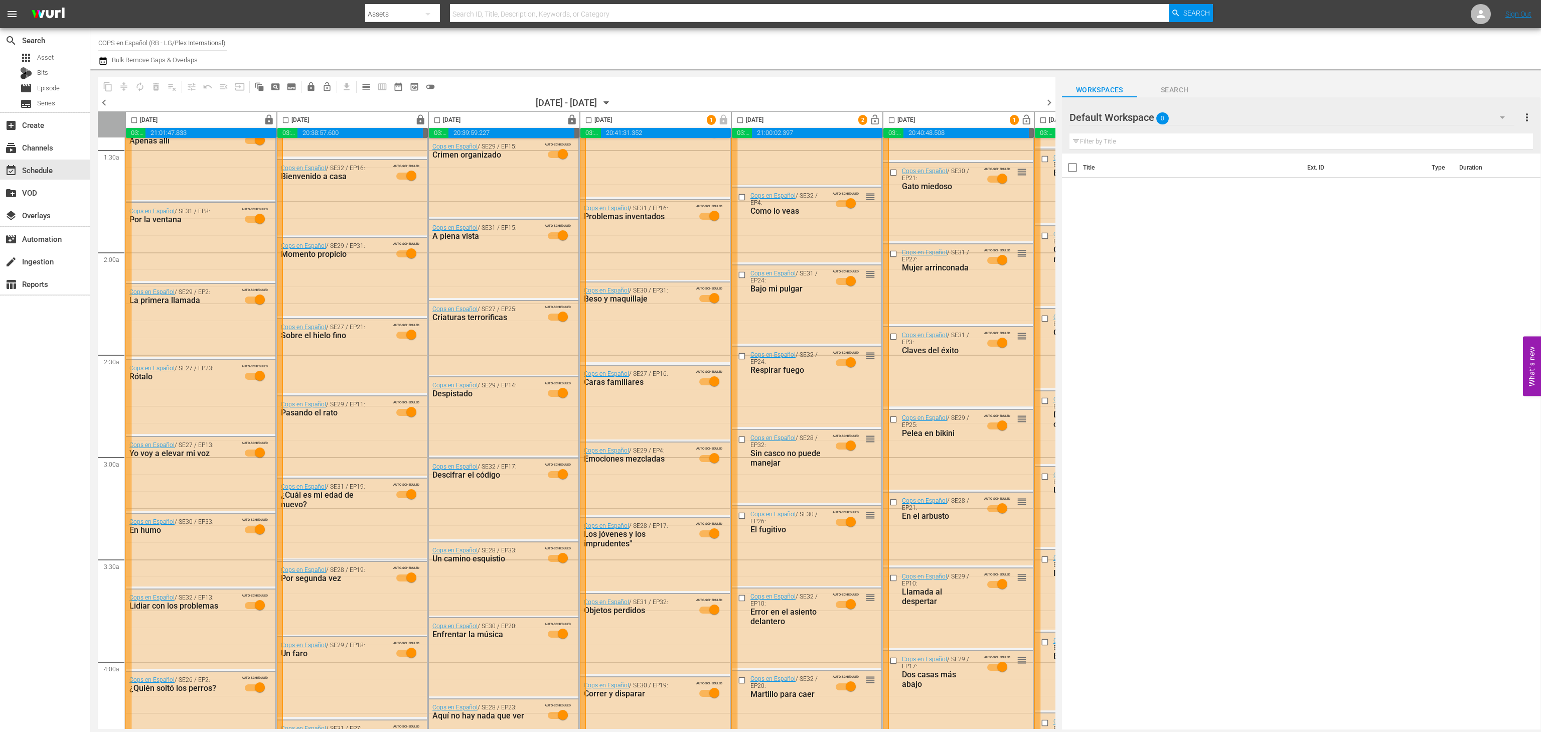
click at [881, 123] on span "lock_open" at bounding box center [875, 120] width 12 height 12
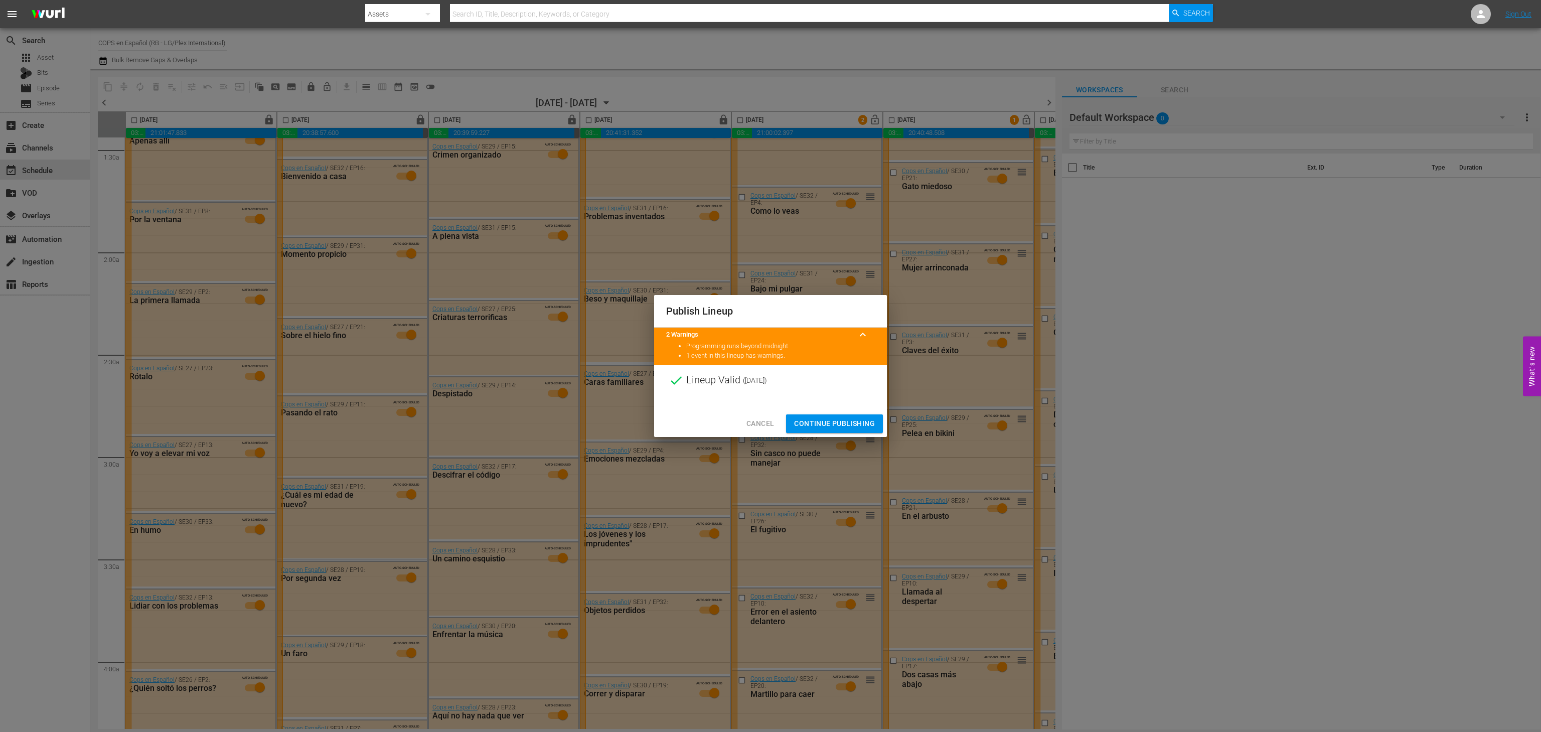
click at [837, 424] on span "Continue Publishing" at bounding box center [834, 423] width 81 height 13
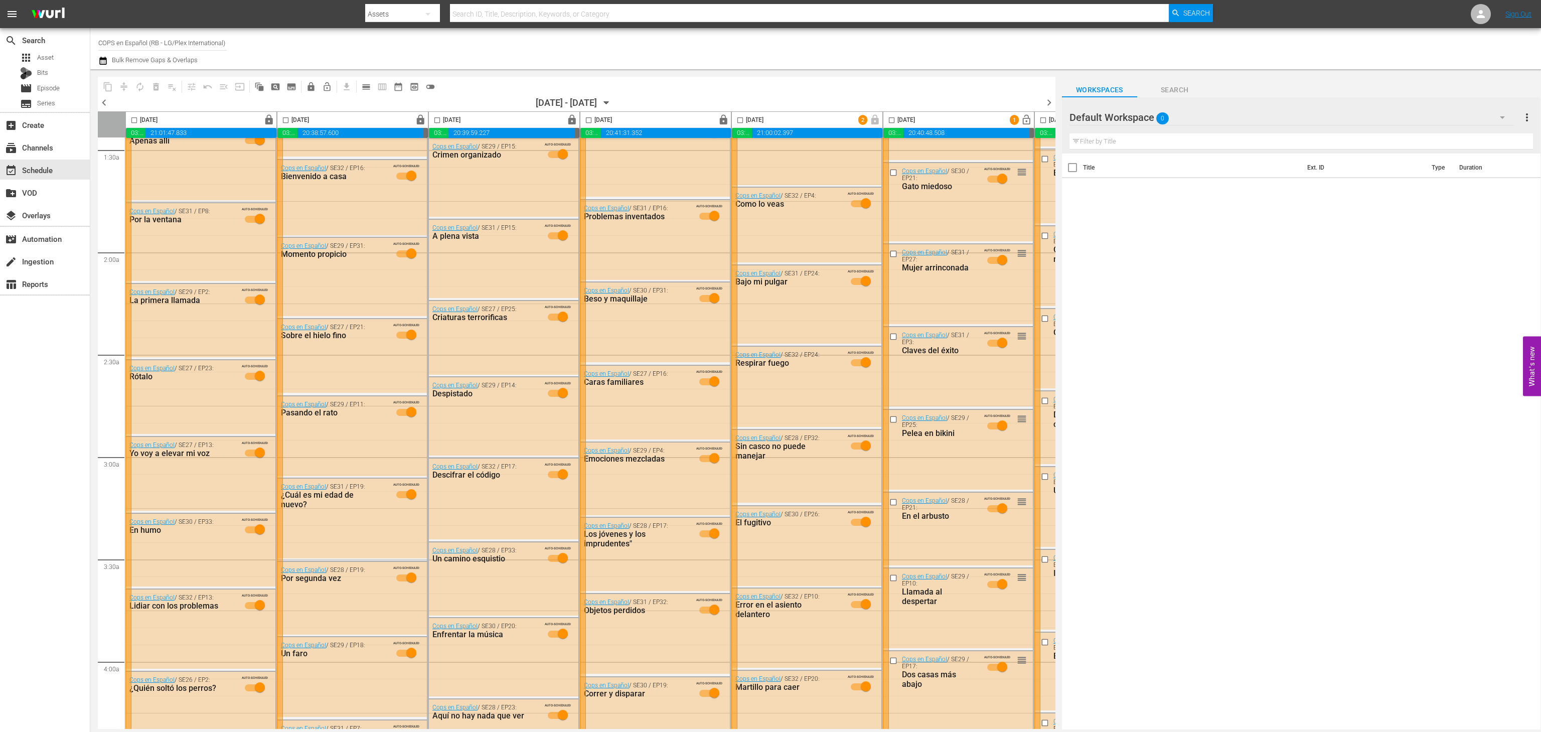
scroll to position [297, 56]
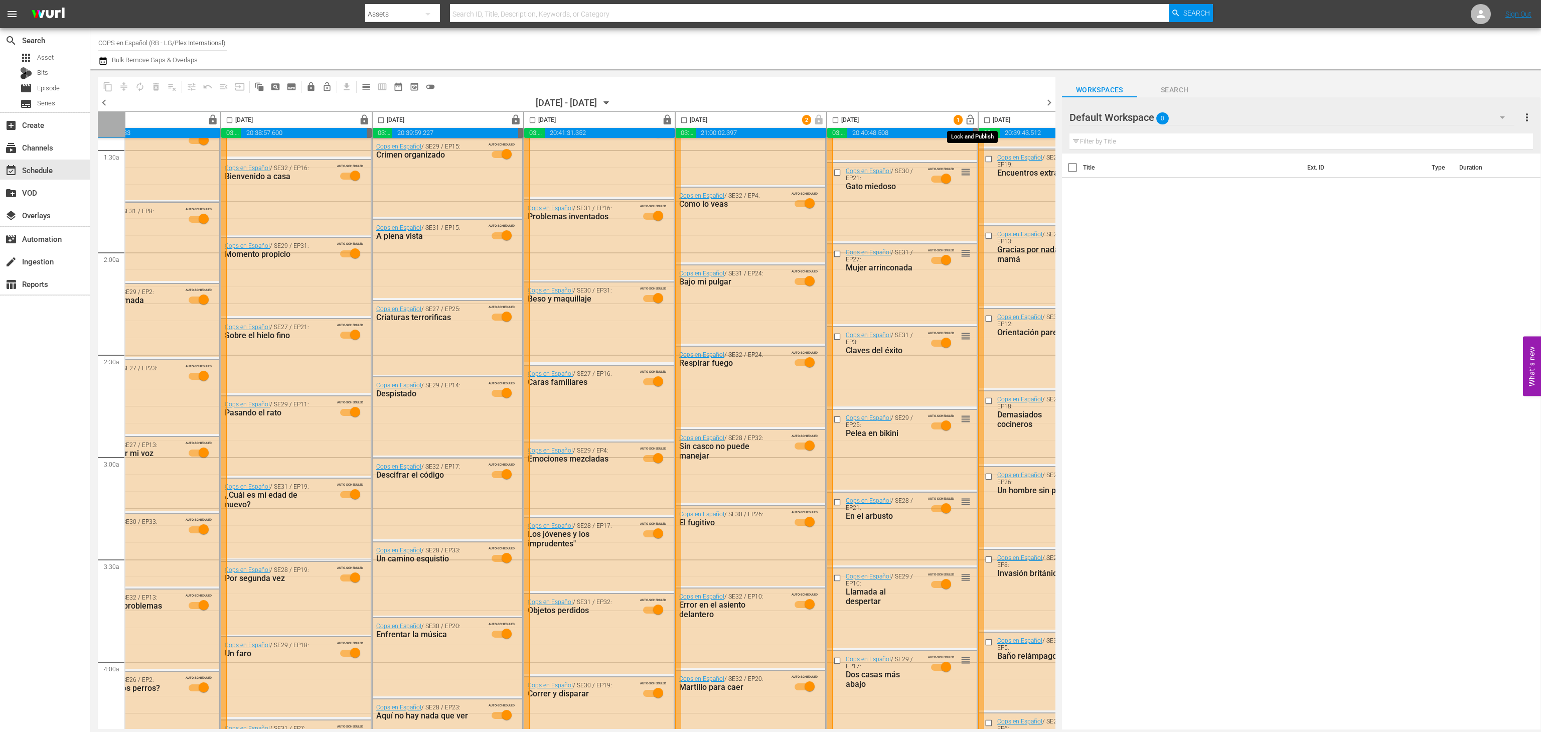
click at [972, 122] on span "lock_open" at bounding box center [971, 120] width 12 height 12
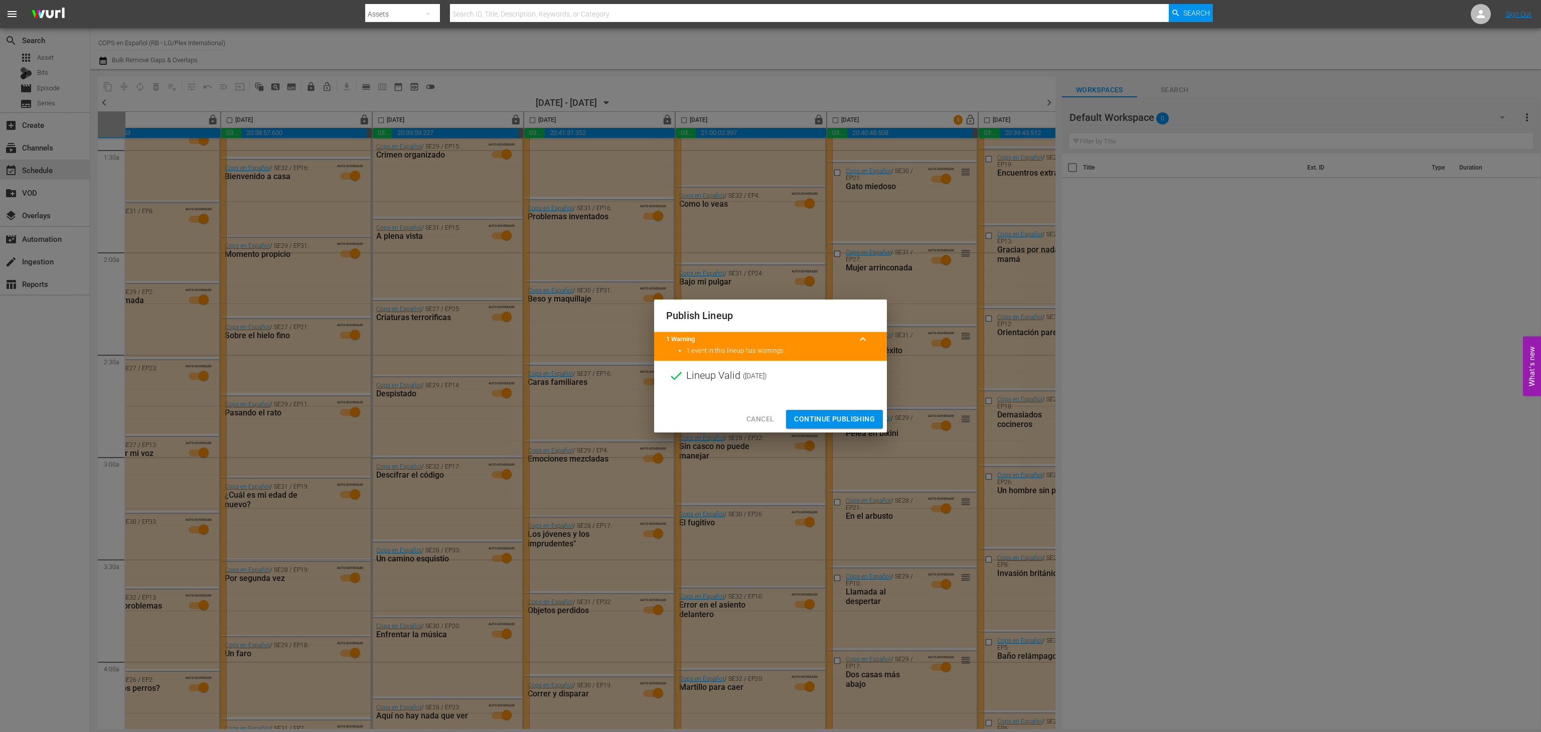
click at [865, 411] on button "Continue Publishing" at bounding box center [834, 419] width 97 height 19
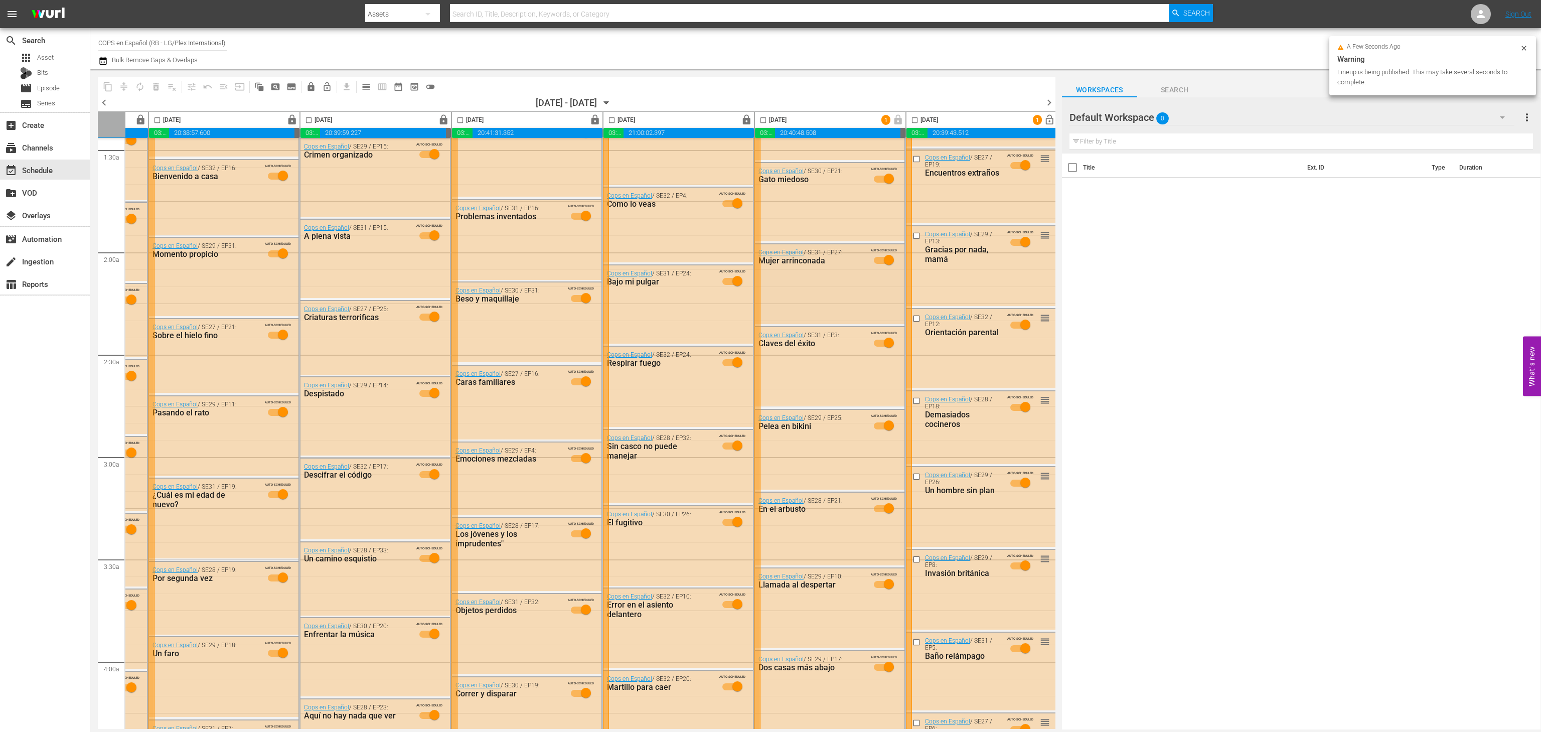
scroll to position [297, 138]
click at [1042, 125] on span "lock_open" at bounding box center [1048, 120] width 12 height 12
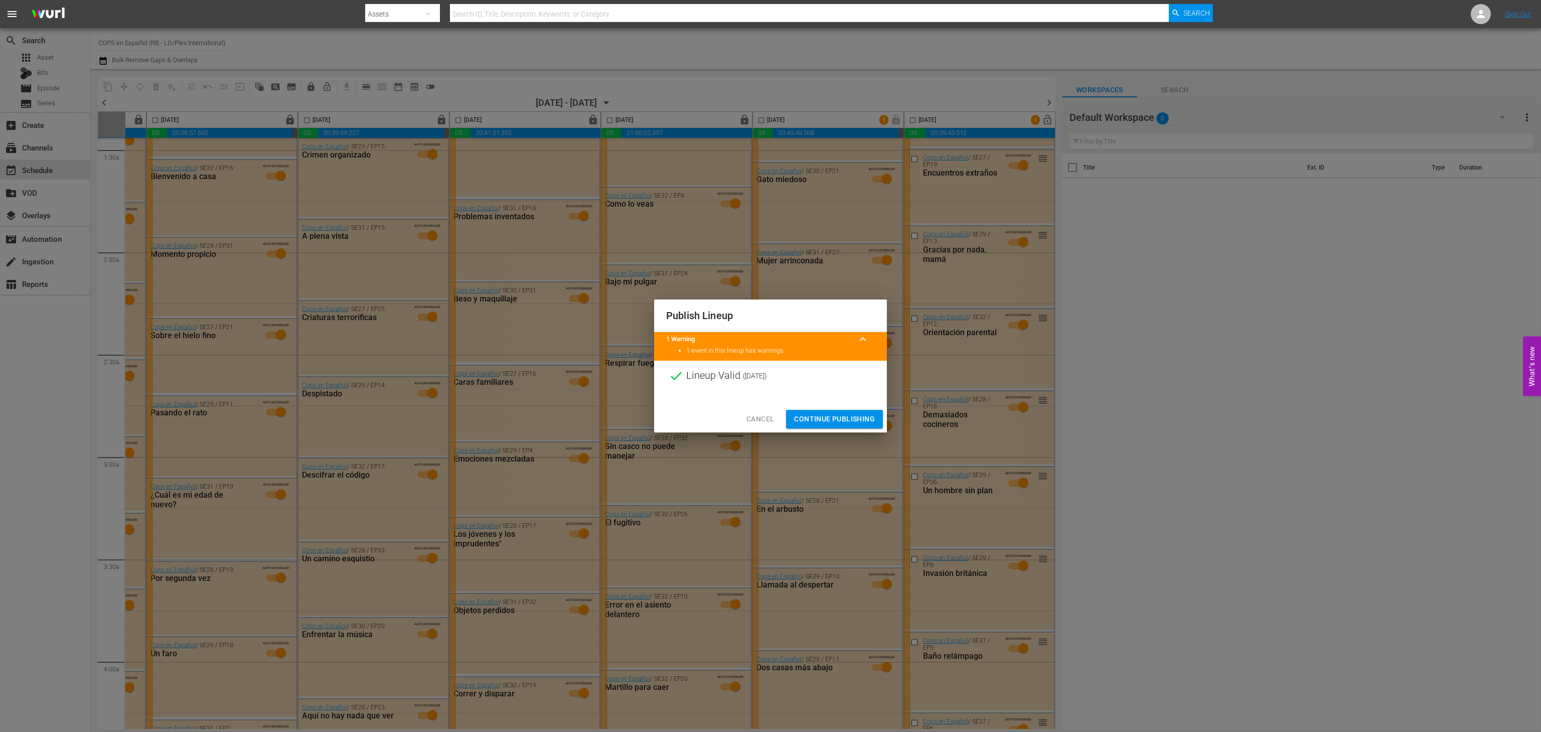
click at [768, 419] on span "Cancel" at bounding box center [760, 419] width 28 height 13
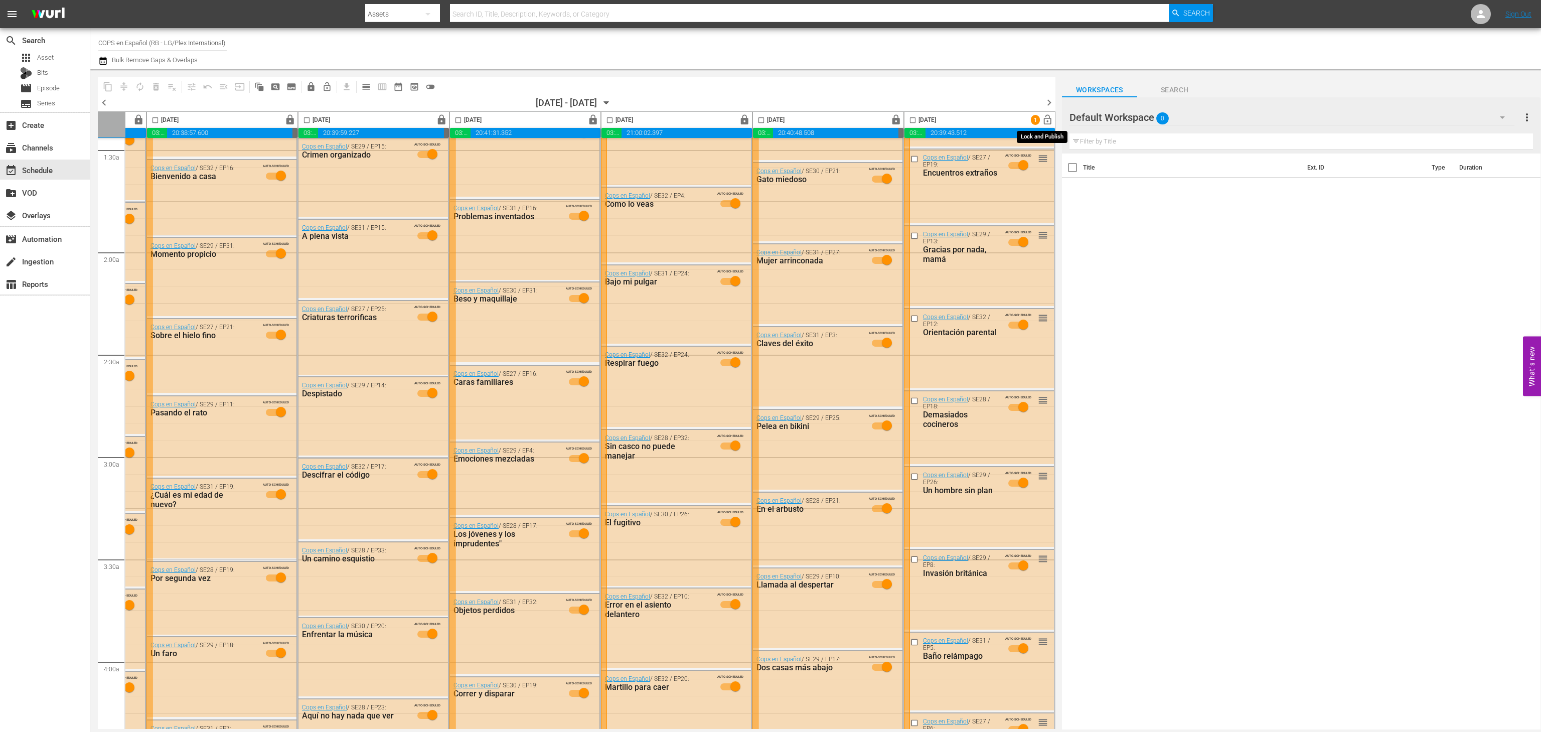
click at [1042, 122] on span "lock_open" at bounding box center [1048, 120] width 12 height 12
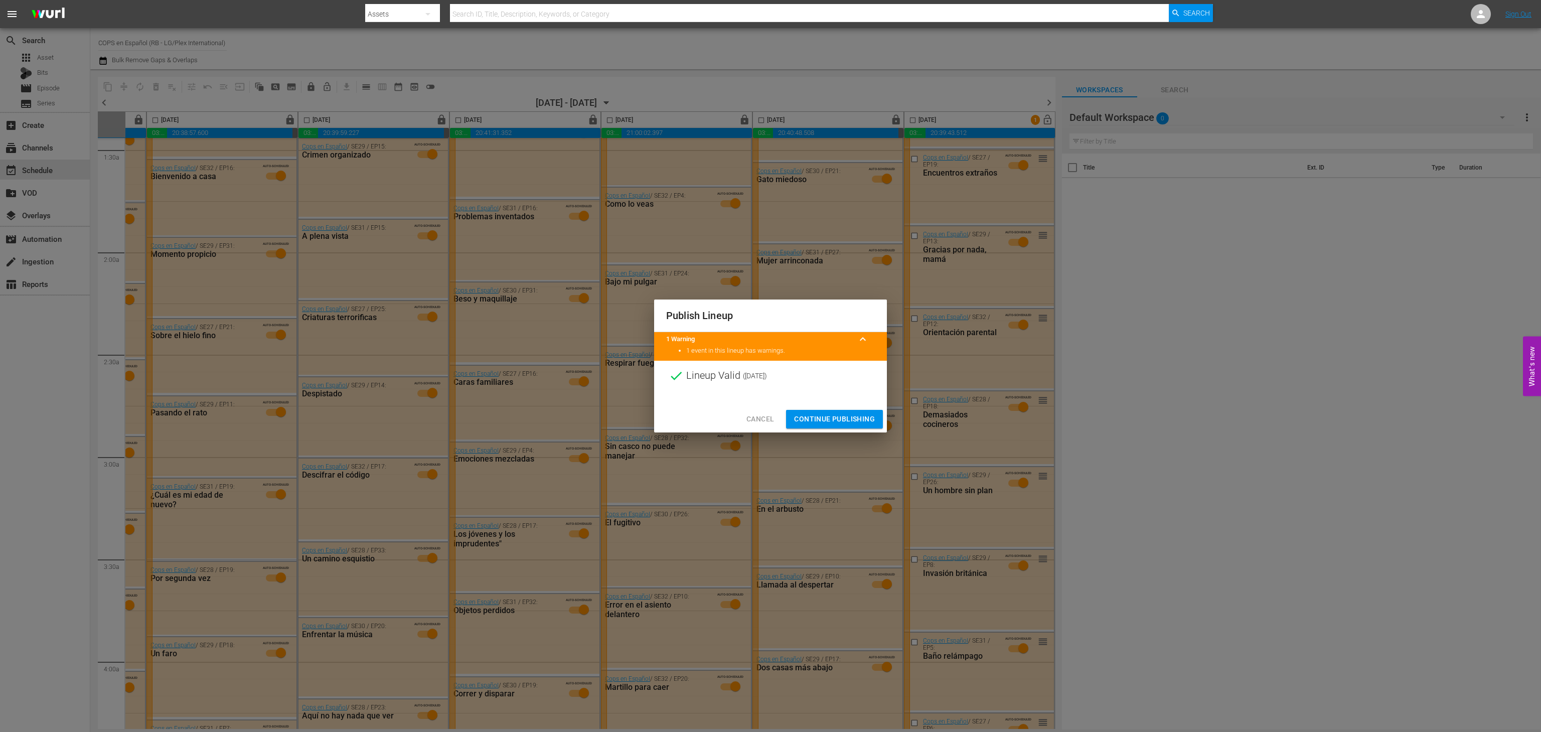
click at [832, 416] on span "Continue Publishing" at bounding box center [834, 419] width 81 height 13
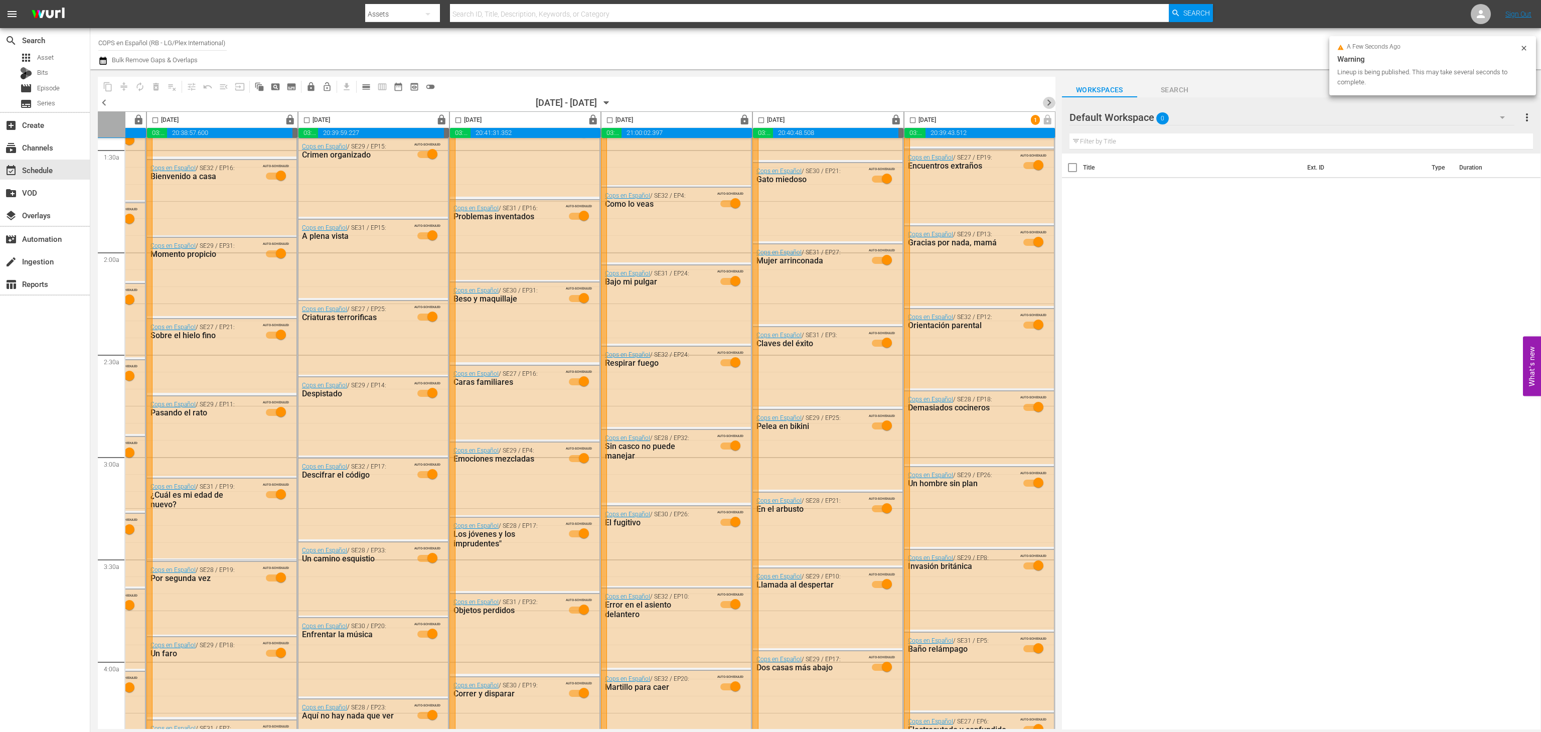
click at [1048, 103] on span "chevron_right" at bounding box center [1049, 102] width 13 height 13
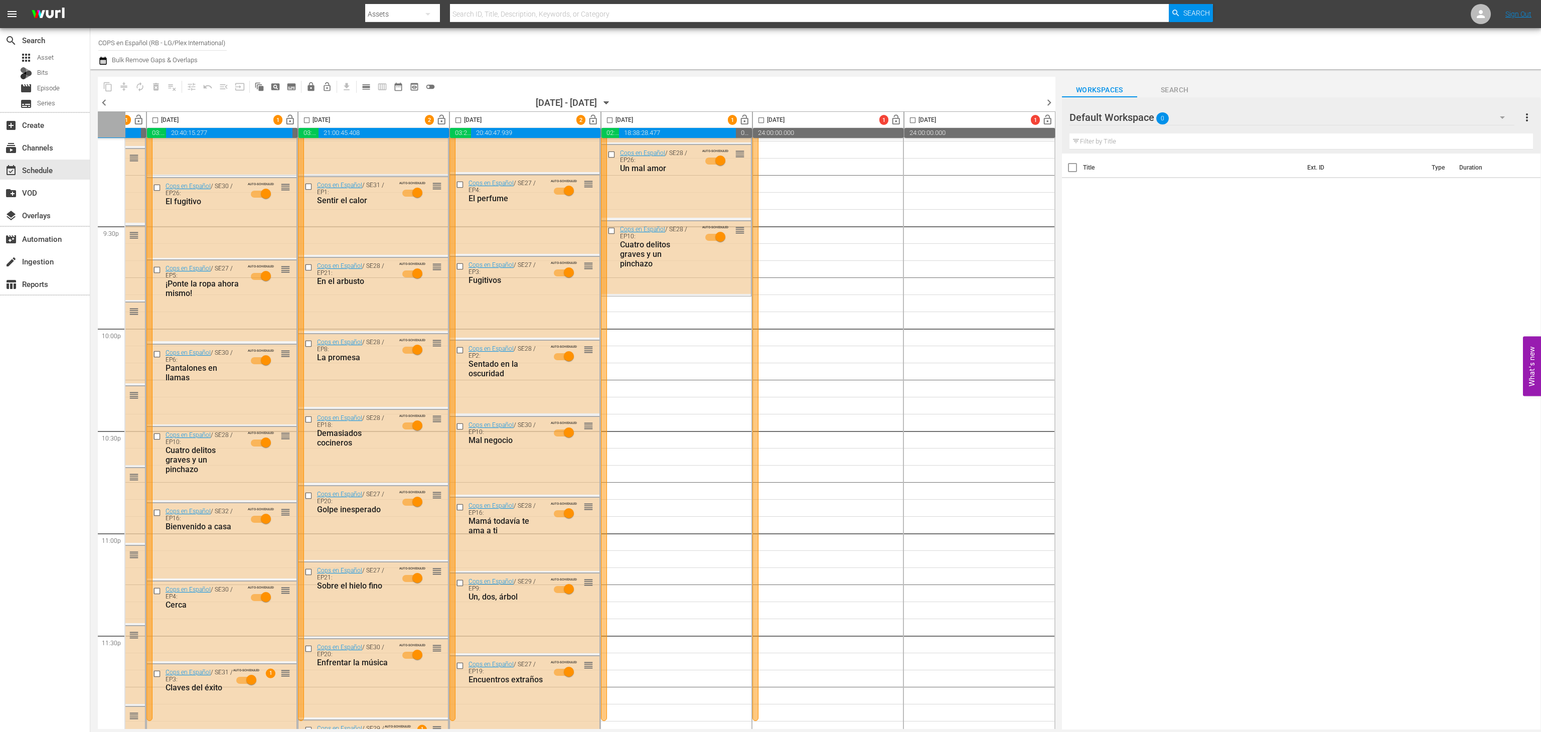
scroll to position [4326, 138]
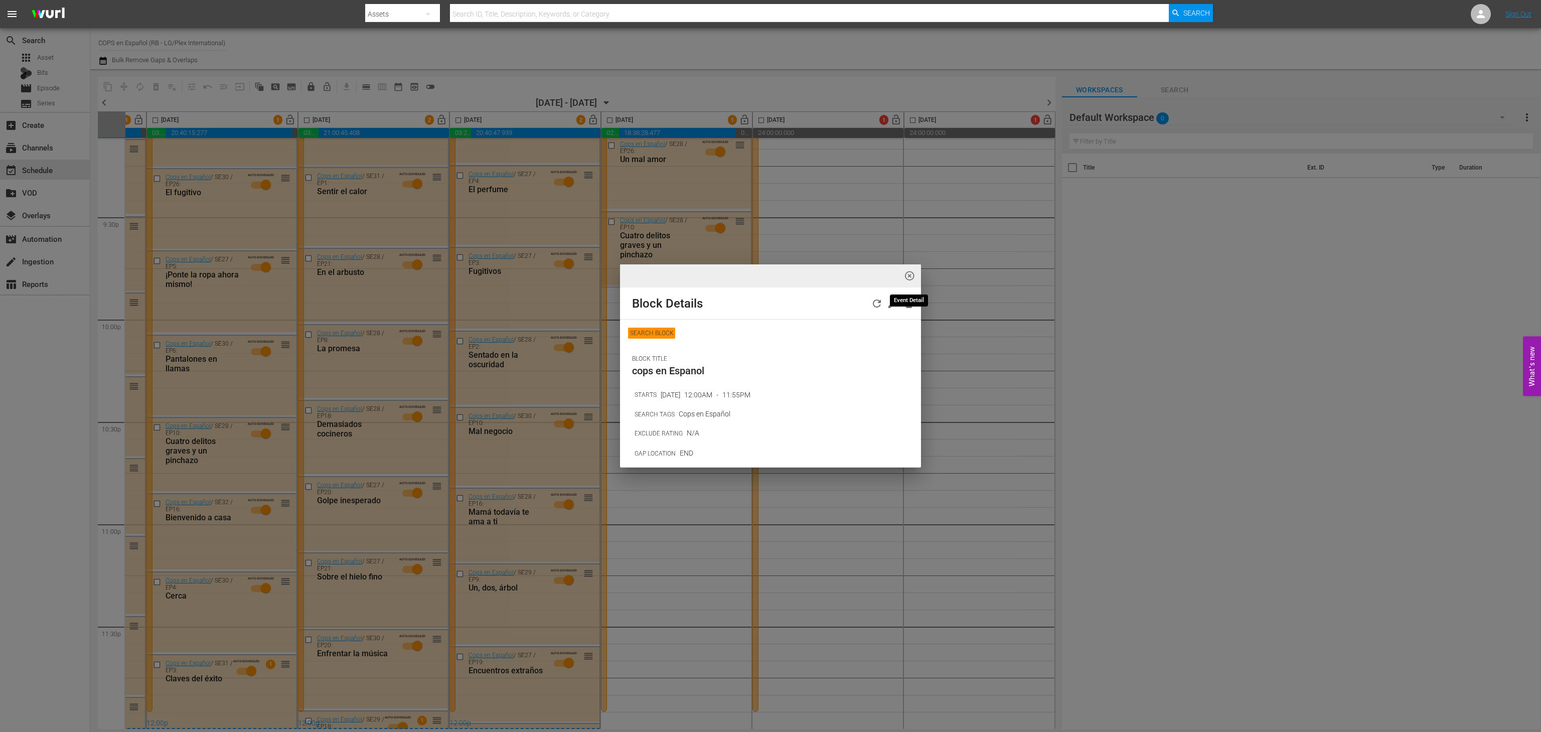
click at [907, 278] on span "highlight_off_icon" at bounding box center [910, 276] width 12 height 12
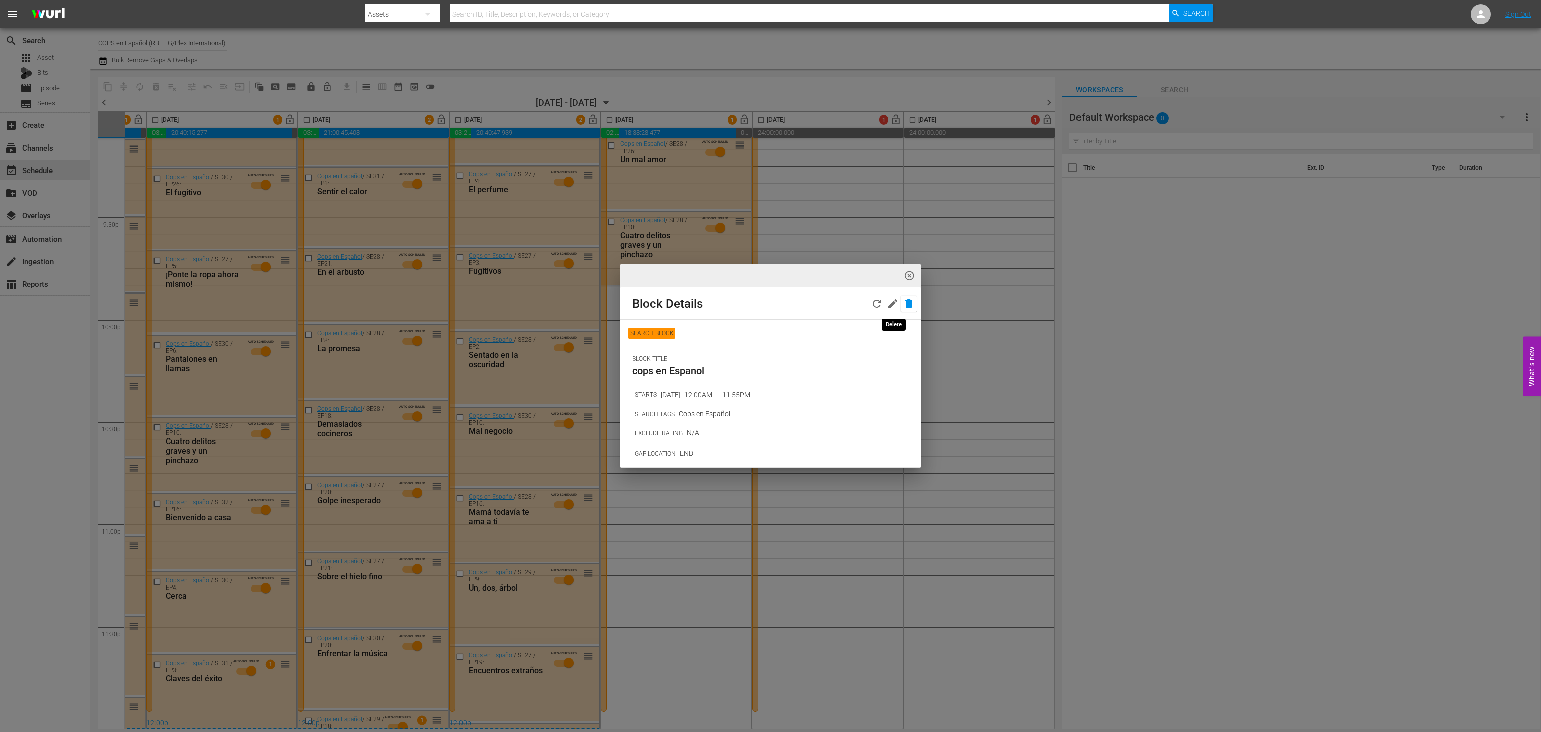
click at [905, 306] on icon "button" at bounding box center [908, 303] width 7 height 9
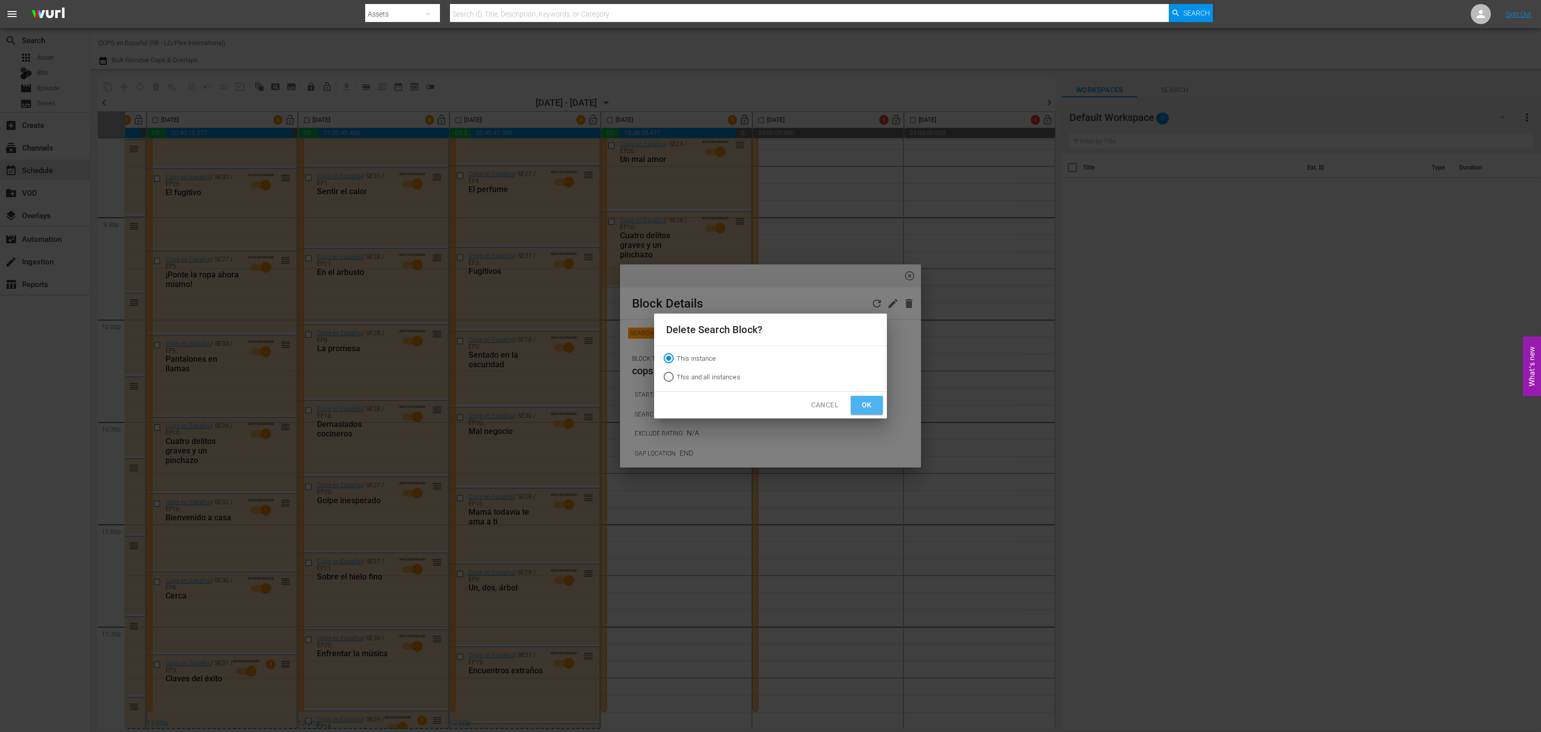
click at [873, 400] on span "Ok" at bounding box center [867, 405] width 16 height 13
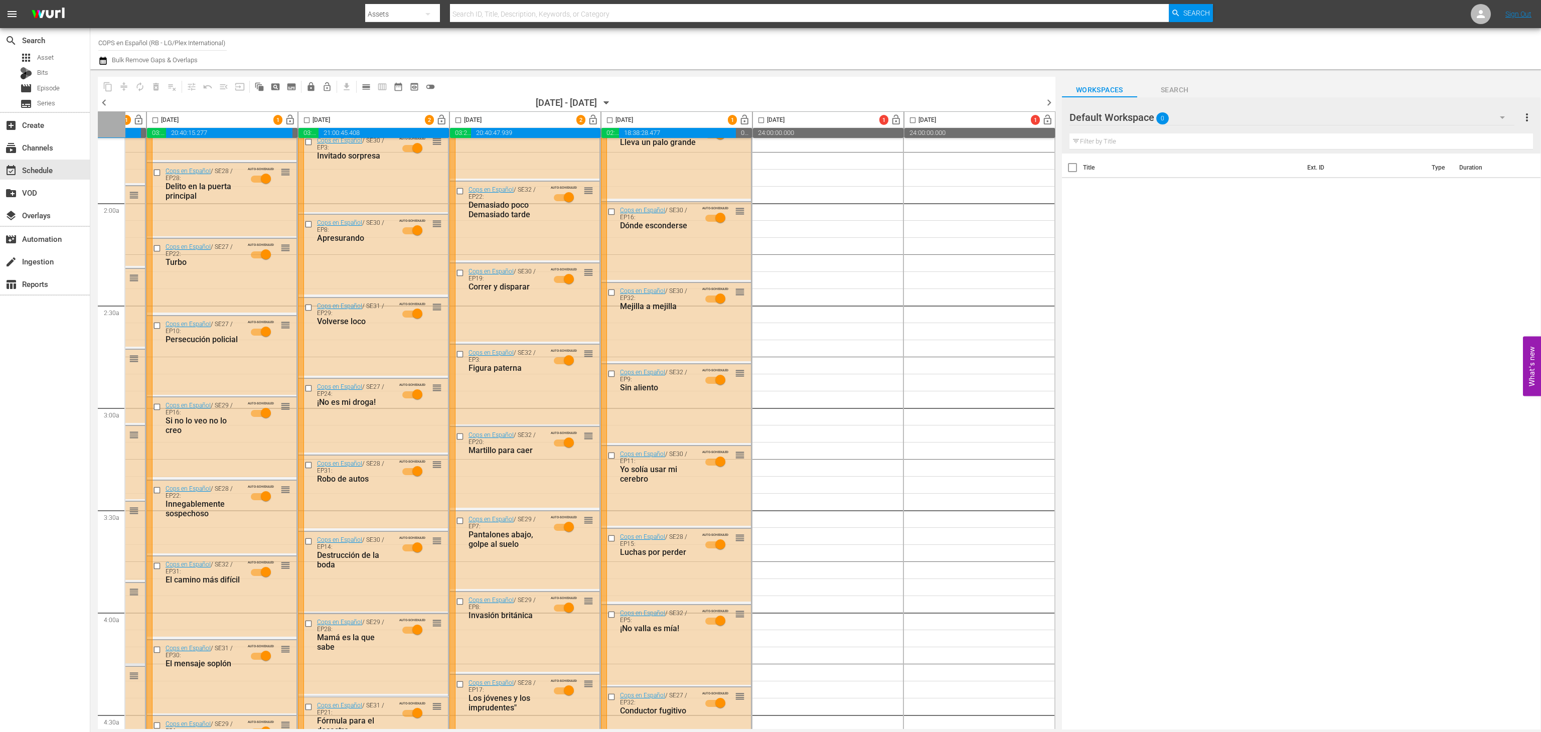
scroll to position [0, 138]
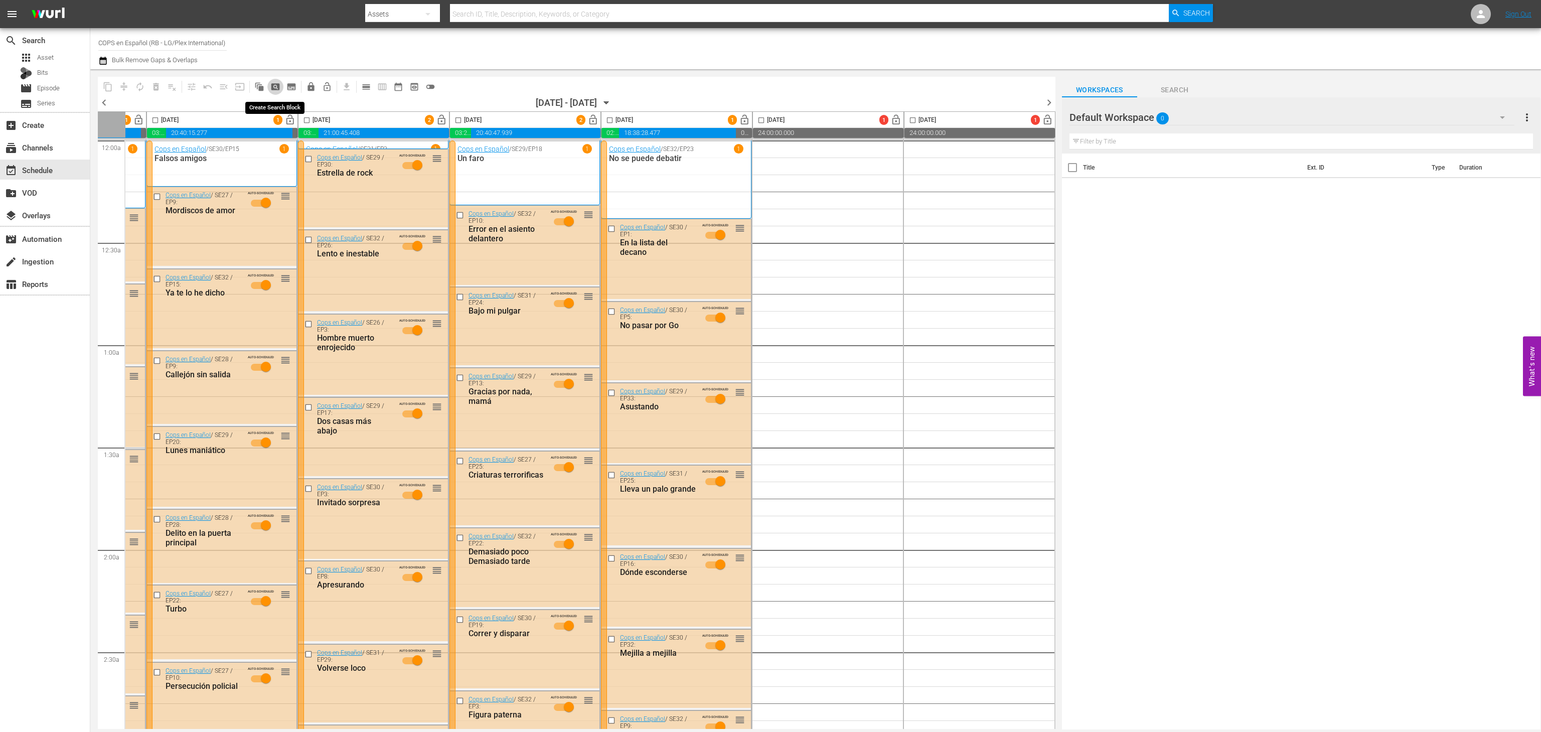
click at [275, 87] on span "pageview_outlined" at bounding box center [275, 87] width 10 height 10
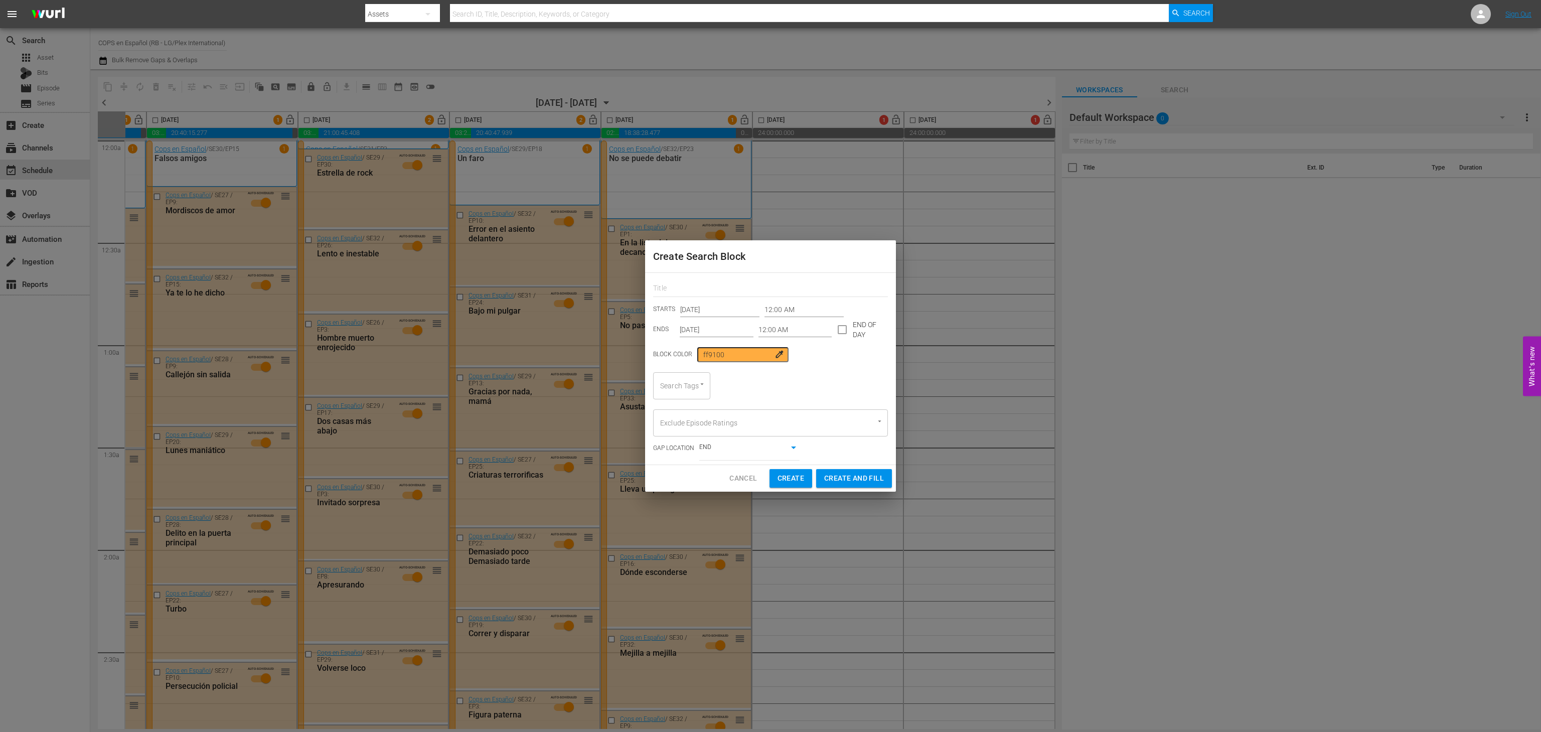
click at [671, 306] on p "STARTS" at bounding box center [664, 309] width 22 height 9
click at [668, 289] on input "text" at bounding box center [770, 289] width 235 height 16
type input "cops en Espanol"
click at [725, 313] on input "Oct 19th 2025" at bounding box center [719, 309] width 79 height 15
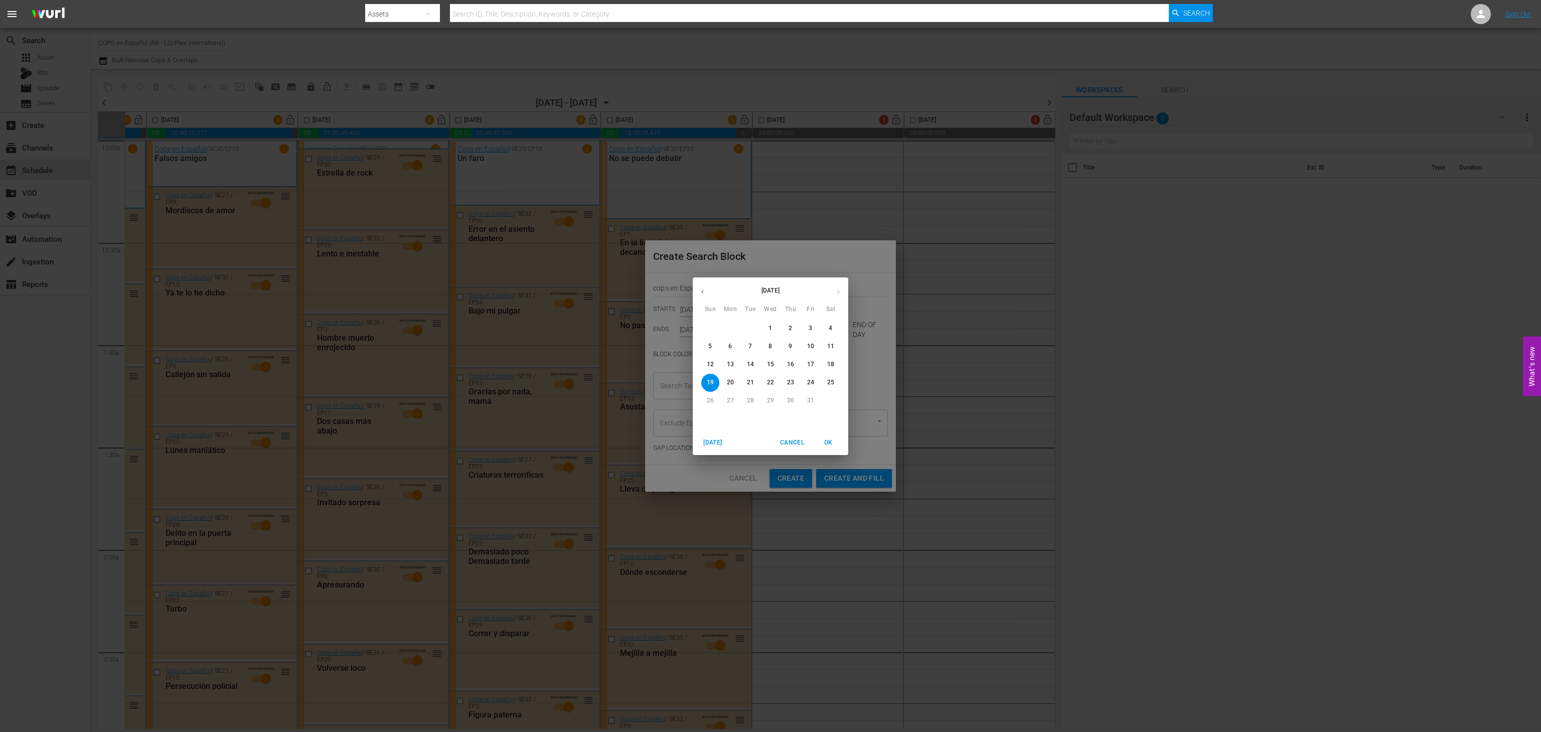
click at [811, 388] on button "24" at bounding box center [811, 383] width 18 height 18
type input "Oct 24th 2025"
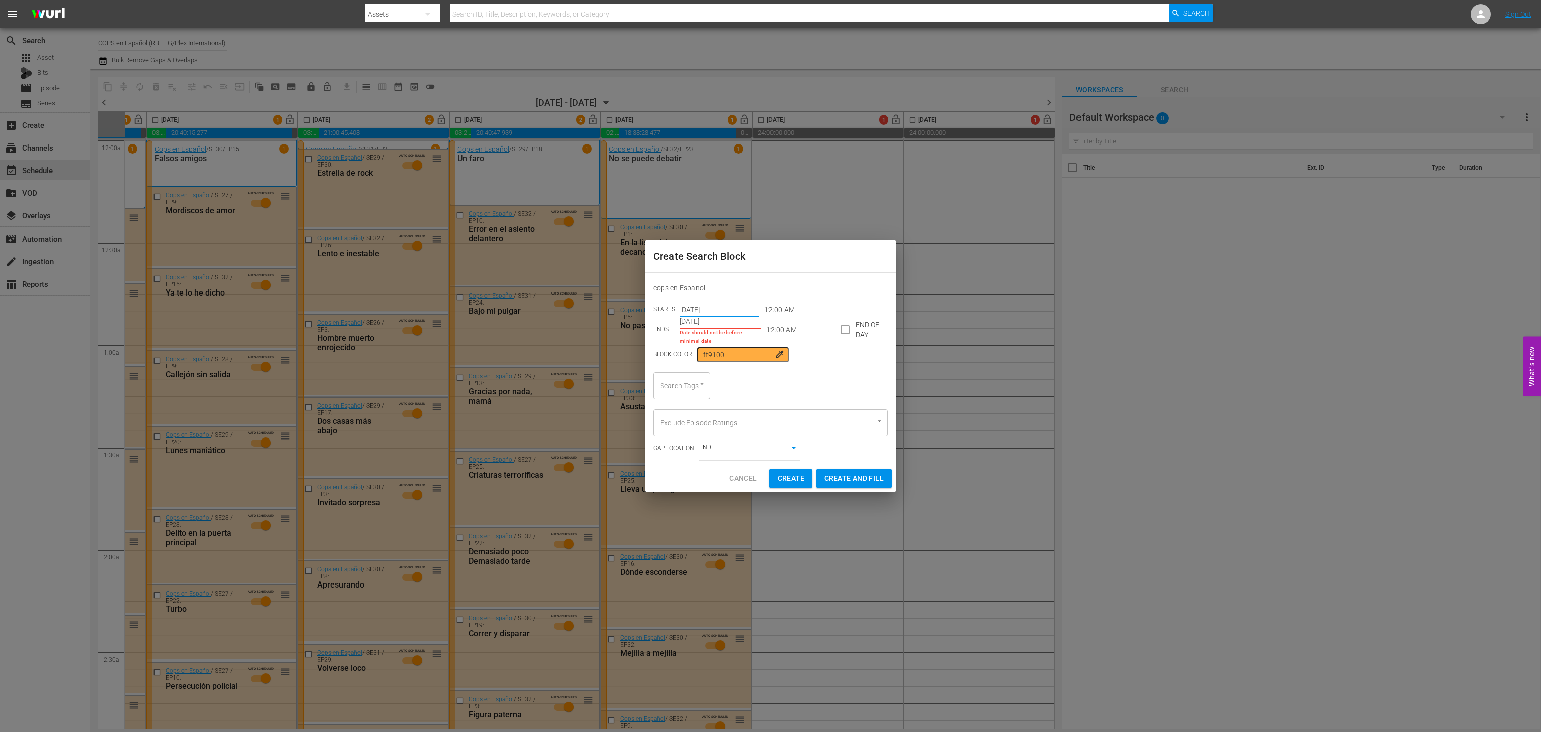
click at [720, 320] on input "Oct 19th 2025" at bounding box center [721, 321] width 82 height 15
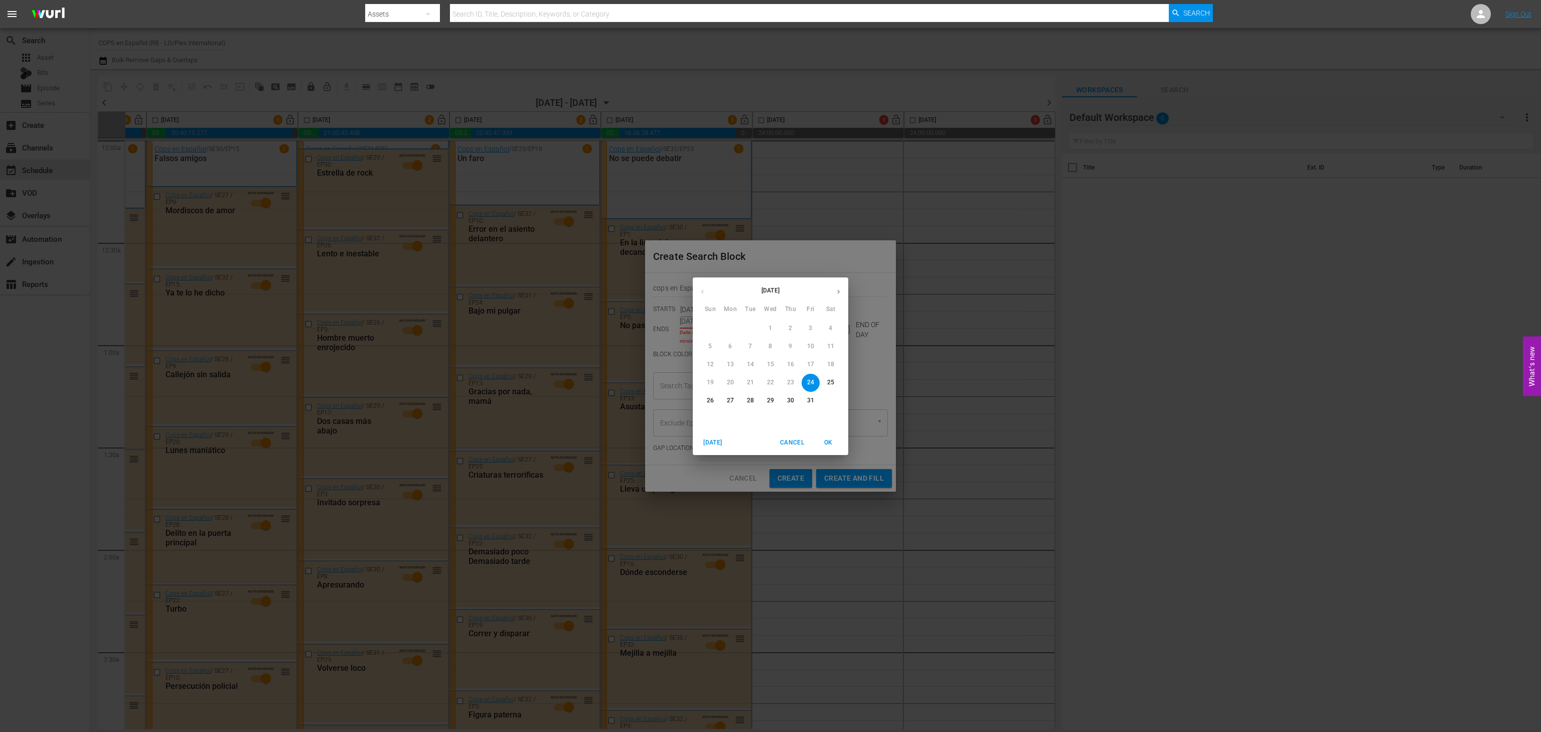
click at [811, 407] on button "31" at bounding box center [811, 401] width 18 height 18
type input "Oct 31st 2025"
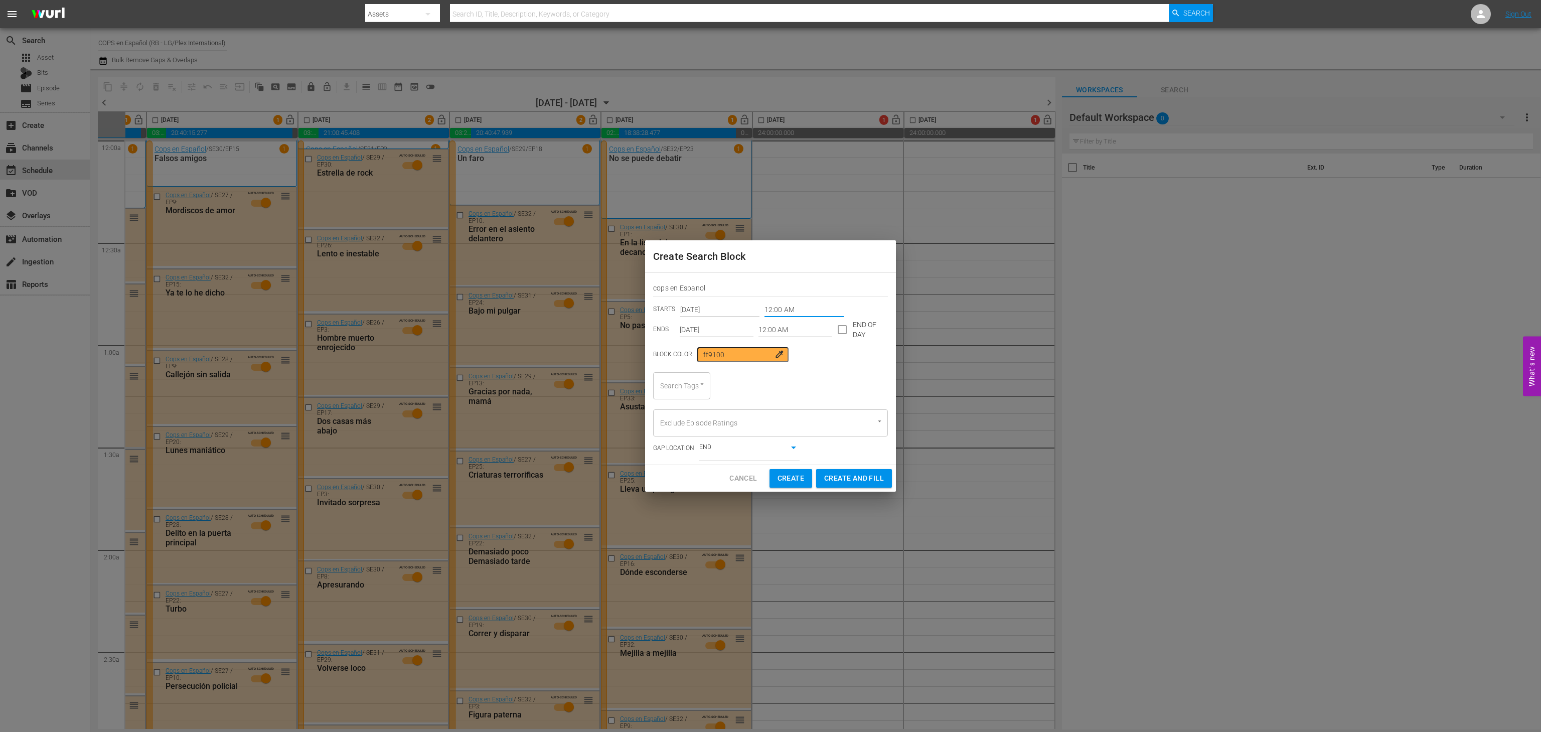
click at [792, 311] on input "12:00 AM" at bounding box center [803, 309] width 79 height 15
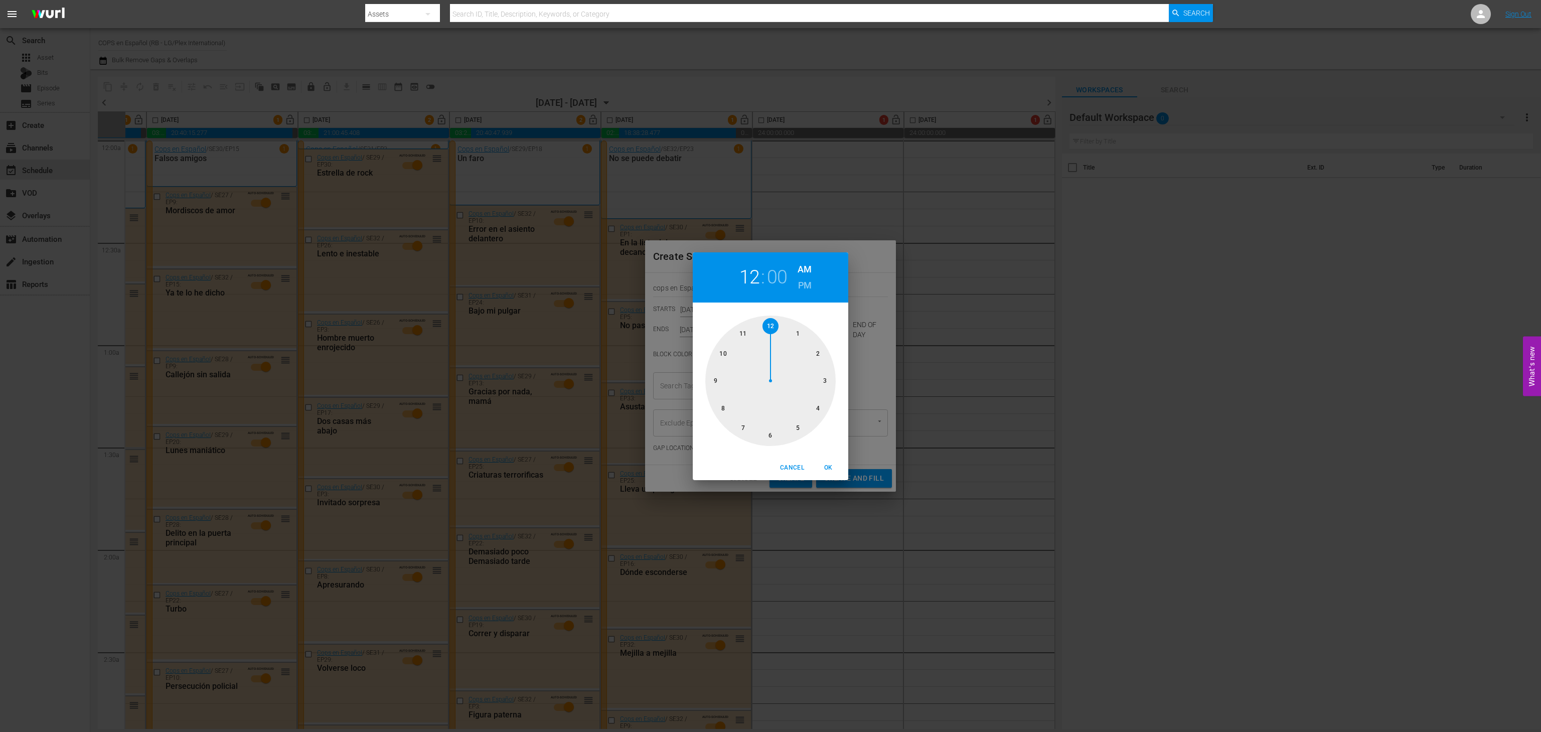
click at [791, 279] on div "12 : 00 AM PM" at bounding box center [771, 277] width 156 height 50
click at [829, 467] on span "OK" at bounding box center [828, 467] width 24 height 11
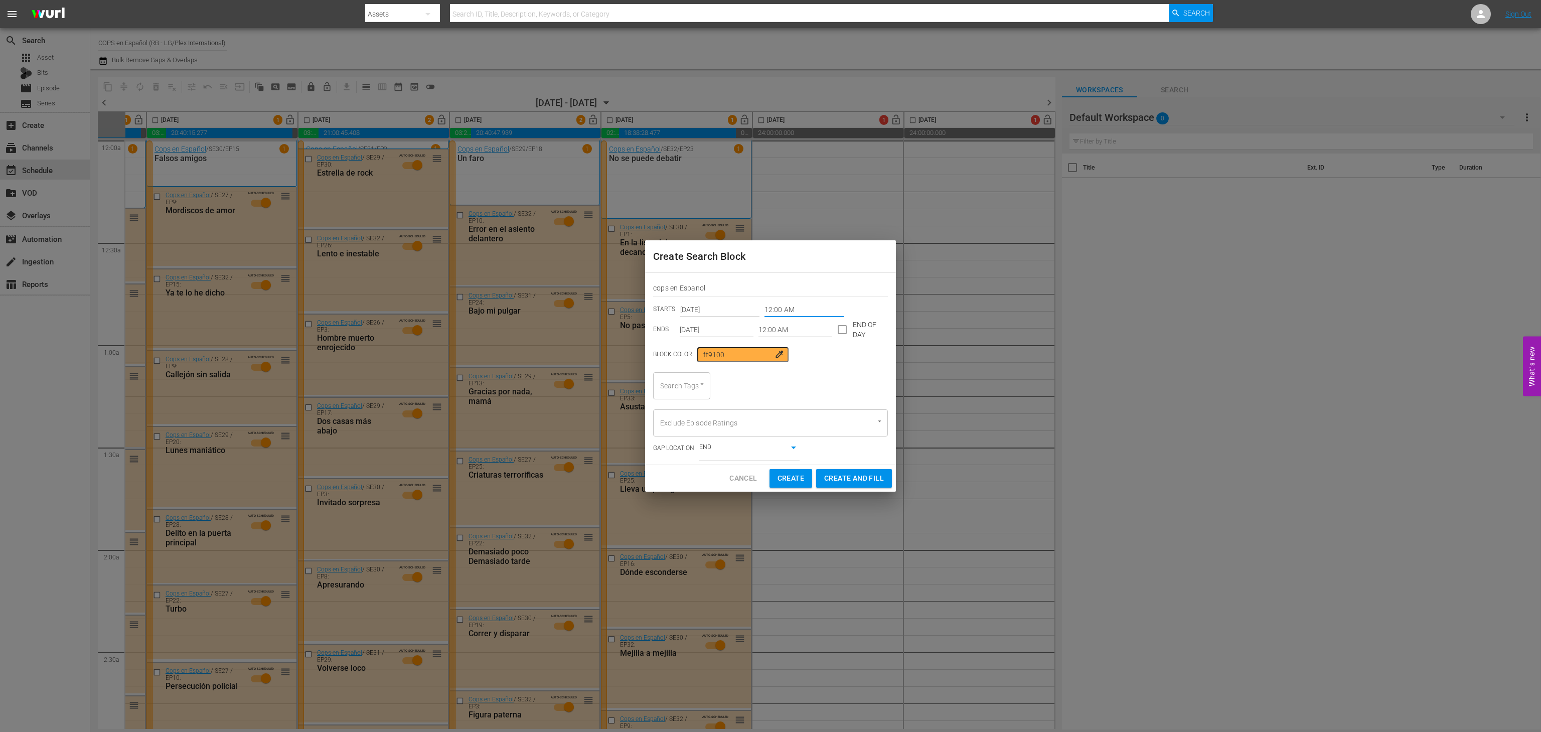
click at [813, 328] on input "12:00 AM" at bounding box center [795, 329] width 74 height 15
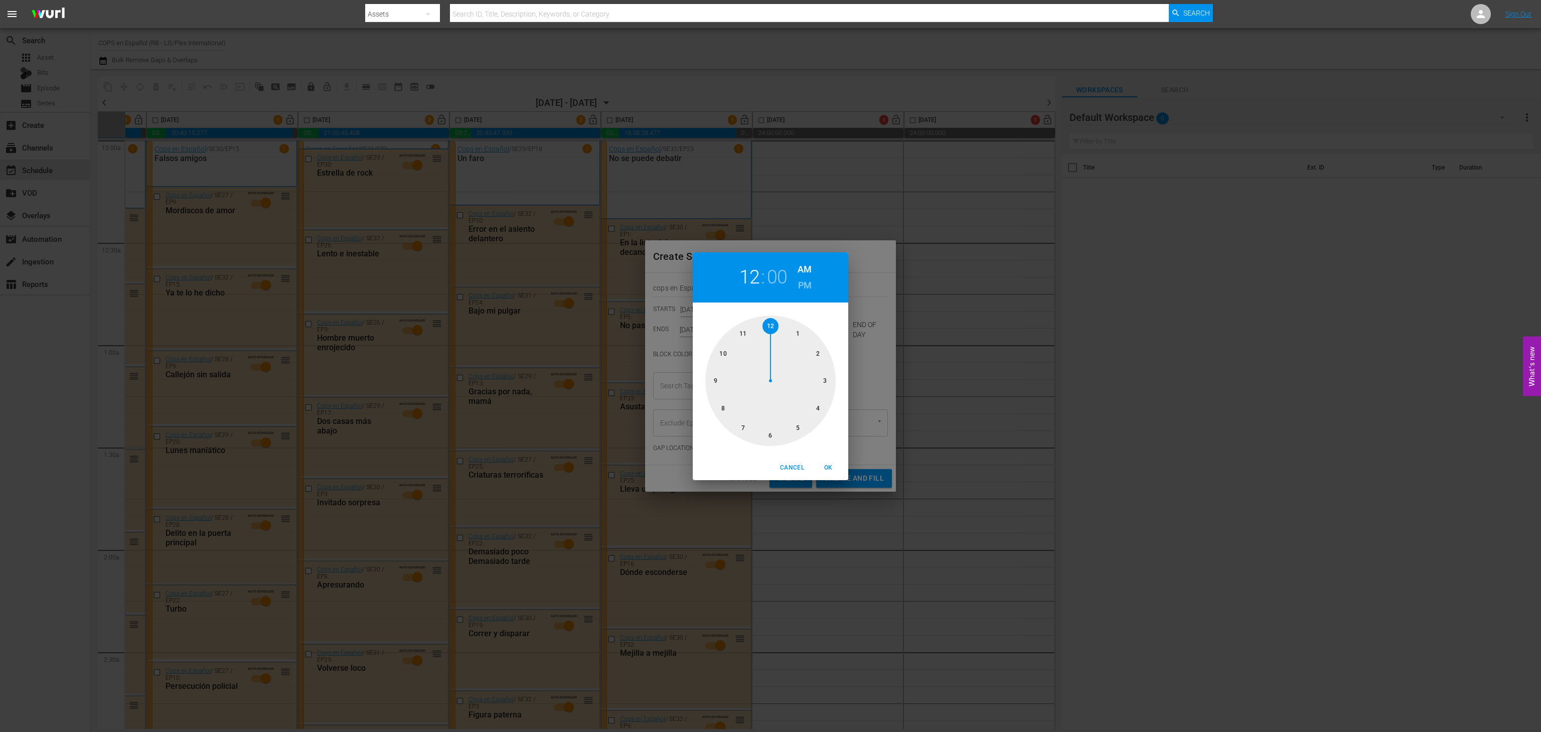
click at [800, 286] on h6 "PM" at bounding box center [805, 285] width 14 height 16
click at [748, 334] on div at bounding box center [770, 381] width 130 height 130
click at [823, 464] on span "OK" at bounding box center [828, 467] width 24 height 11
type input "11:55 PM"
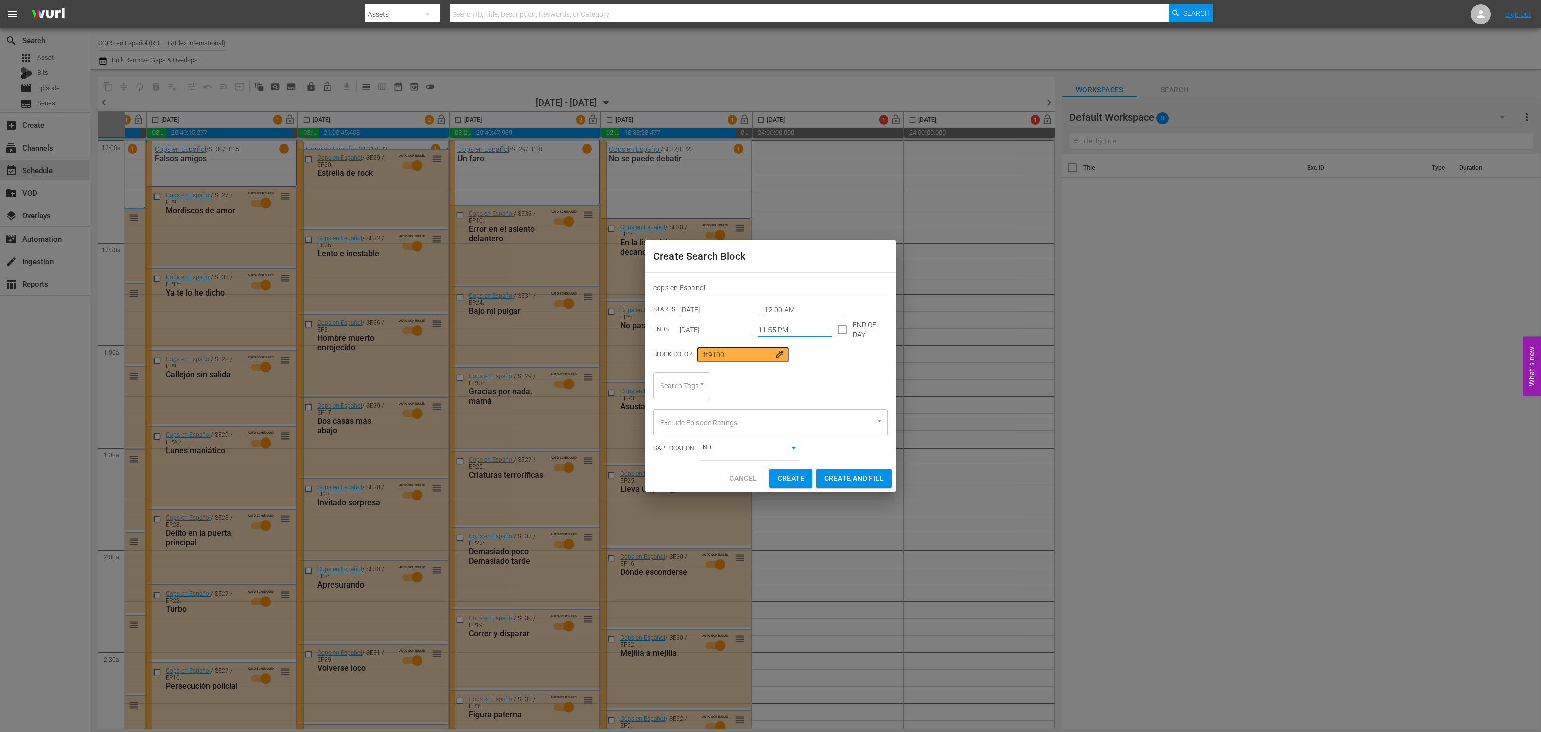
click at [688, 390] on div "Search Tags" at bounding box center [681, 385] width 57 height 27
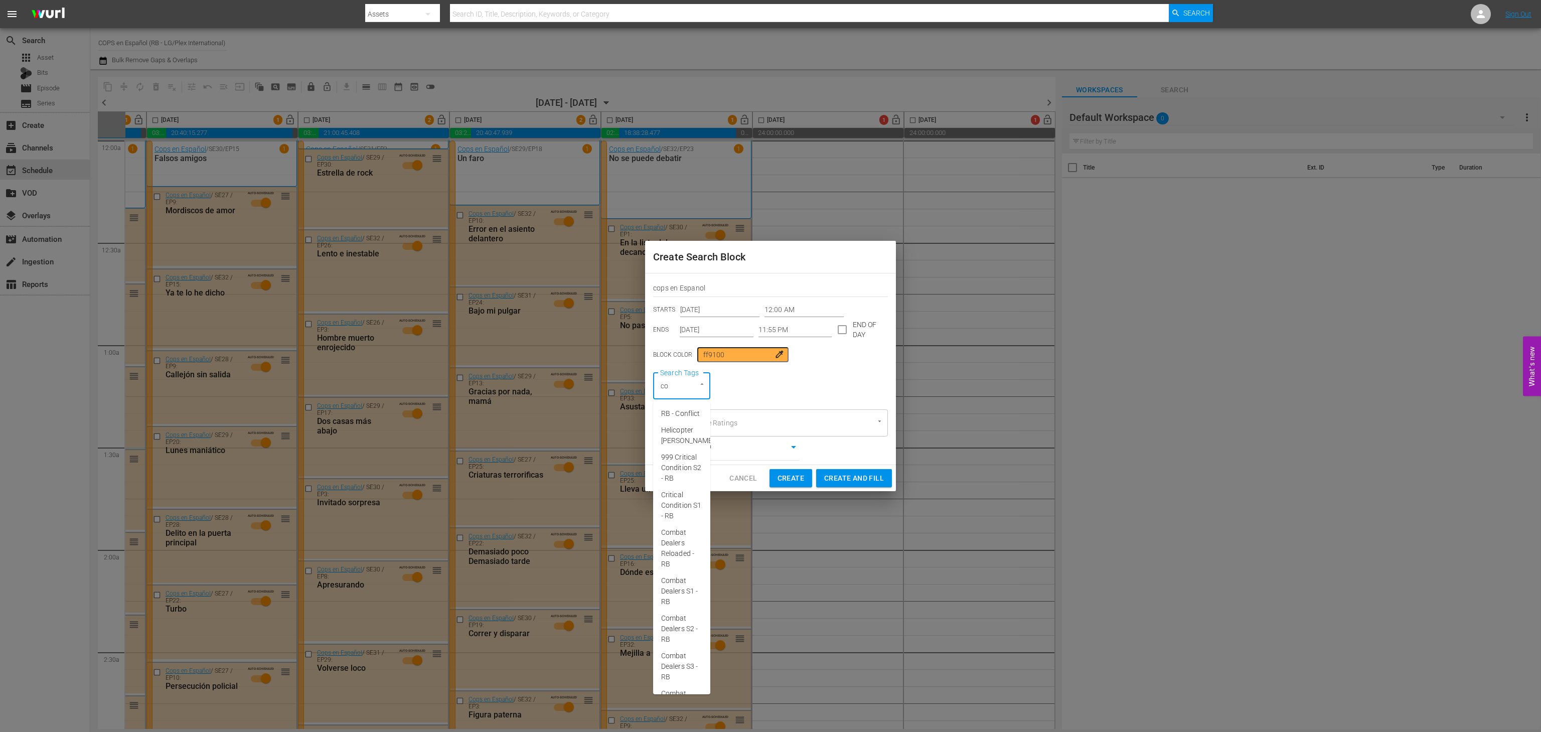
type input "cop"
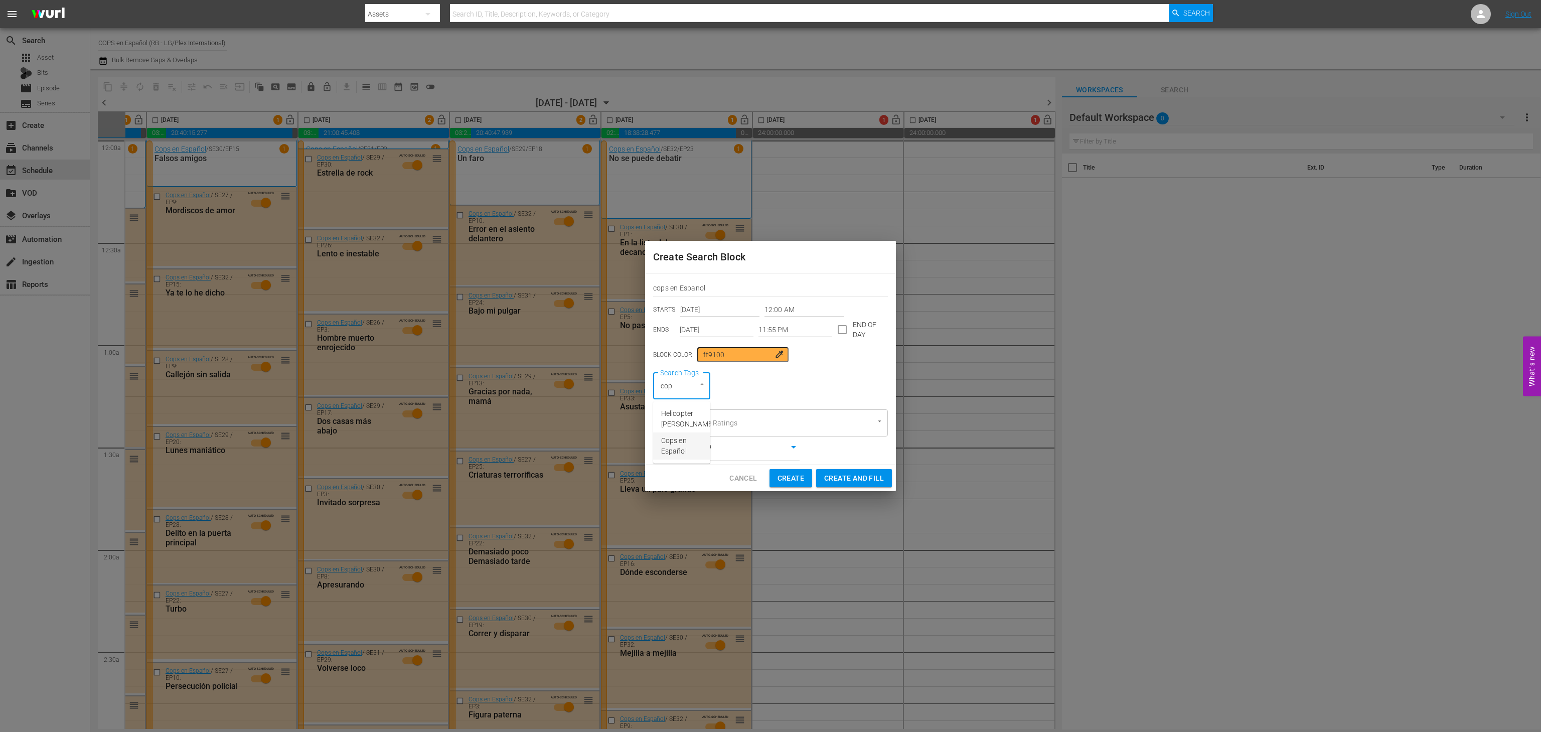
click at [684, 451] on span "Cops en Español" at bounding box center [681, 445] width 41 height 21
click at [857, 478] on span "Create and Fill" at bounding box center [854, 478] width 60 height 13
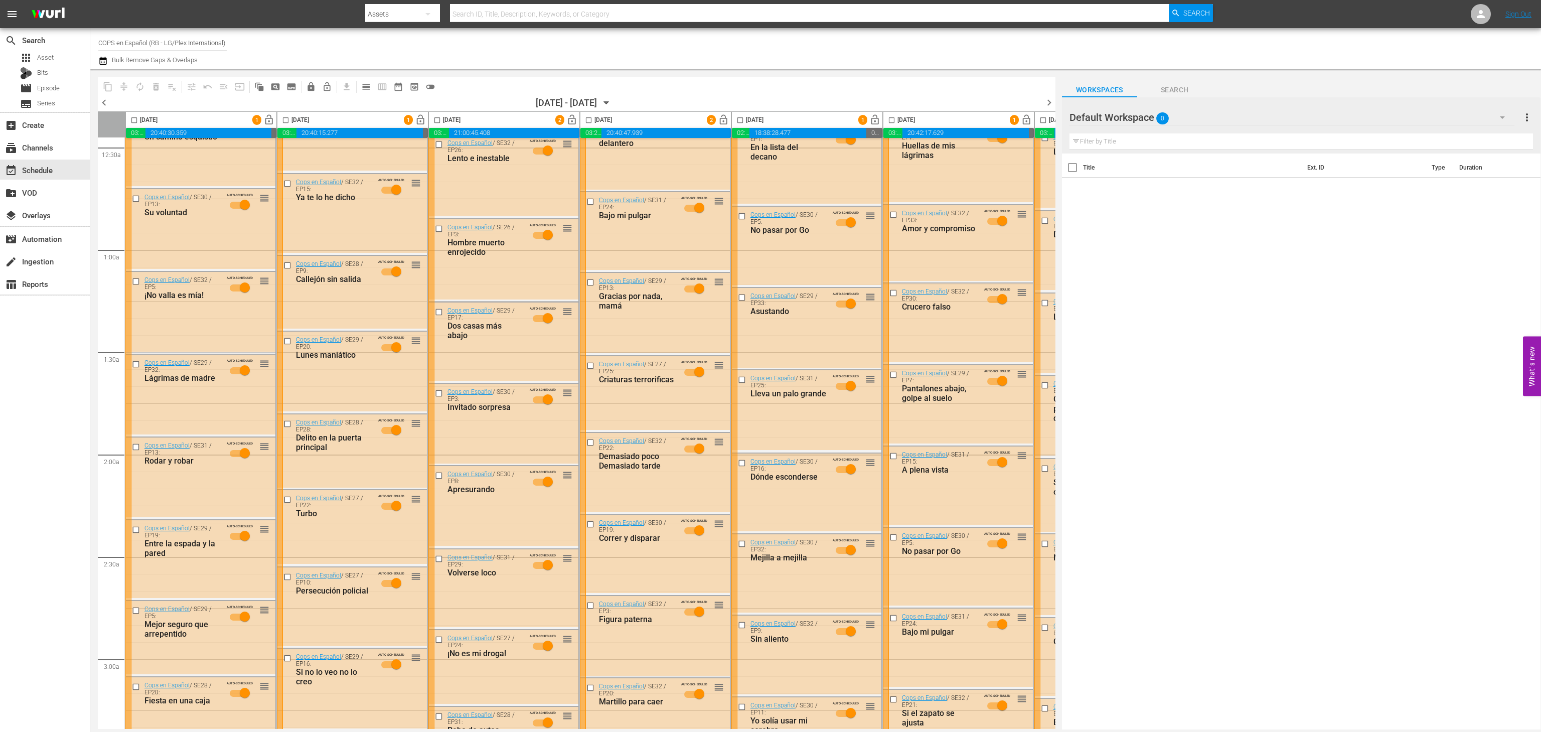
scroll to position [92, 0]
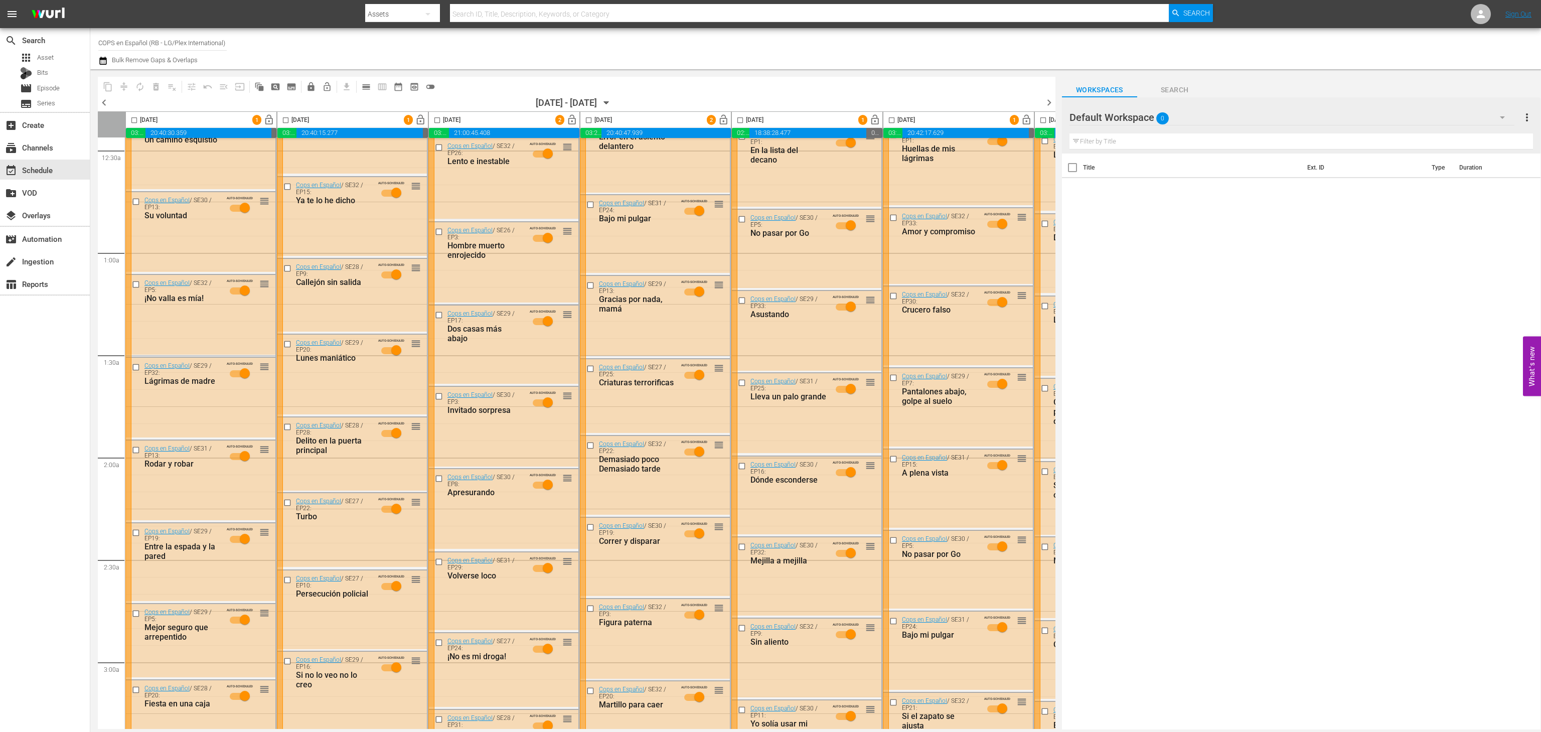
click at [98, 100] on span "chevron_left" at bounding box center [104, 102] width 13 height 13
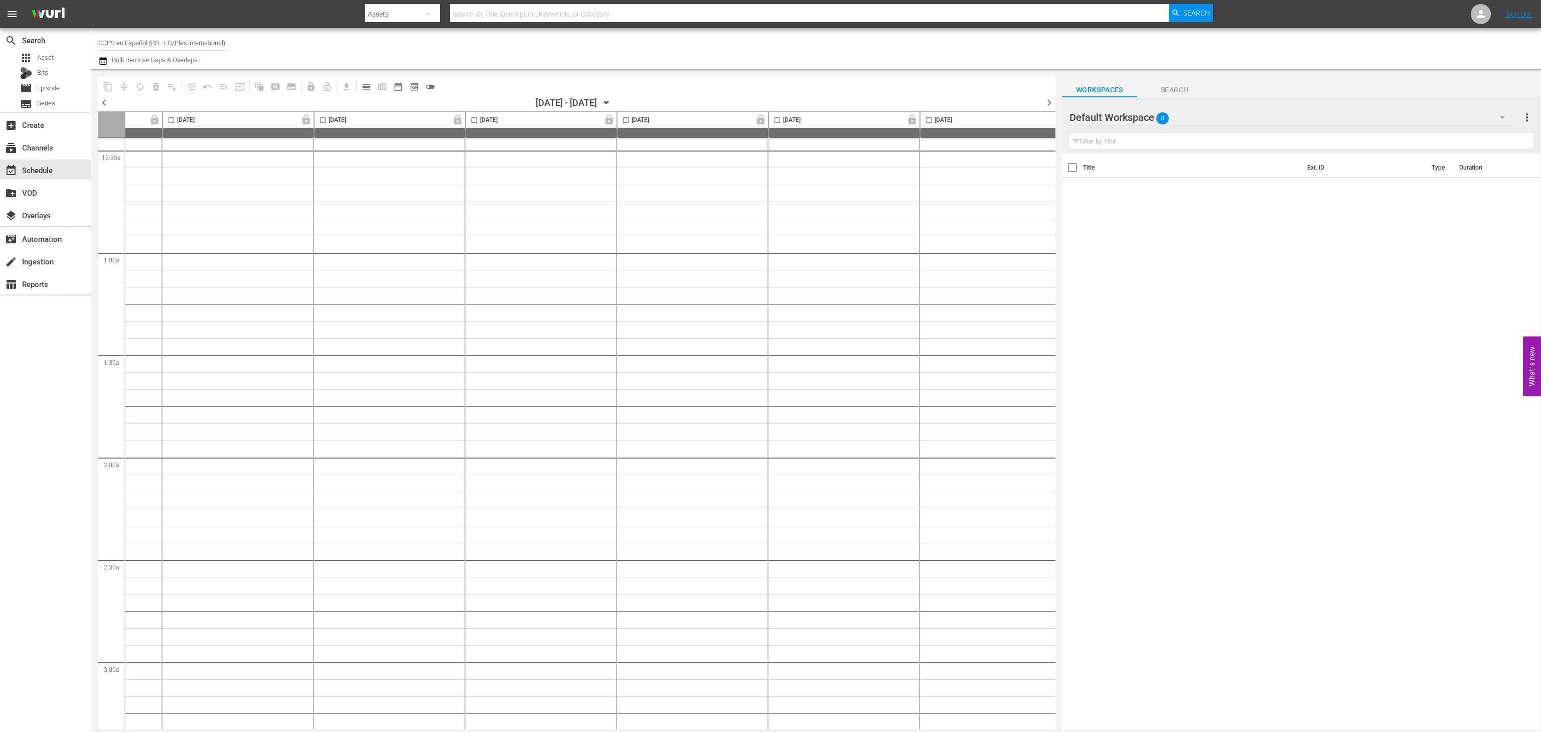
scroll to position [92, 138]
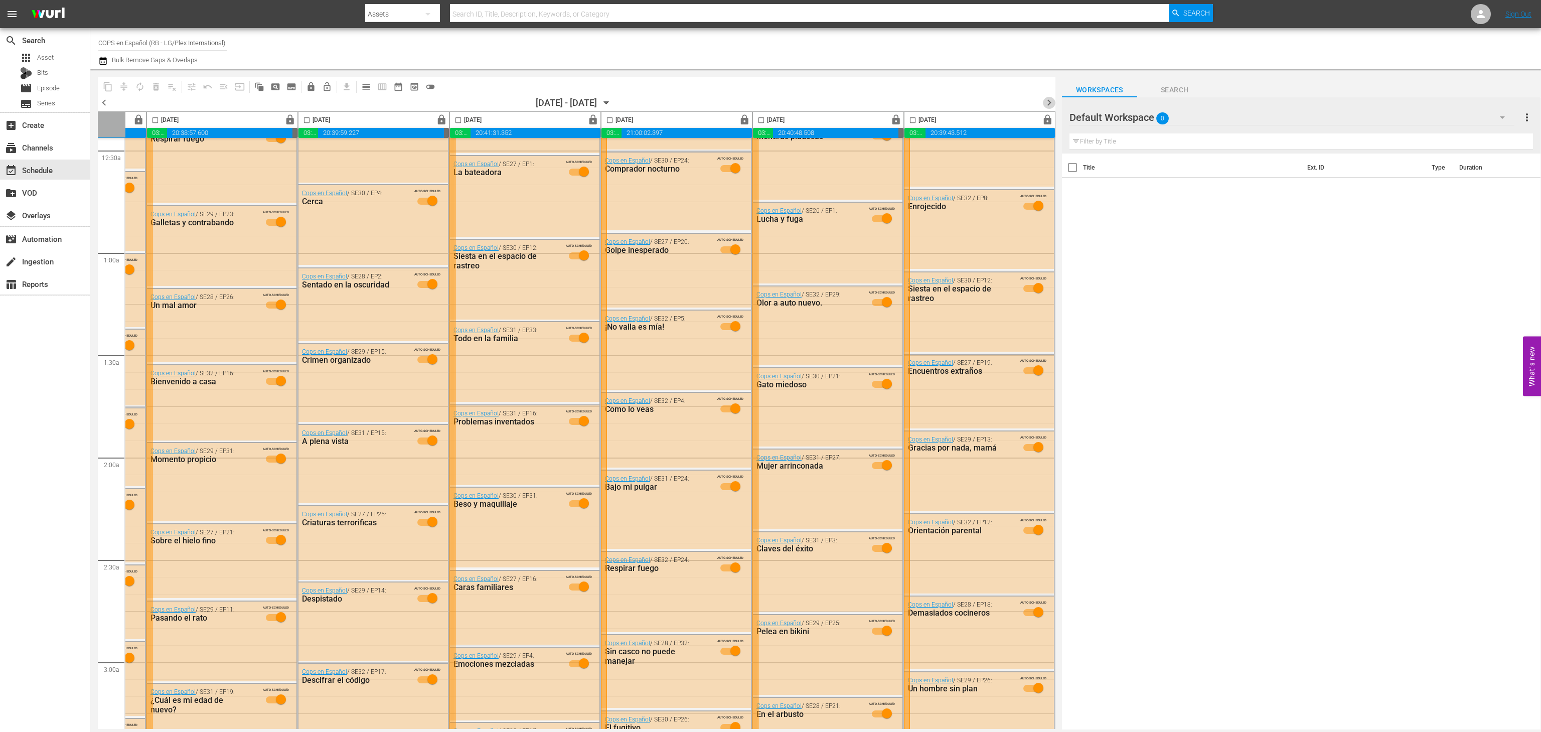
click at [1047, 103] on span "chevron_right" at bounding box center [1049, 102] width 13 height 13
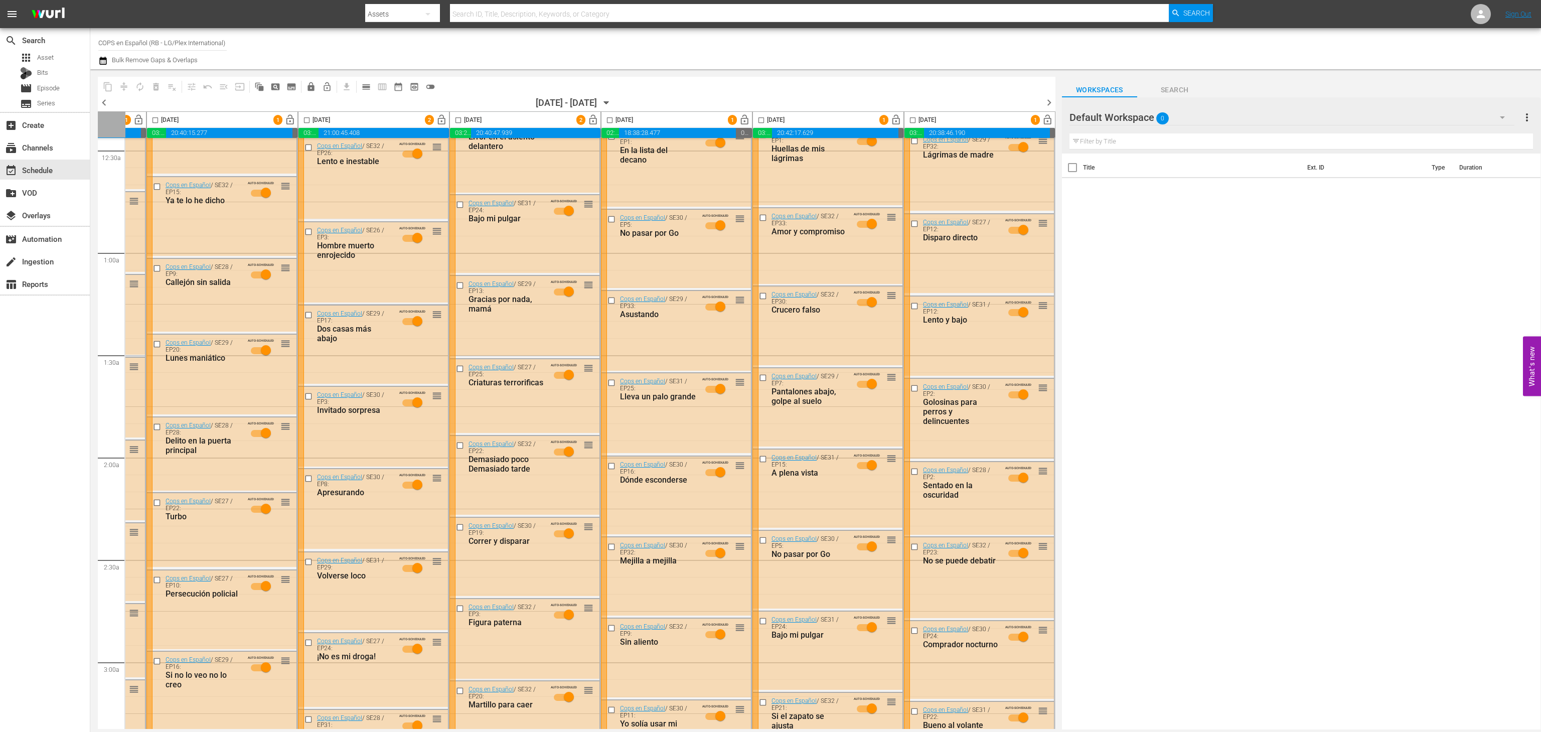
scroll to position [88, 0]
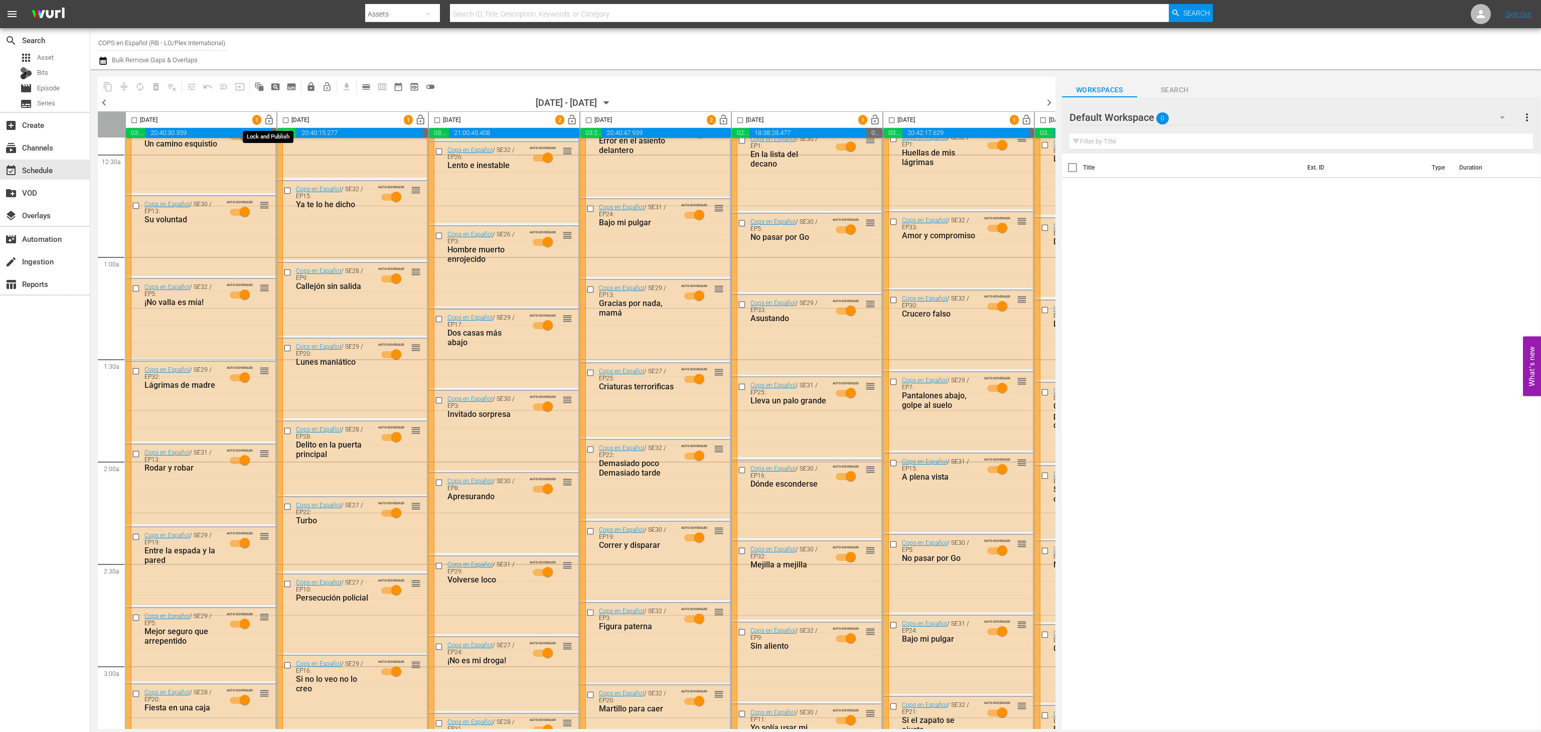
click at [269, 119] on span "lock_open" at bounding box center [269, 120] width 12 height 12
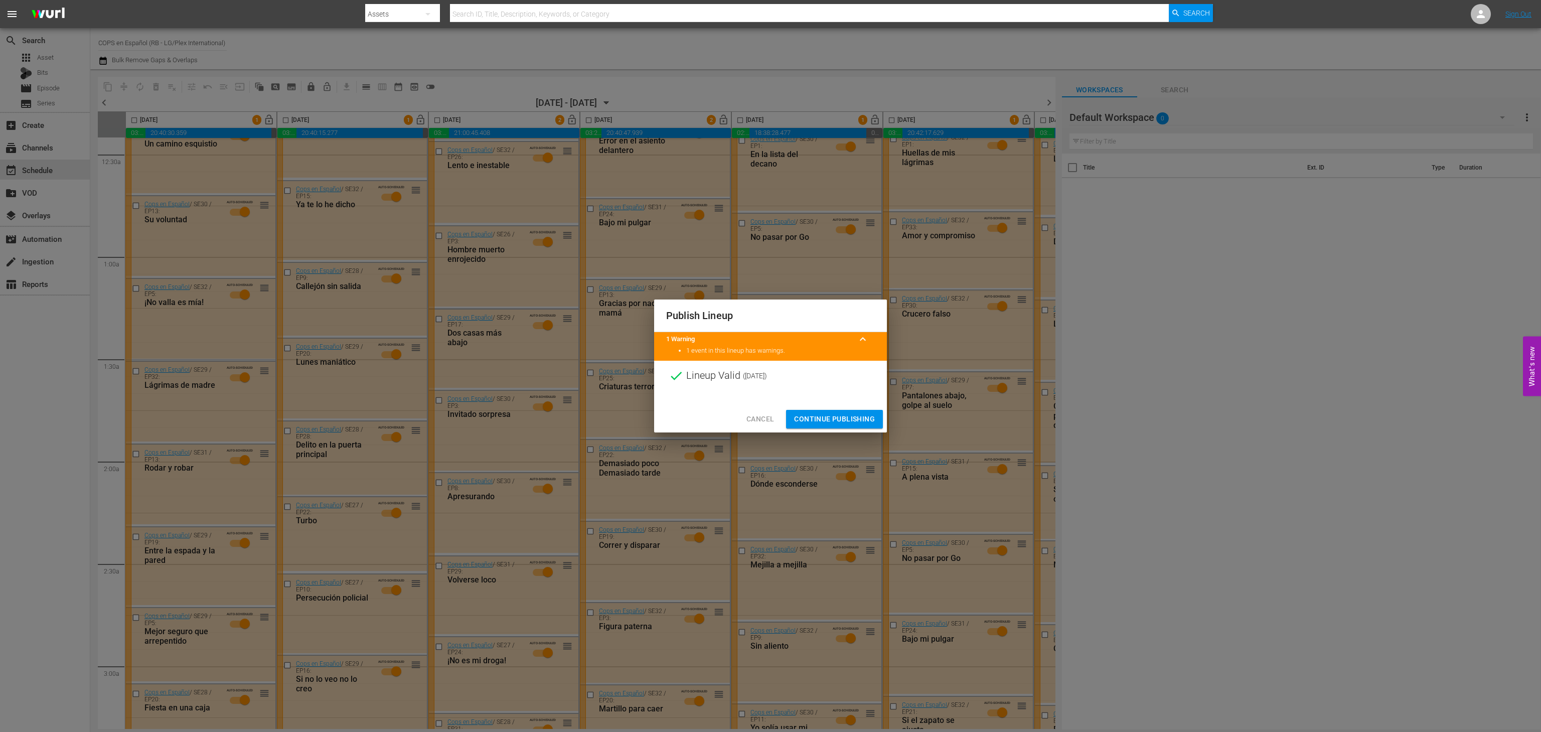
click at [831, 412] on button "Continue Publishing" at bounding box center [834, 419] width 97 height 19
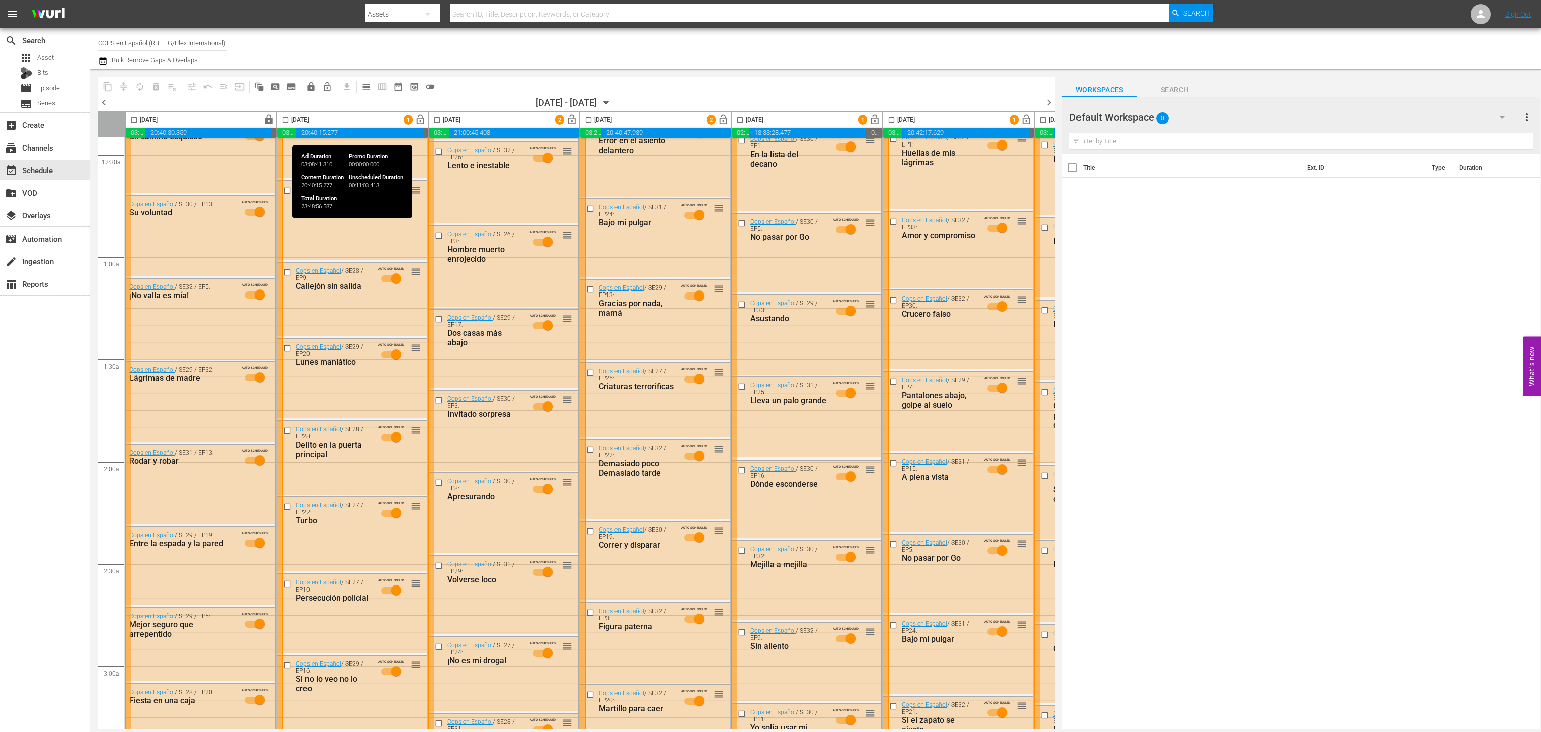
click at [422, 119] on span "lock_open" at bounding box center [421, 120] width 12 height 12
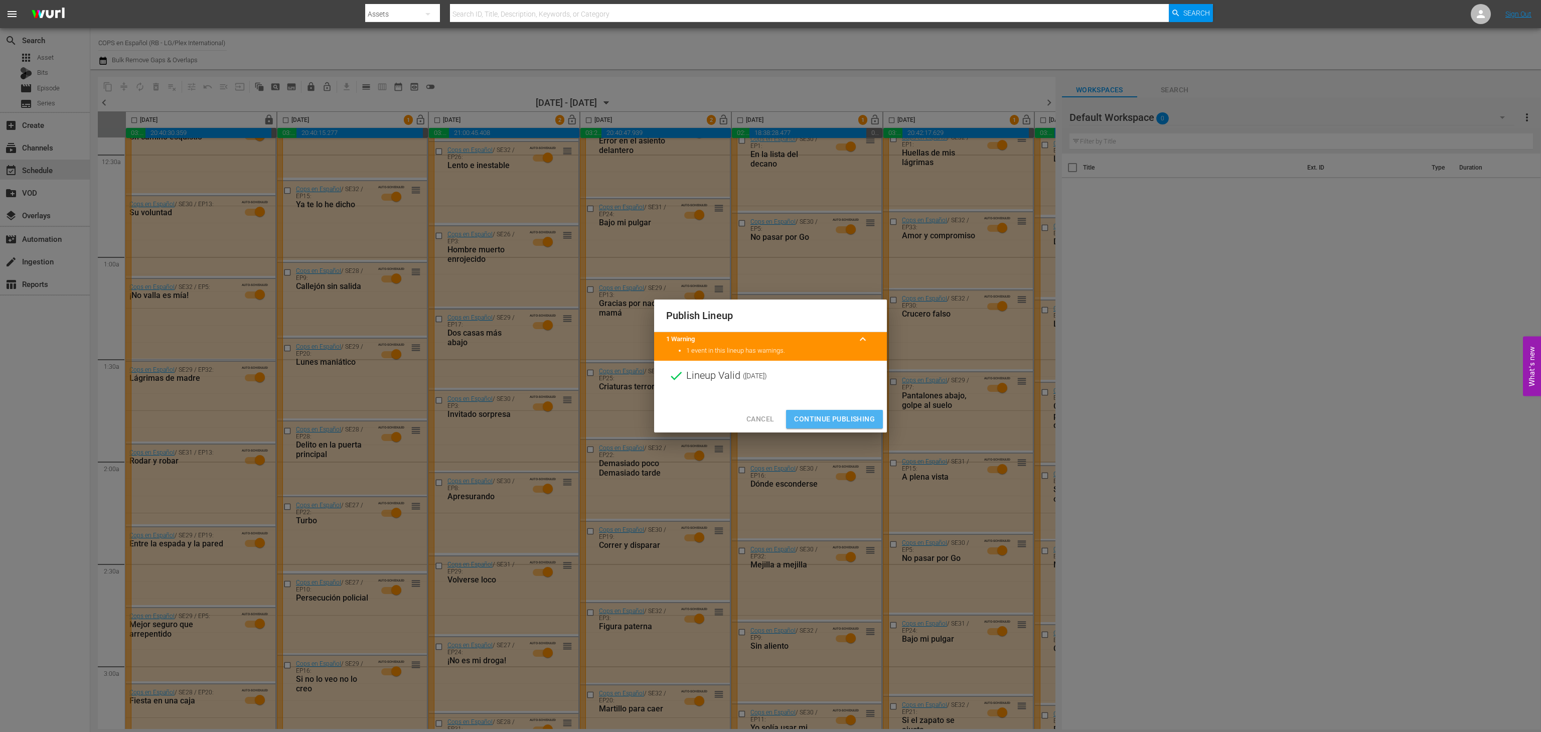
click at [827, 419] on span "Continue Publishing" at bounding box center [834, 419] width 81 height 13
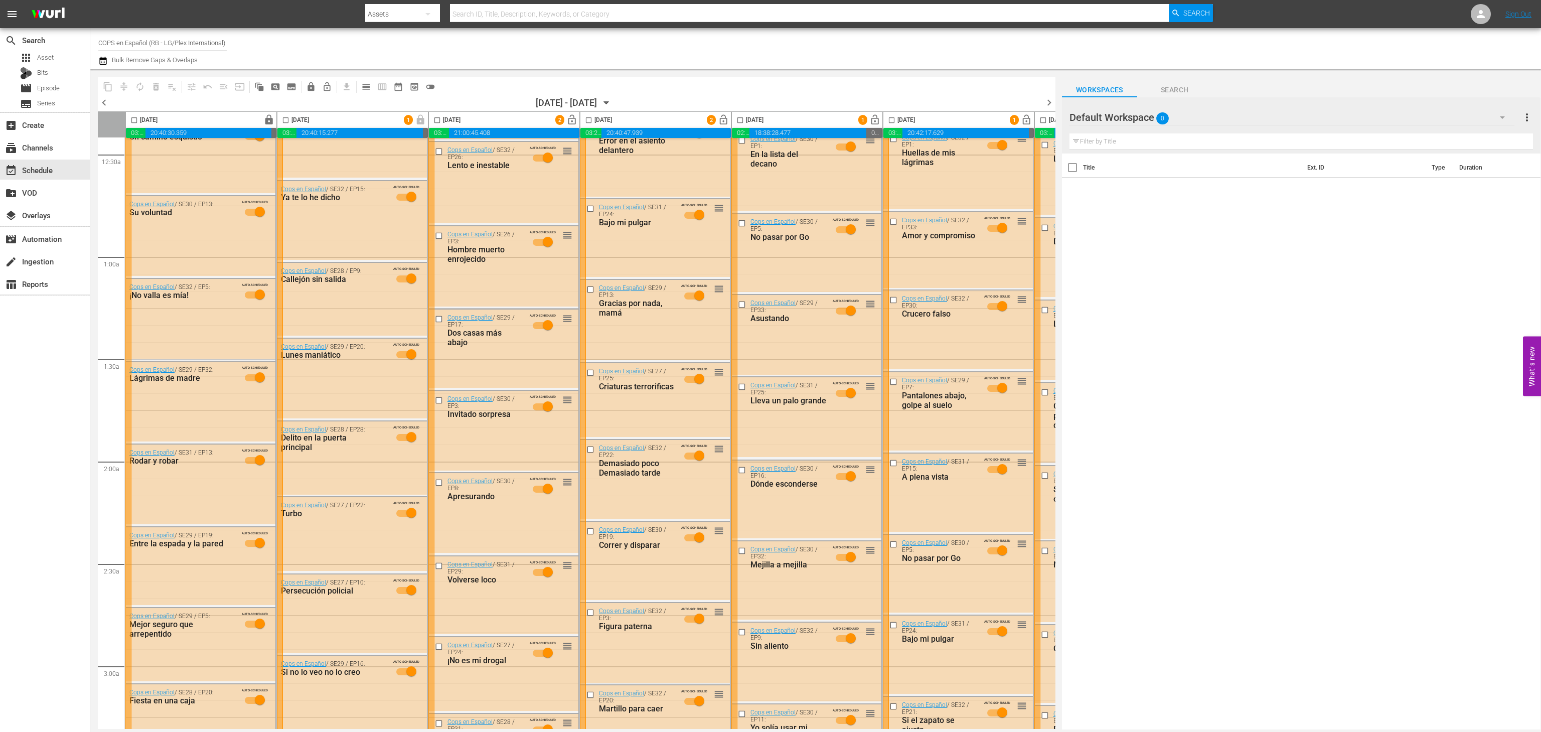
click at [576, 119] on span "lock_open" at bounding box center [572, 120] width 12 height 12
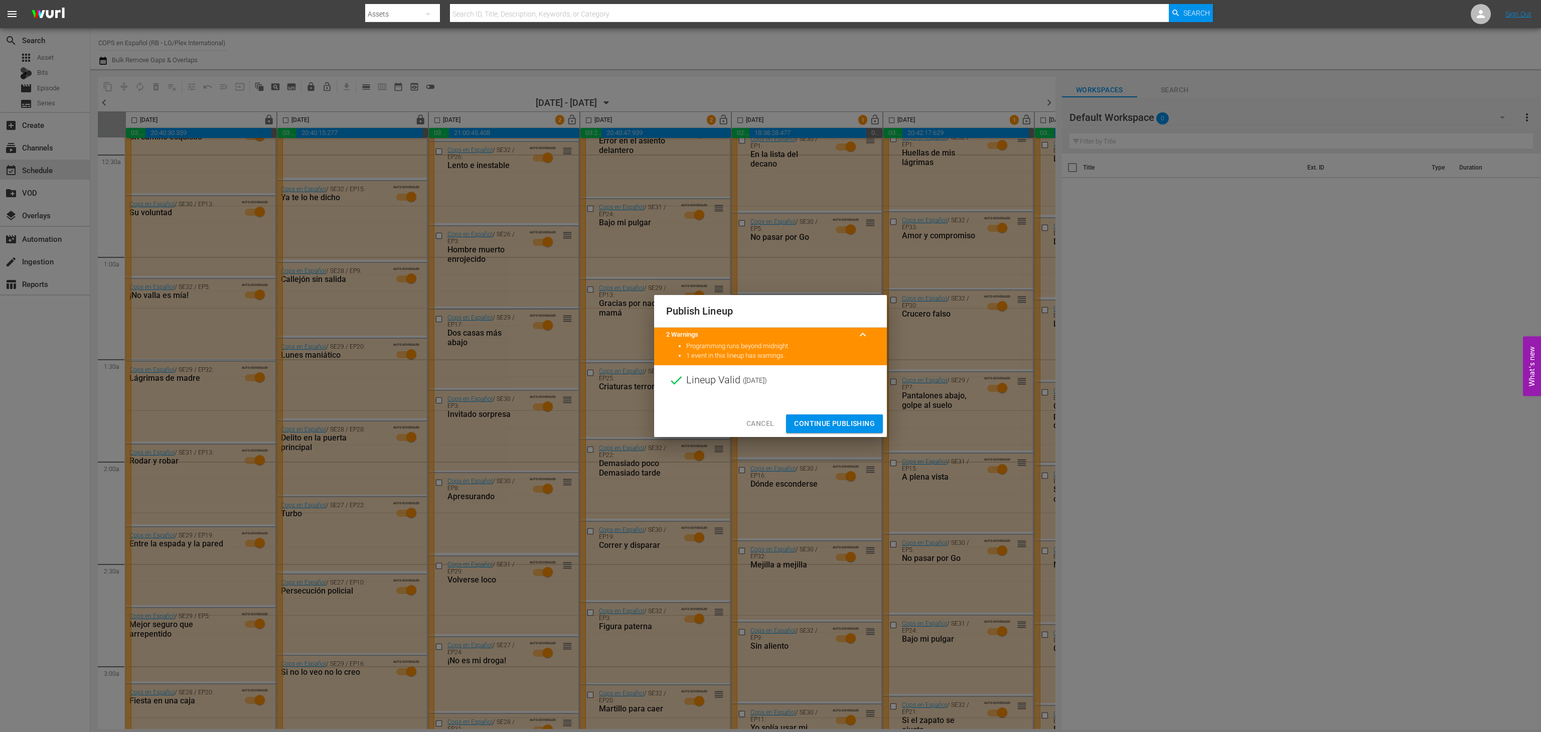
click at [847, 424] on span "Continue Publishing" at bounding box center [834, 423] width 81 height 13
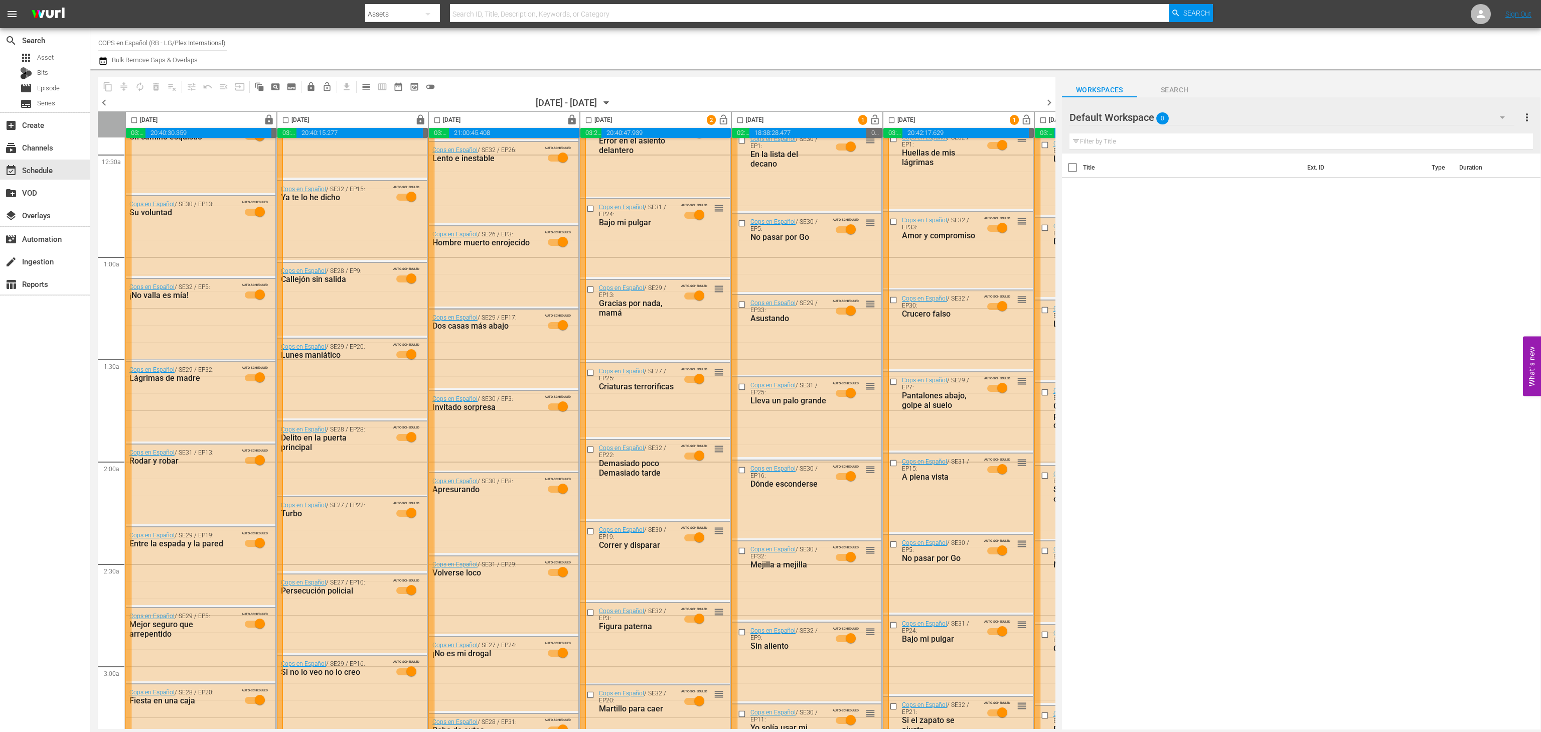
scroll to position [233, 0]
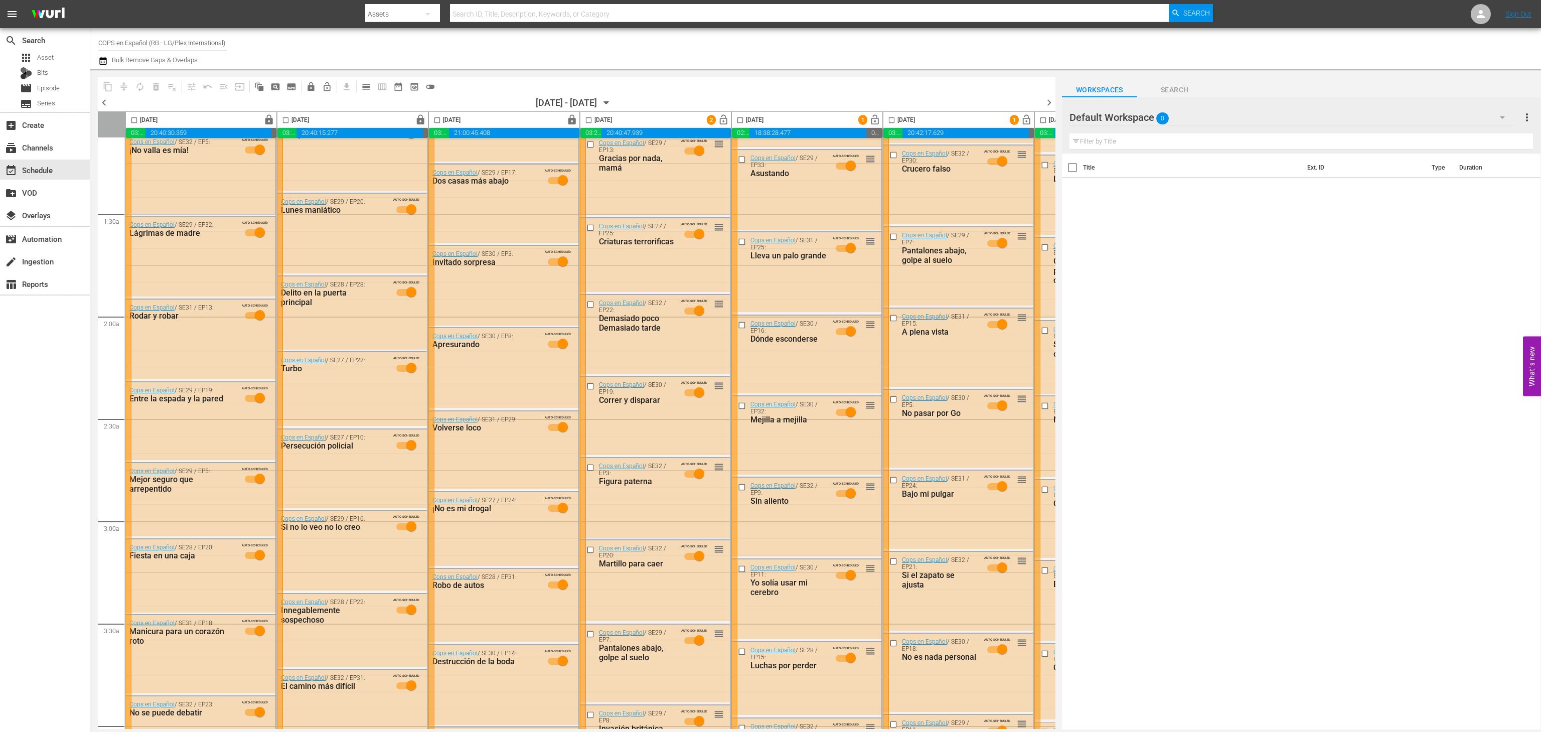
click at [728, 120] on span "lock_open" at bounding box center [724, 120] width 12 height 12
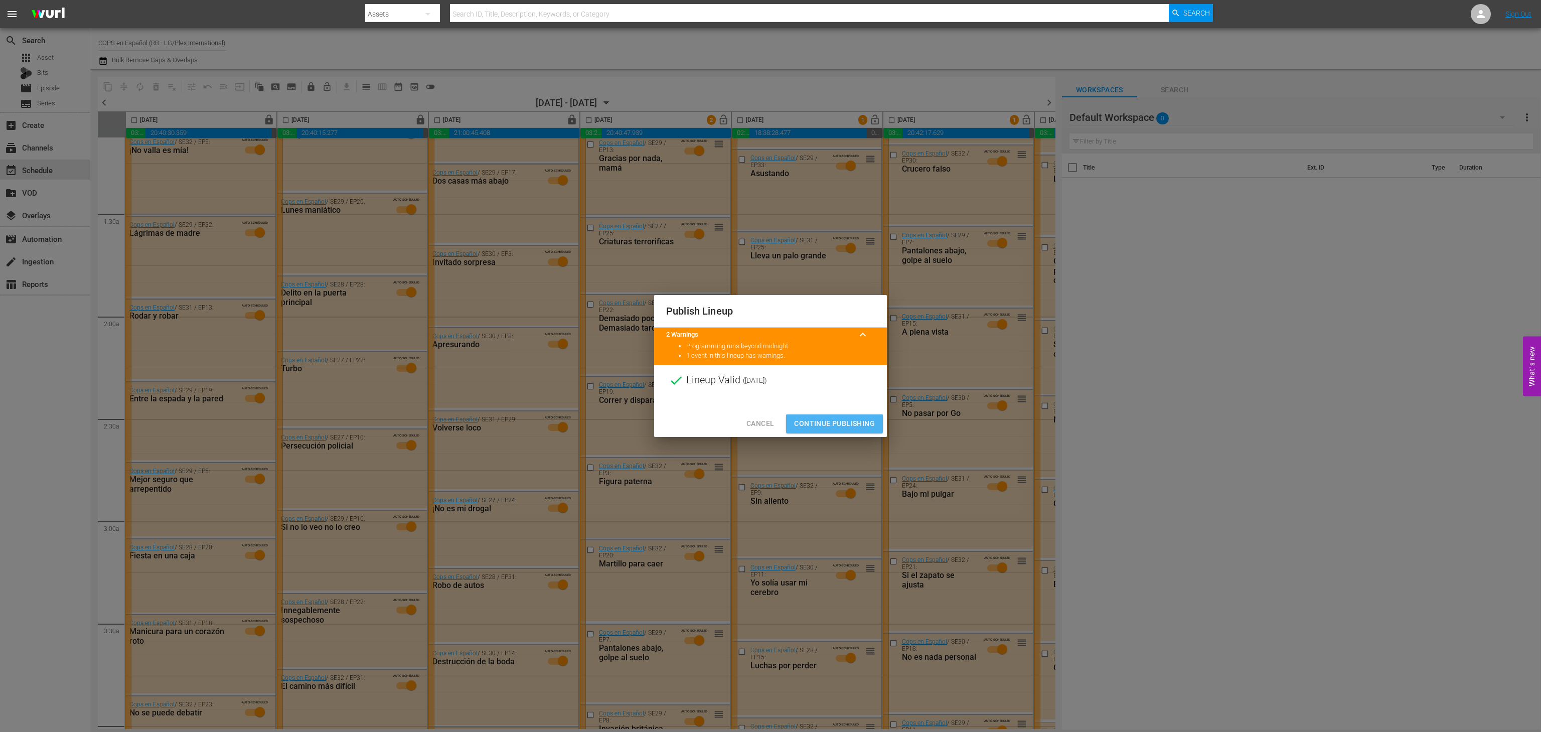
click at [833, 420] on span "Continue Publishing" at bounding box center [834, 423] width 81 height 13
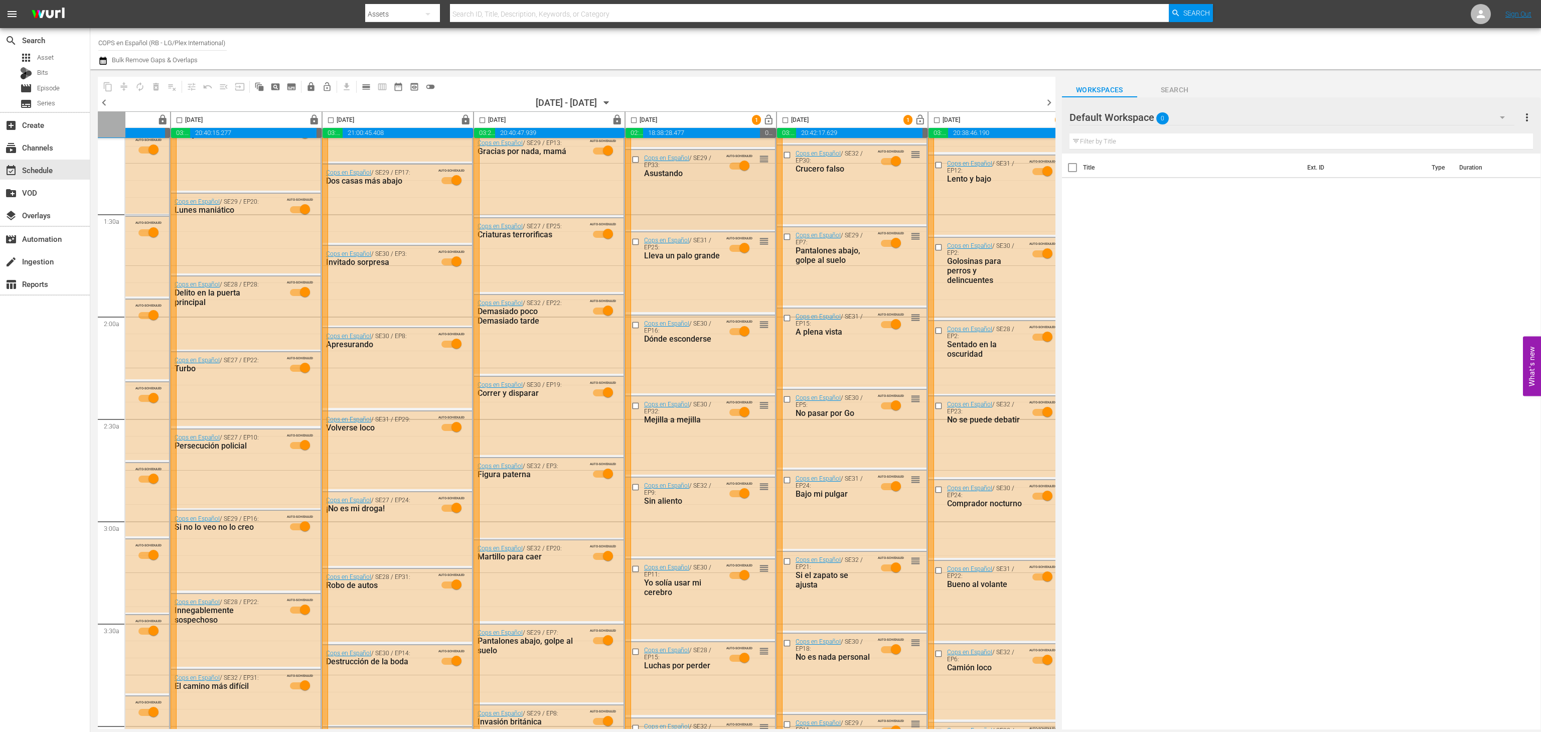
scroll to position [233, 107]
click at [772, 124] on span "lock_open" at bounding box center [768, 120] width 12 height 12
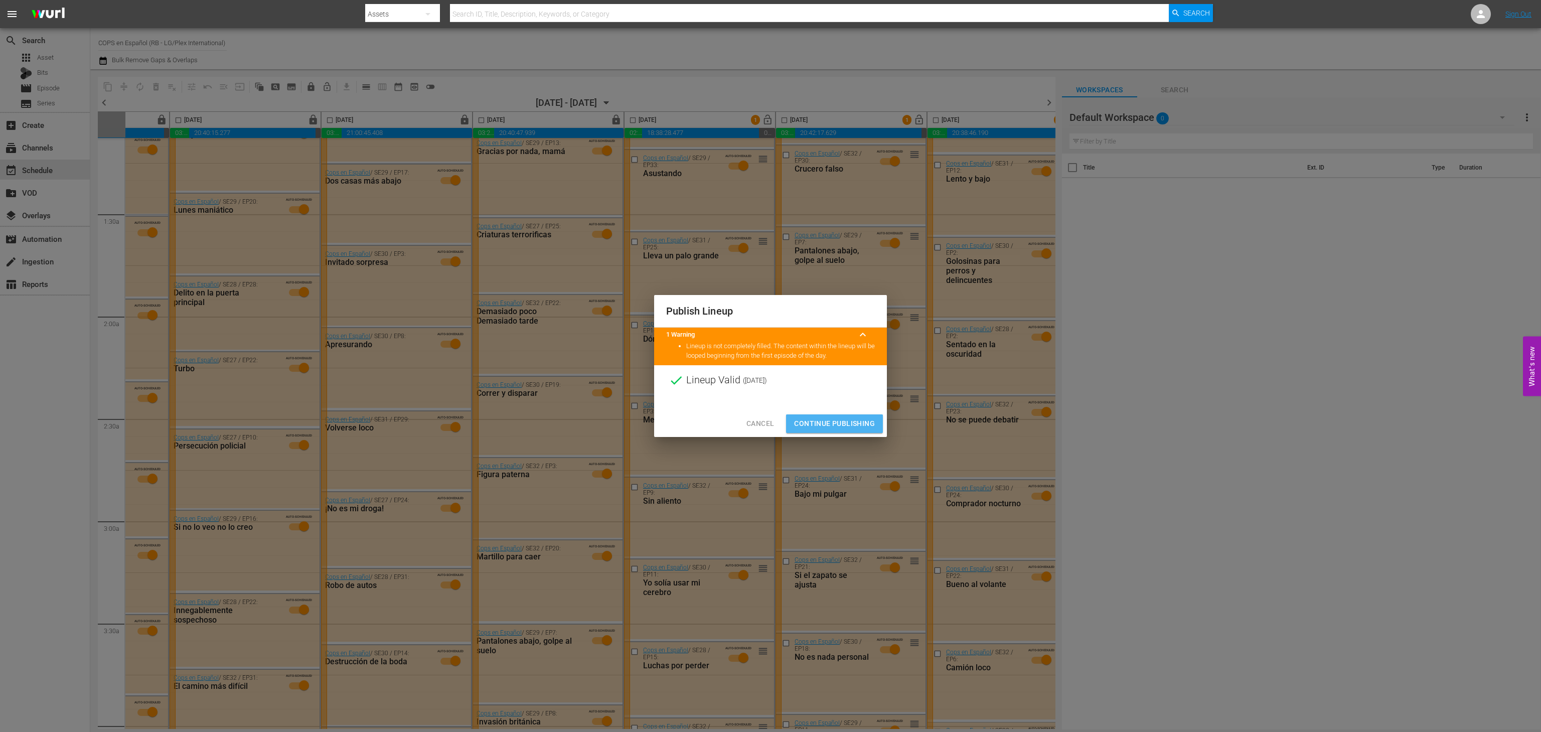
click at [820, 426] on span "Continue Publishing" at bounding box center [834, 423] width 81 height 13
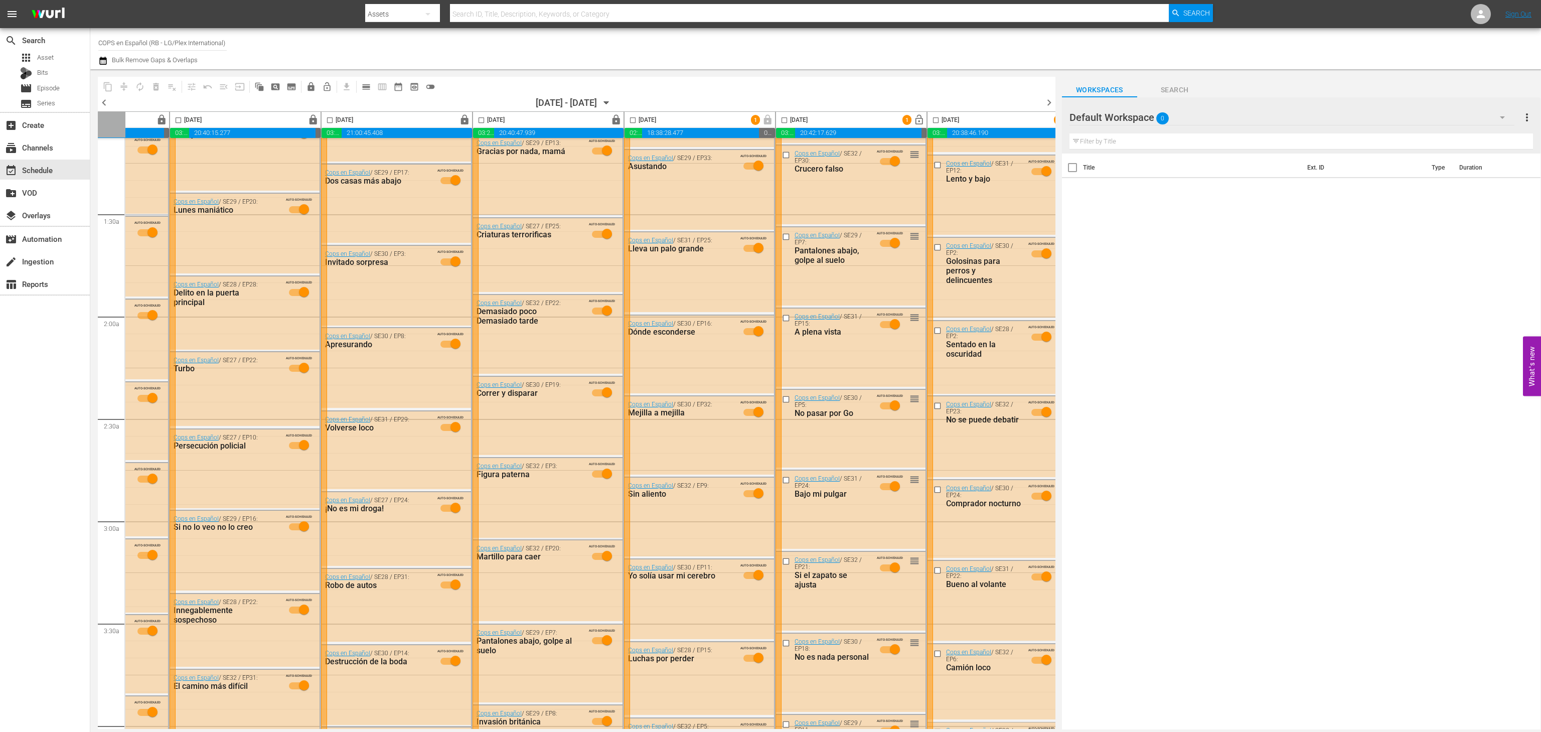
scroll to position [233, 138]
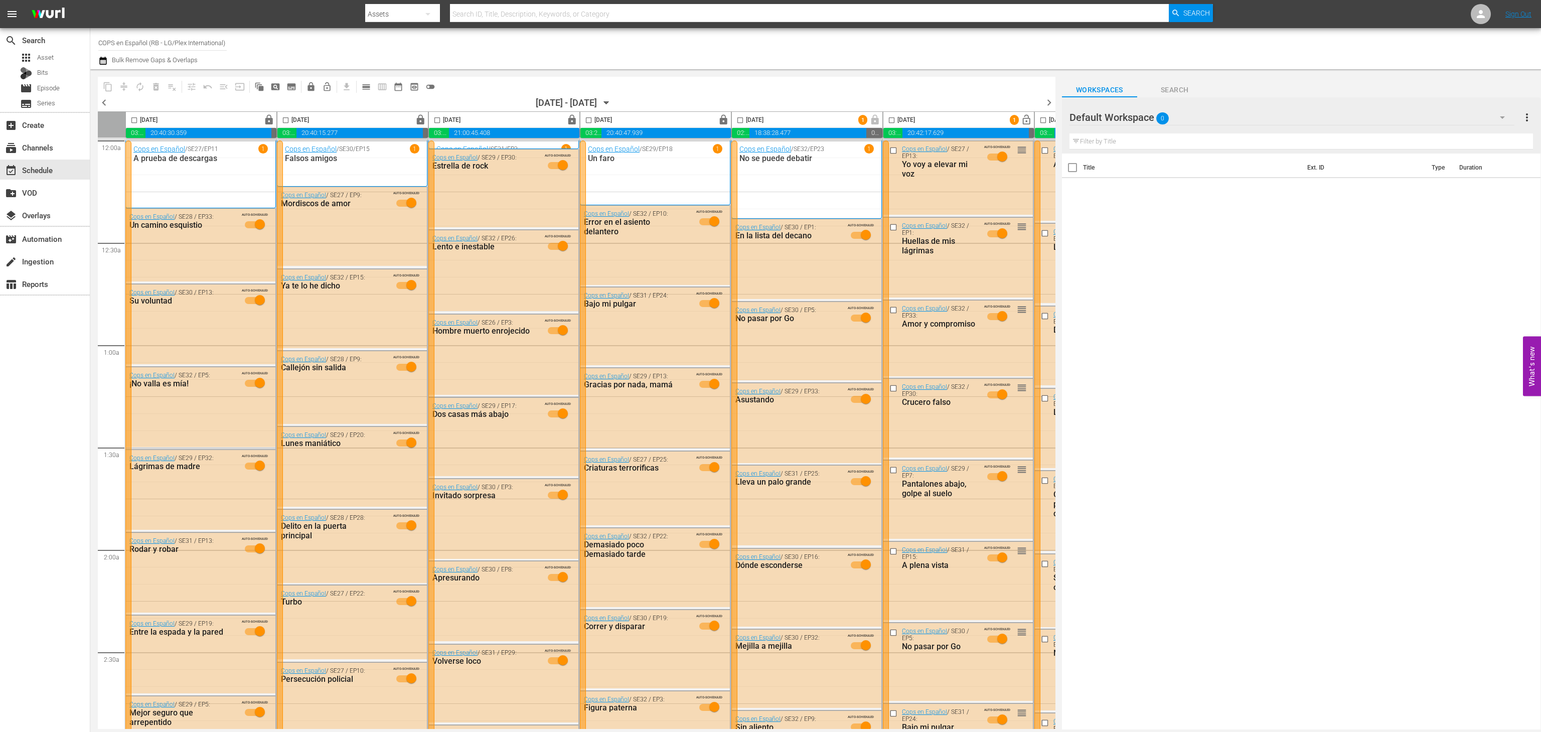
scroll to position [233, 138]
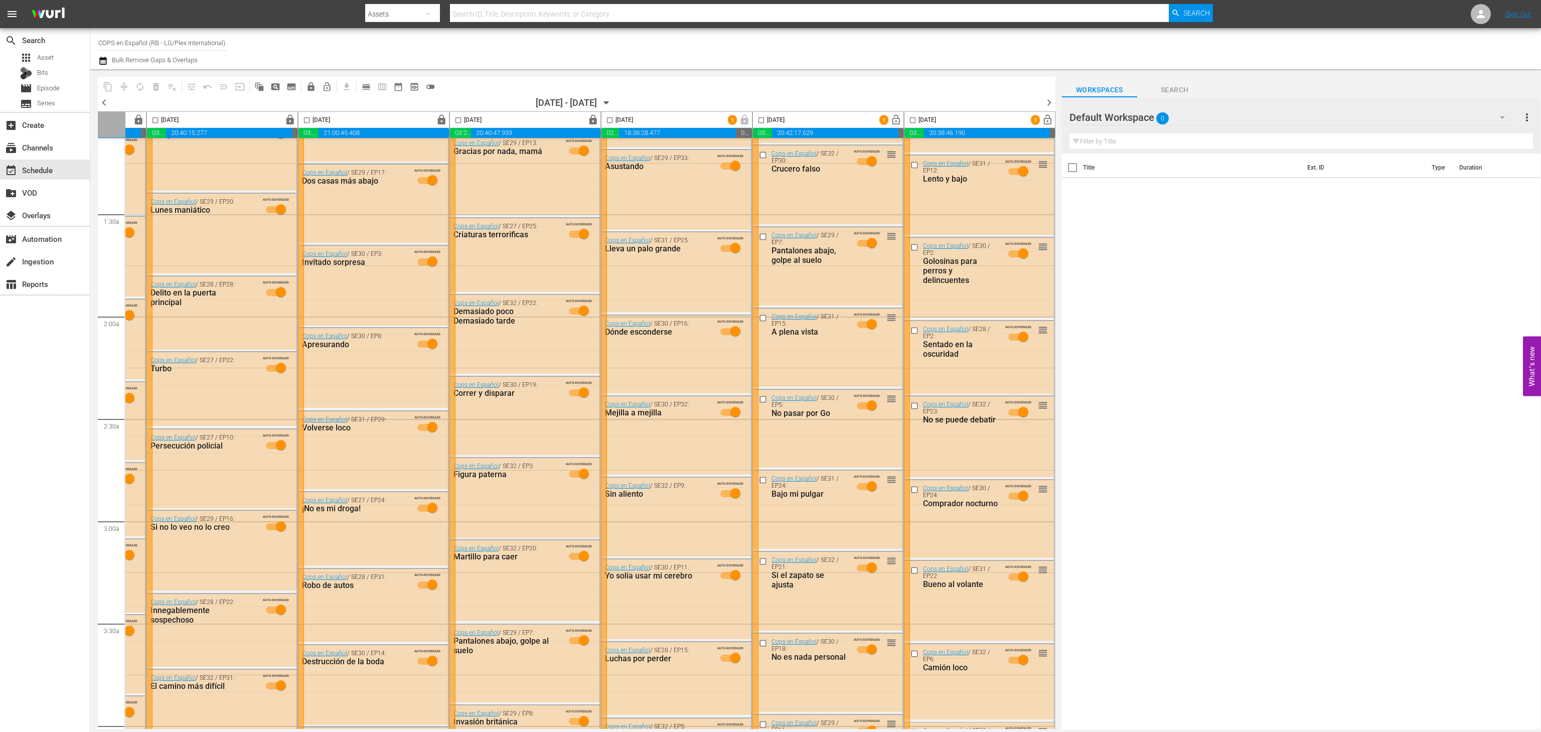
click at [890, 118] on span "lock_open" at bounding box center [896, 120] width 12 height 12
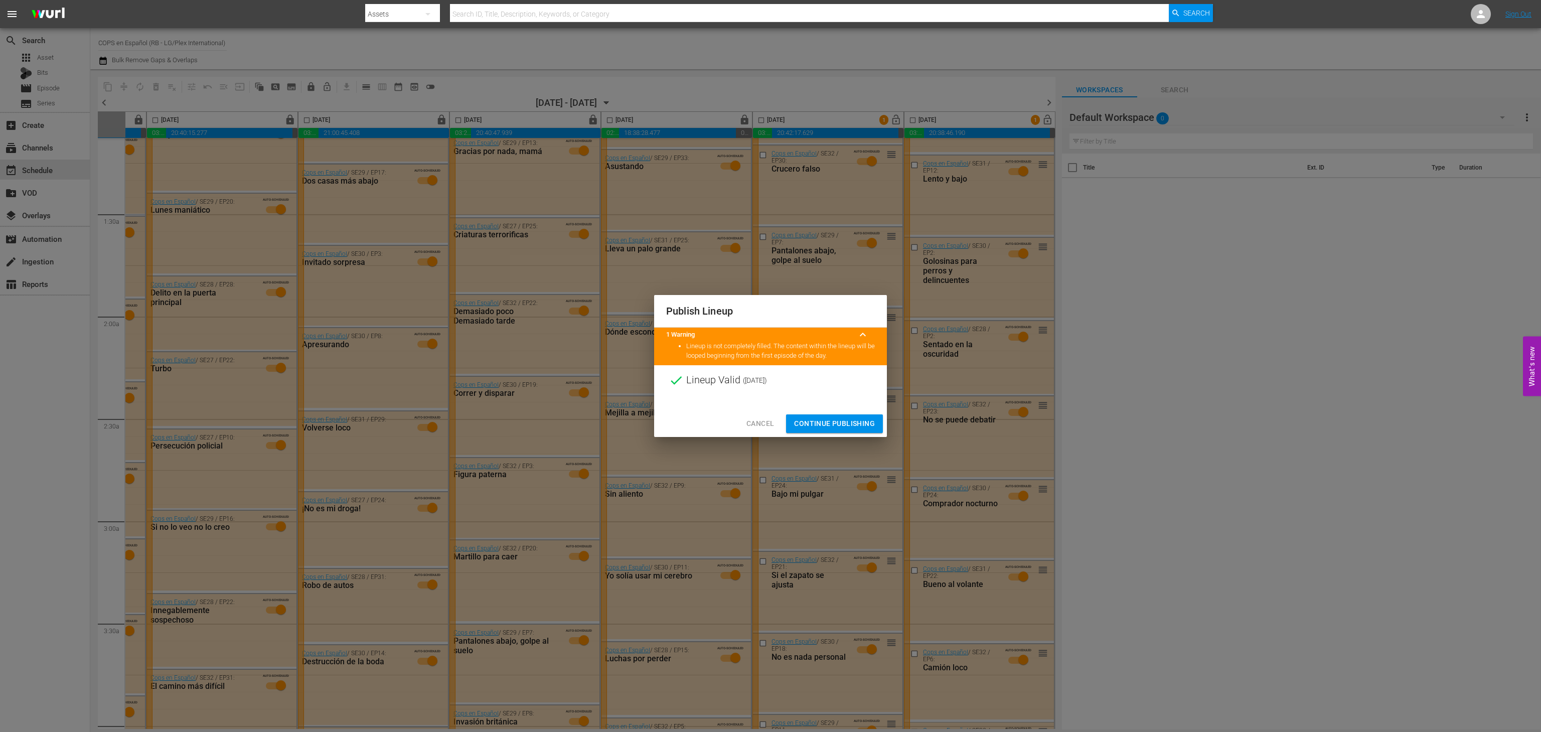
click at [835, 428] on span "Continue Publishing" at bounding box center [834, 423] width 81 height 13
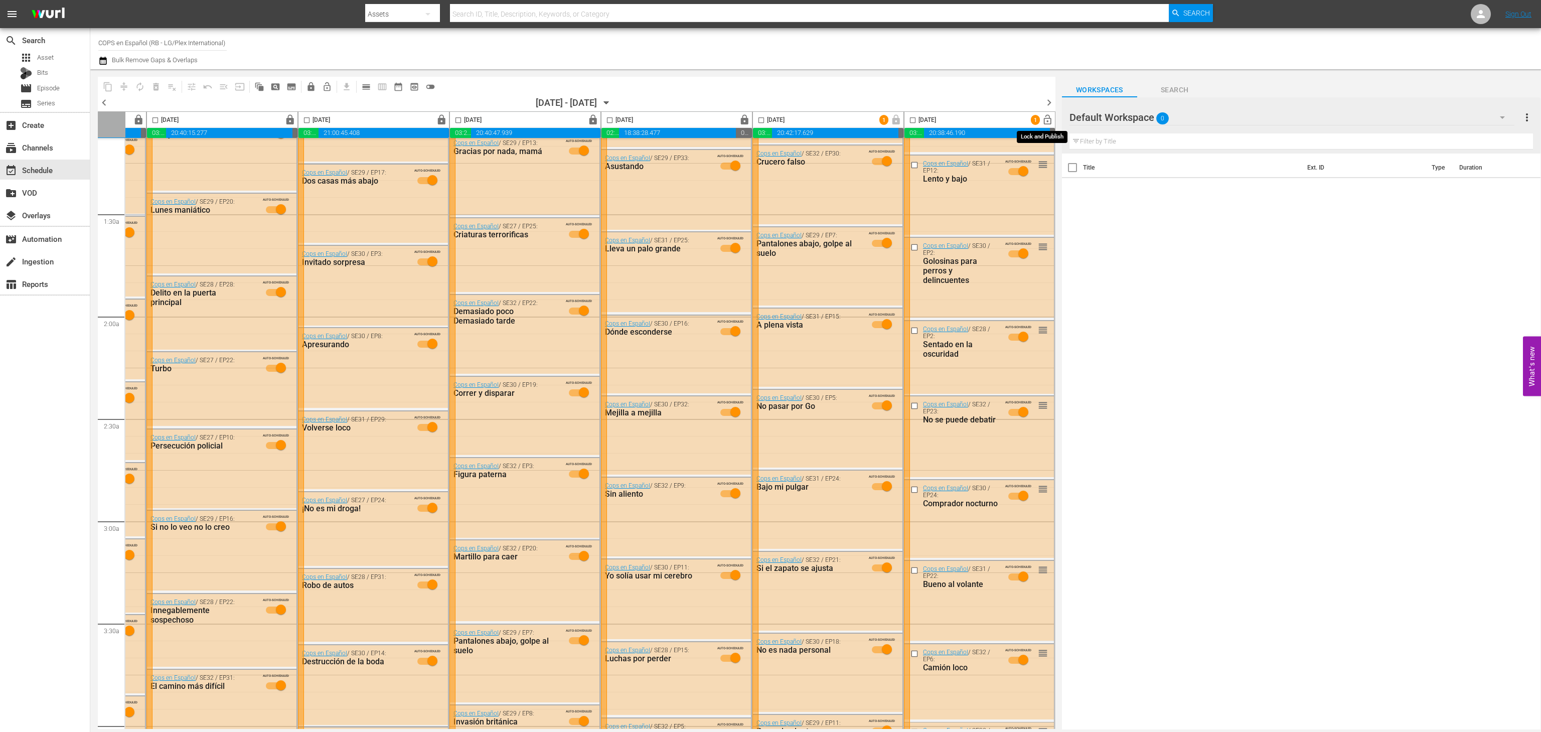
click at [1042, 122] on span "lock_open" at bounding box center [1048, 120] width 12 height 12
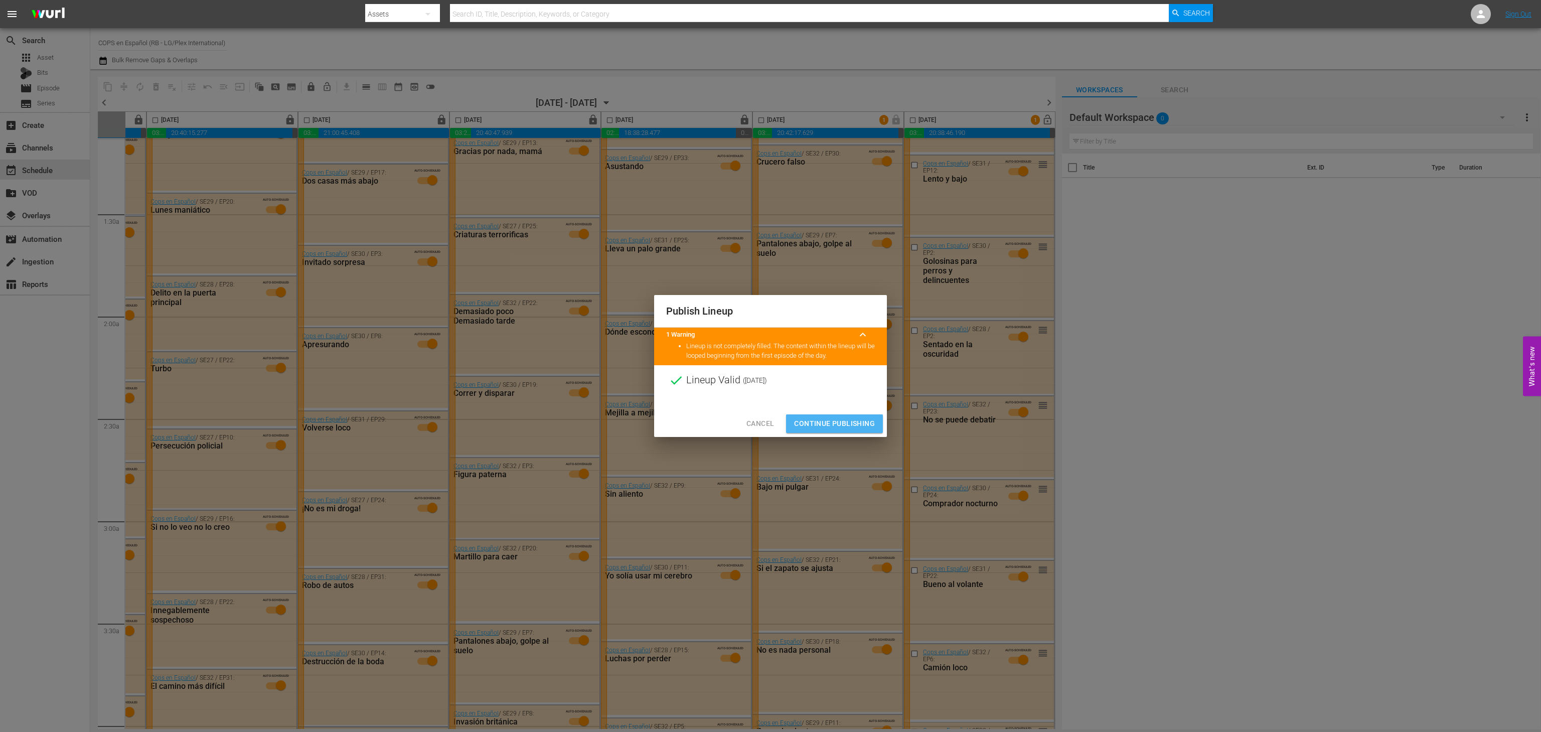
click at [847, 415] on button "Continue Publishing" at bounding box center [834, 423] width 97 height 19
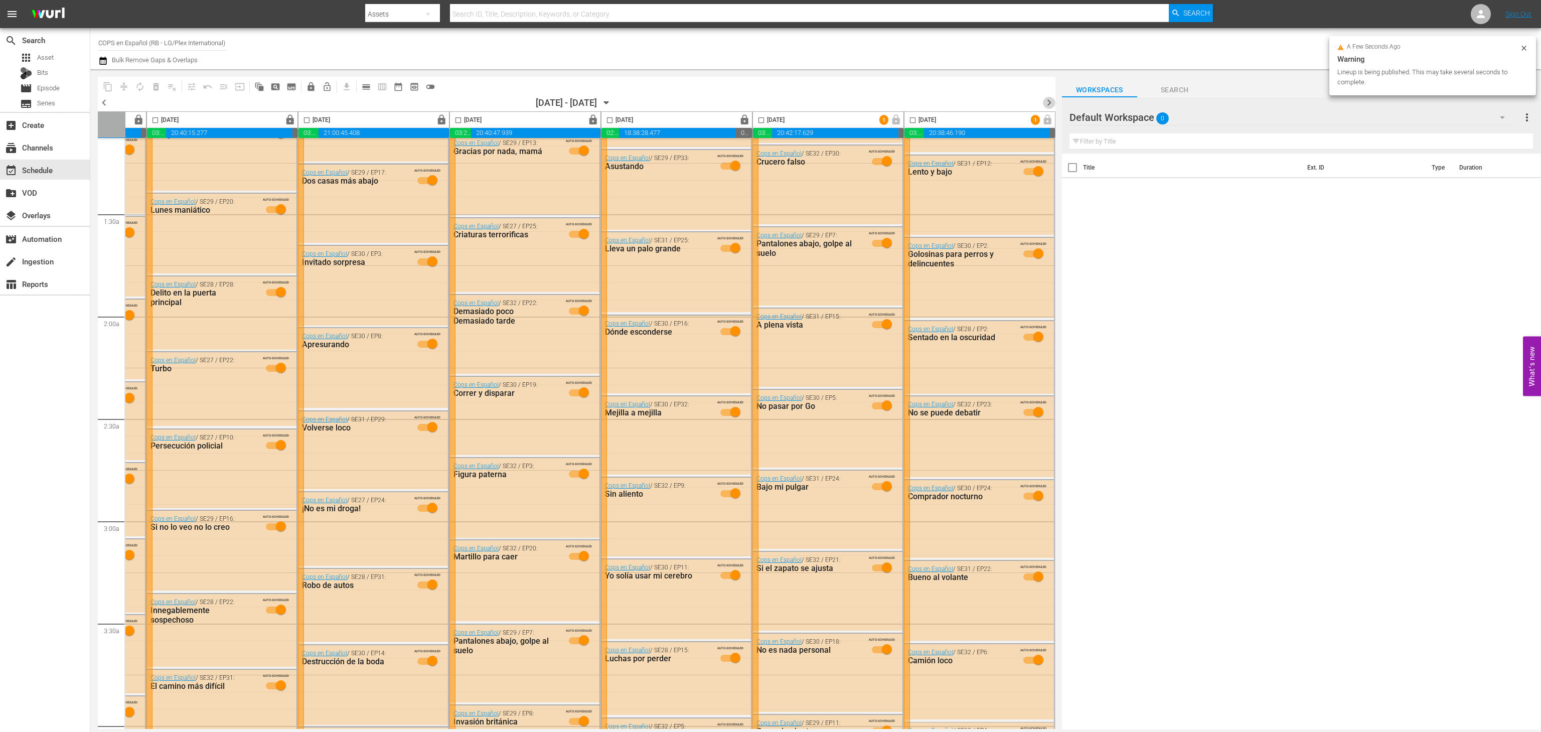
click at [1049, 104] on span "chevron_right" at bounding box center [1049, 102] width 13 height 13
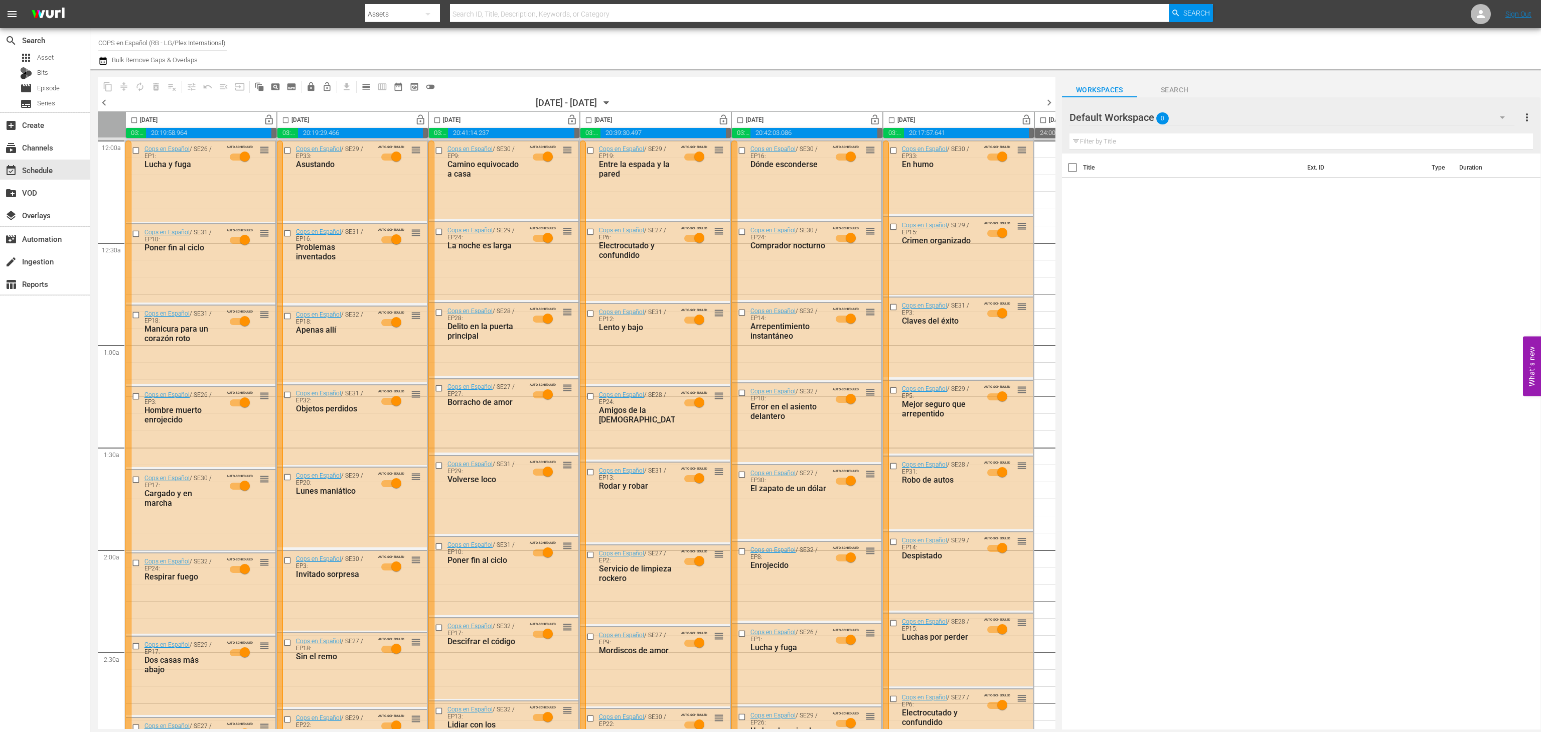
click at [103, 101] on span "chevron_left" at bounding box center [104, 102] width 13 height 13
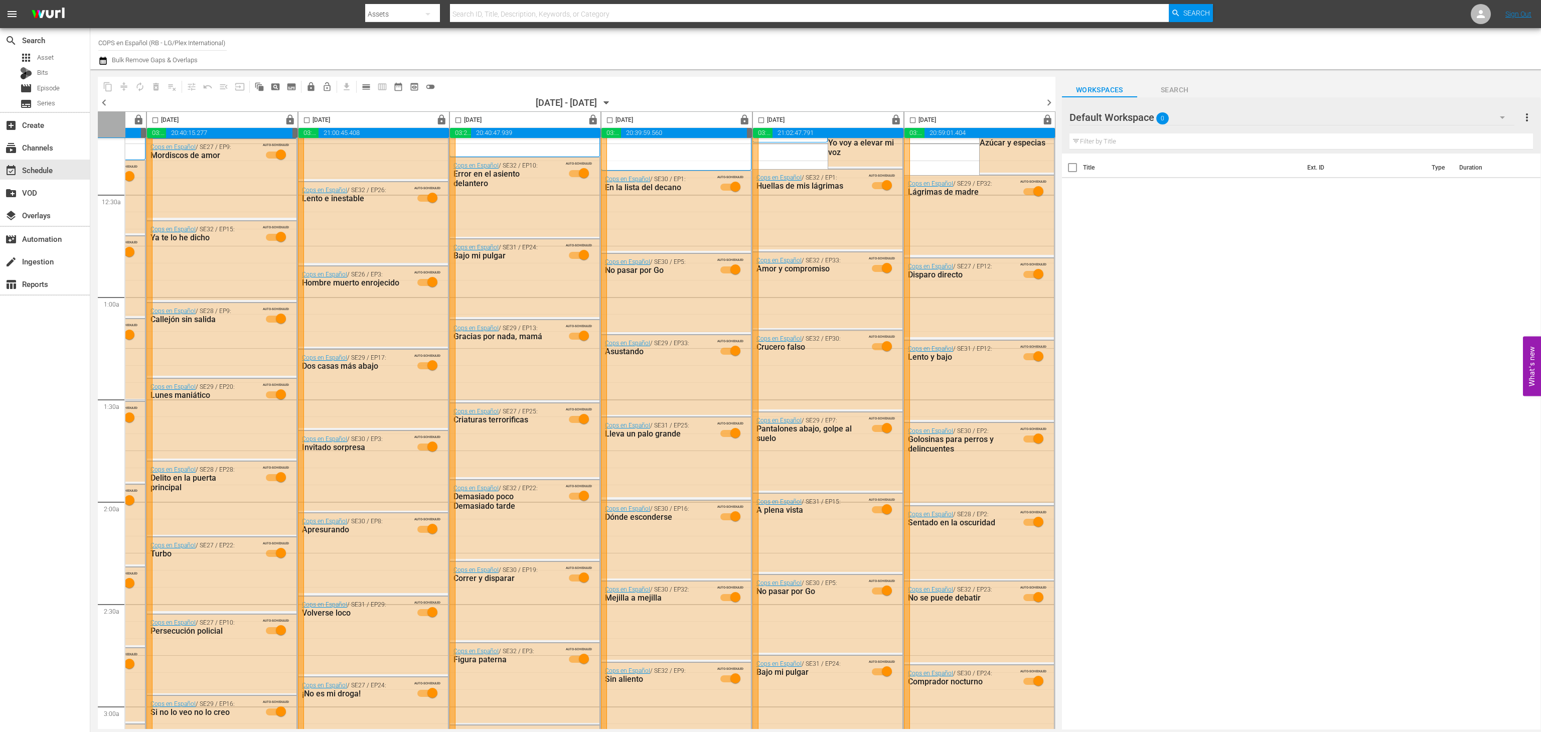
scroll to position [0, 137]
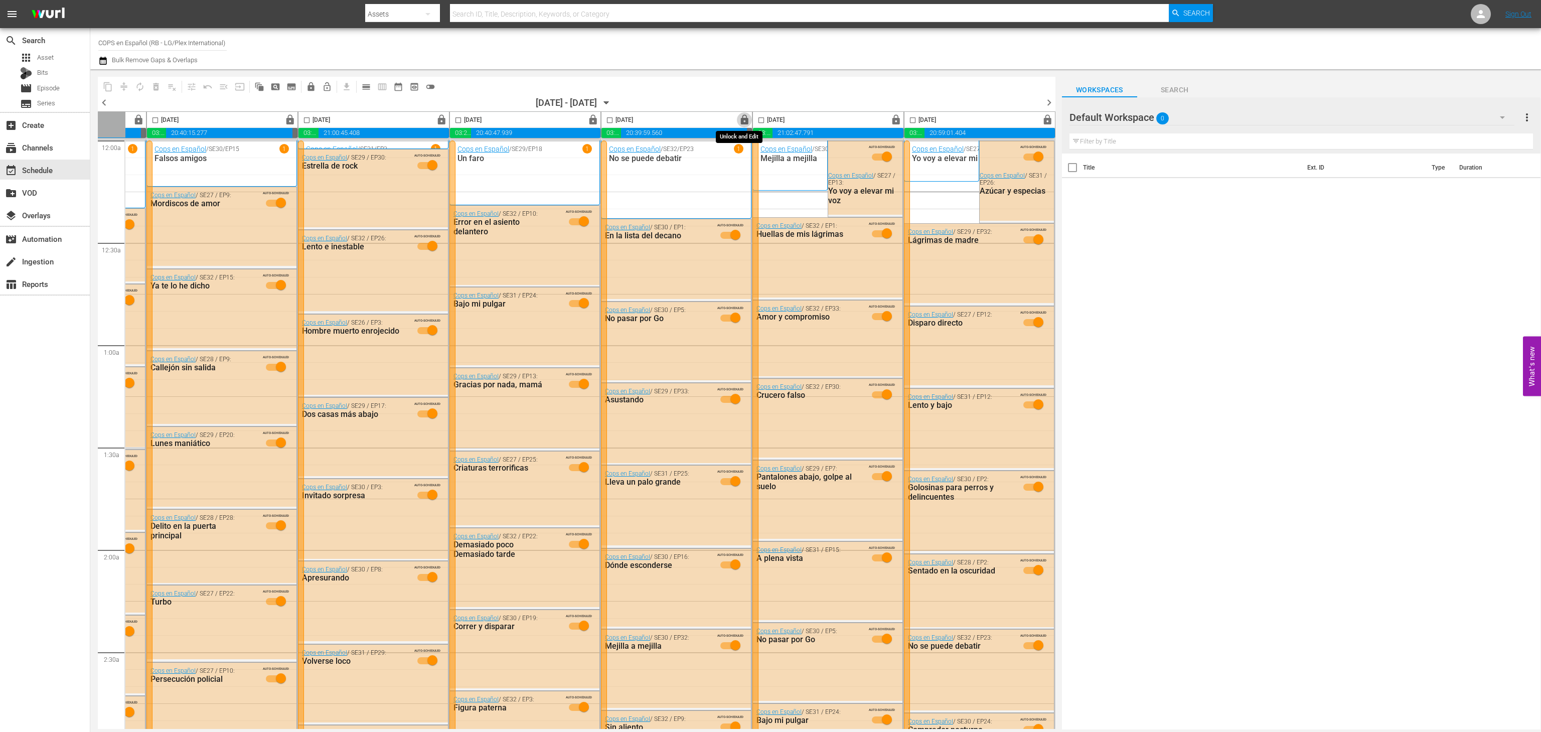
click at [741, 112] on button "lock" at bounding box center [745, 120] width 16 height 16
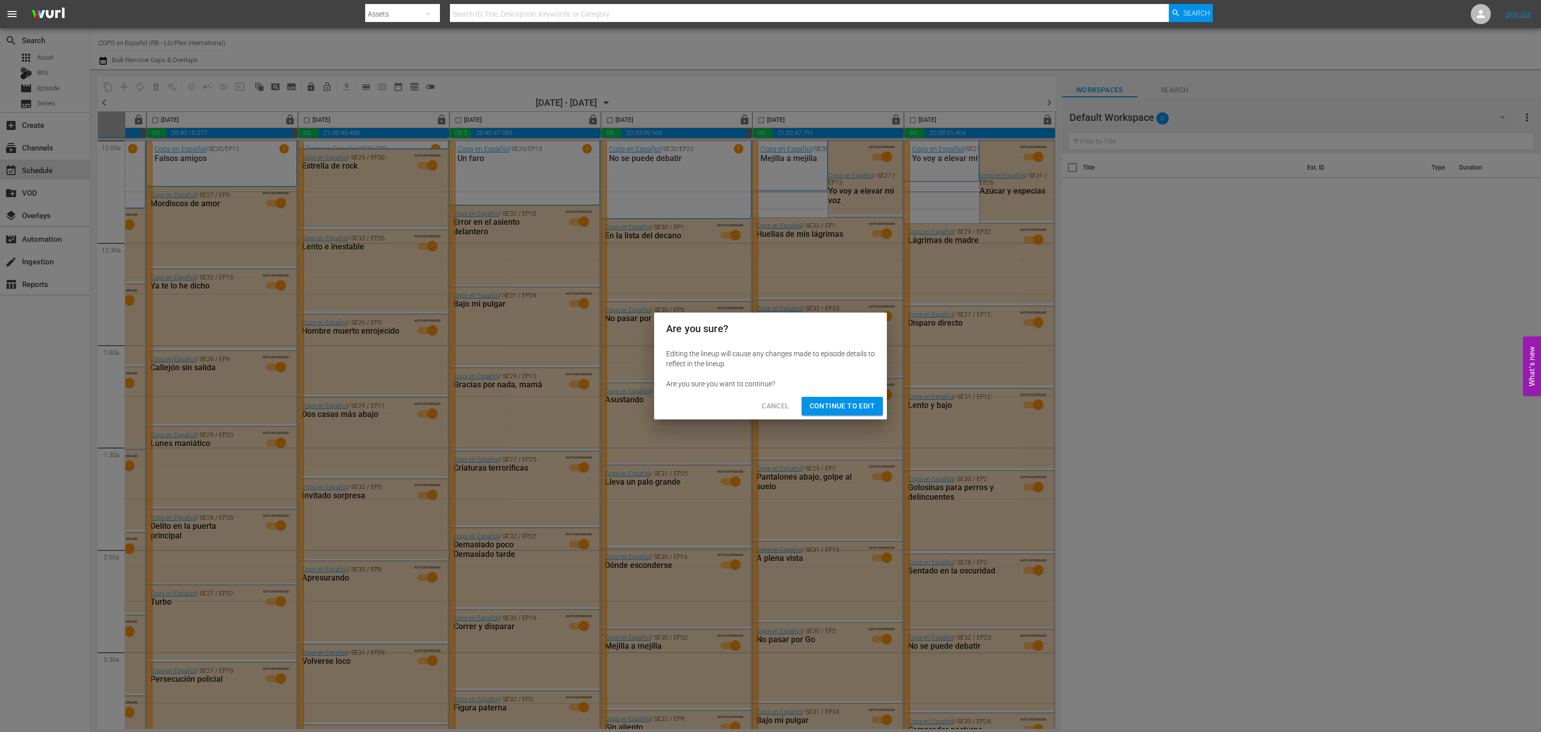
click at [863, 401] on span "Continue to Edit" at bounding box center [842, 406] width 65 height 13
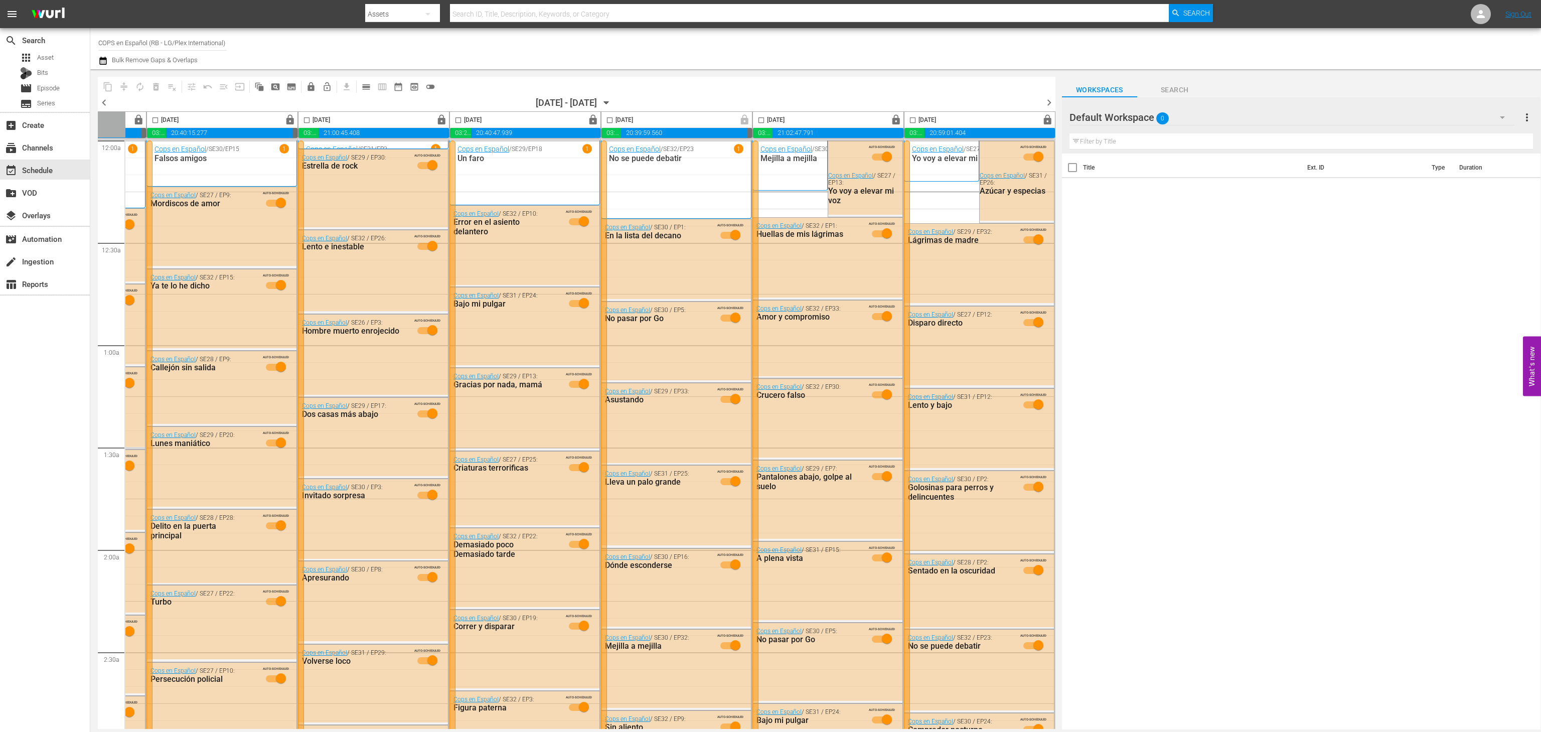
click at [893, 123] on span "lock" at bounding box center [896, 120] width 12 height 12
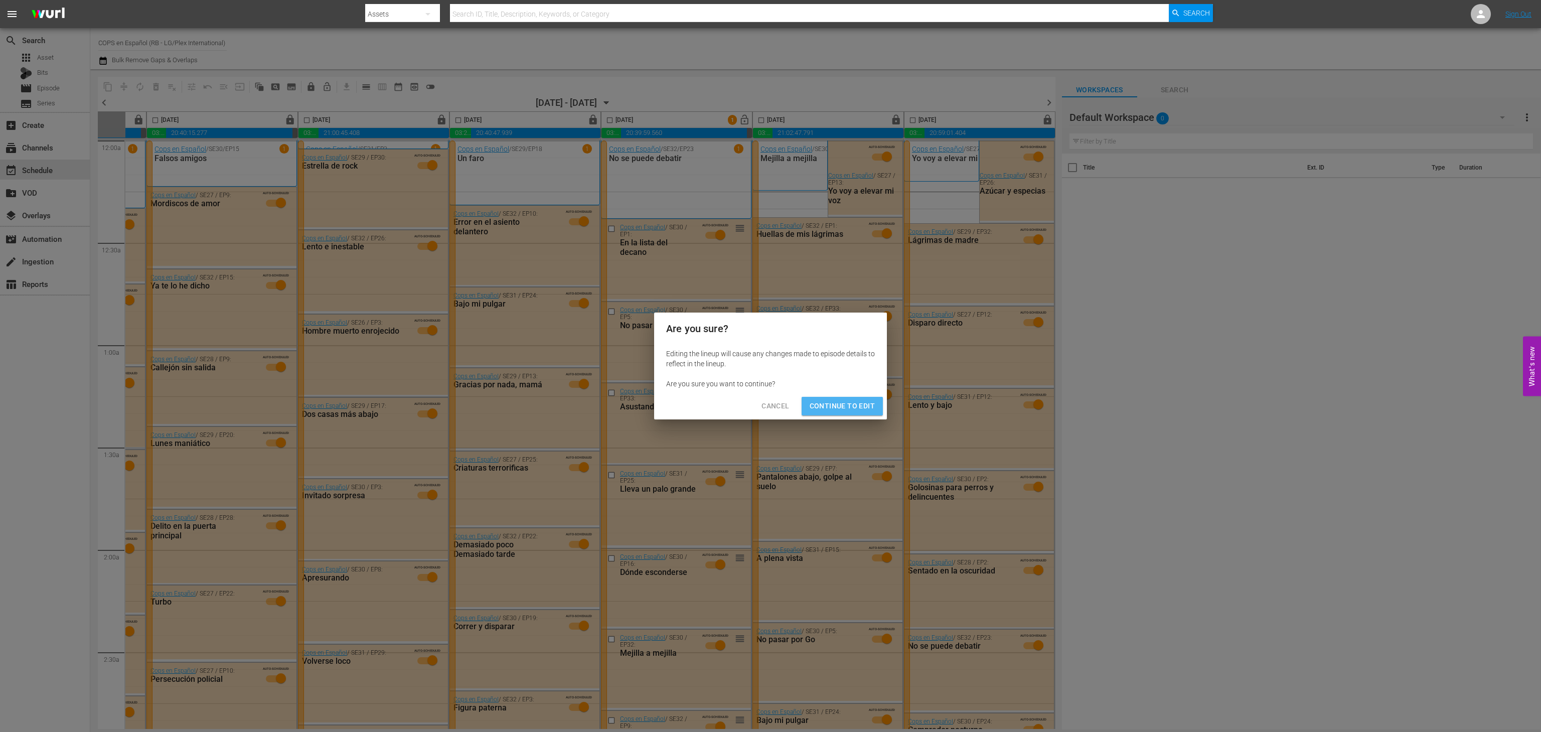
click at [859, 402] on span "Continue to Edit" at bounding box center [842, 406] width 65 height 13
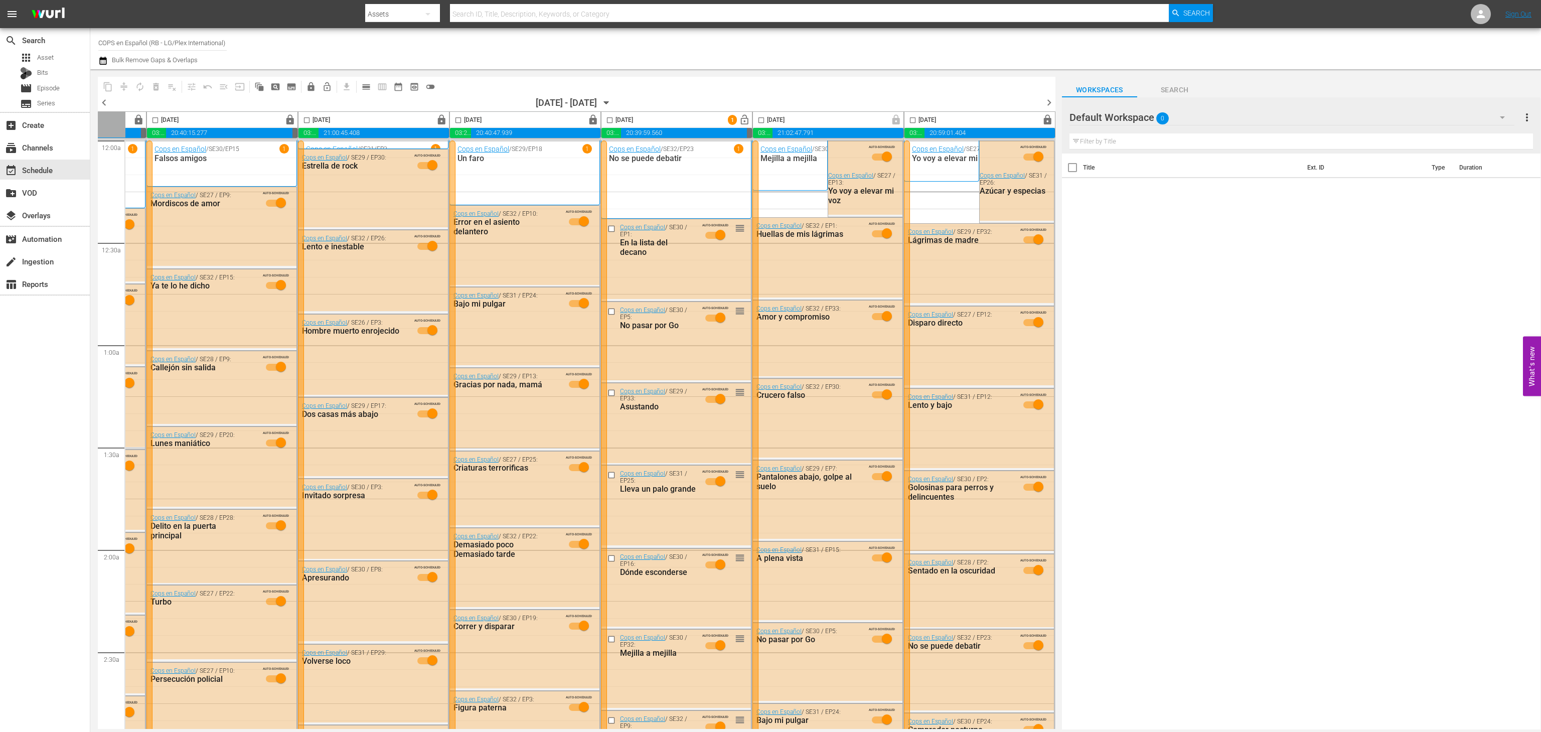
click at [1043, 120] on span "lock" at bounding box center [1048, 120] width 12 height 12
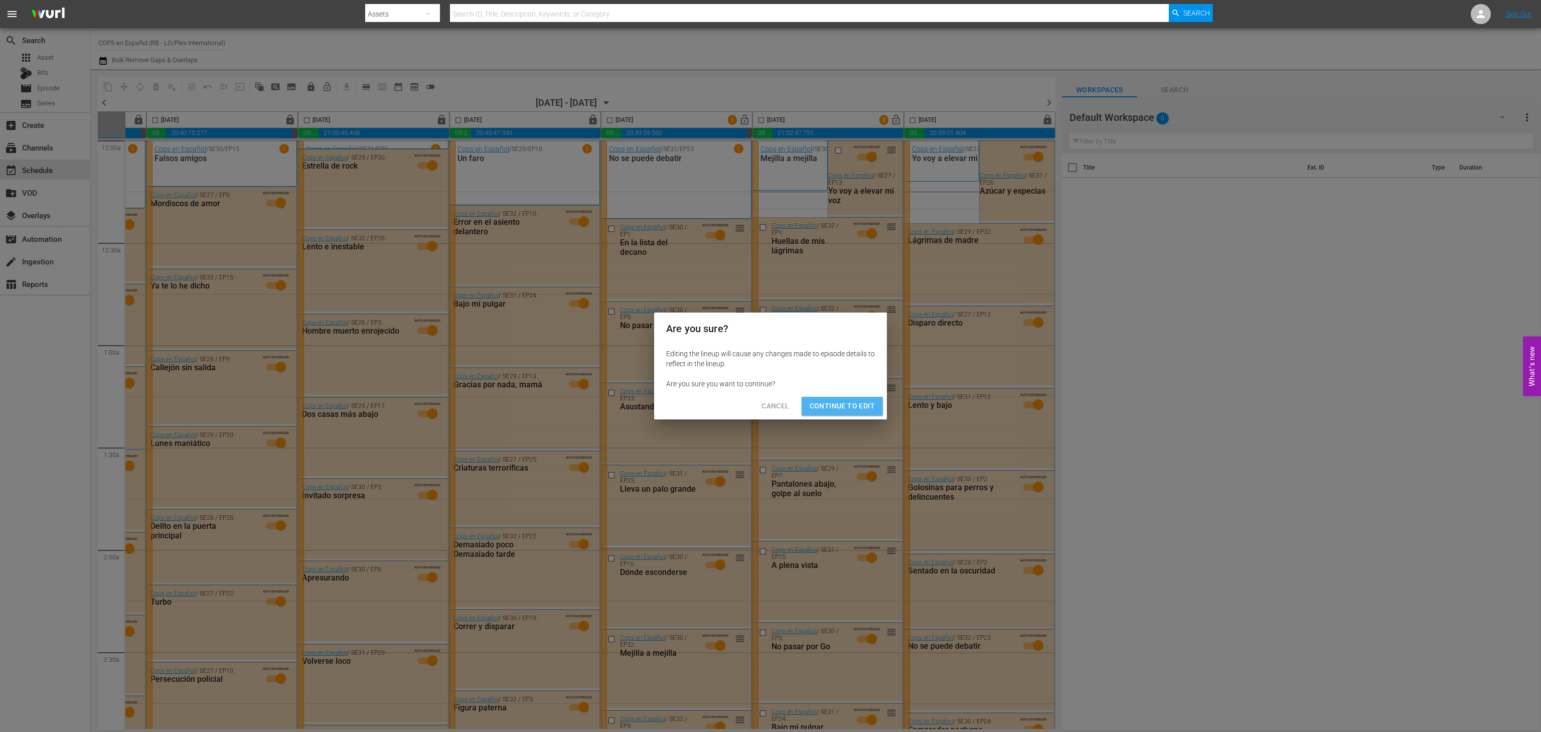
click at [847, 397] on button "Continue to Edit" at bounding box center [842, 406] width 81 height 19
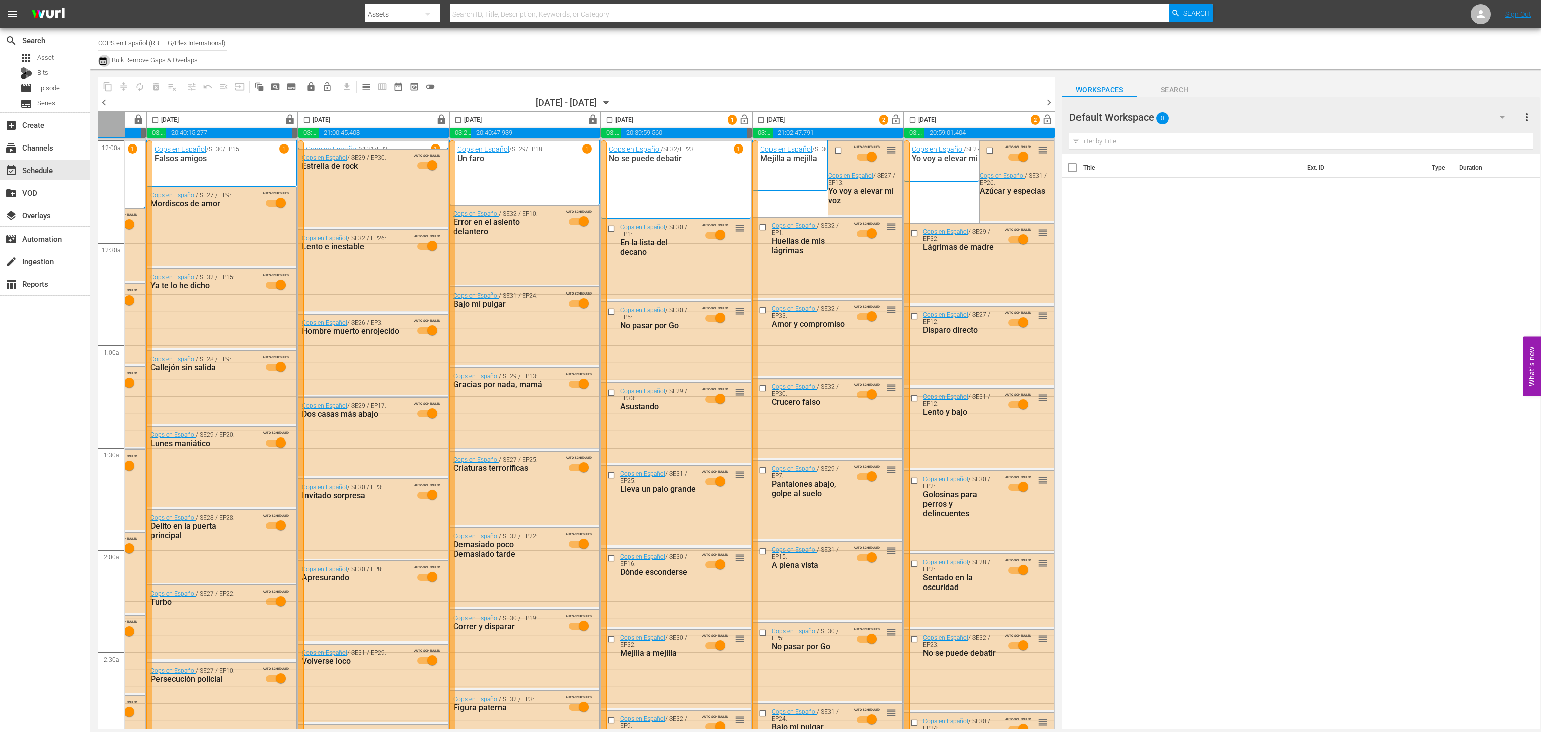
click at [101, 61] on icon "button" at bounding box center [102, 61] width 7 height 8
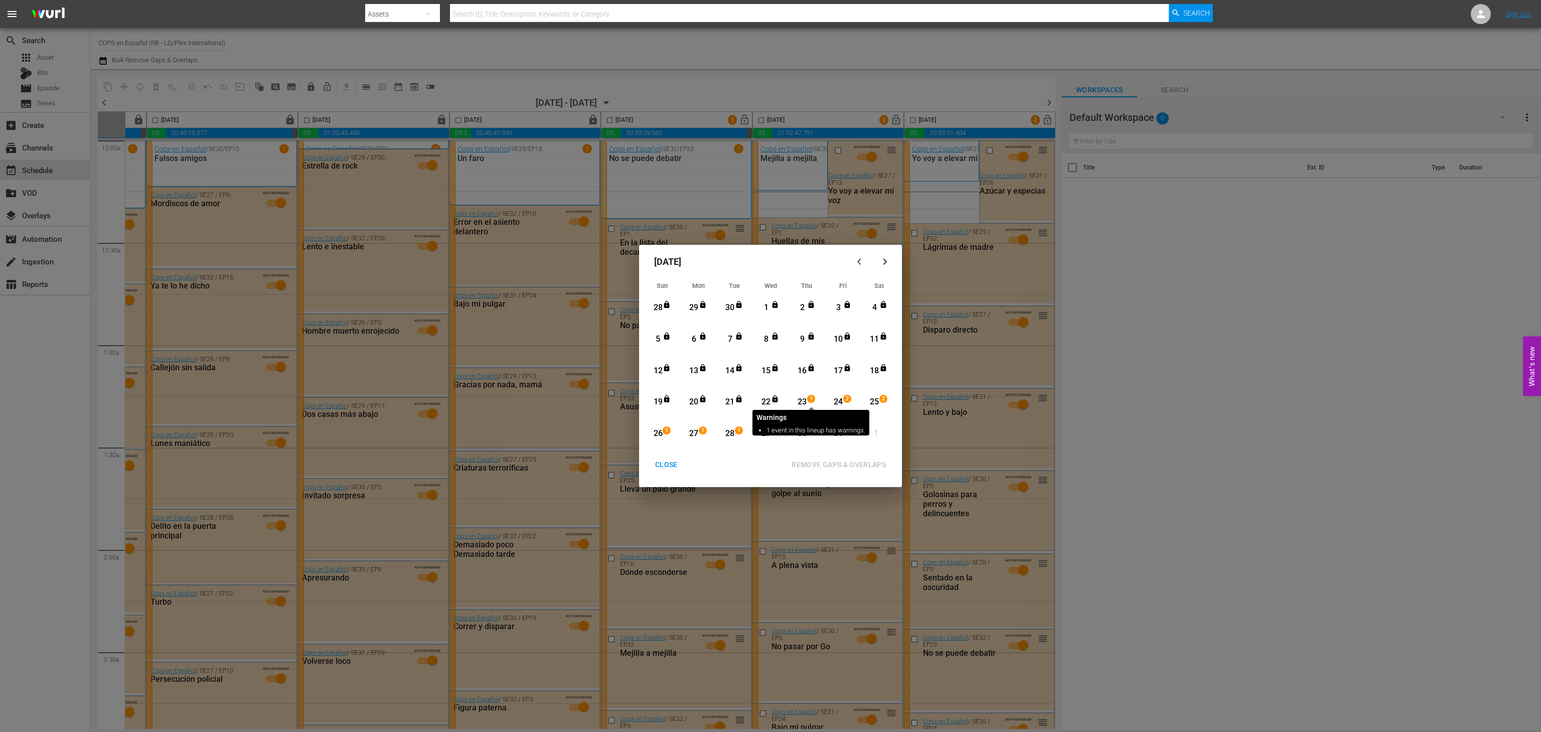
click at [804, 400] on div "23" at bounding box center [802, 402] width 13 height 12
click at [843, 436] on div "31" at bounding box center [838, 434] width 13 height 12
click at [859, 467] on div "REMOVE GAPS & OVERLAPS" at bounding box center [839, 464] width 110 height 13
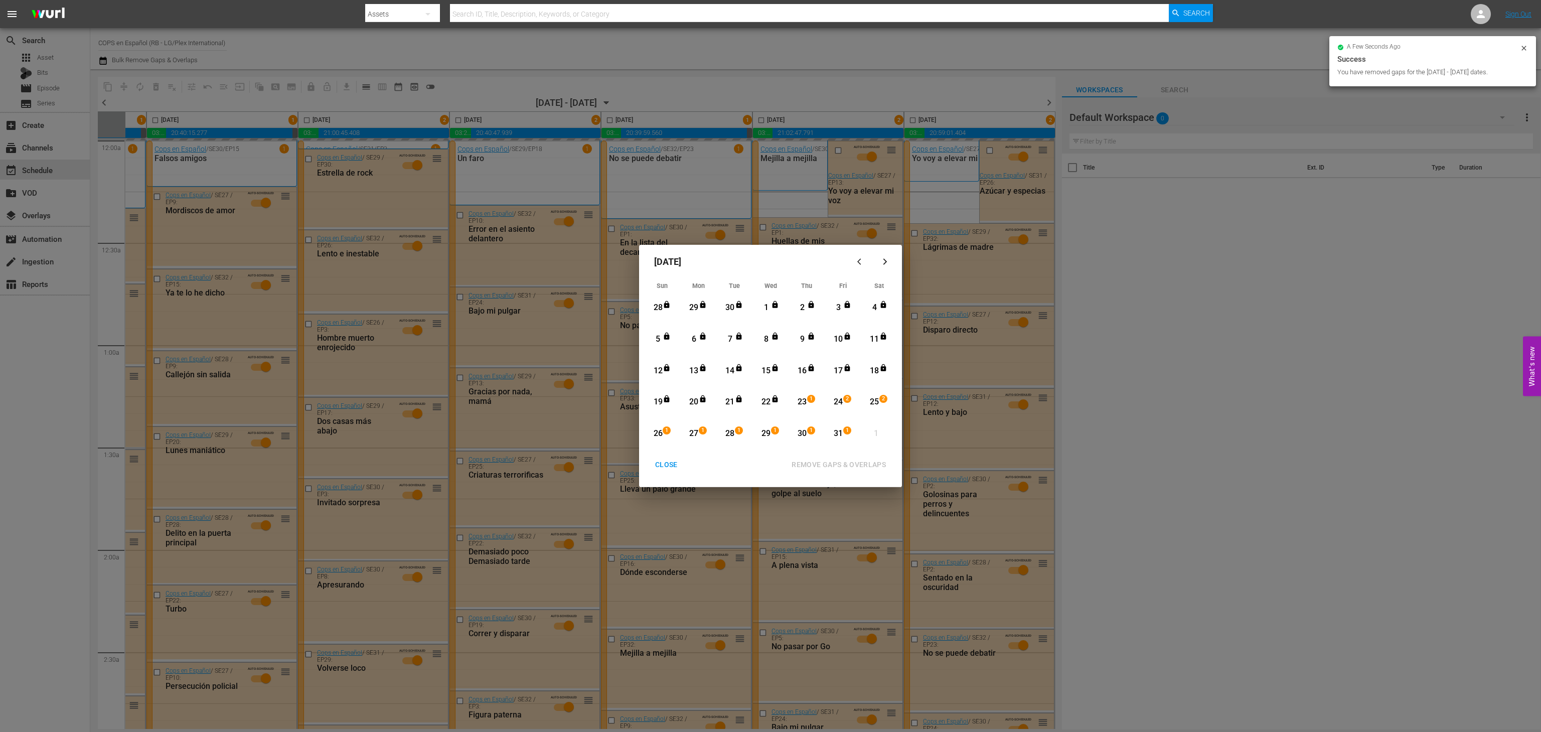
click at [666, 462] on div "CLOSE" at bounding box center [666, 464] width 39 height 13
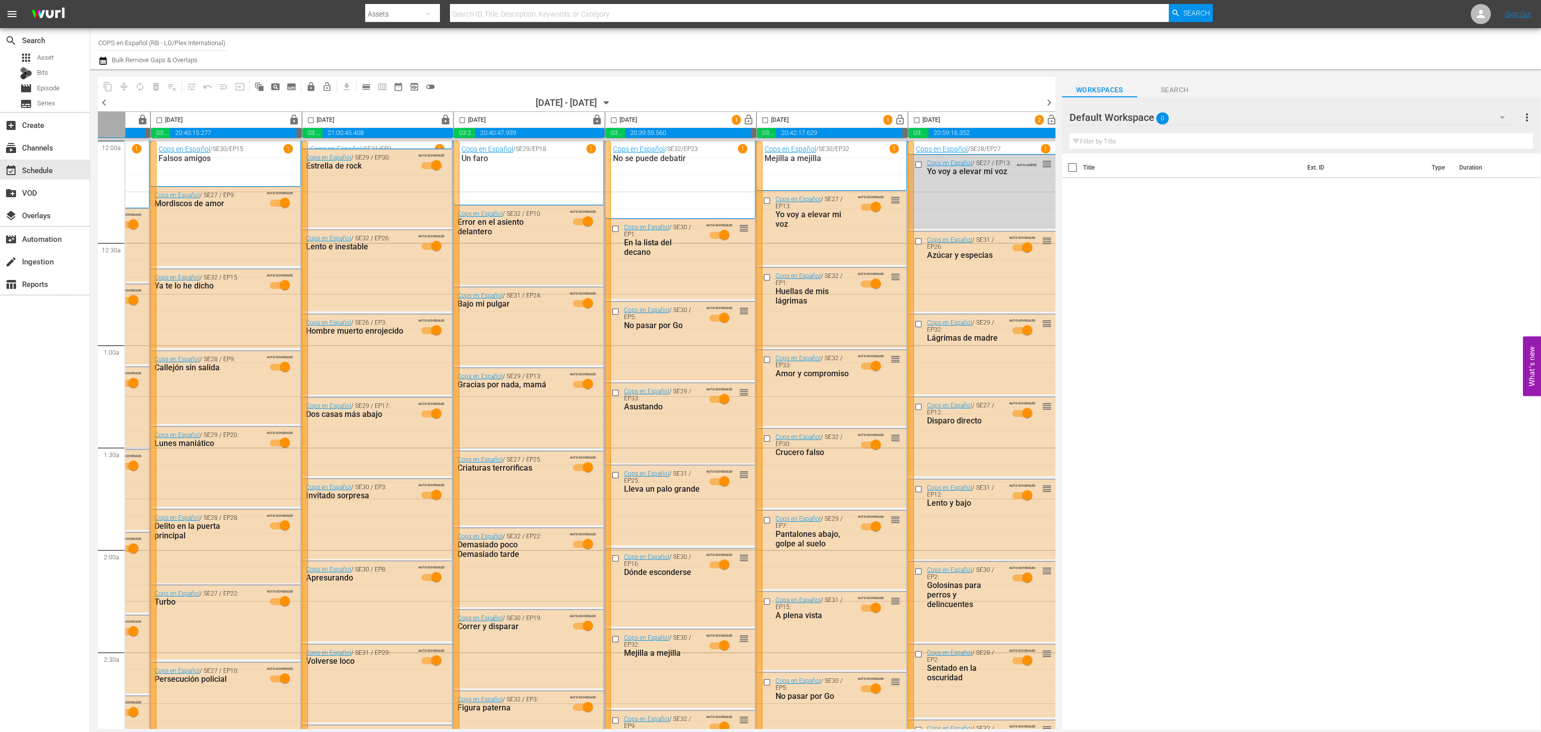
scroll to position [0, 138]
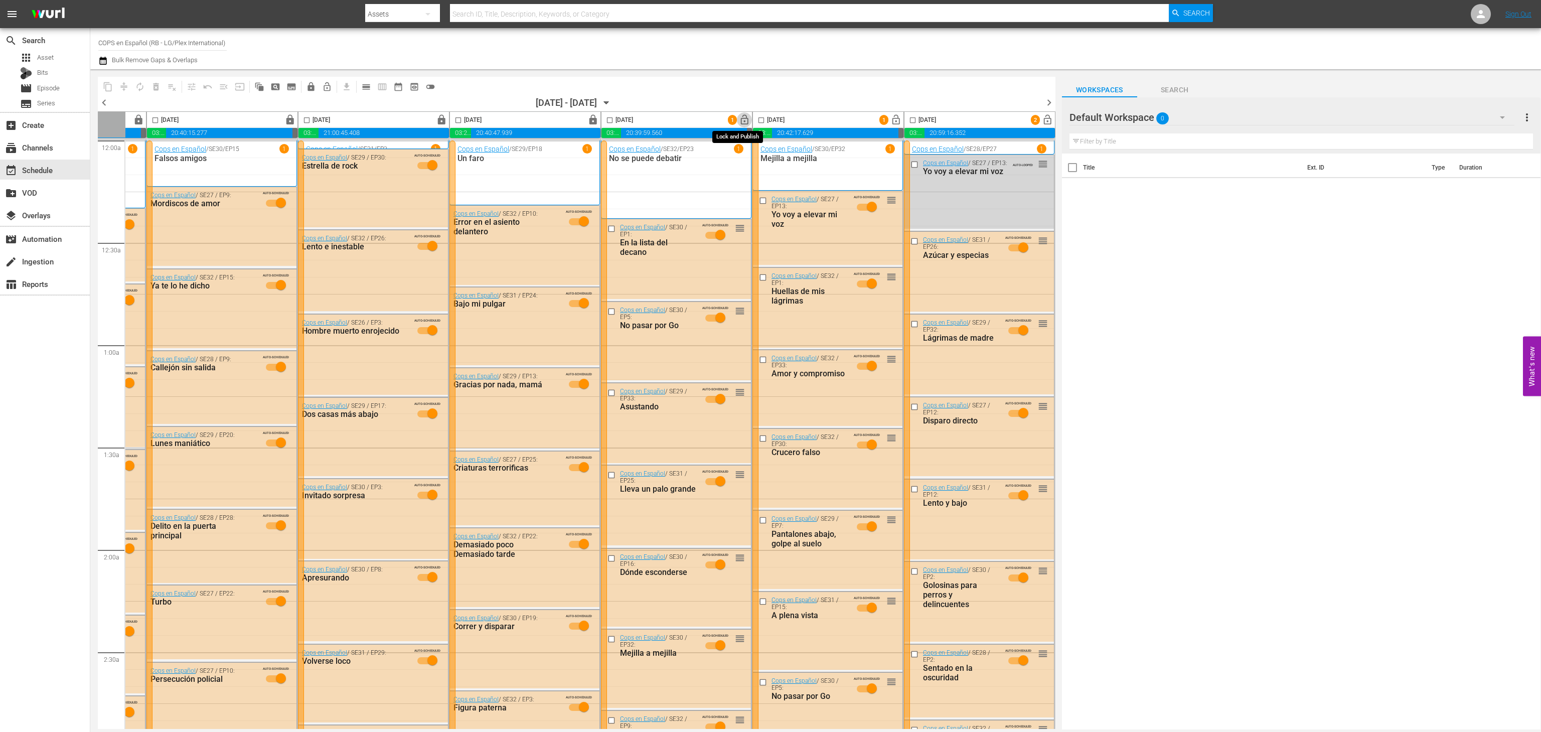
click at [739, 117] on span "lock_open" at bounding box center [745, 120] width 12 height 12
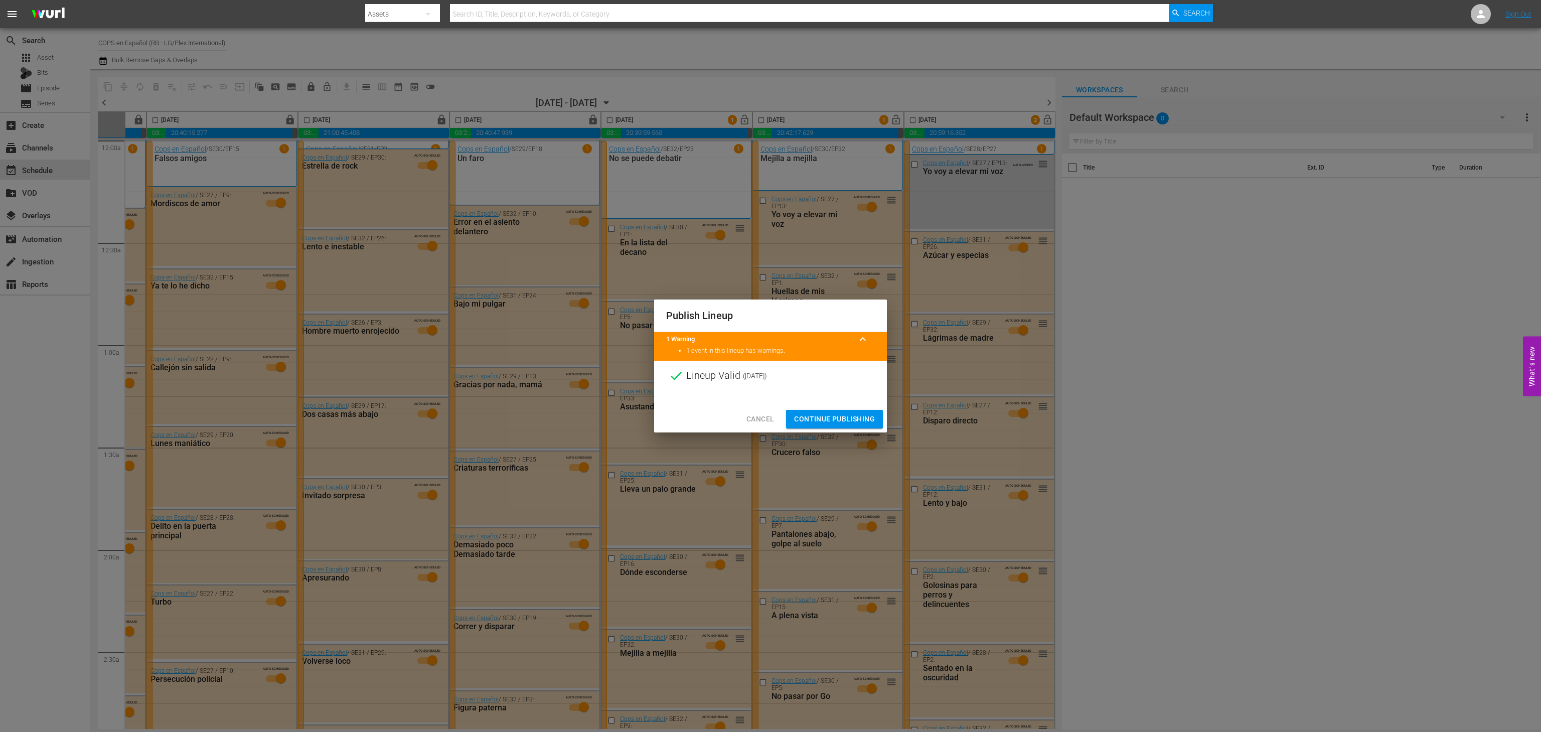
click at [823, 416] on span "Continue Publishing" at bounding box center [834, 419] width 81 height 13
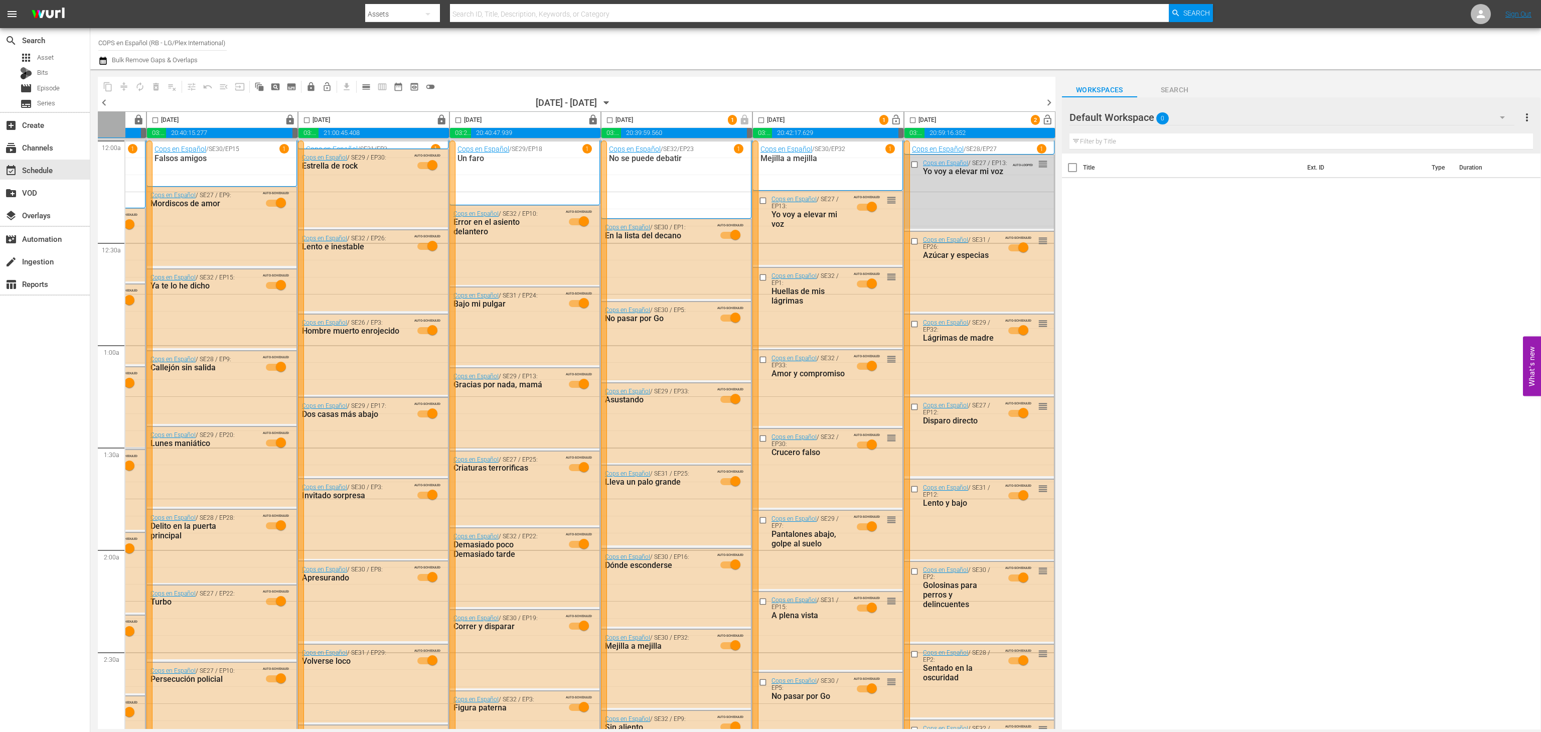
click at [893, 125] on span "lock_open" at bounding box center [896, 120] width 12 height 12
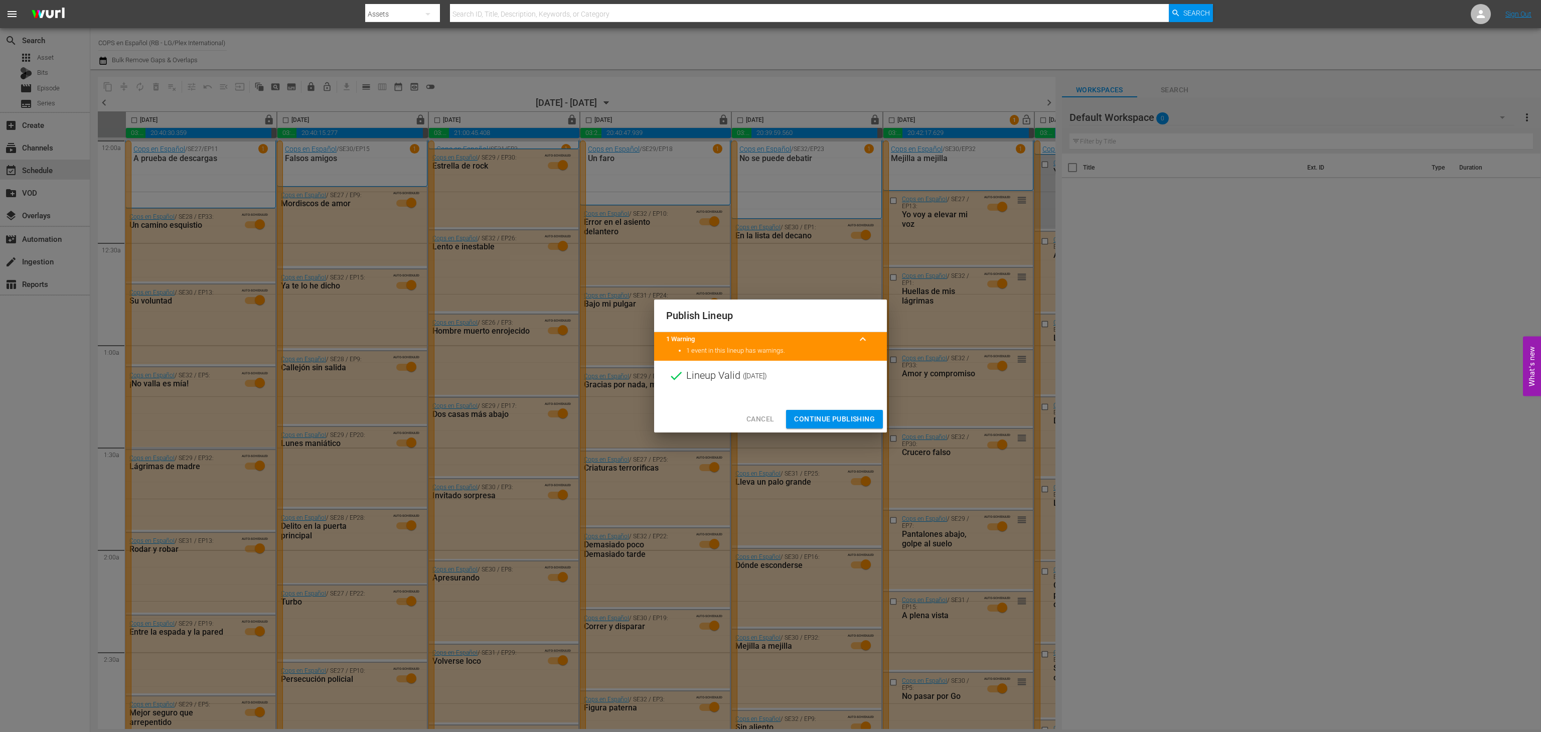
scroll to position [0, 138]
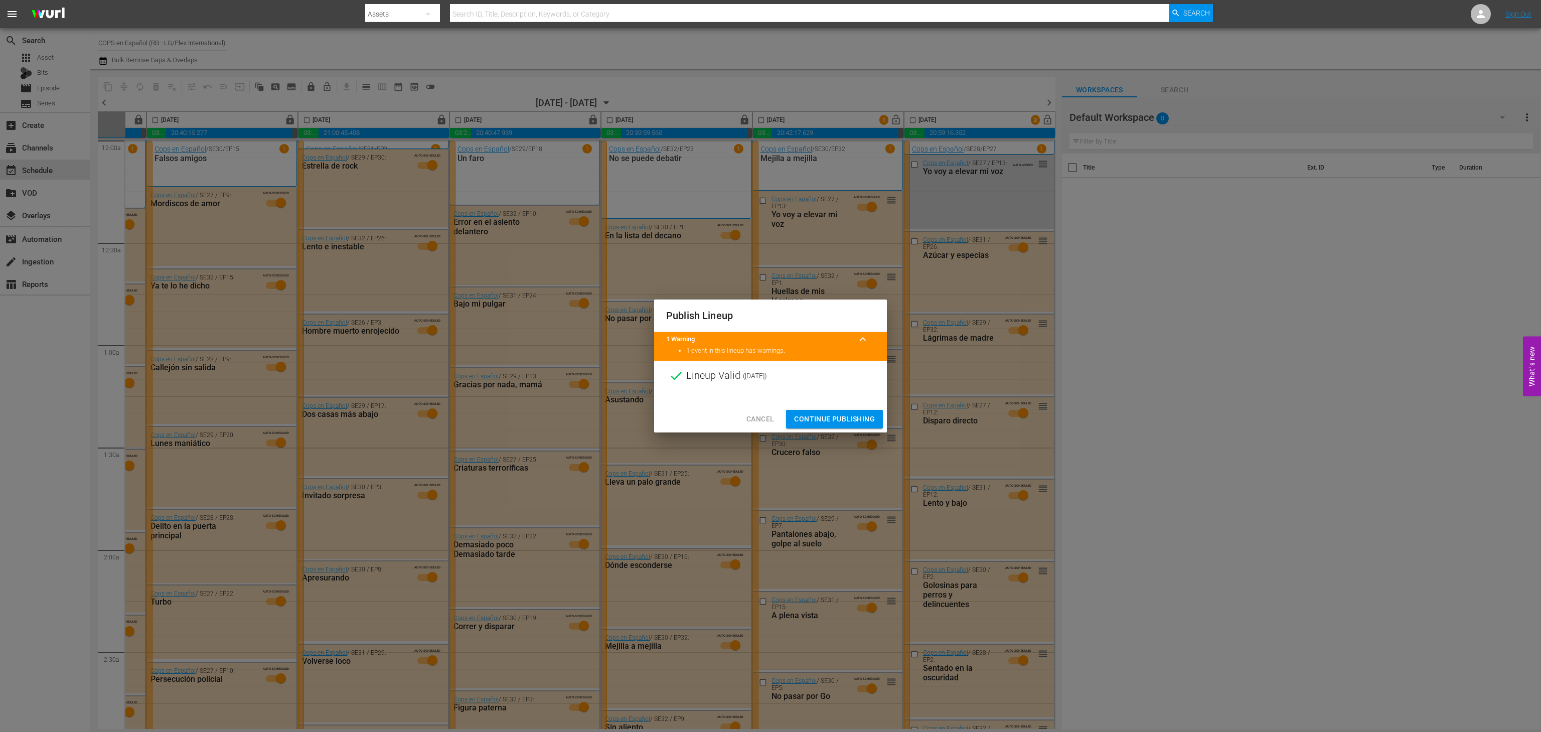
click at [813, 415] on span "Continue Publishing" at bounding box center [834, 419] width 81 height 13
